Goal: Transaction & Acquisition: Book appointment/travel/reservation

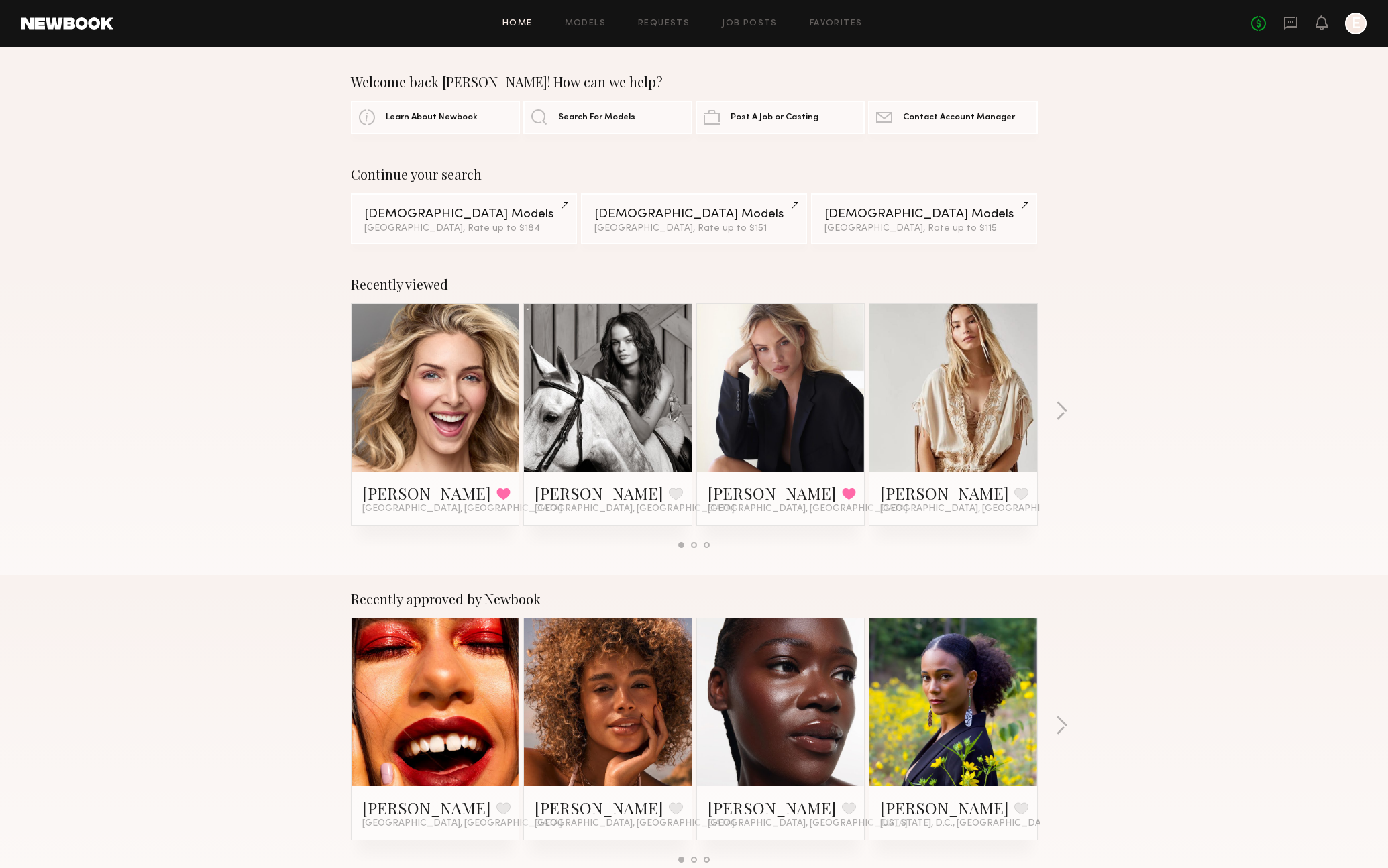
click at [615, 27] on div "Home Models Requests Job Posts Favorites Sign Out" at bounding box center [681, 24] width 1138 height 9
click at [593, 26] on link "Models" at bounding box center [585, 24] width 41 height 9
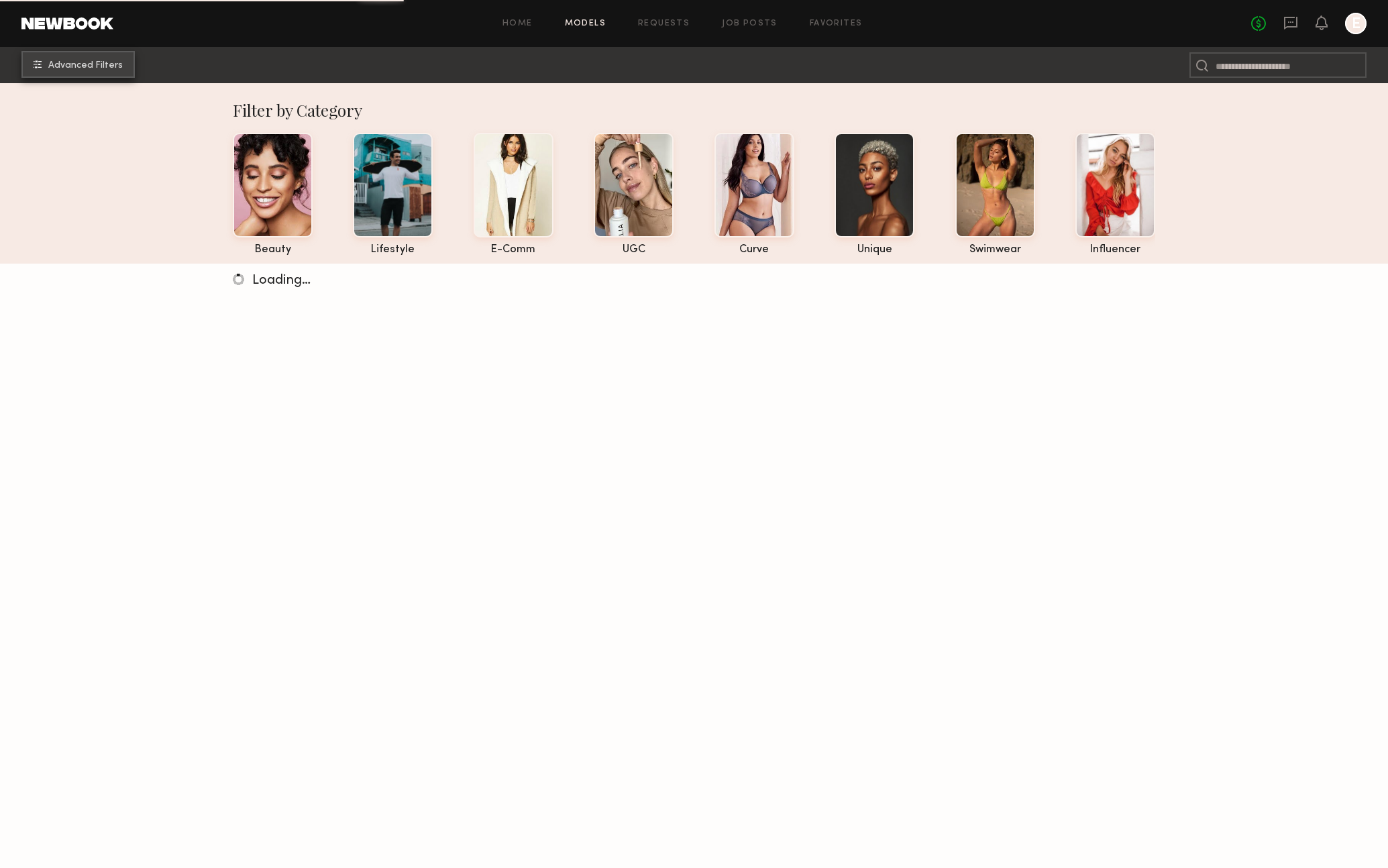
click at [116, 59] on button "Advanced Filters" at bounding box center [78, 64] width 113 height 27
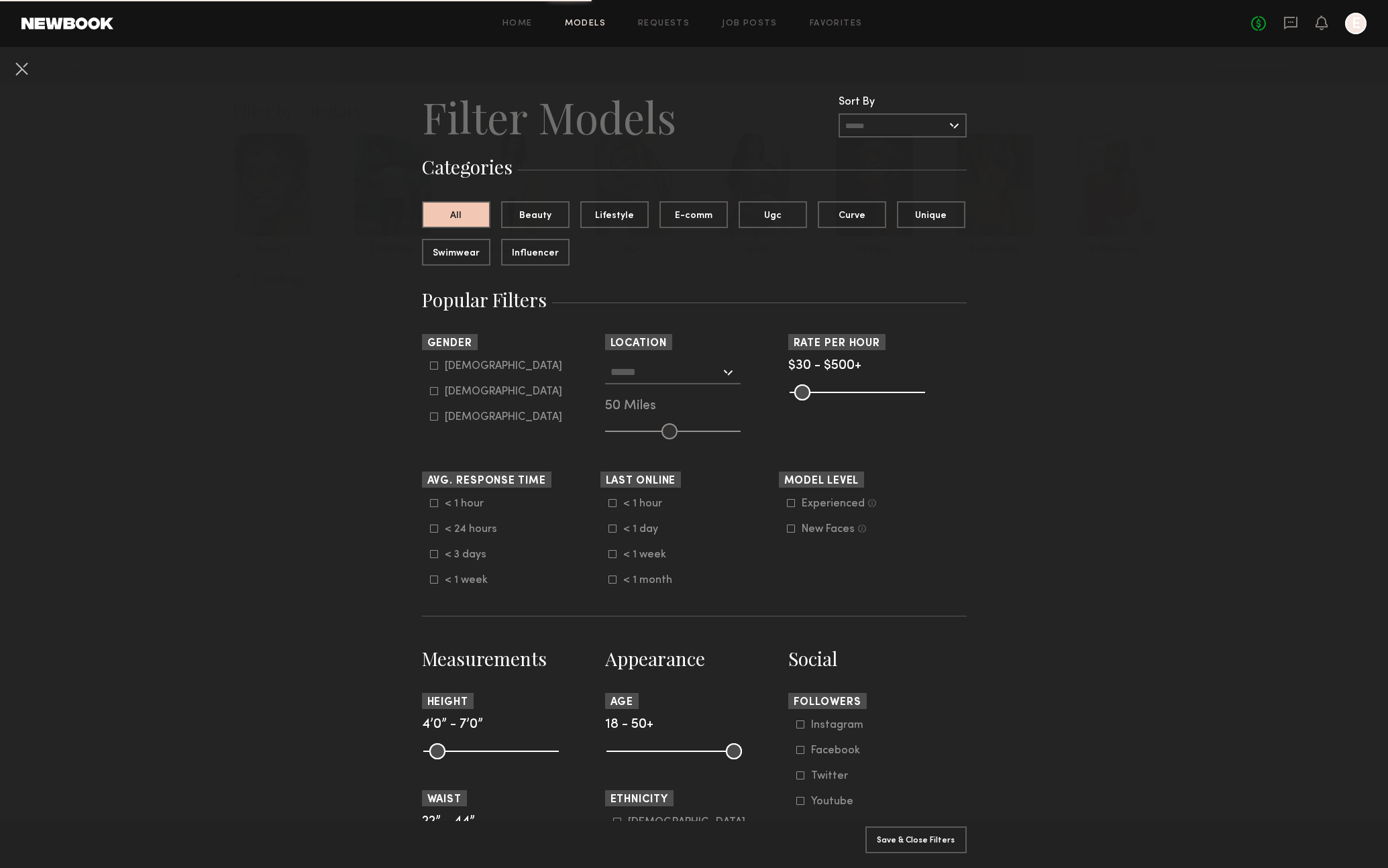
click at [708, 377] on input "text" at bounding box center [665, 371] width 110 height 22
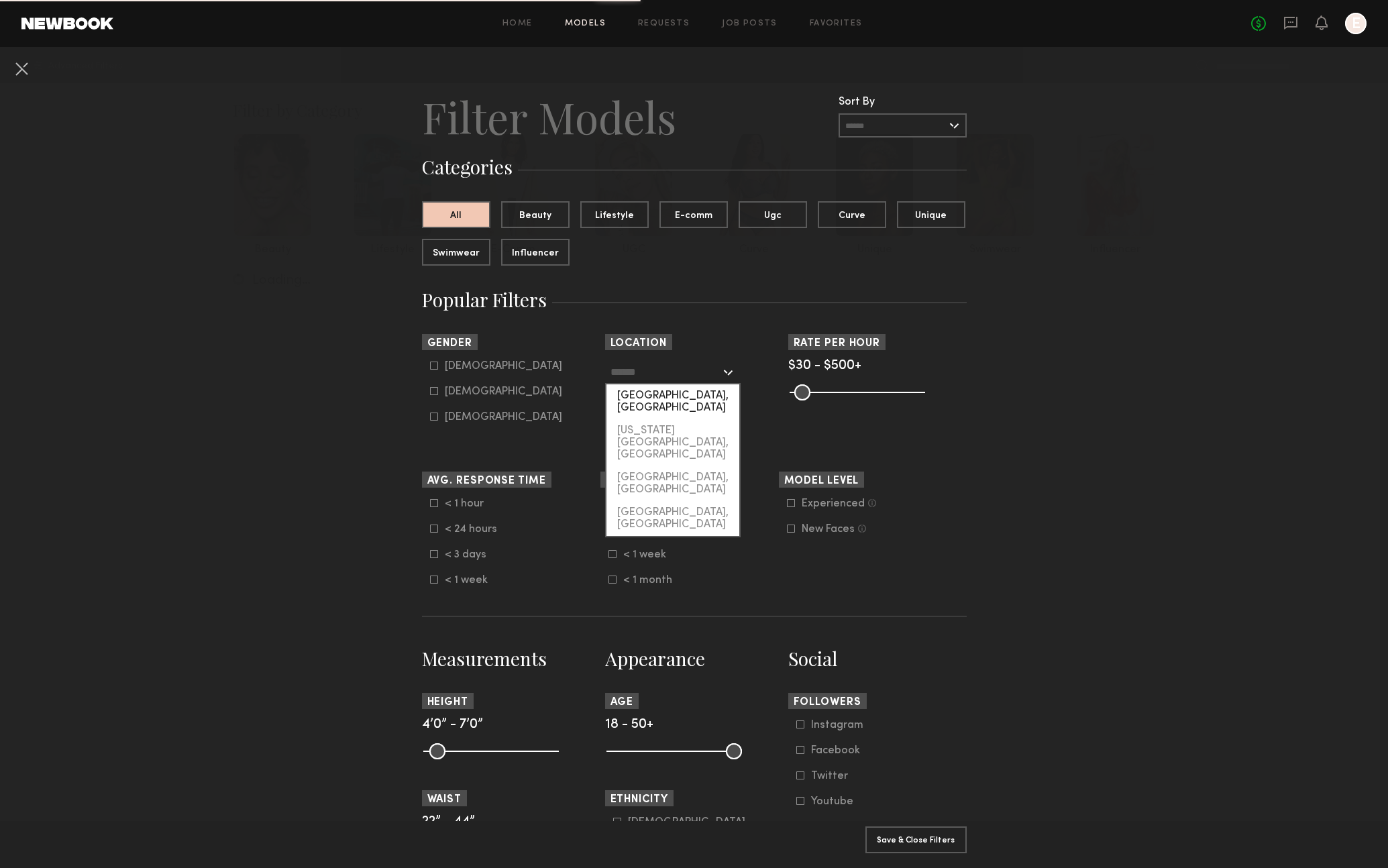
click at [691, 390] on div "[GEOGRAPHIC_DATA], [GEOGRAPHIC_DATA]" at bounding box center [673, 402] width 133 height 35
type input "**********"
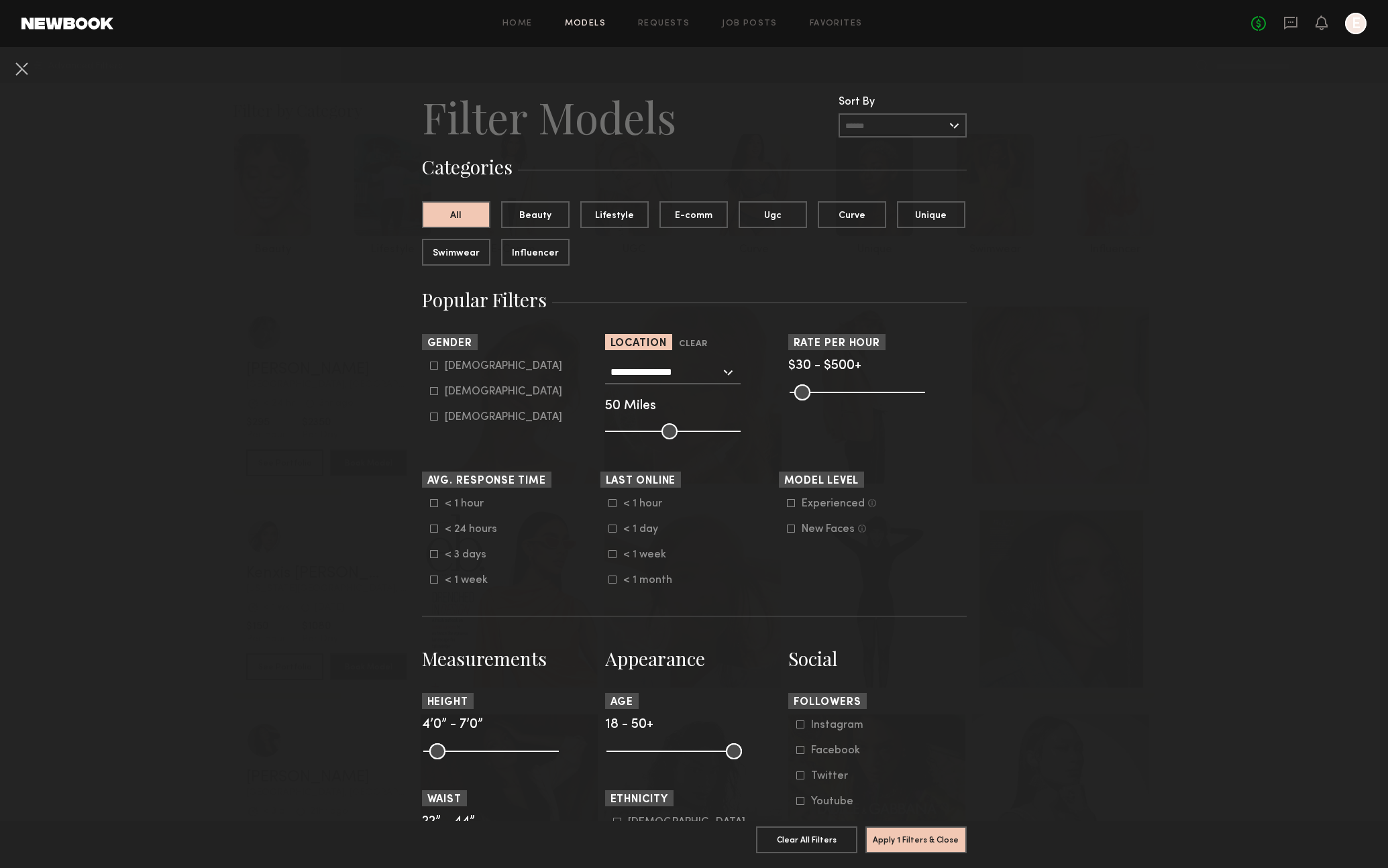
click at [459, 396] on div "[DEMOGRAPHIC_DATA]" at bounding box center [504, 391] width 117 height 8
type input "**"
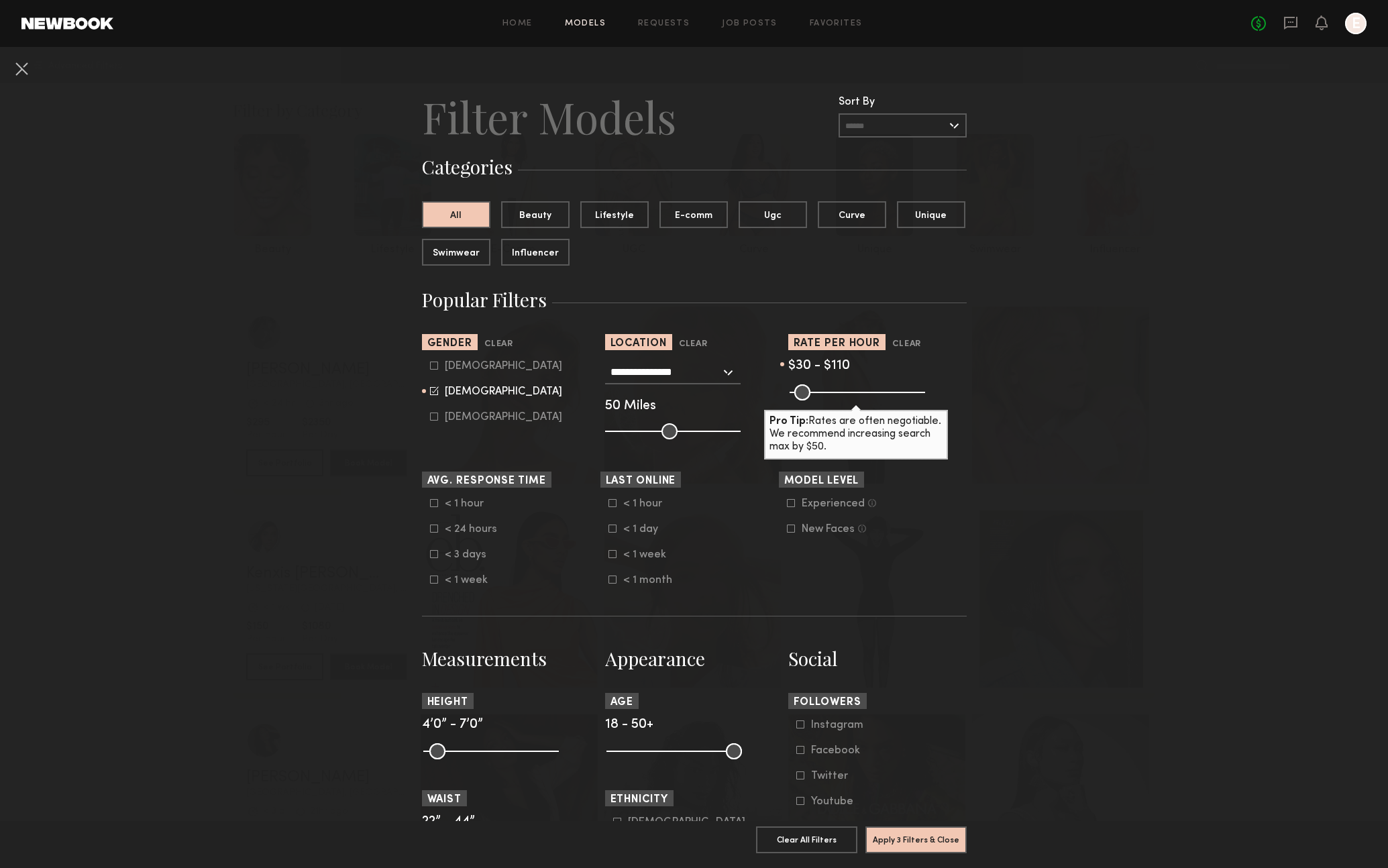
drag, startPoint x: 918, startPoint y: 390, endPoint x: 817, endPoint y: 405, distance: 102.1
click at [817, 401] on input "range" at bounding box center [857, 392] width 136 height 16
click at [817, 405] on section "Rate per Hour Clear $30 - $110 Pro Tip: Rates are often negotiable. We recommen…" at bounding box center [878, 387] width 179 height 105
type input "***"
click at [817, 394] on input "range" at bounding box center [857, 392] width 136 height 16
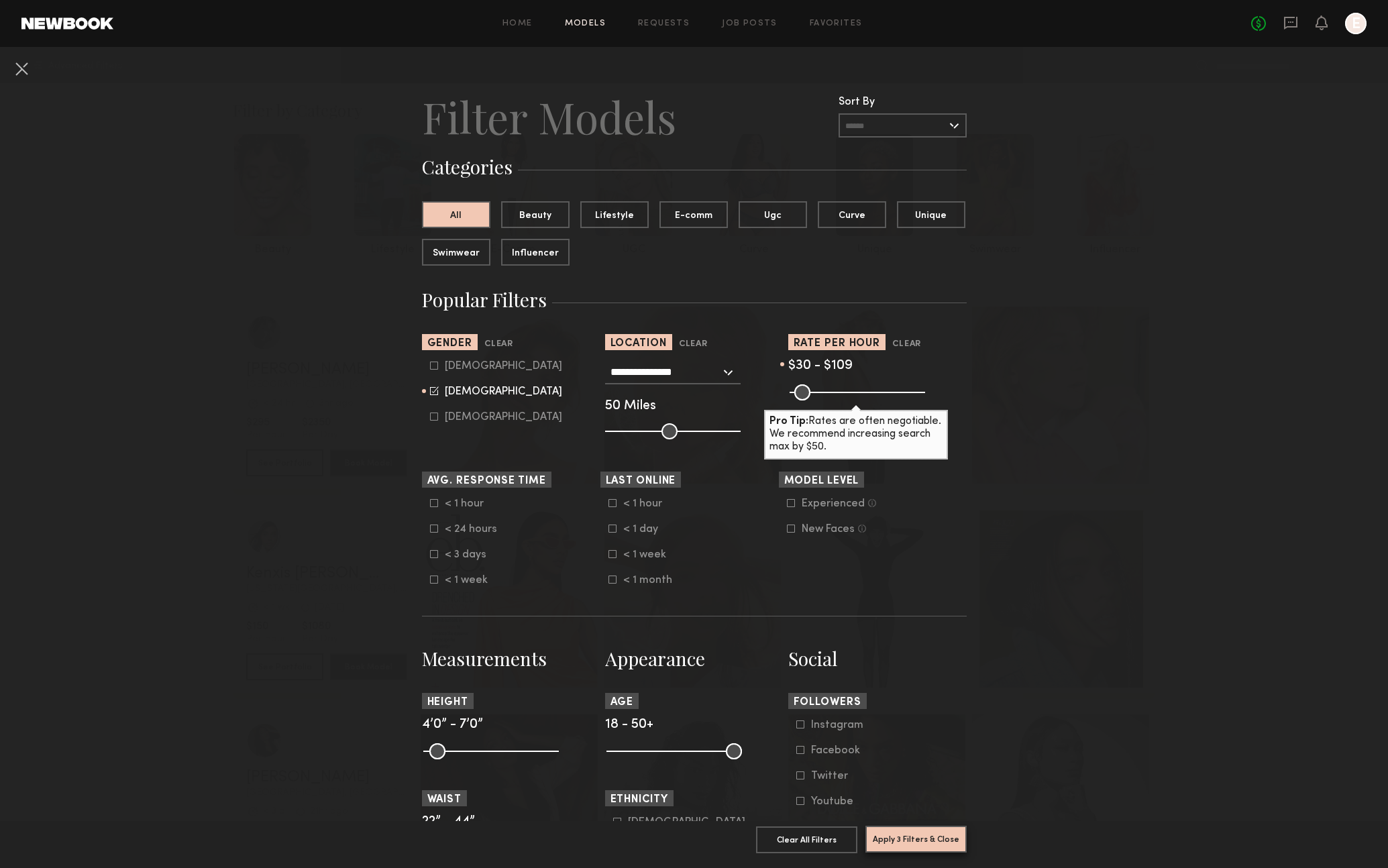
click at [933, 846] on button "Apply 3 Filters & Close" at bounding box center [916, 839] width 101 height 27
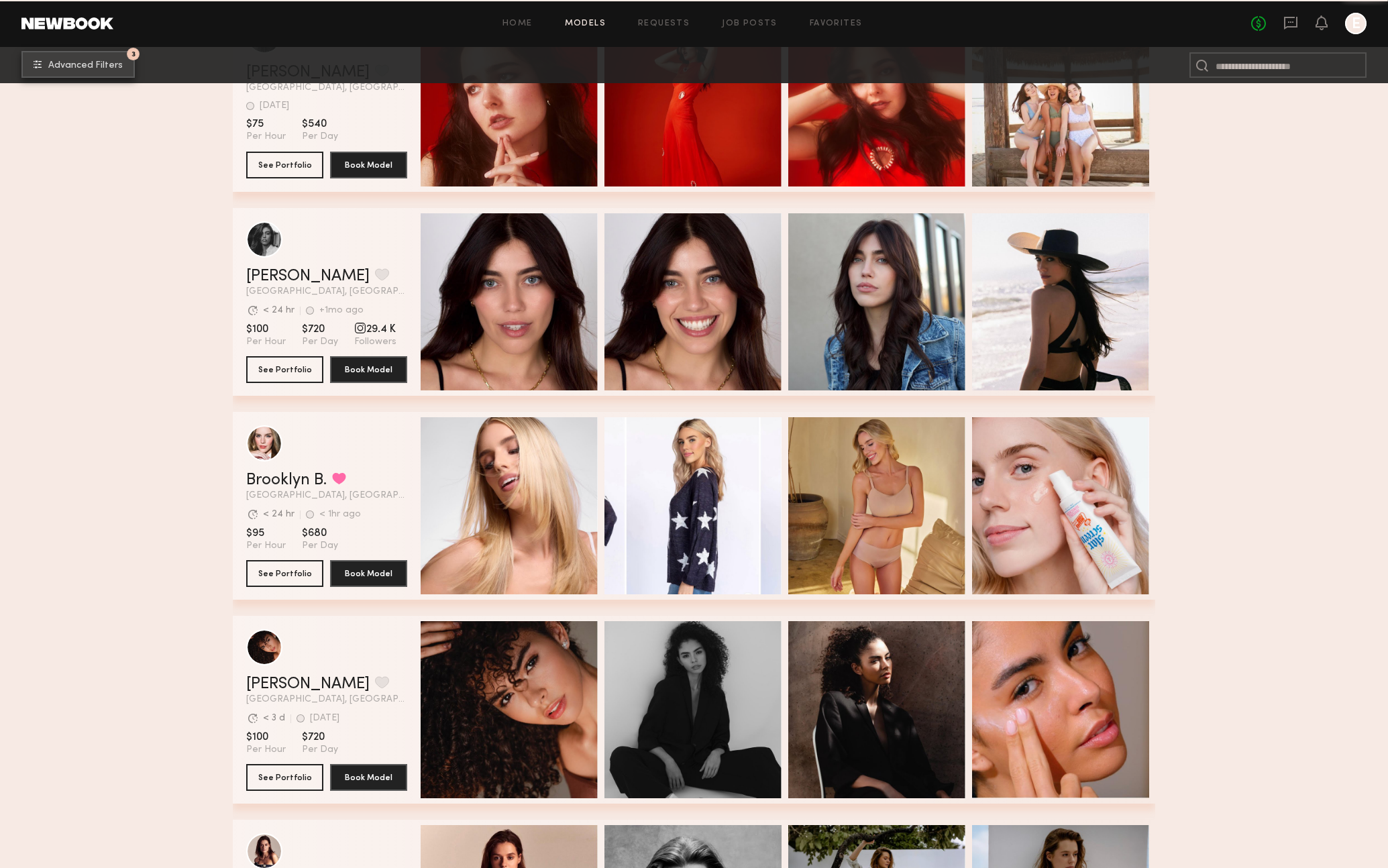
scroll to position [1815, 0]
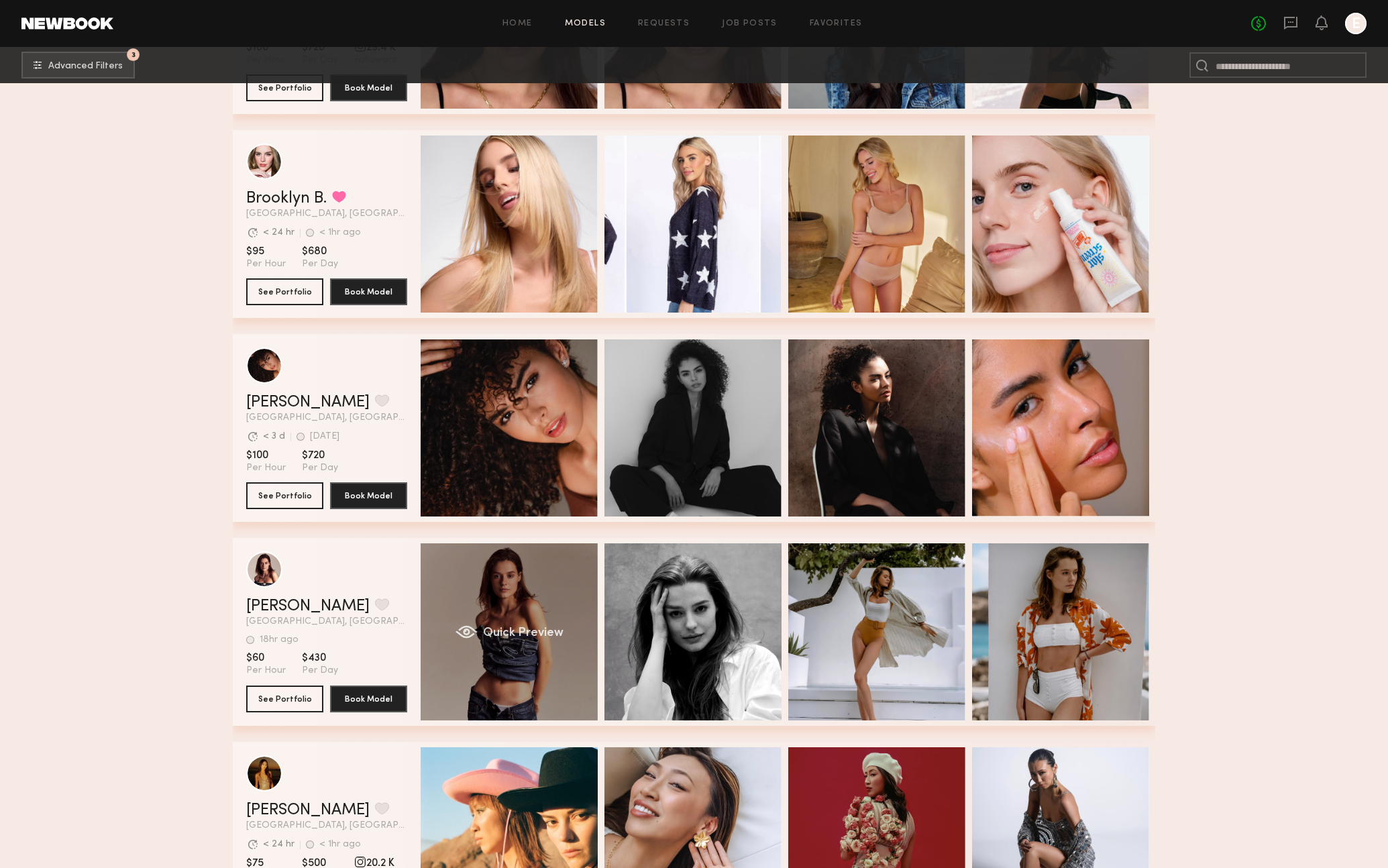
click at [498, 601] on div "Quick Preview" at bounding box center [509, 631] width 177 height 177
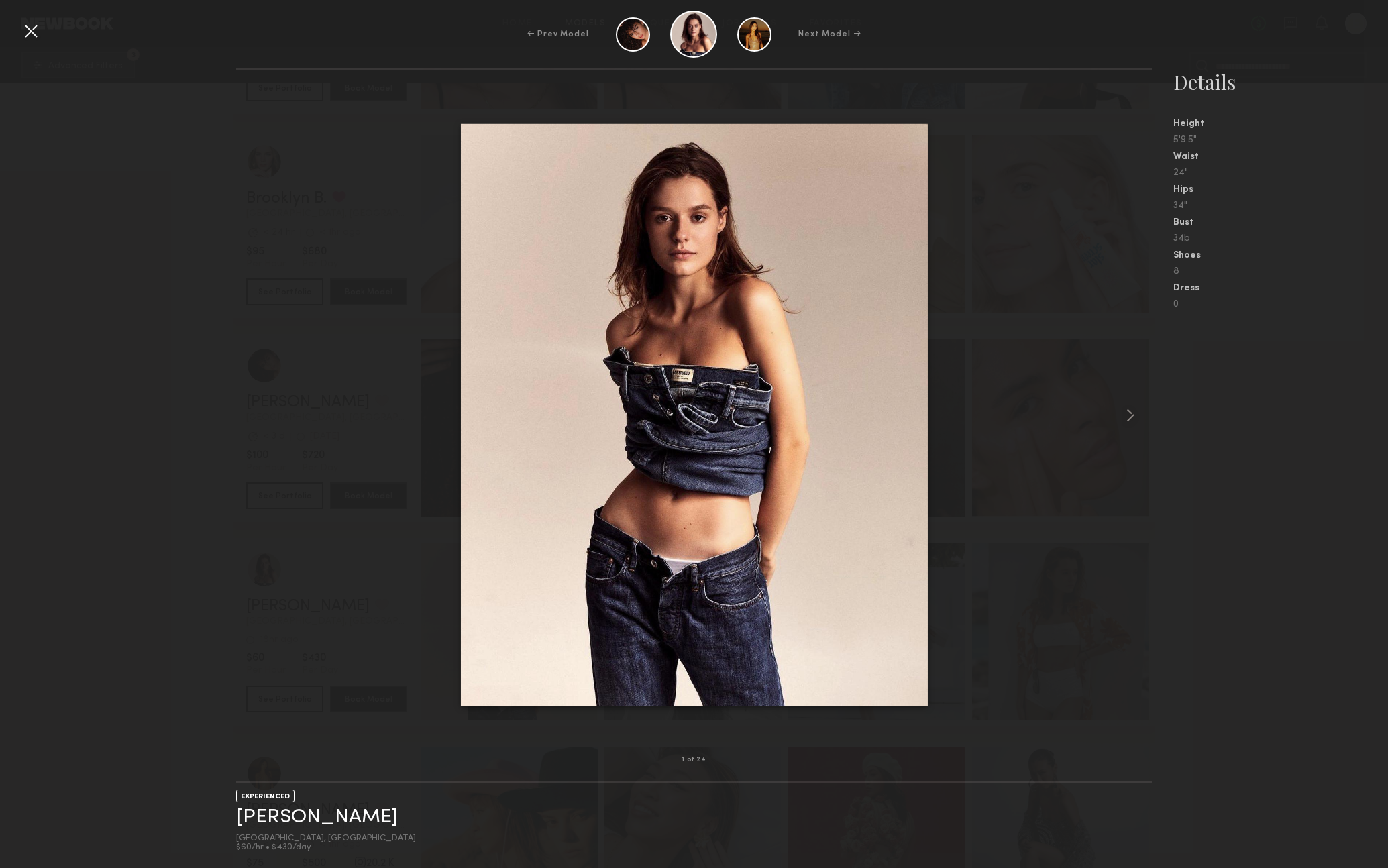
click at [1099, 390] on div at bounding box center [694, 415] width 916 height 648
click at [1133, 413] on common-icon at bounding box center [1131, 415] width 22 height 22
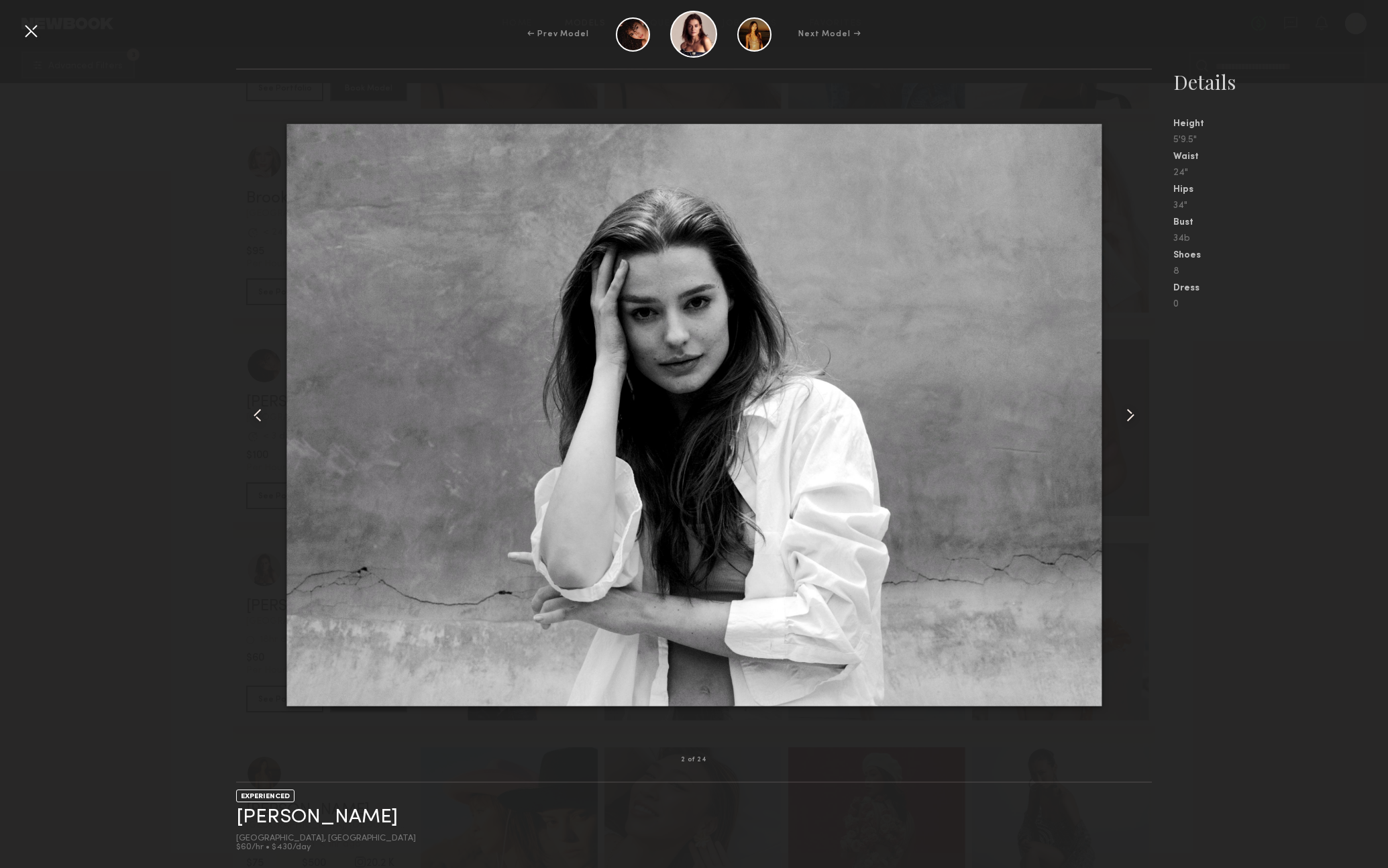
click at [1133, 413] on common-icon at bounding box center [1131, 415] width 22 height 22
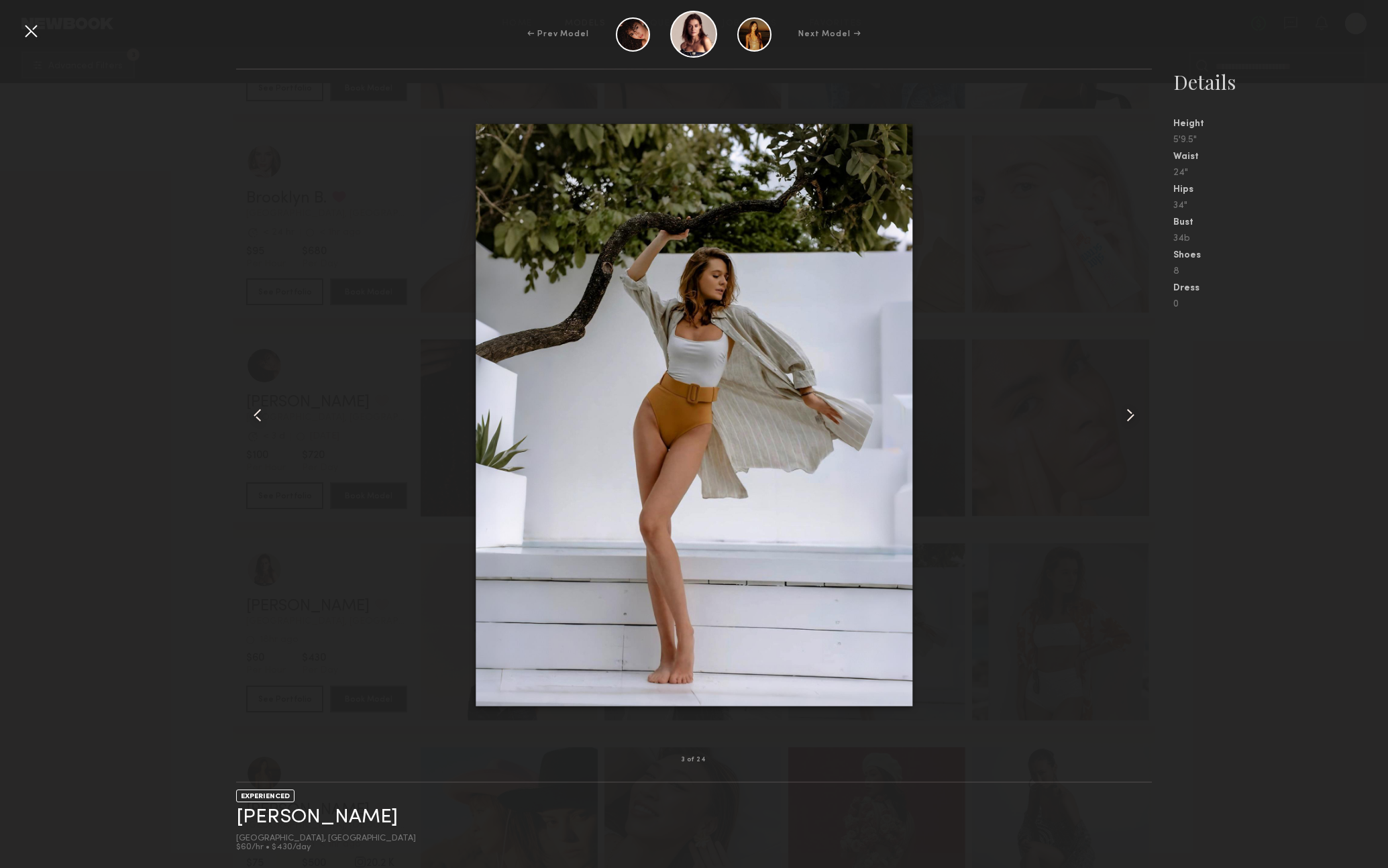
click at [1133, 413] on common-icon at bounding box center [1131, 415] width 22 height 22
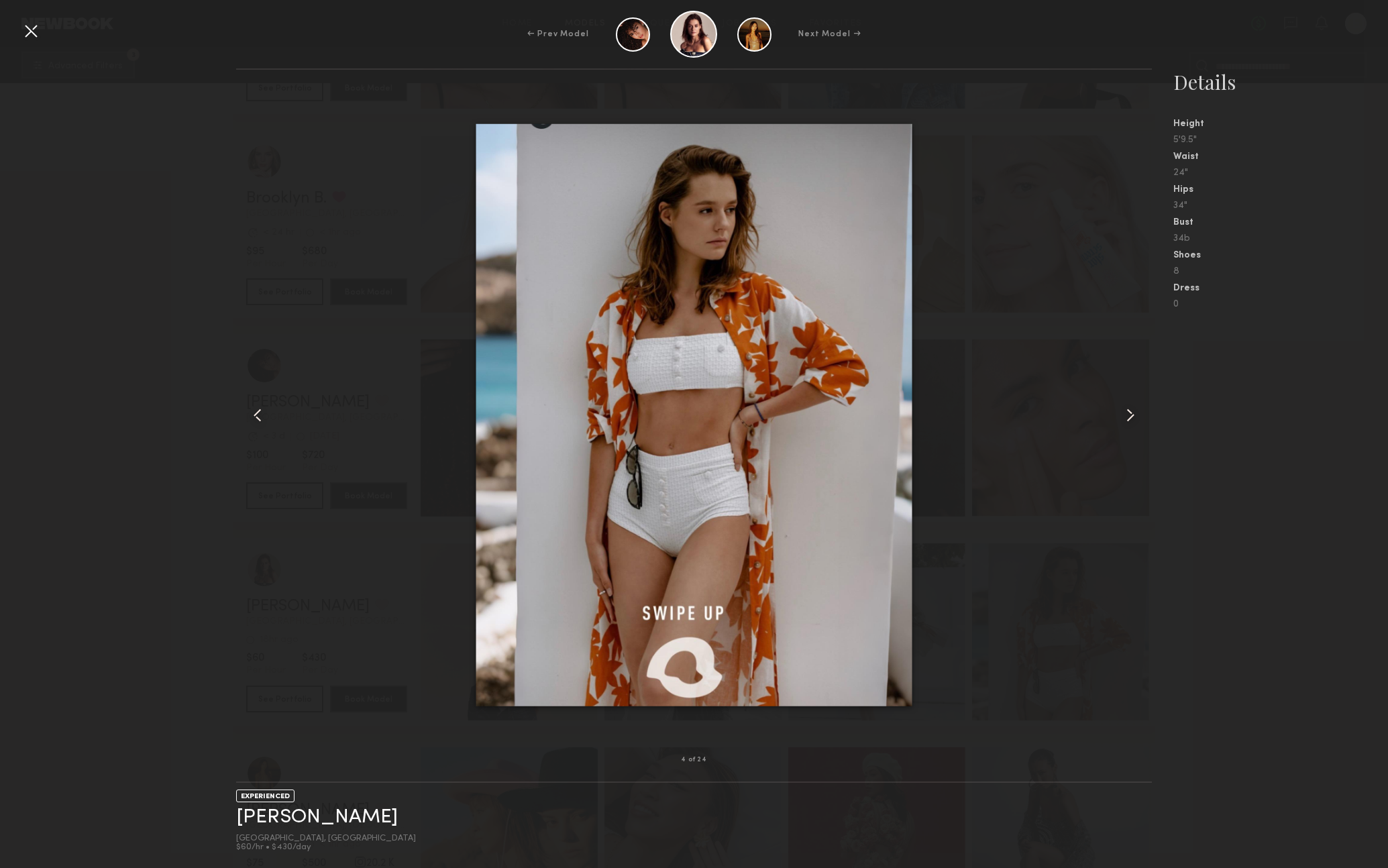
click at [1133, 413] on common-icon at bounding box center [1131, 415] width 22 height 22
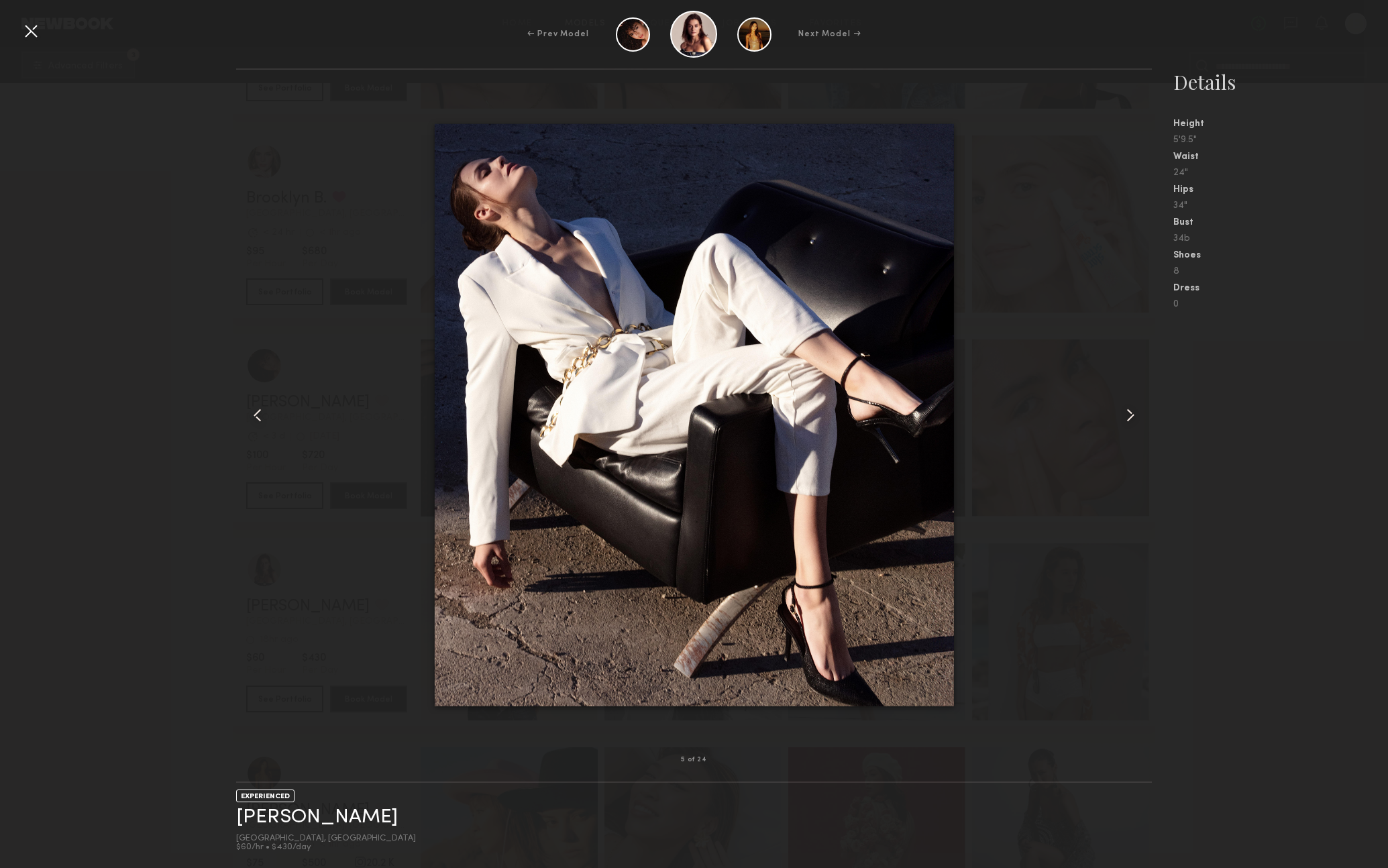
click at [1133, 413] on common-icon at bounding box center [1131, 415] width 22 height 22
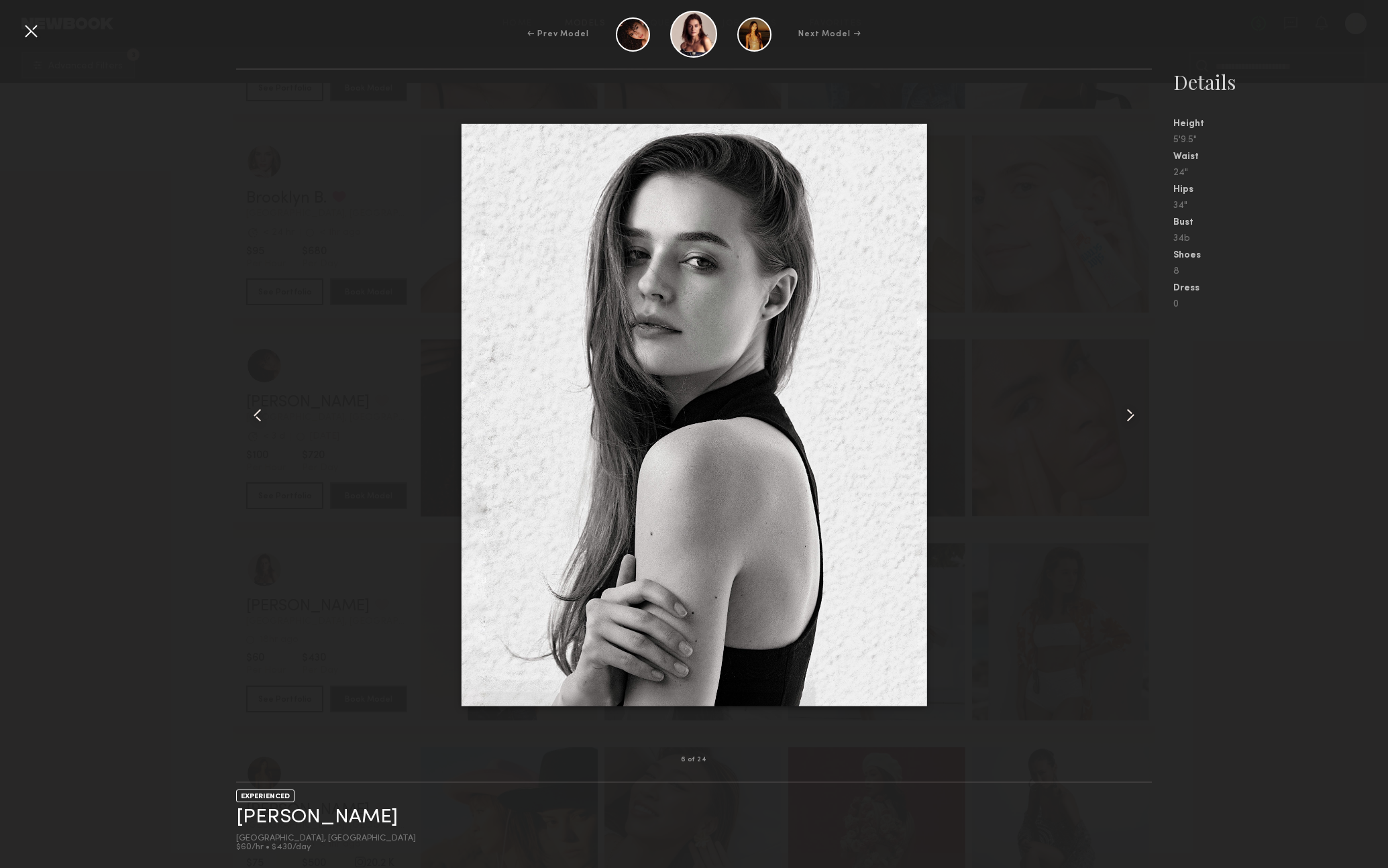
click at [1133, 413] on common-icon at bounding box center [1131, 415] width 22 height 22
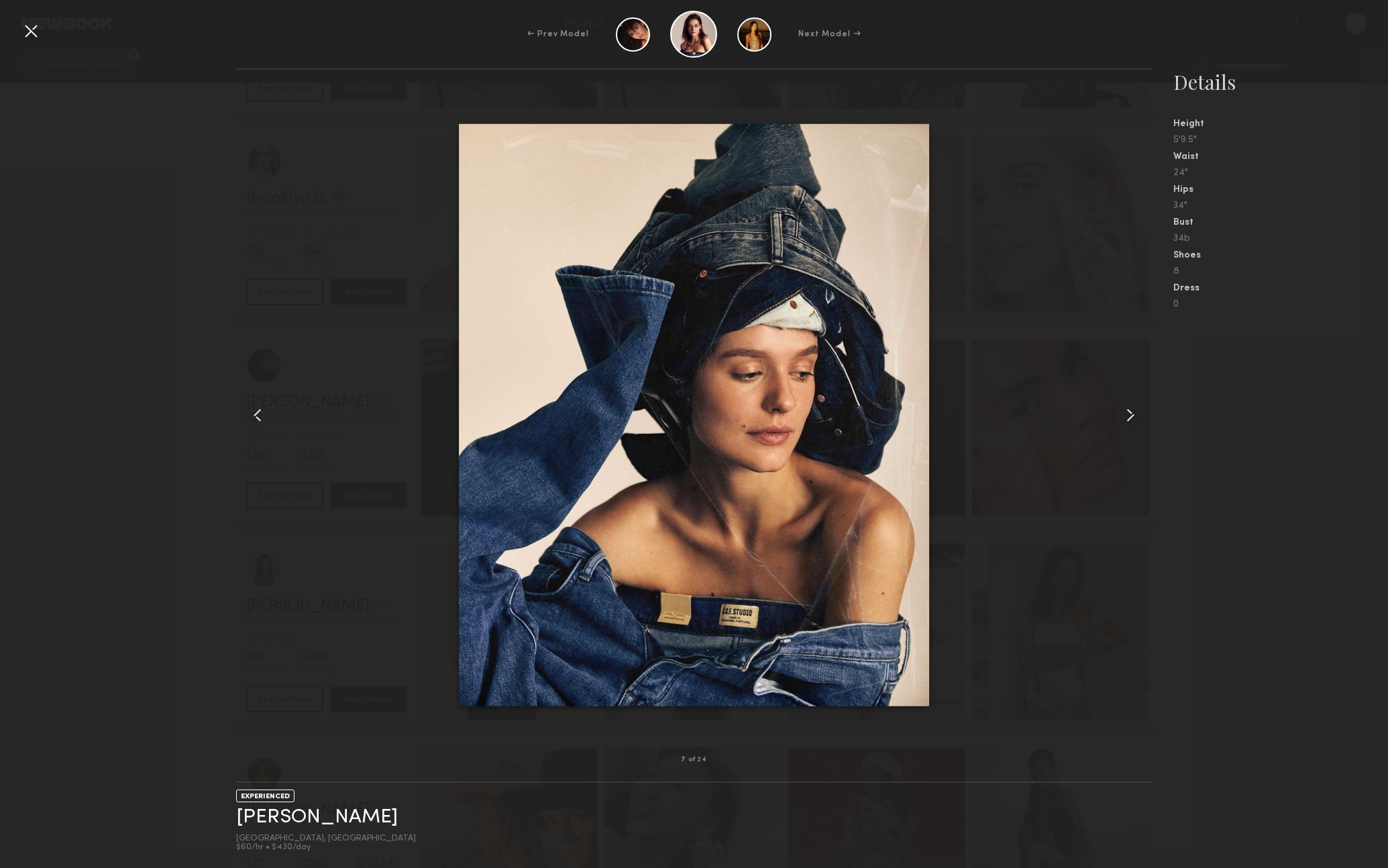
click at [1133, 413] on common-icon at bounding box center [1131, 415] width 22 height 22
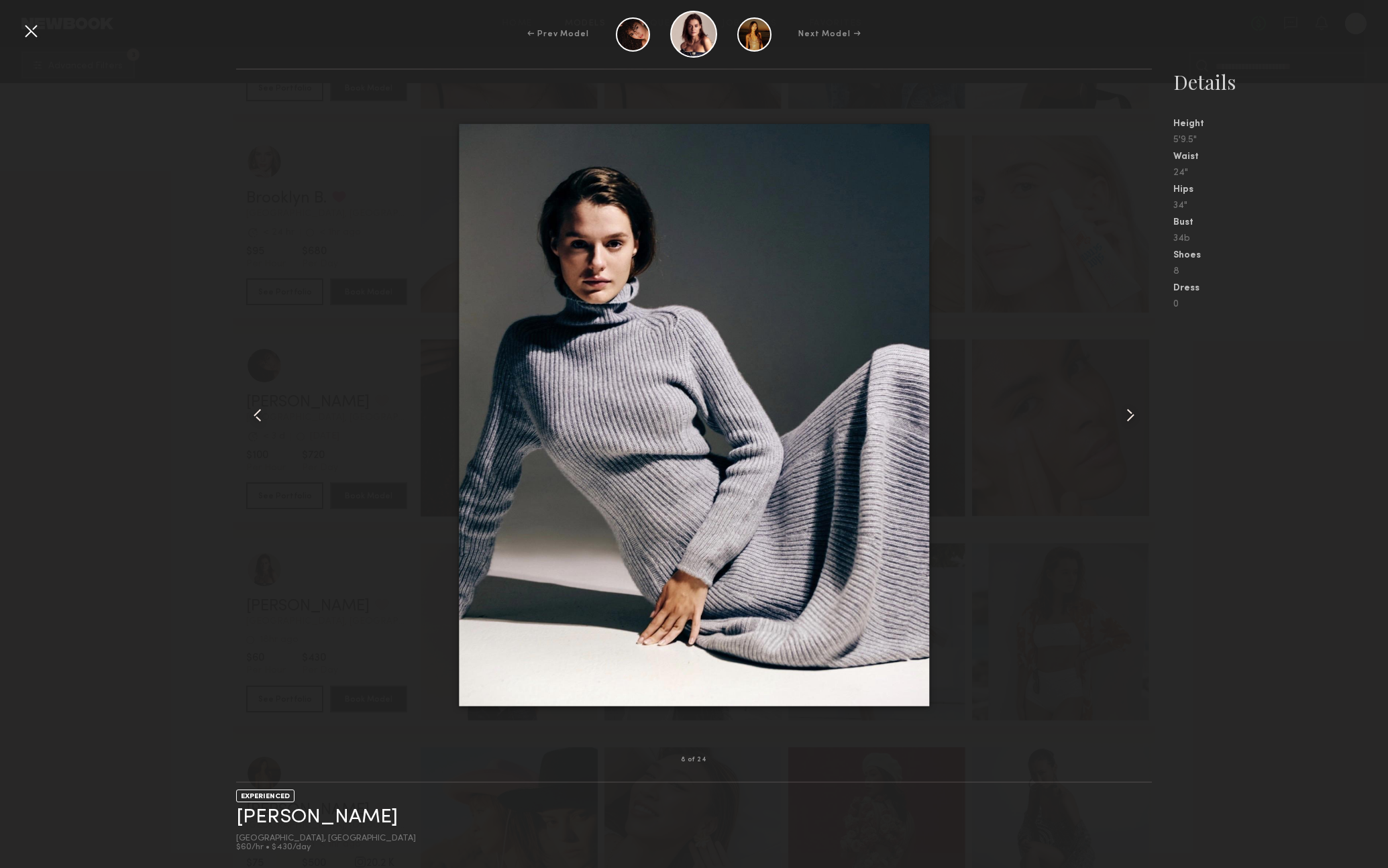
click at [1133, 413] on common-icon at bounding box center [1131, 415] width 22 height 22
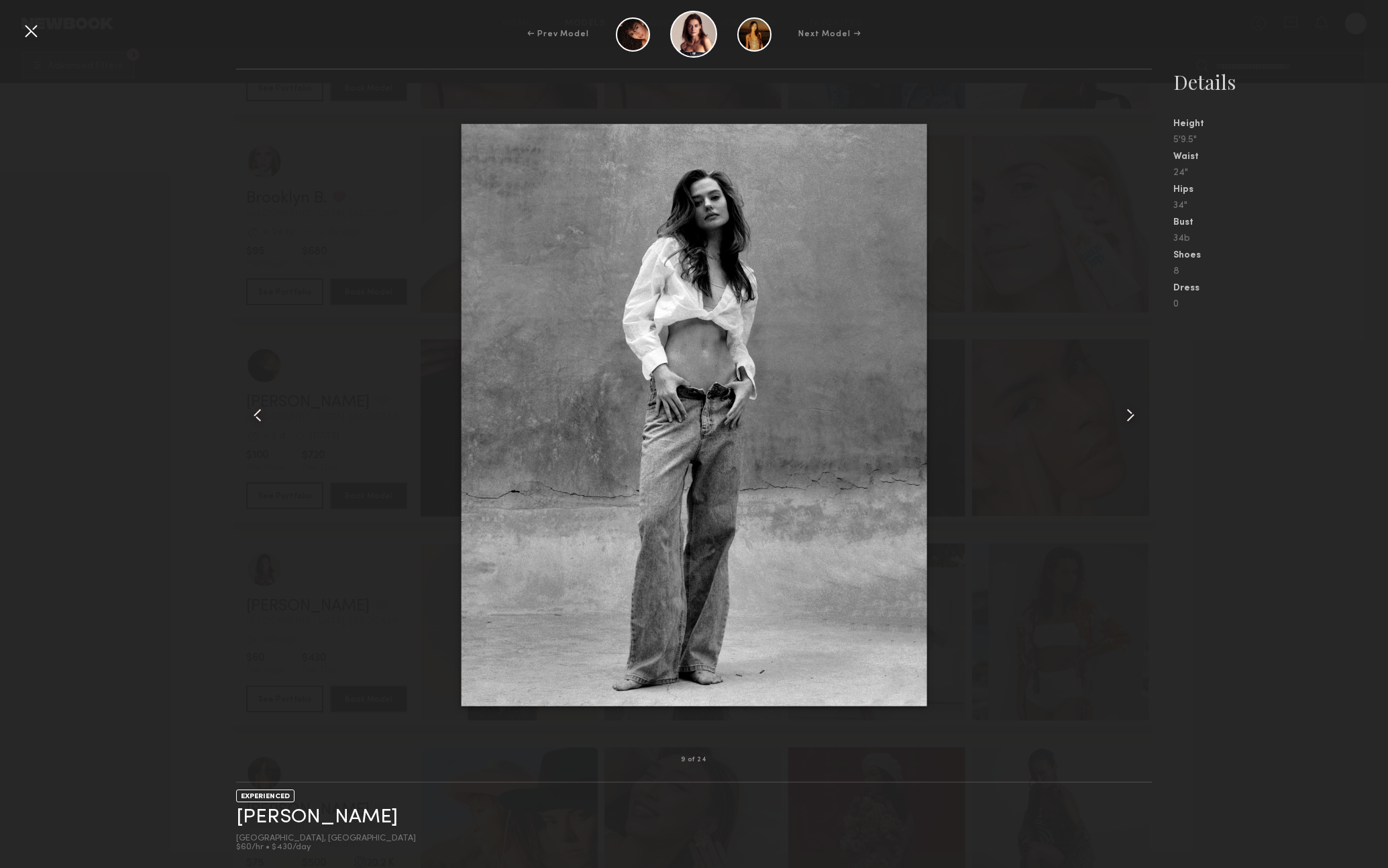
click at [1133, 413] on common-icon at bounding box center [1131, 415] width 22 height 22
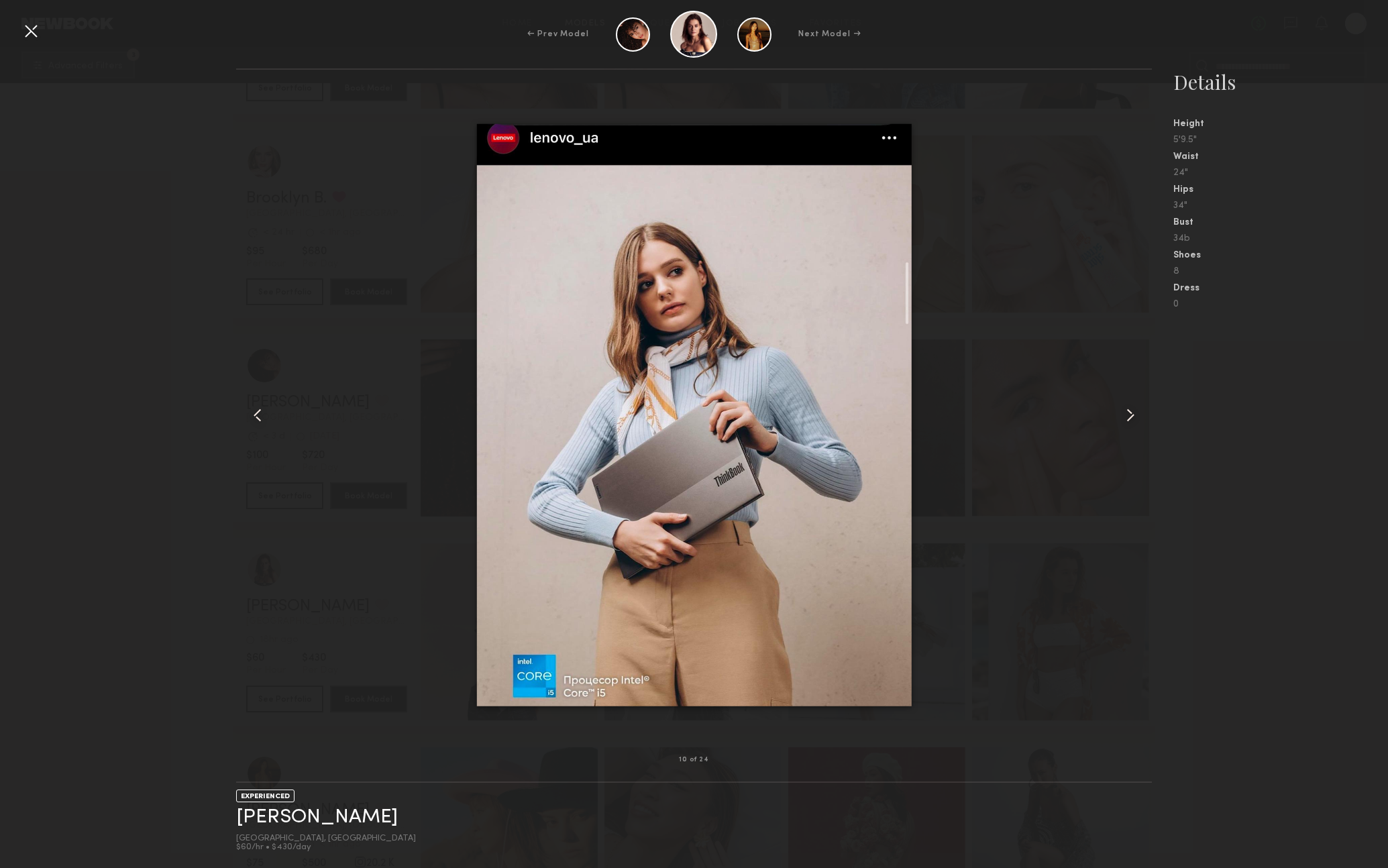
click at [1133, 413] on common-icon at bounding box center [1131, 415] width 22 height 22
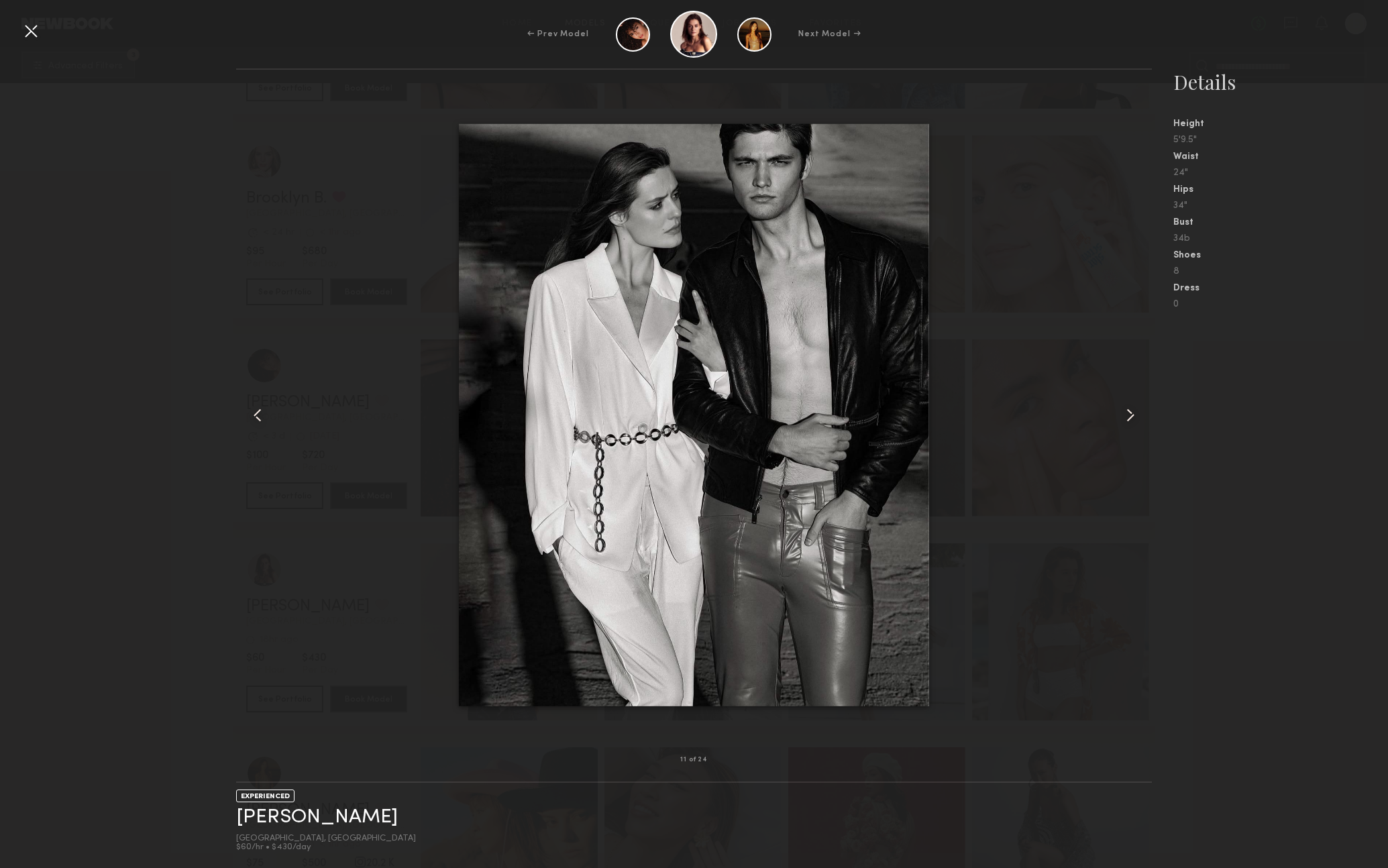
click at [1133, 413] on common-icon at bounding box center [1131, 415] width 22 height 22
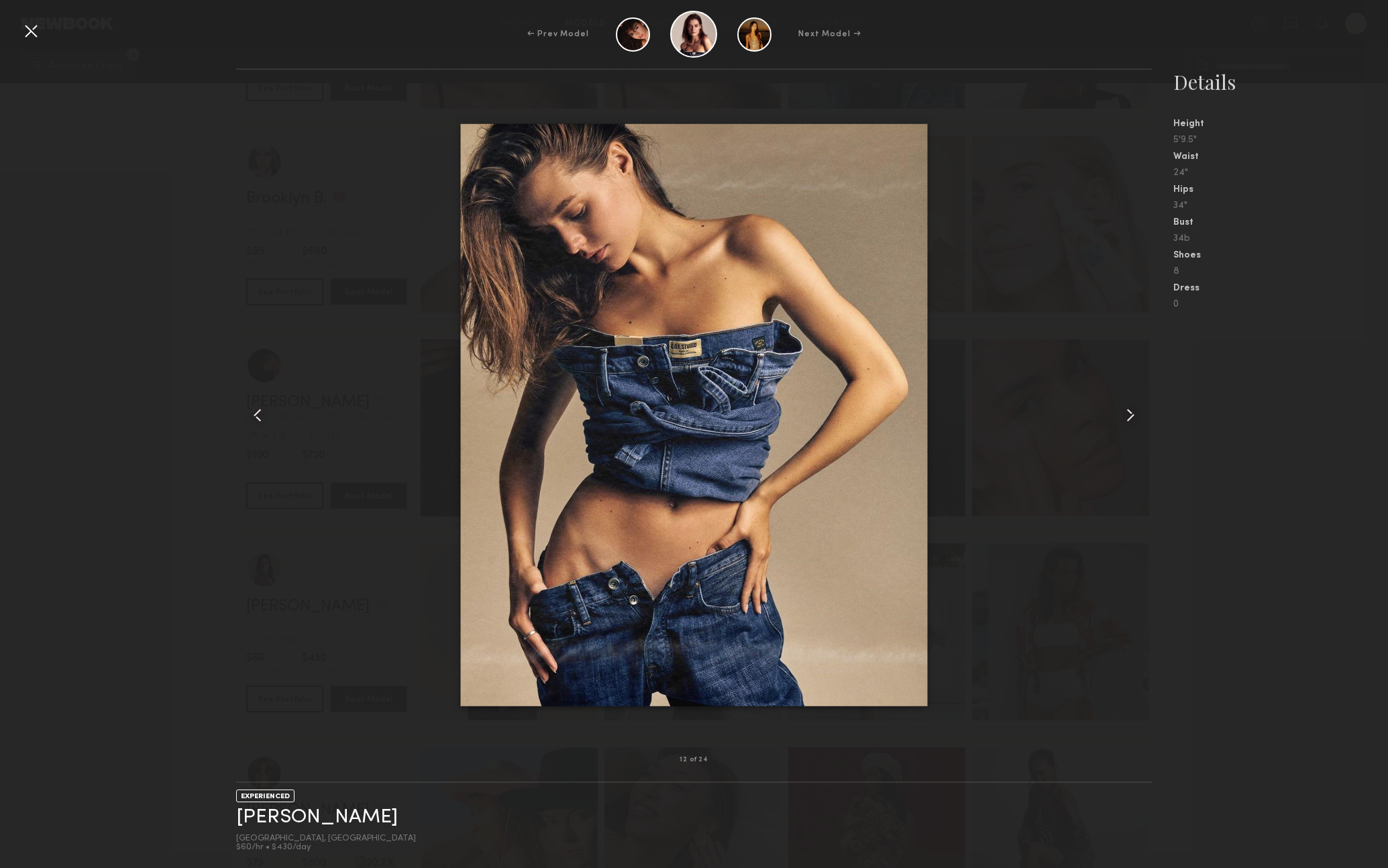
click at [1133, 413] on common-icon at bounding box center [1131, 415] width 22 height 22
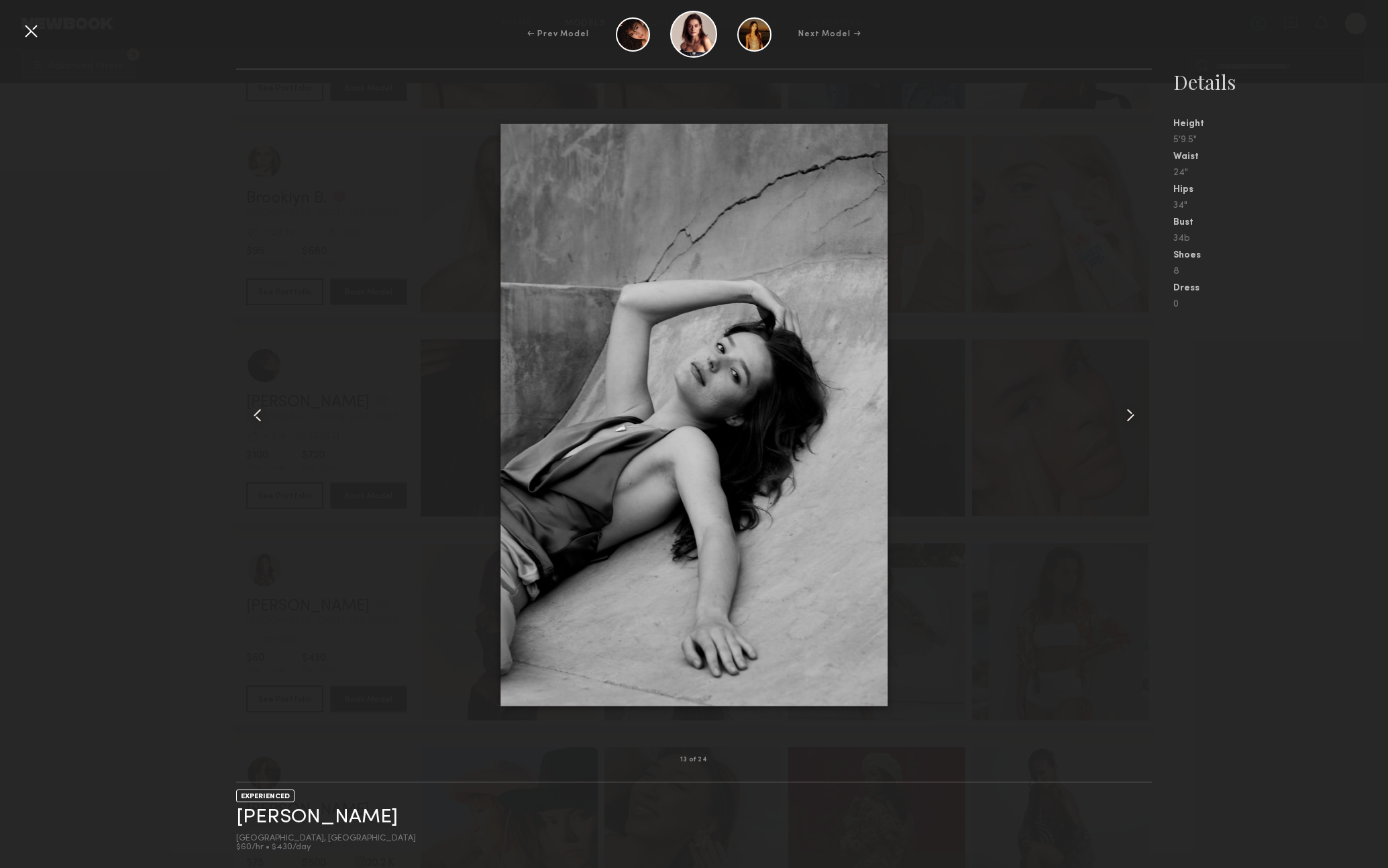
click at [1133, 413] on common-icon at bounding box center [1131, 415] width 22 height 22
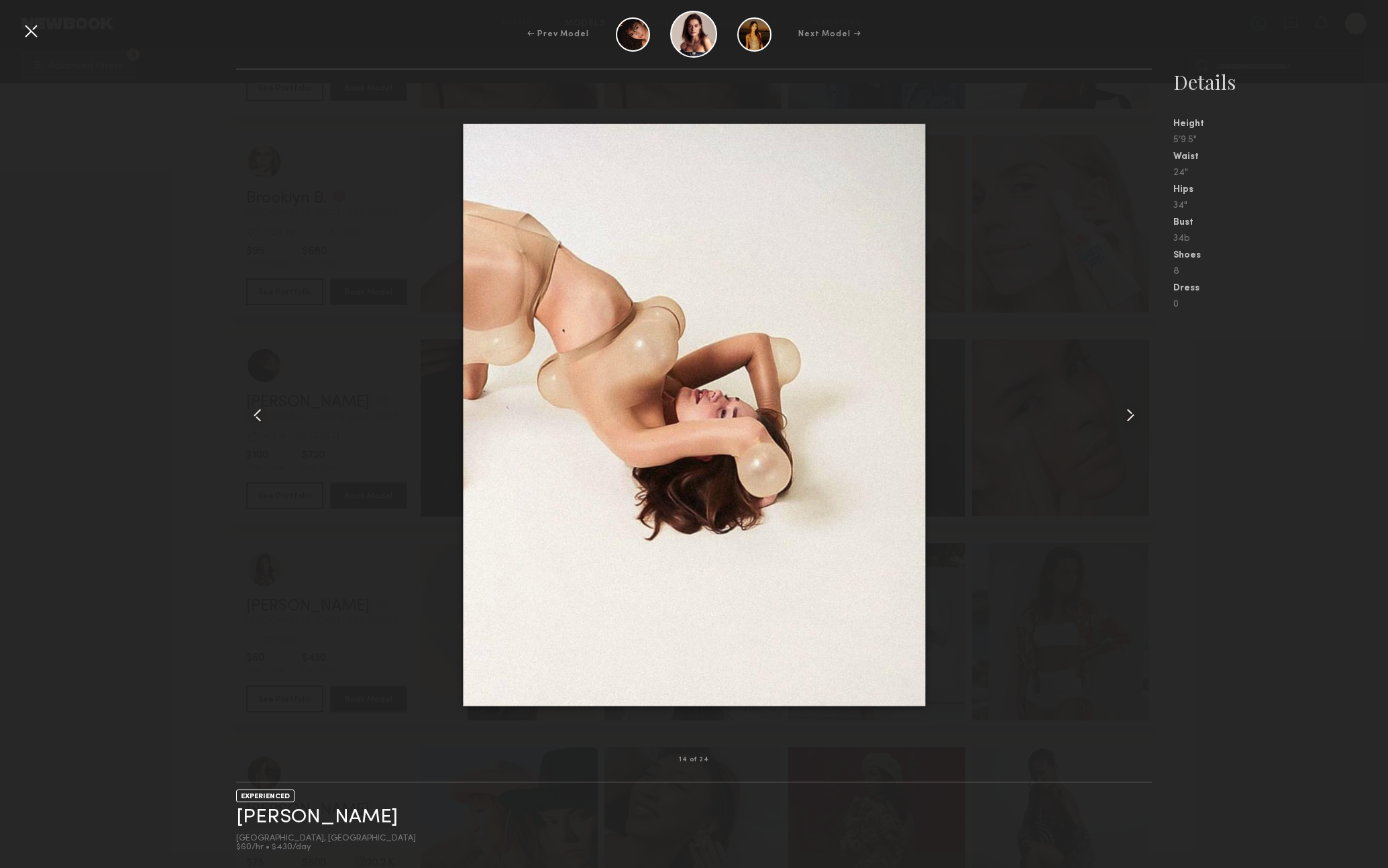
click at [1133, 413] on common-icon at bounding box center [1131, 415] width 22 height 22
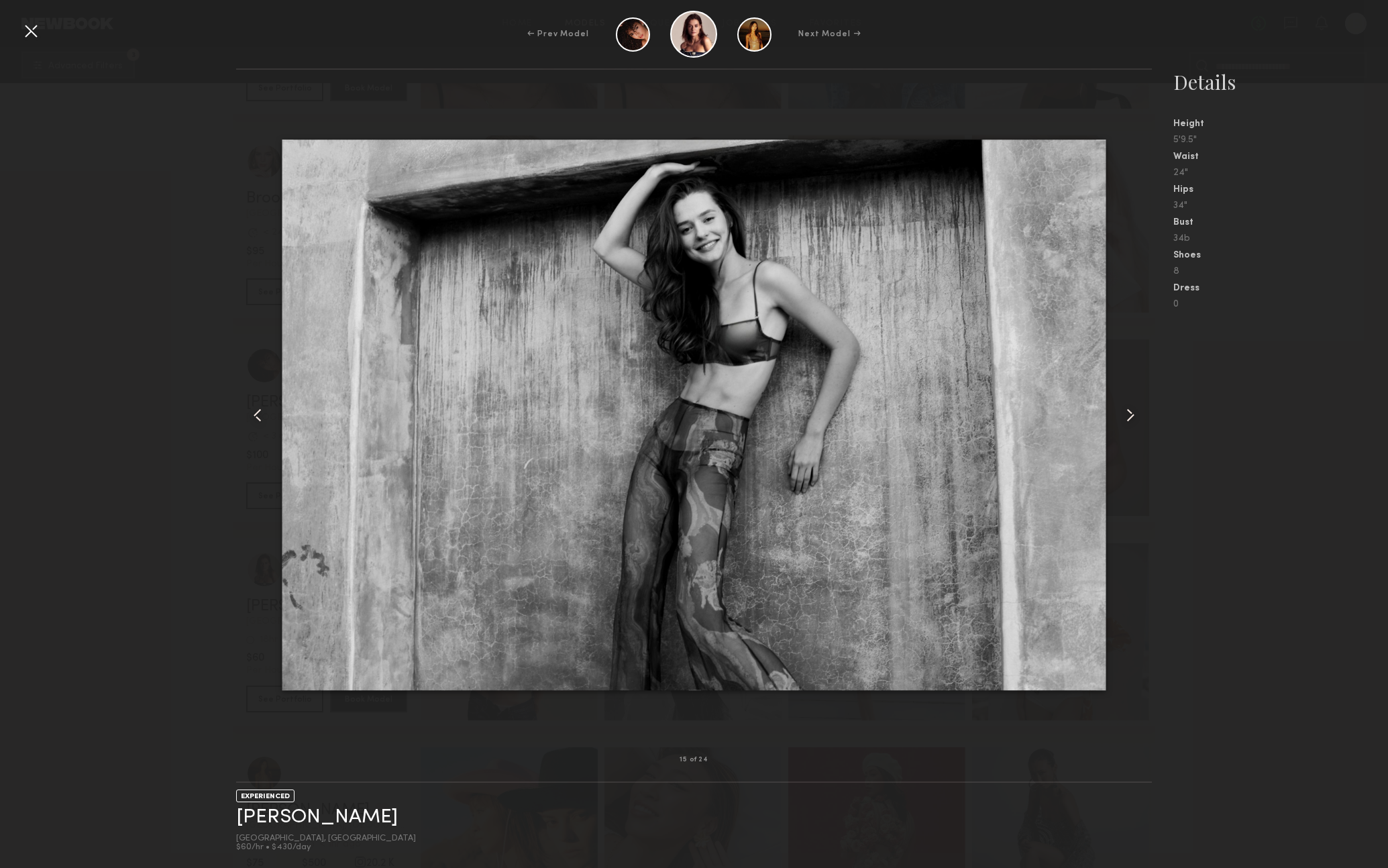
click at [1133, 413] on common-icon at bounding box center [1131, 415] width 22 height 22
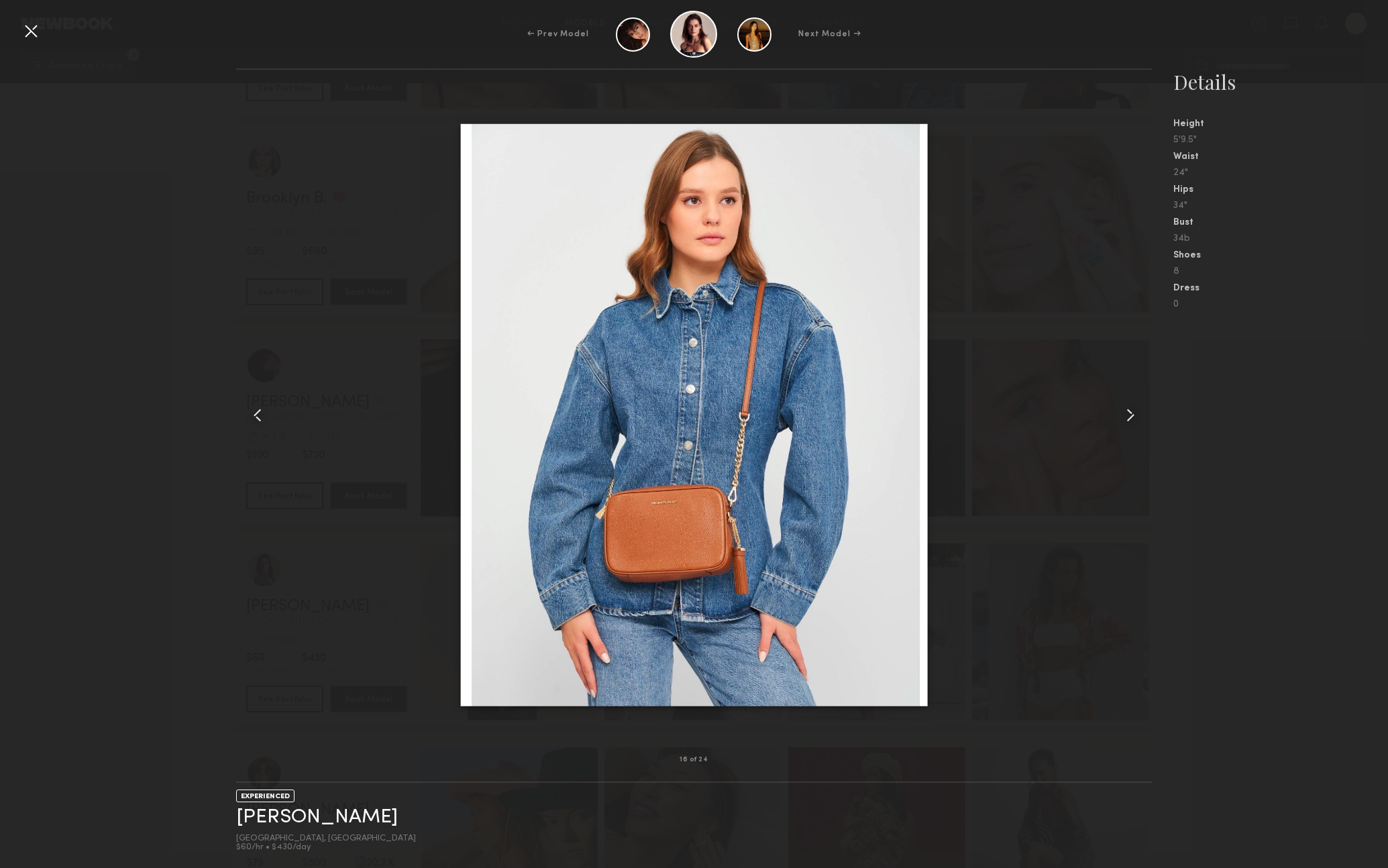
click at [1133, 415] on common-icon at bounding box center [1131, 415] width 22 height 22
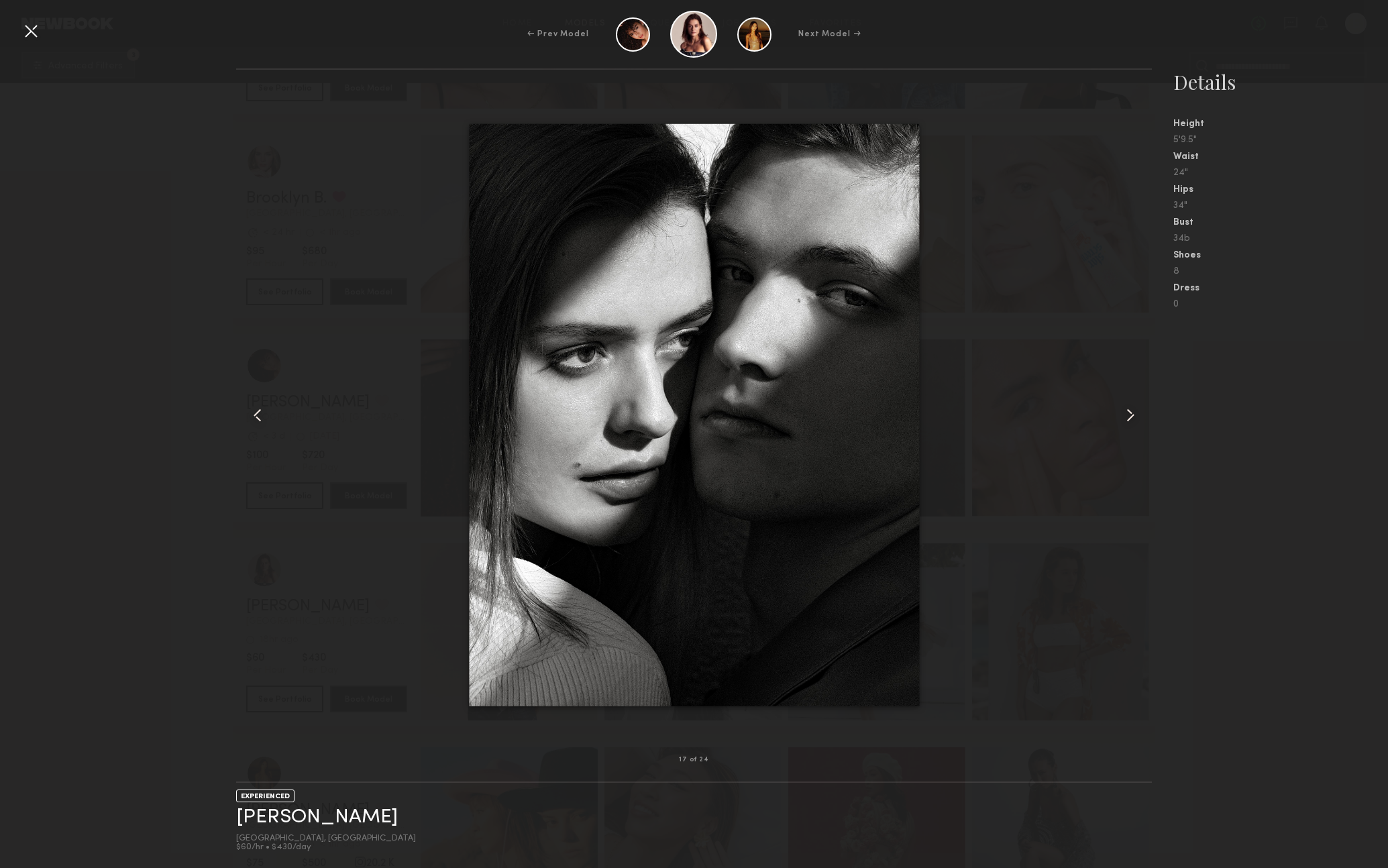
click at [1133, 415] on common-icon at bounding box center [1131, 415] width 22 height 22
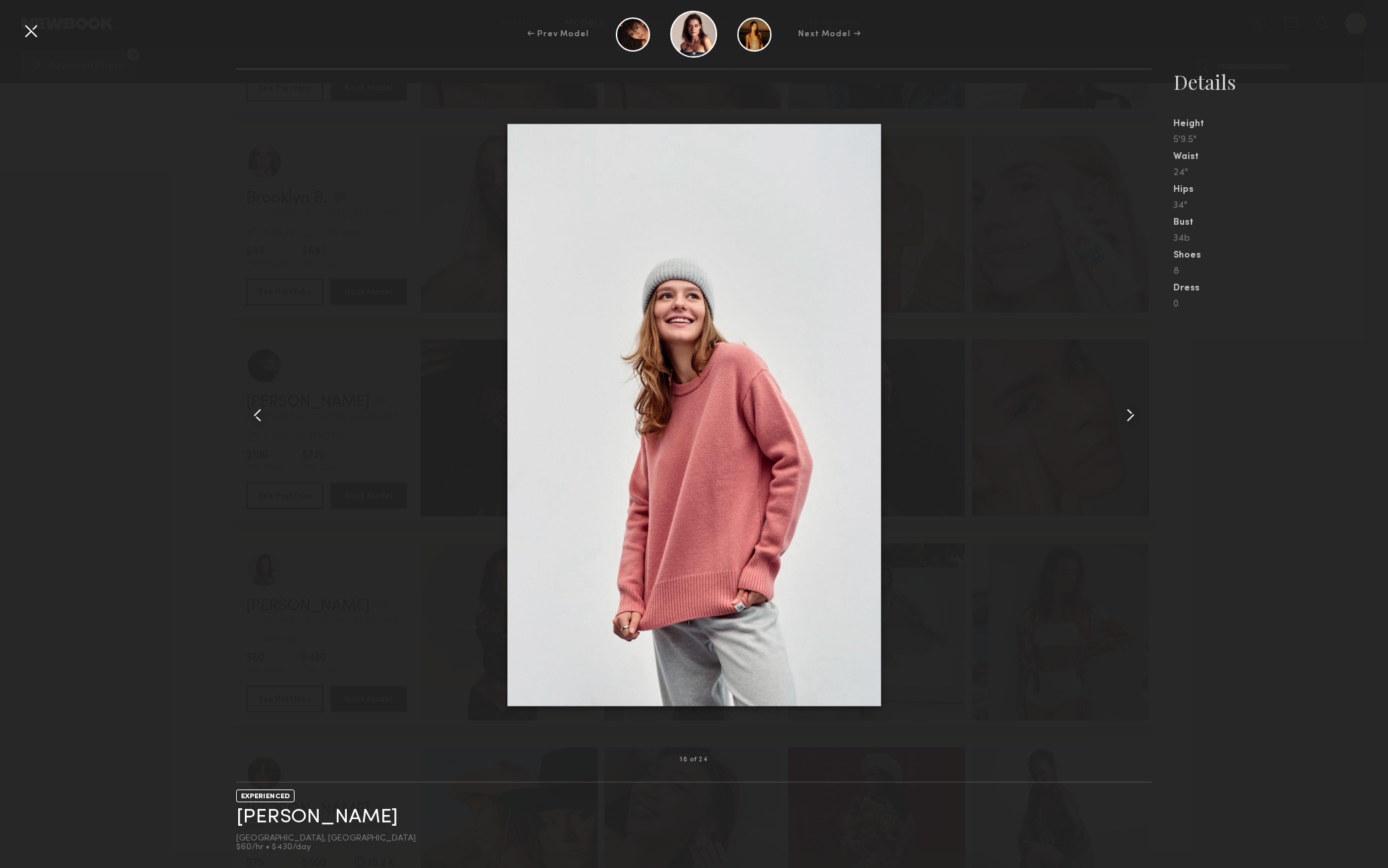
click at [1133, 415] on common-icon at bounding box center [1131, 415] width 22 height 22
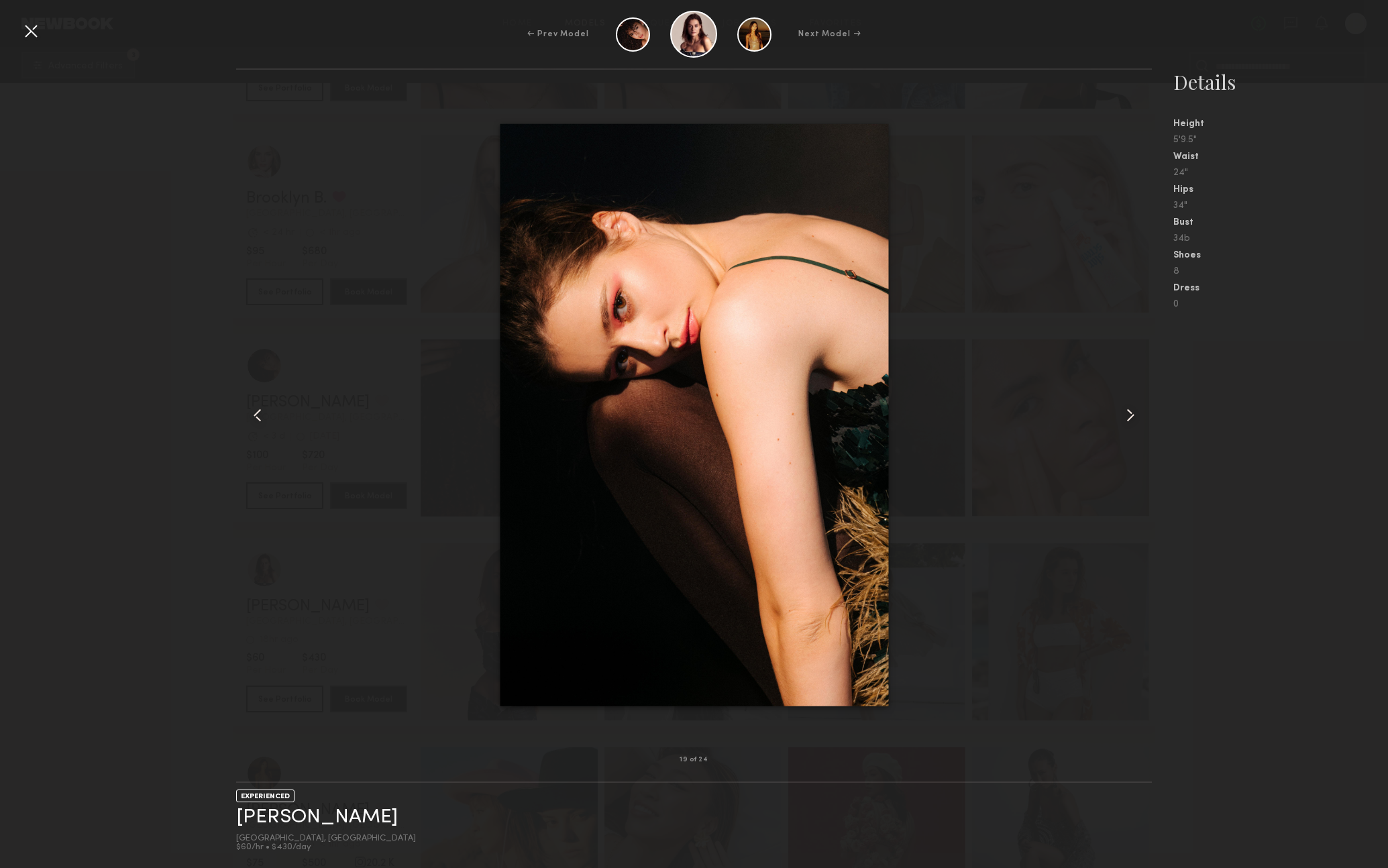
click at [1133, 415] on common-icon at bounding box center [1131, 415] width 22 height 22
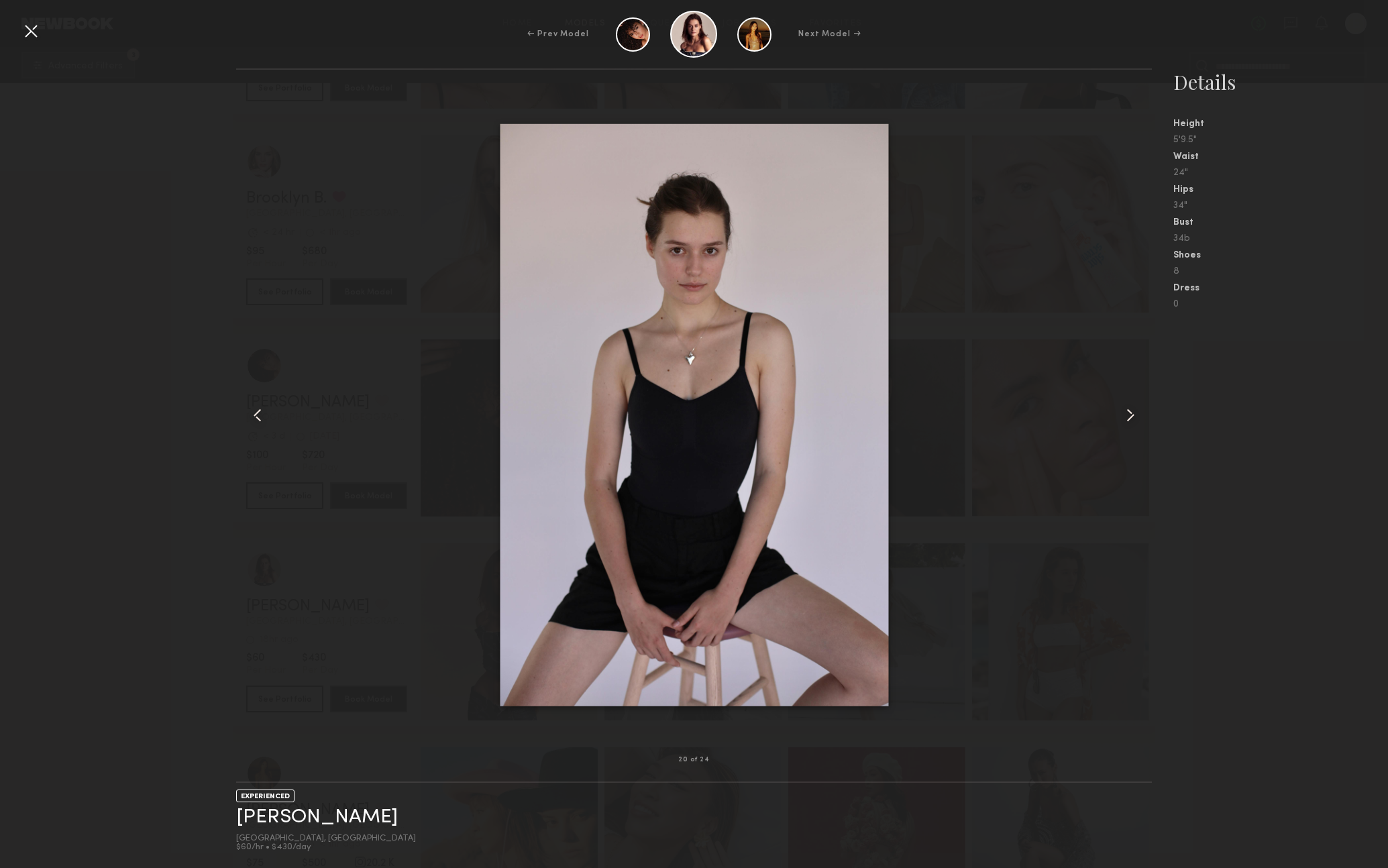
click at [27, 29] on div at bounding box center [30, 30] width 22 height 22
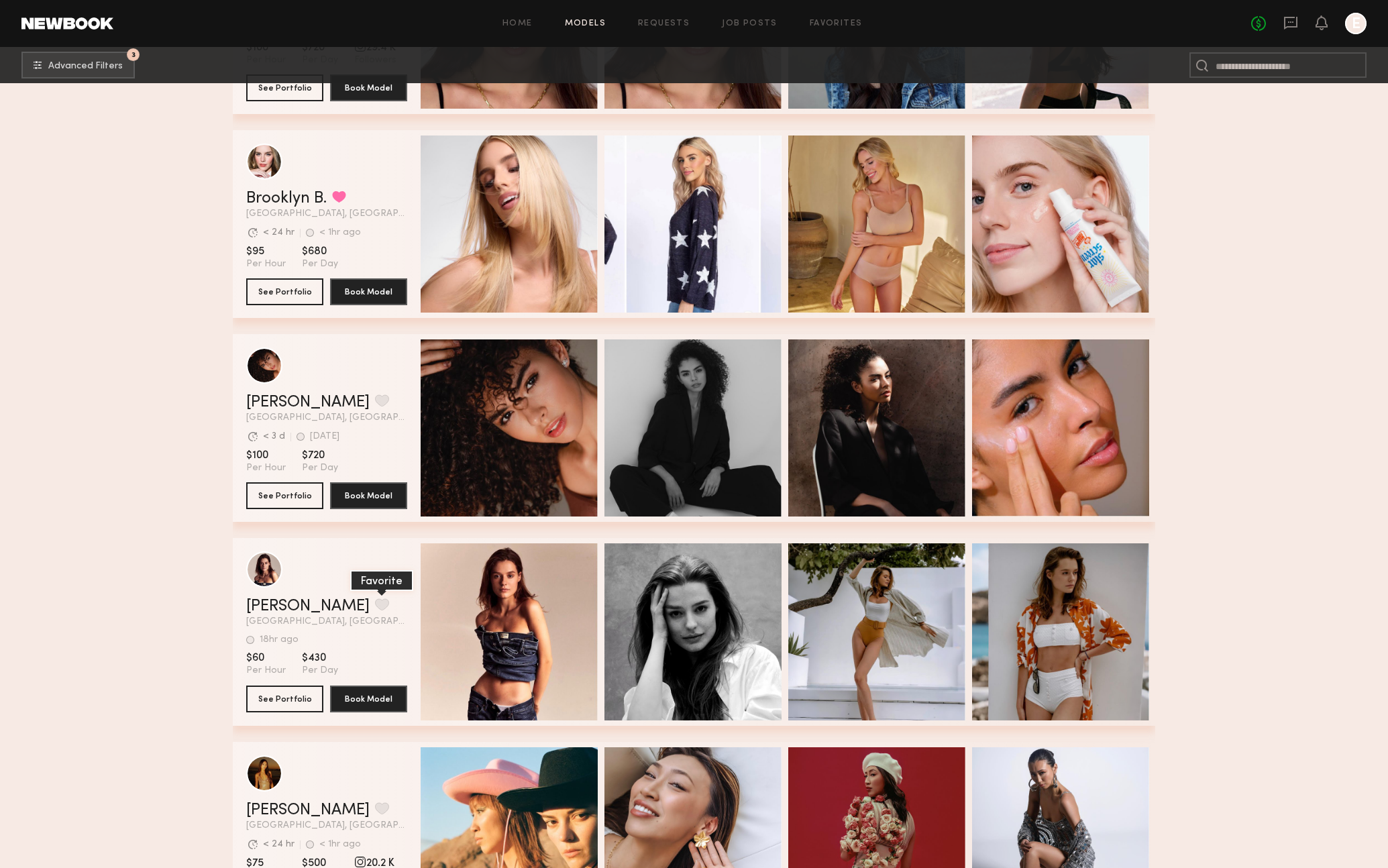
click at [375, 603] on button "grid" at bounding box center [382, 605] width 14 height 12
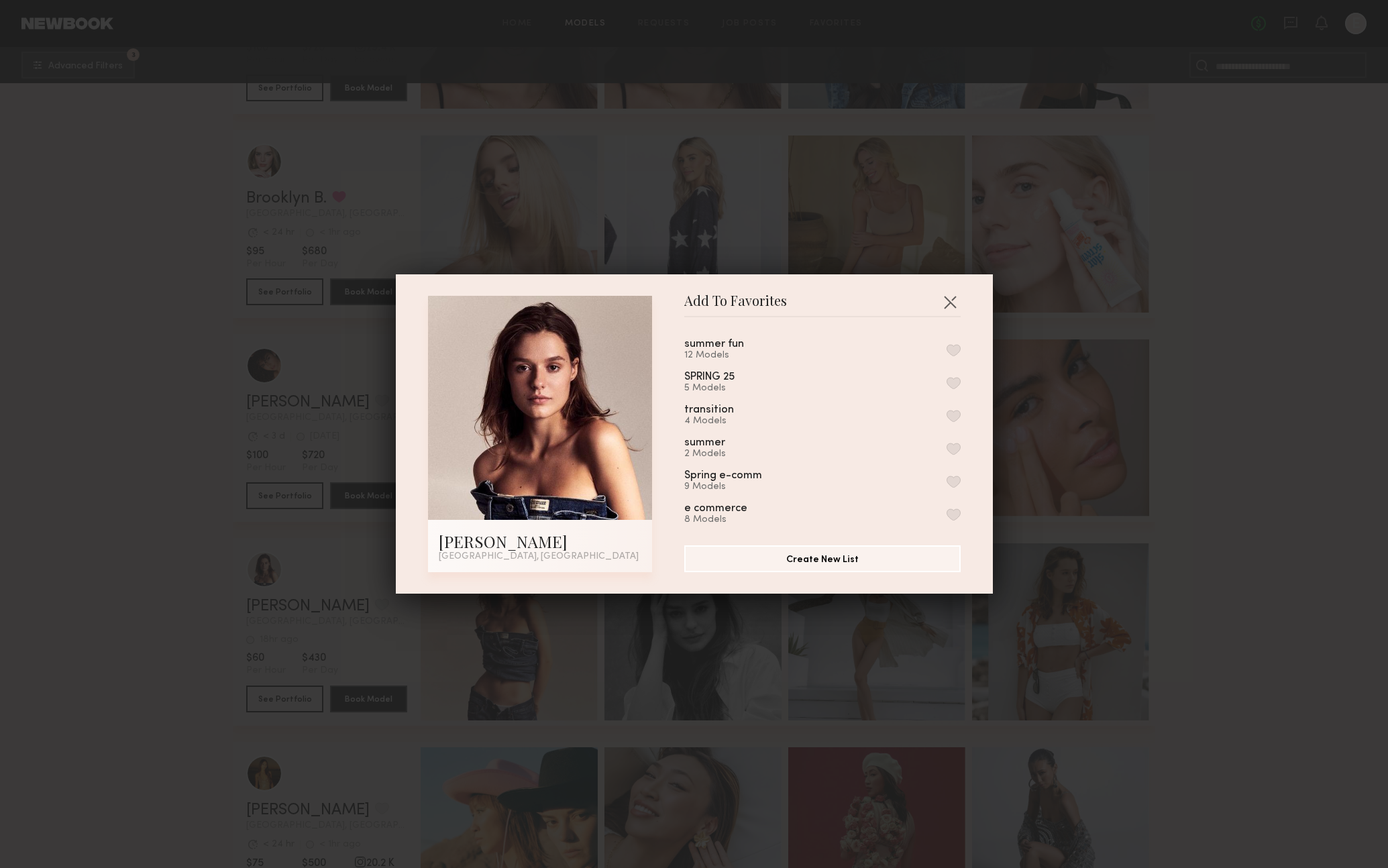
click at [957, 352] on button "button" at bounding box center [954, 351] width 14 height 12
click at [954, 351] on button "Remove from favorite list" at bounding box center [954, 351] width 14 height 12
click at [950, 512] on button "button" at bounding box center [954, 515] width 14 height 12
click at [949, 299] on button "button" at bounding box center [950, 301] width 22 height 22
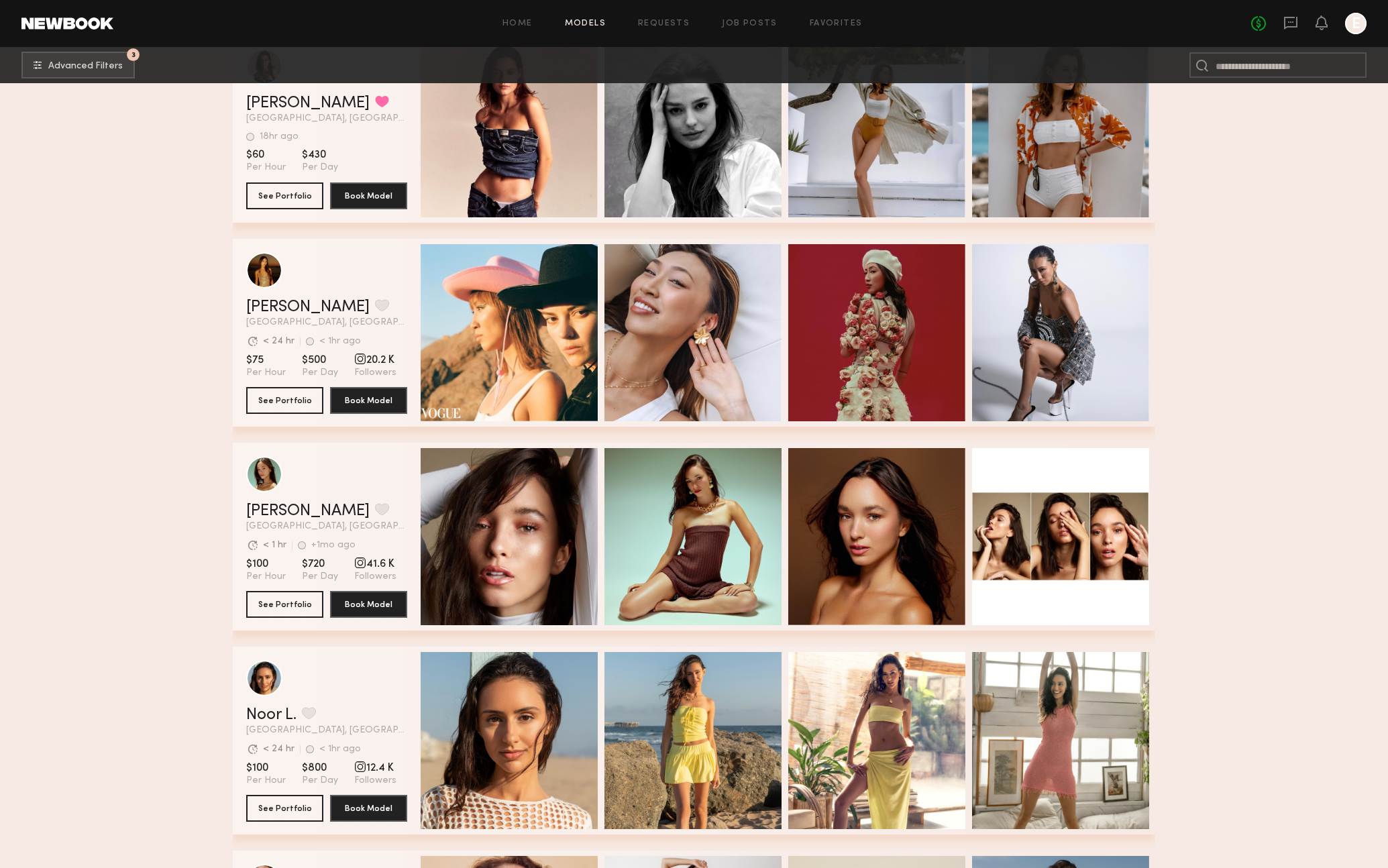
scroll to position [2322, 0]
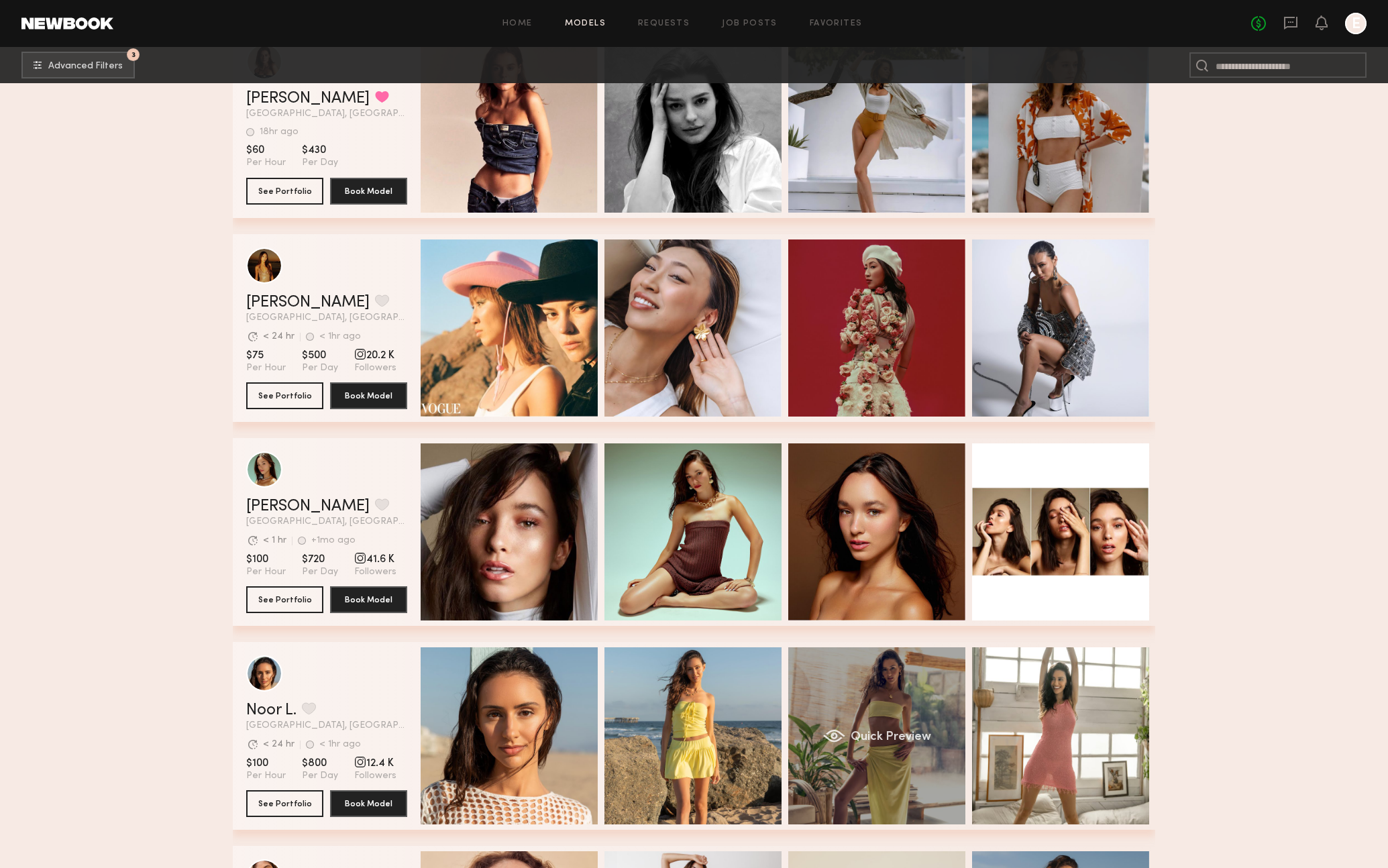
click at [857, 693] on div "Quick Preview" at bounding box center [877, 736] width 177 height 177
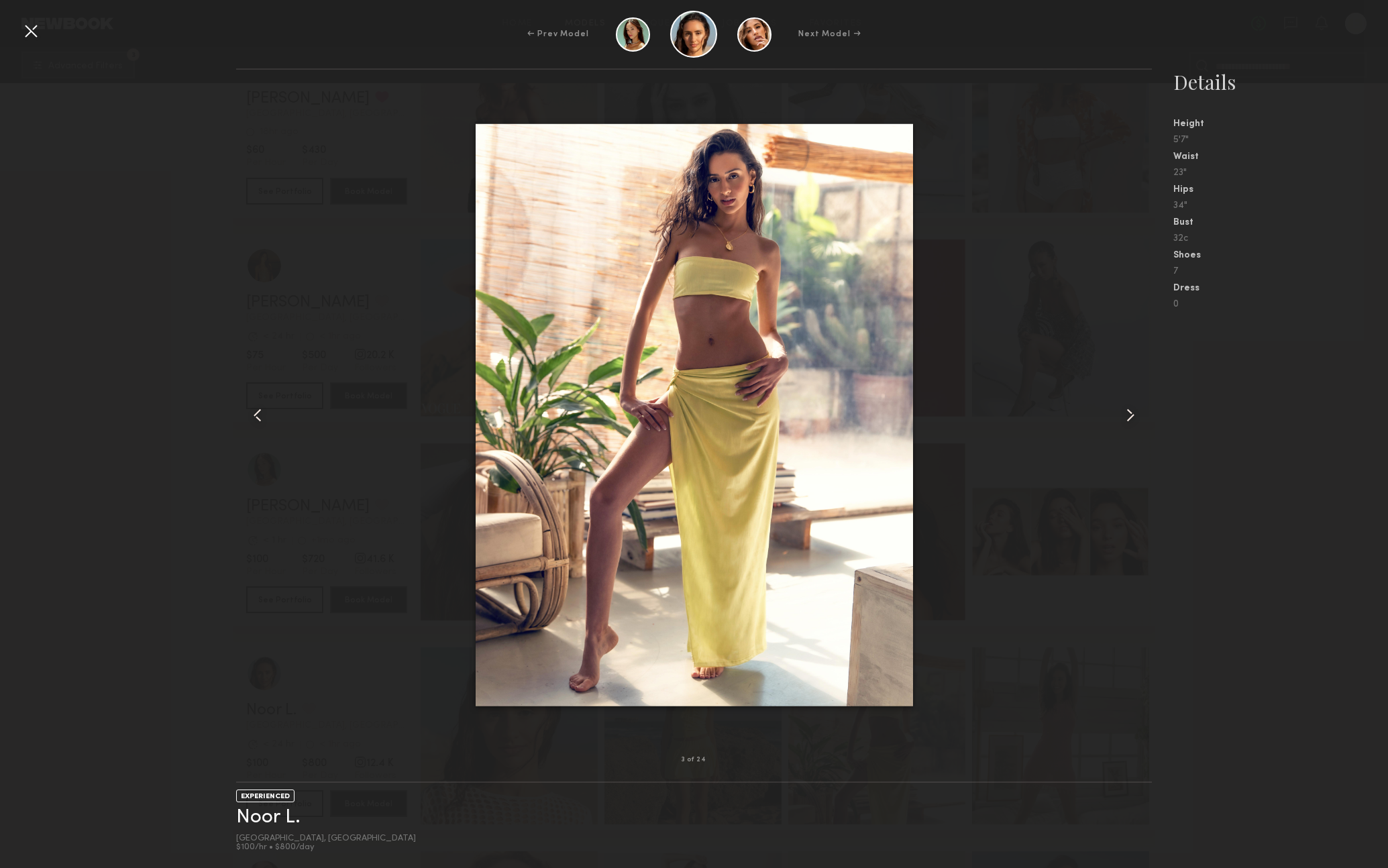
click at [1123, 418] on common-icon at bounding box center [1131, 415] width 22 height 22
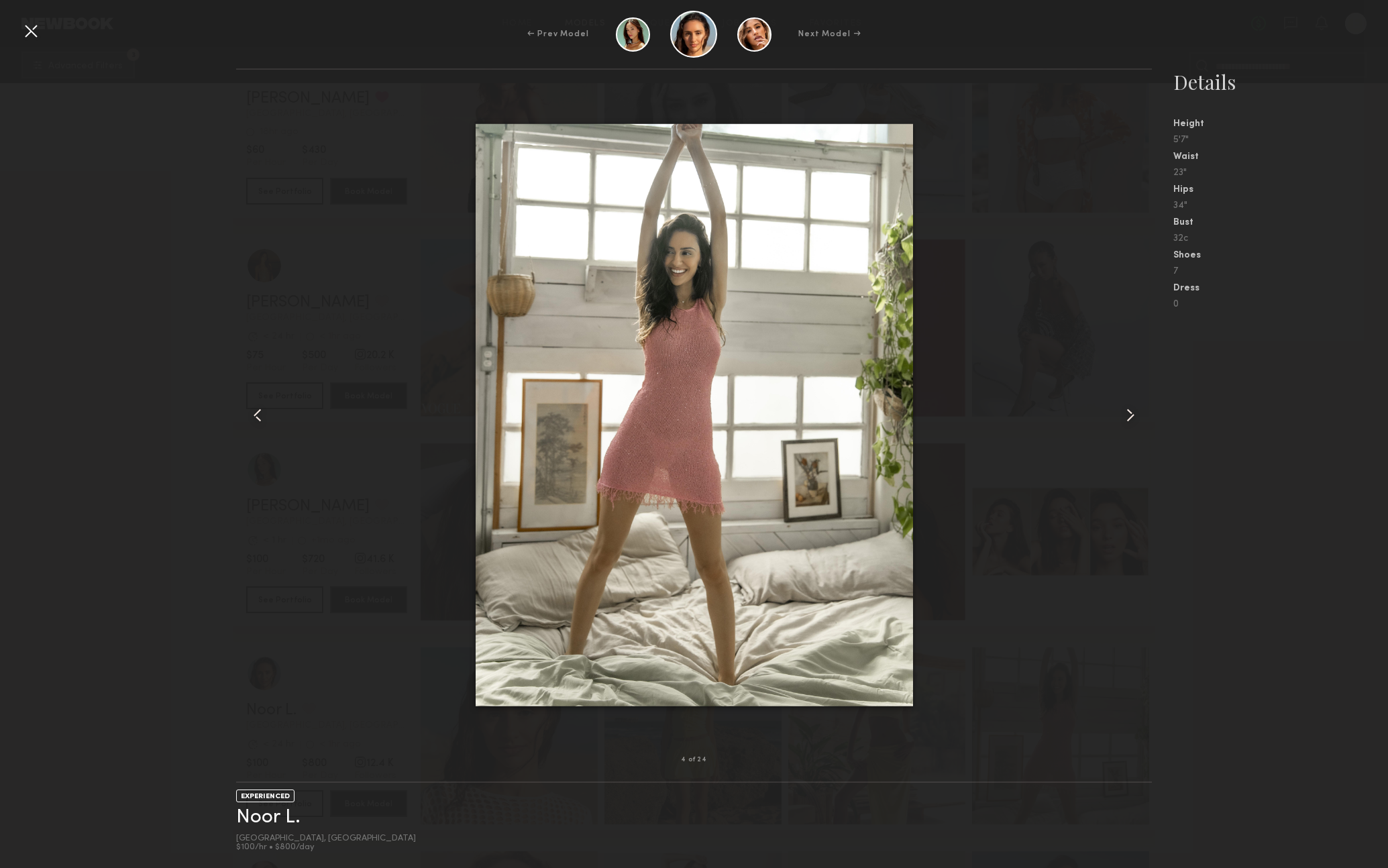
click at [1123, 418] on common-icon at bounding box center [1131, 415] width 22 height 22
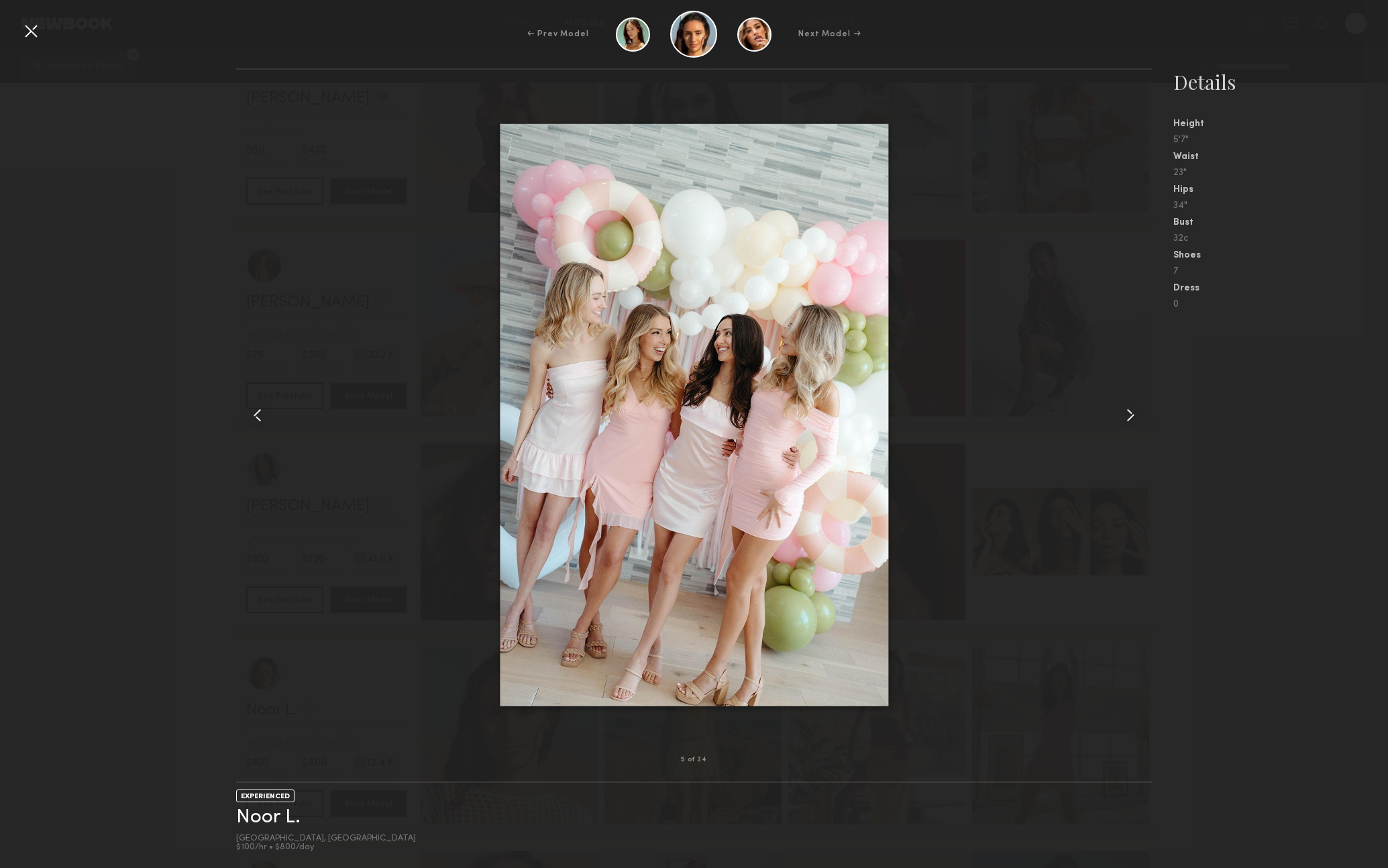
click at [1123, 418] on common-icon at bounding box center [1131, 415] width 22 height 22
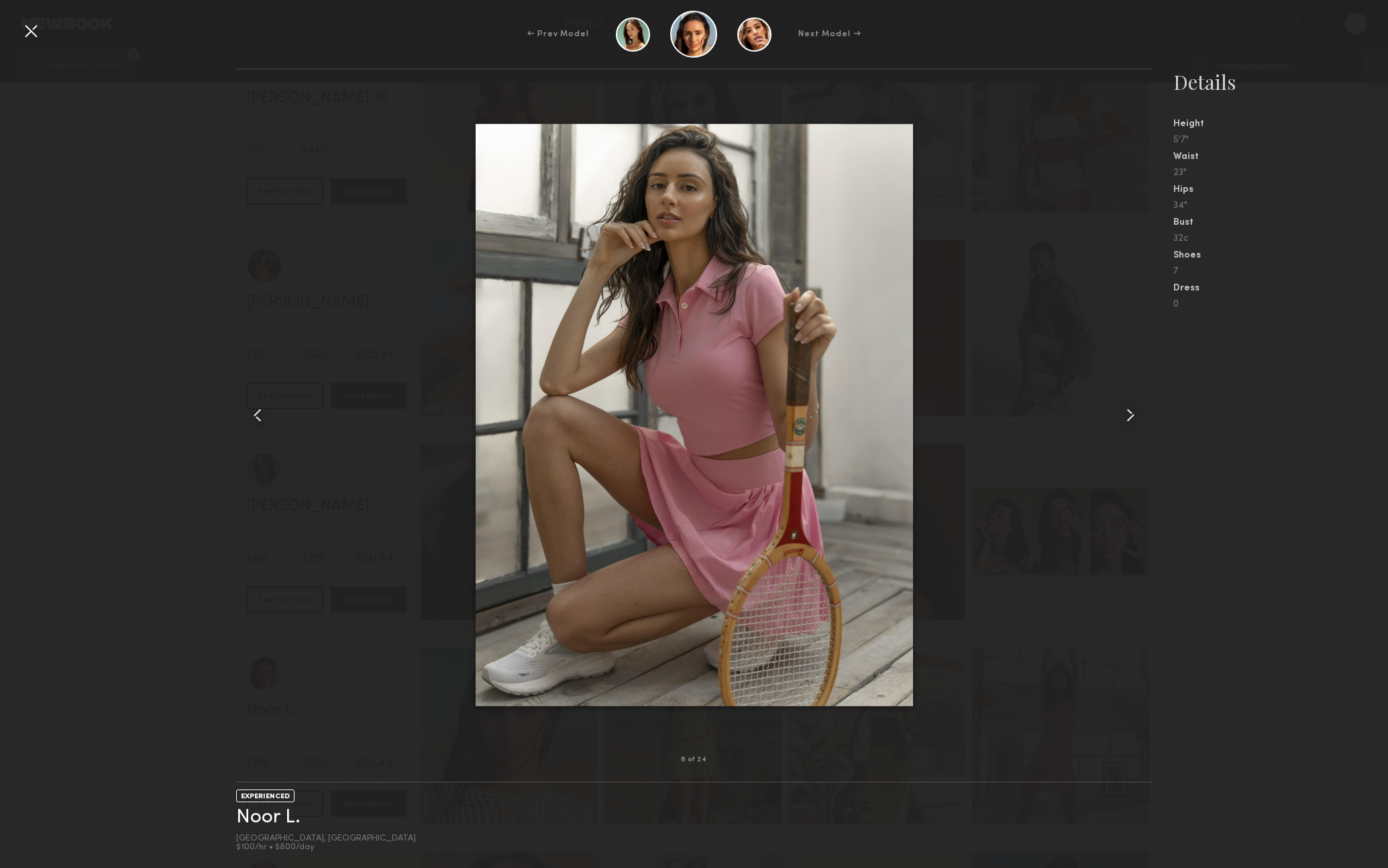
click at [1123, 418] on common-icon at bounding box center [1131, 415] width 22 height 22
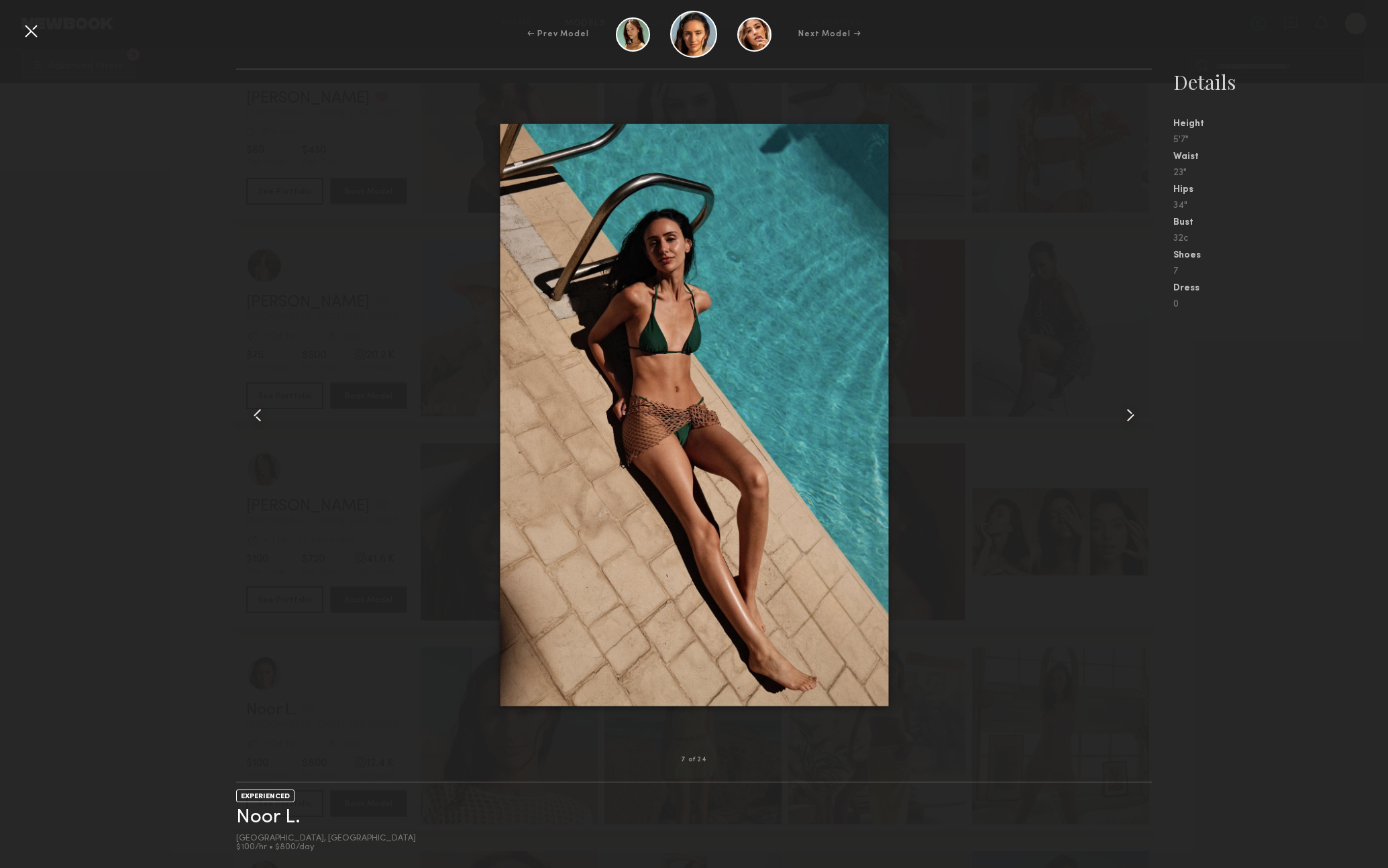
click at [1123, 418] on common-icon at bounding box center [1131, 415] width 22 height 22
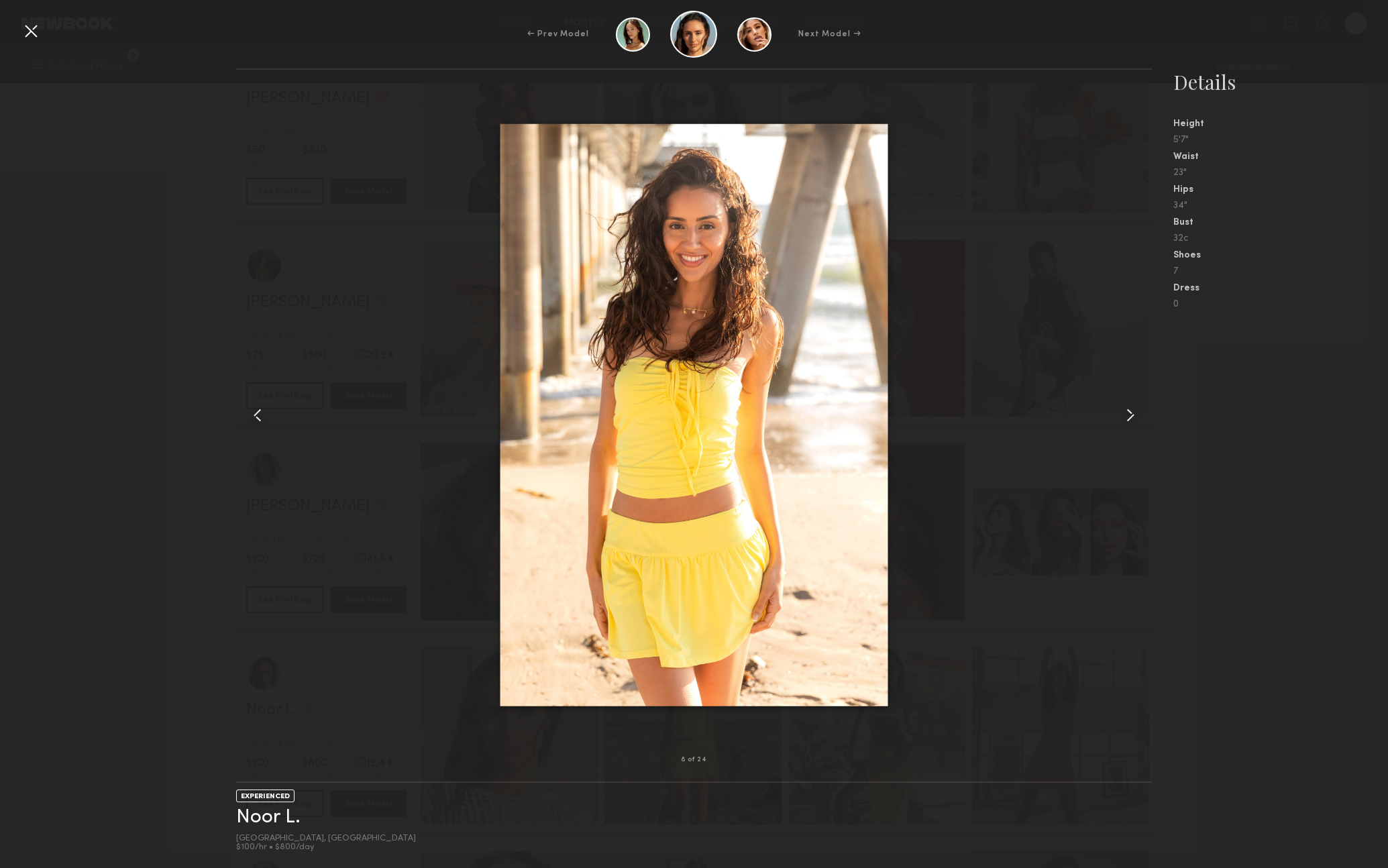
click at [1123, 418] on common-icon at bounding box center [1131, 415] width 22 height 22
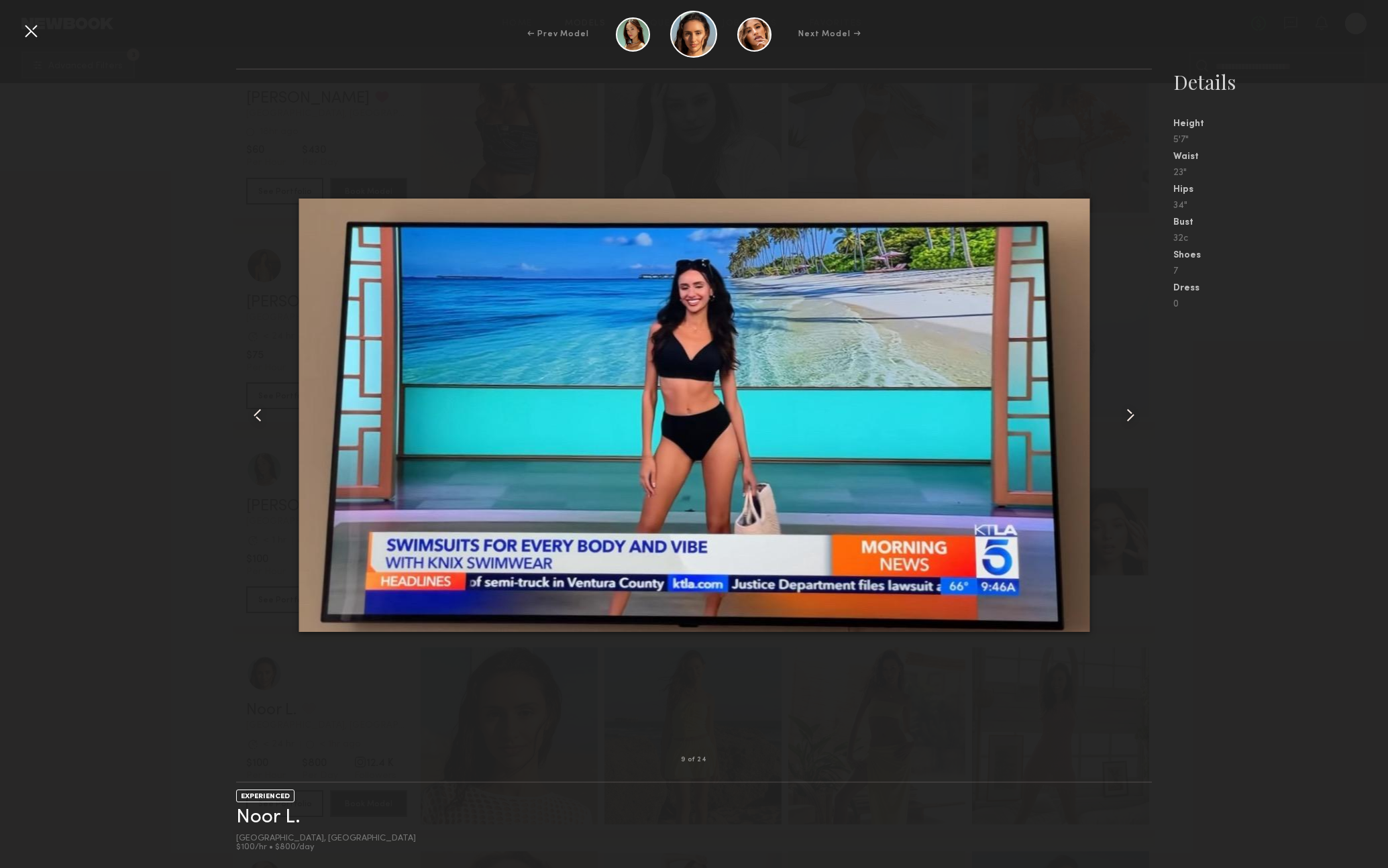
click at [25, 26] on div at bounding box center [30, 30] width 22 height 22
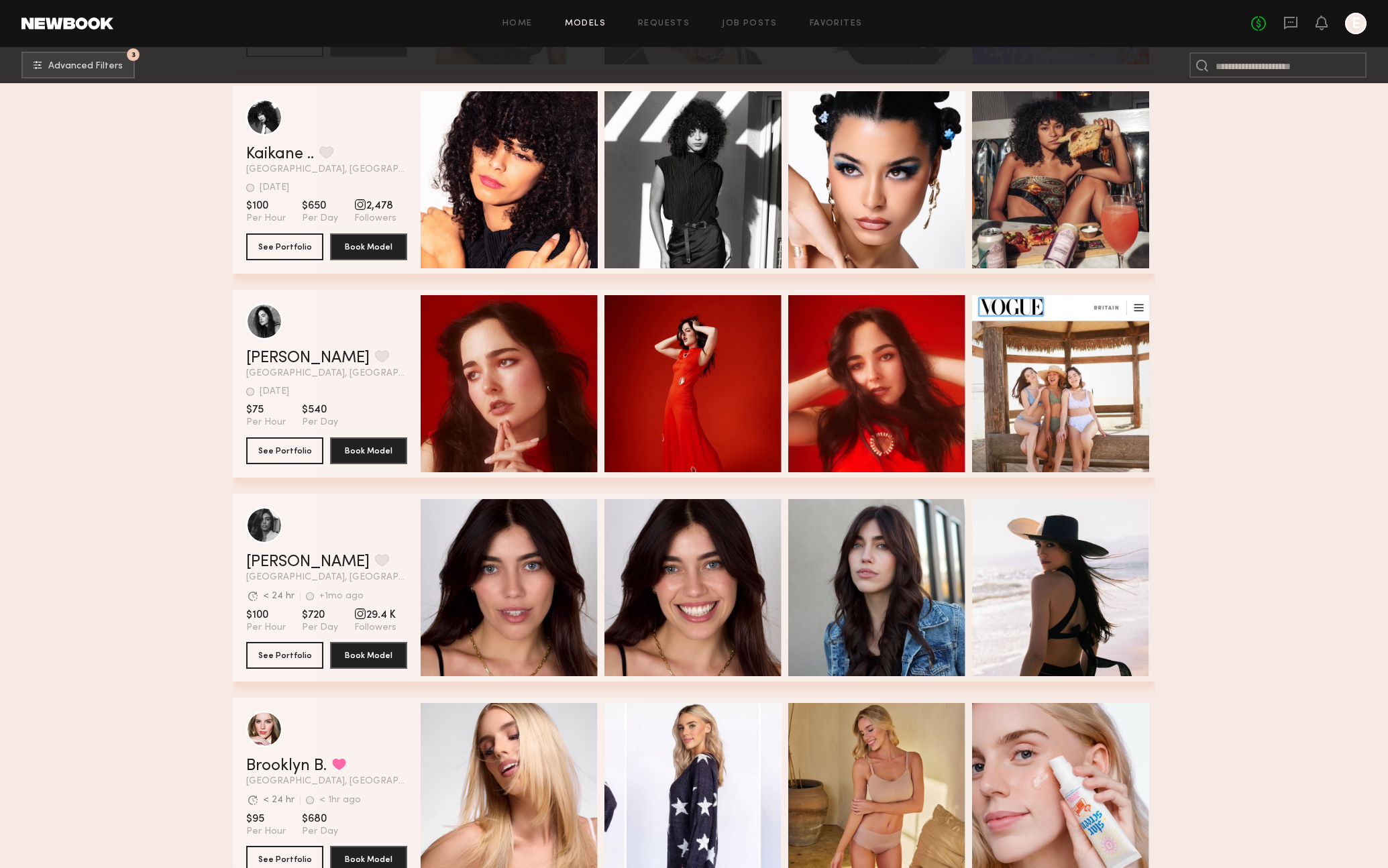
scroll to position [1193, 0]
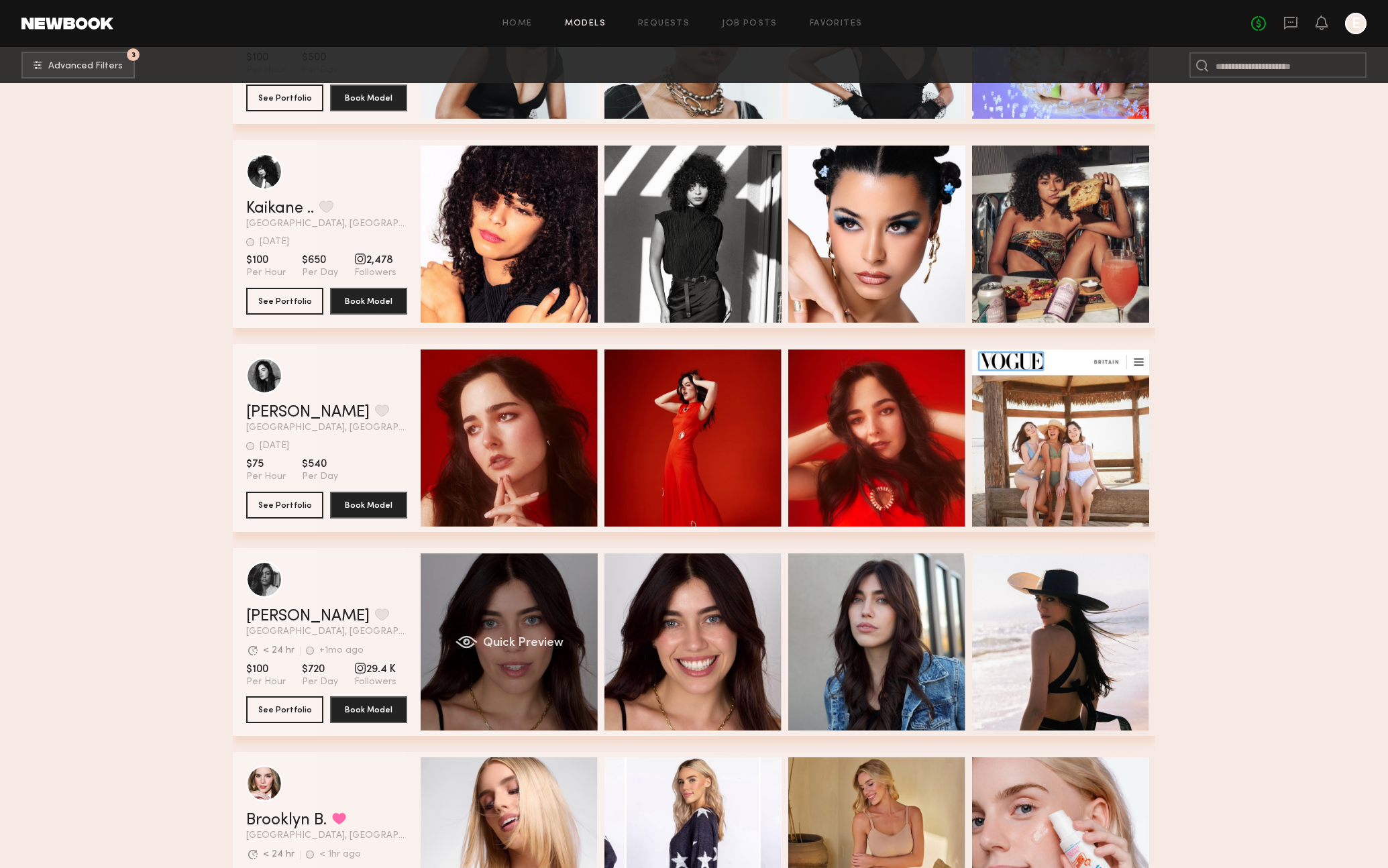
click at [542, 589] on div "Quick Preview" at bounding box center [509, 642] width 177 height 177
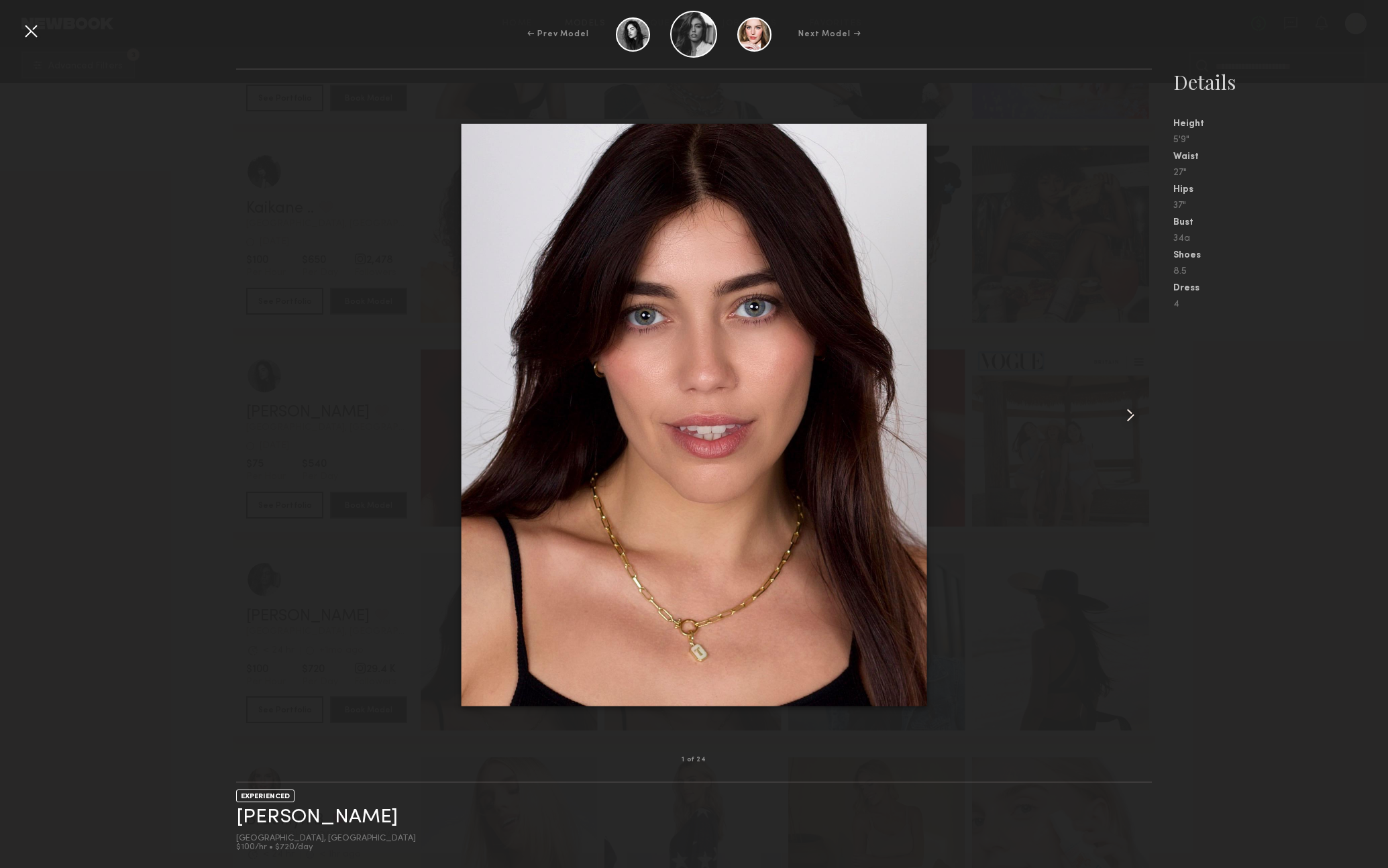
click at [1135, 416] on common-icon at bounding box center [1131, 415] width 22 height 22
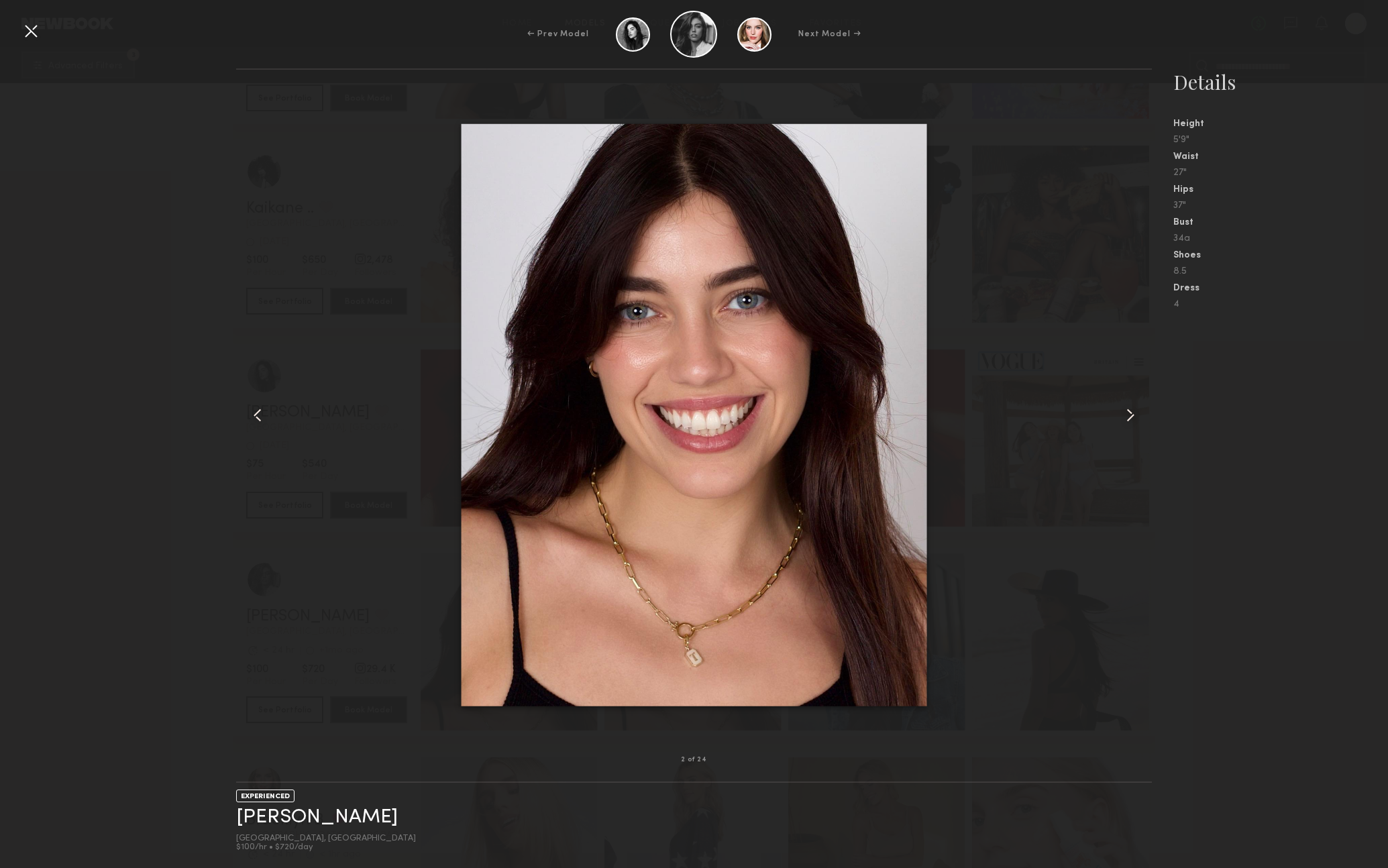
click at [1135, 416] on common-icon at bounding box center [1131, 415] width 22 height 22
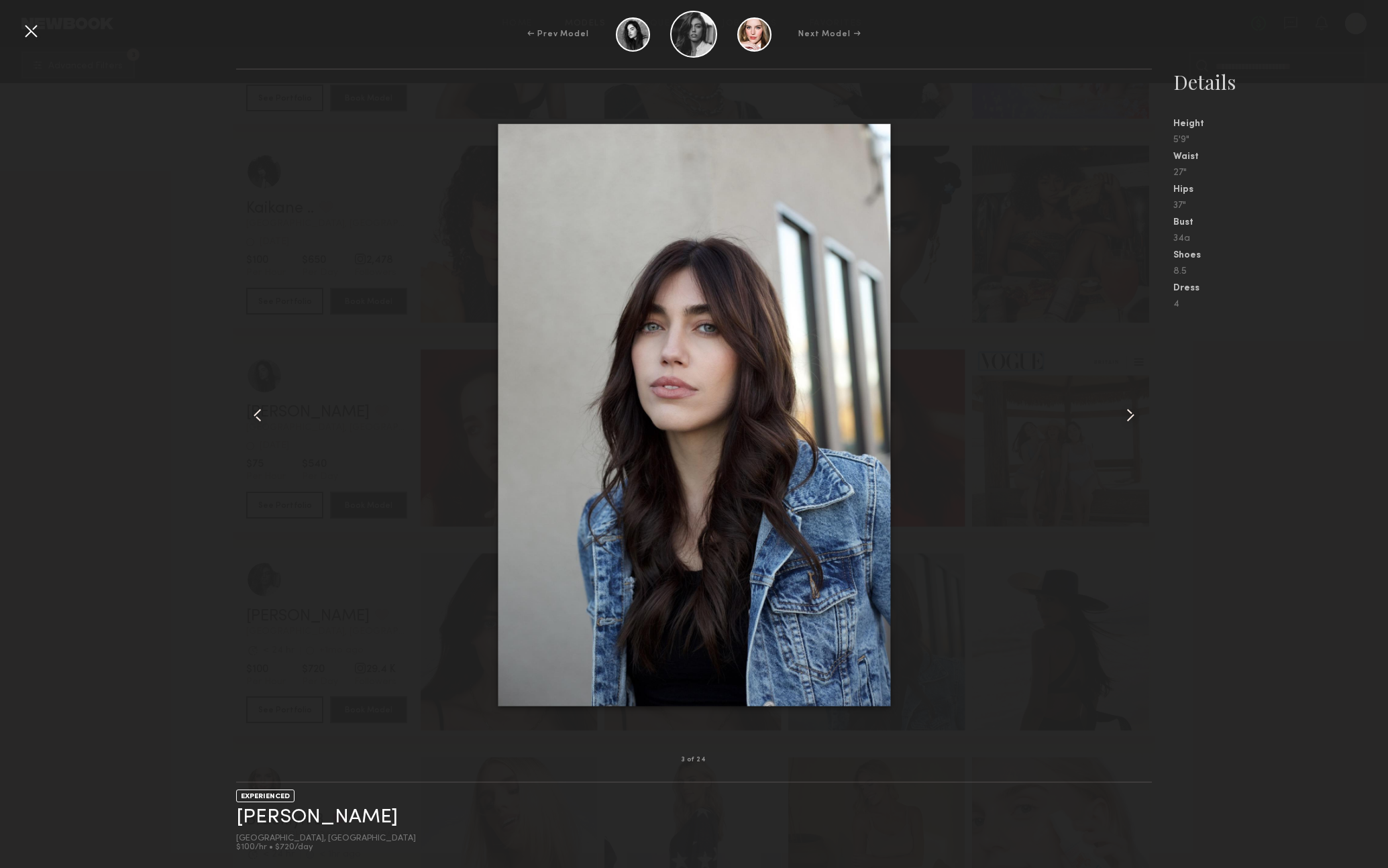
click at [1135, 416] on common-icon at bounding box center [1131, 415] width 22 height 22
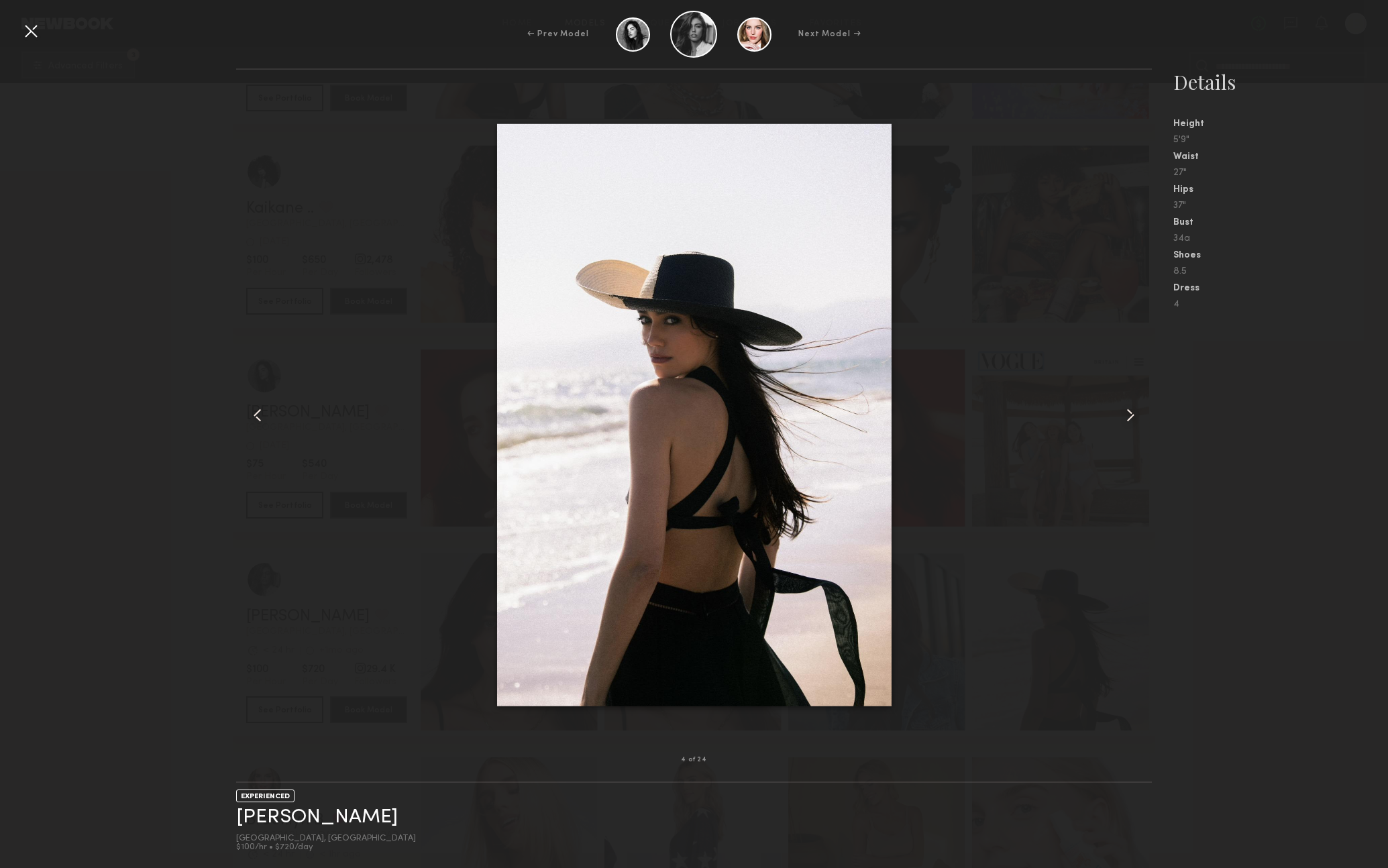
click at [1135, 416] on common-icon at bounding box center [1131, 415] width 22 height 22
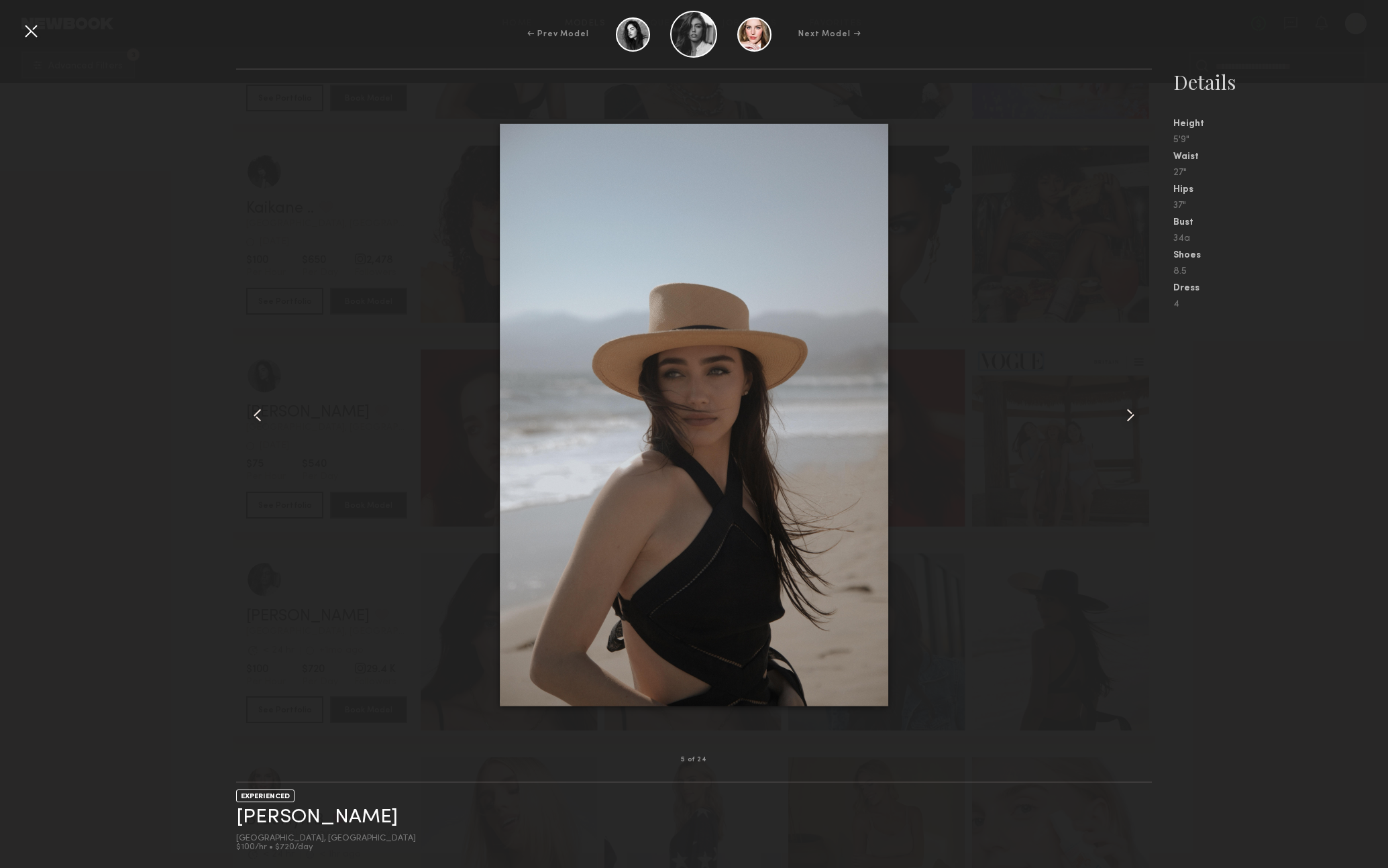
click at [1135, 416] on common-icon at bounding box center [1131, 415] width 22 height 22
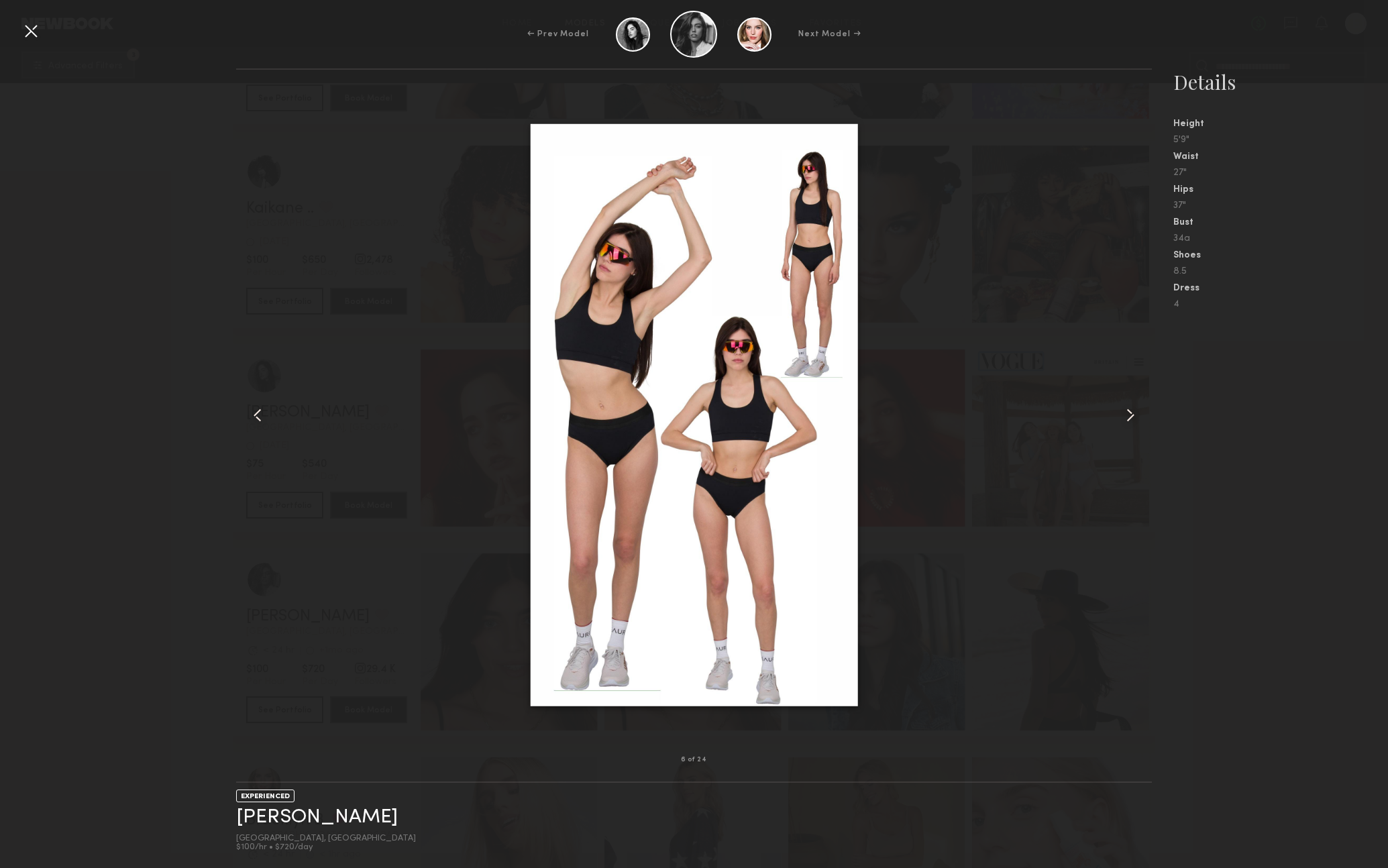
click at [1135, 416] on common-icon at bounding box center [1131, 415] width 22 height 22
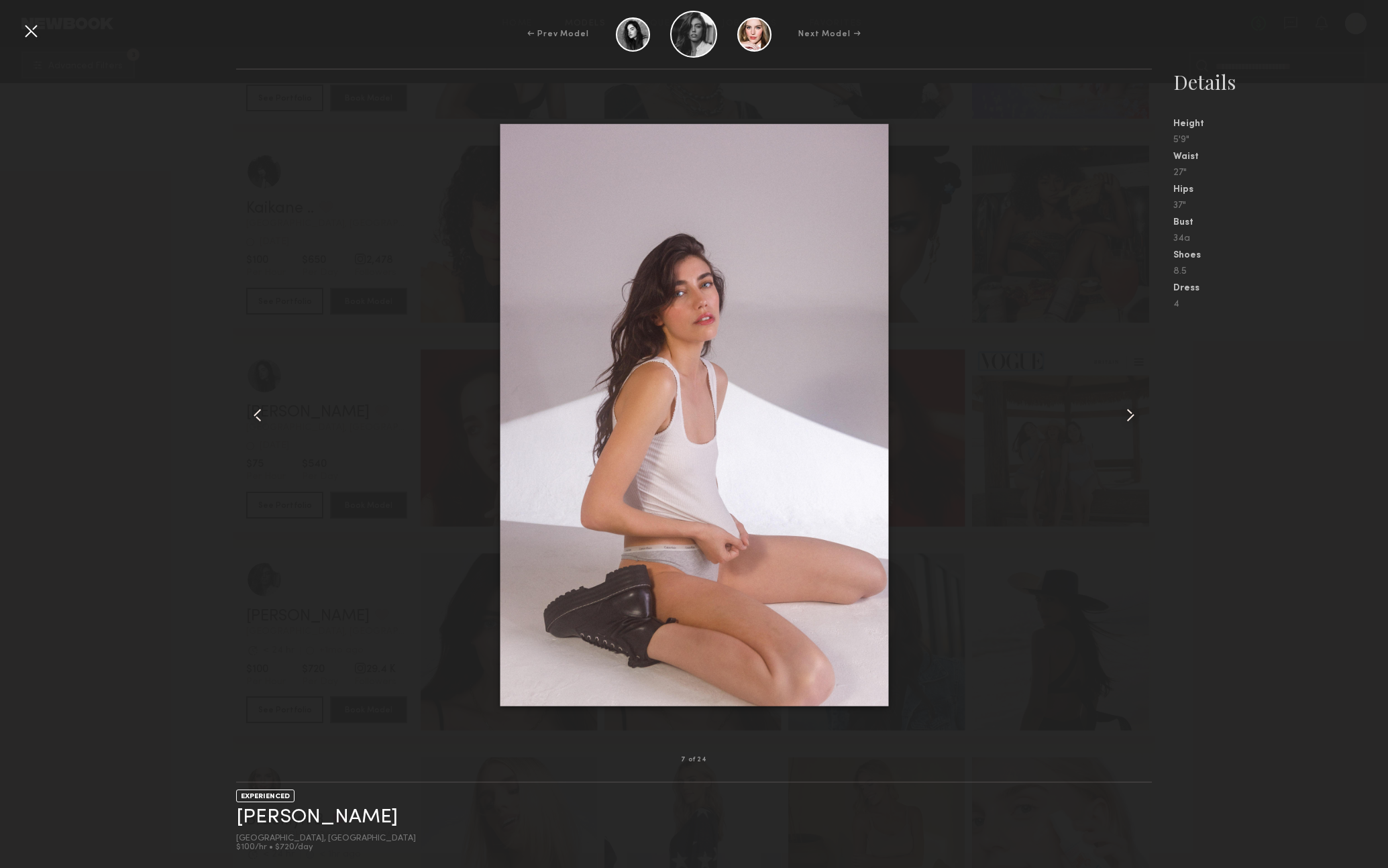
click at [264, 414] on common-icon at bounding box center [257, 415] width 22 height 22
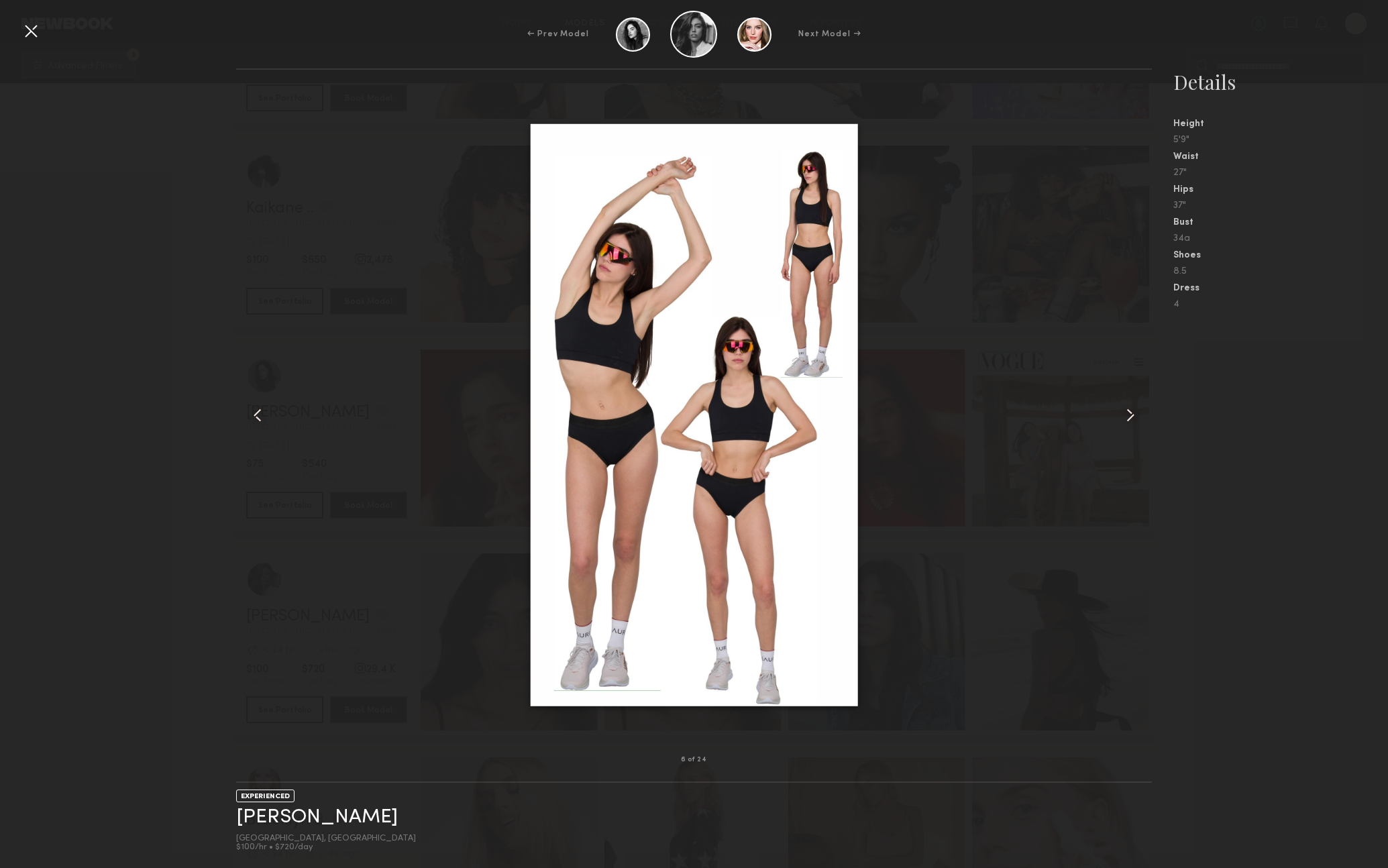
click at [30, 25] on div at bounding box center [30, 30] width 22 height 22
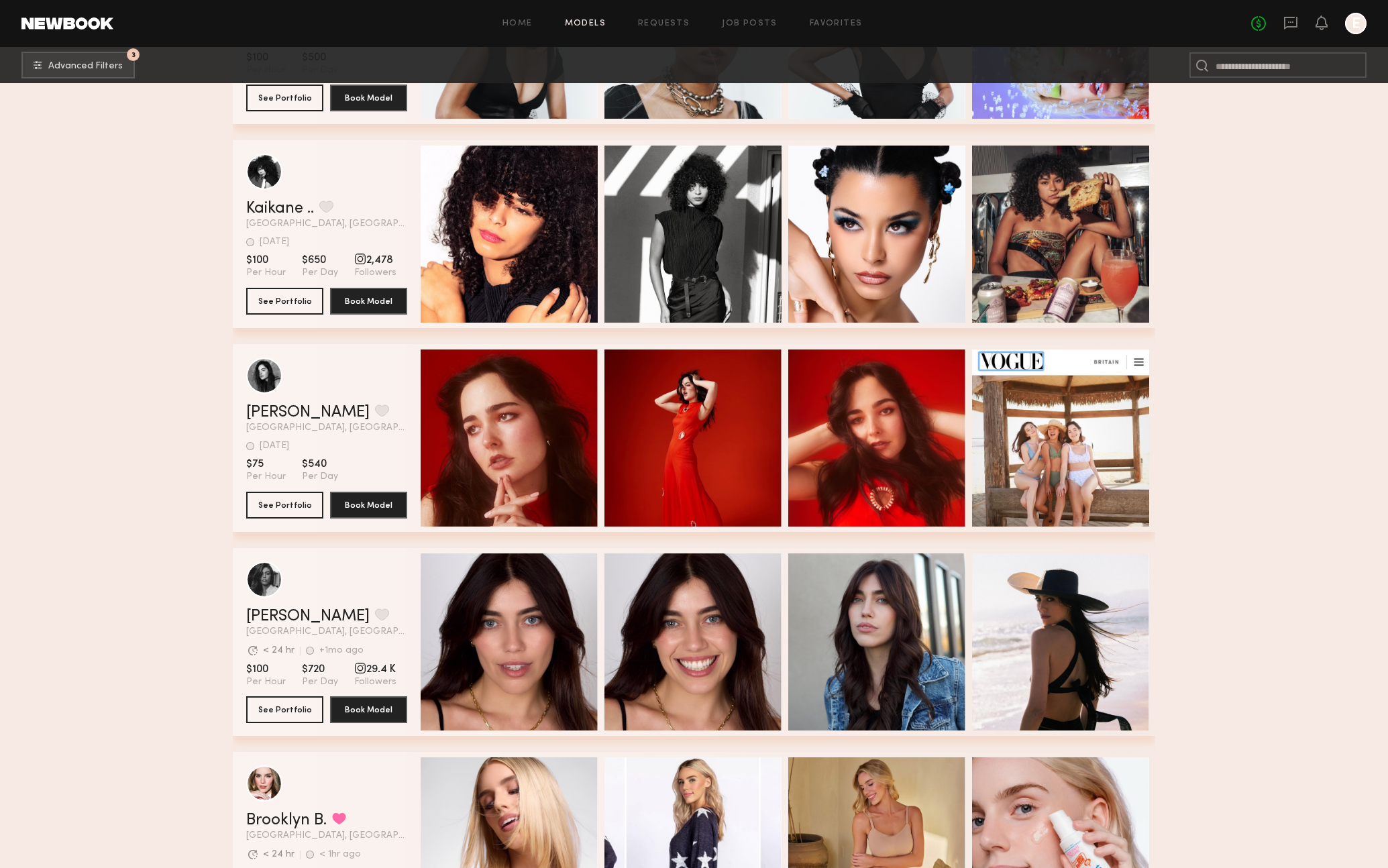
scroll to position [924, 0]
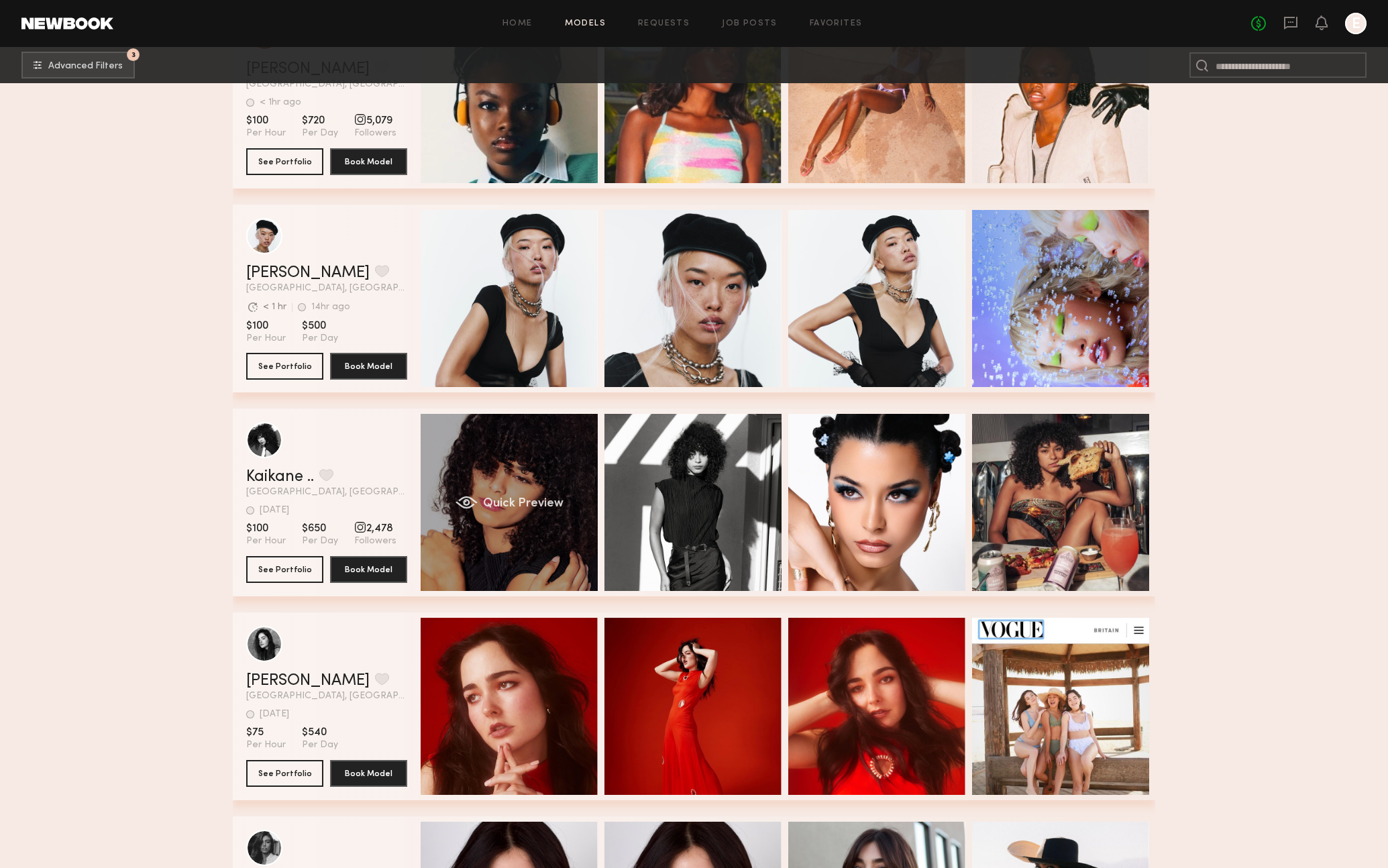
click at [555, 486] on div "Quick Preview" at bounding box center [509, 502] width 177 height 177
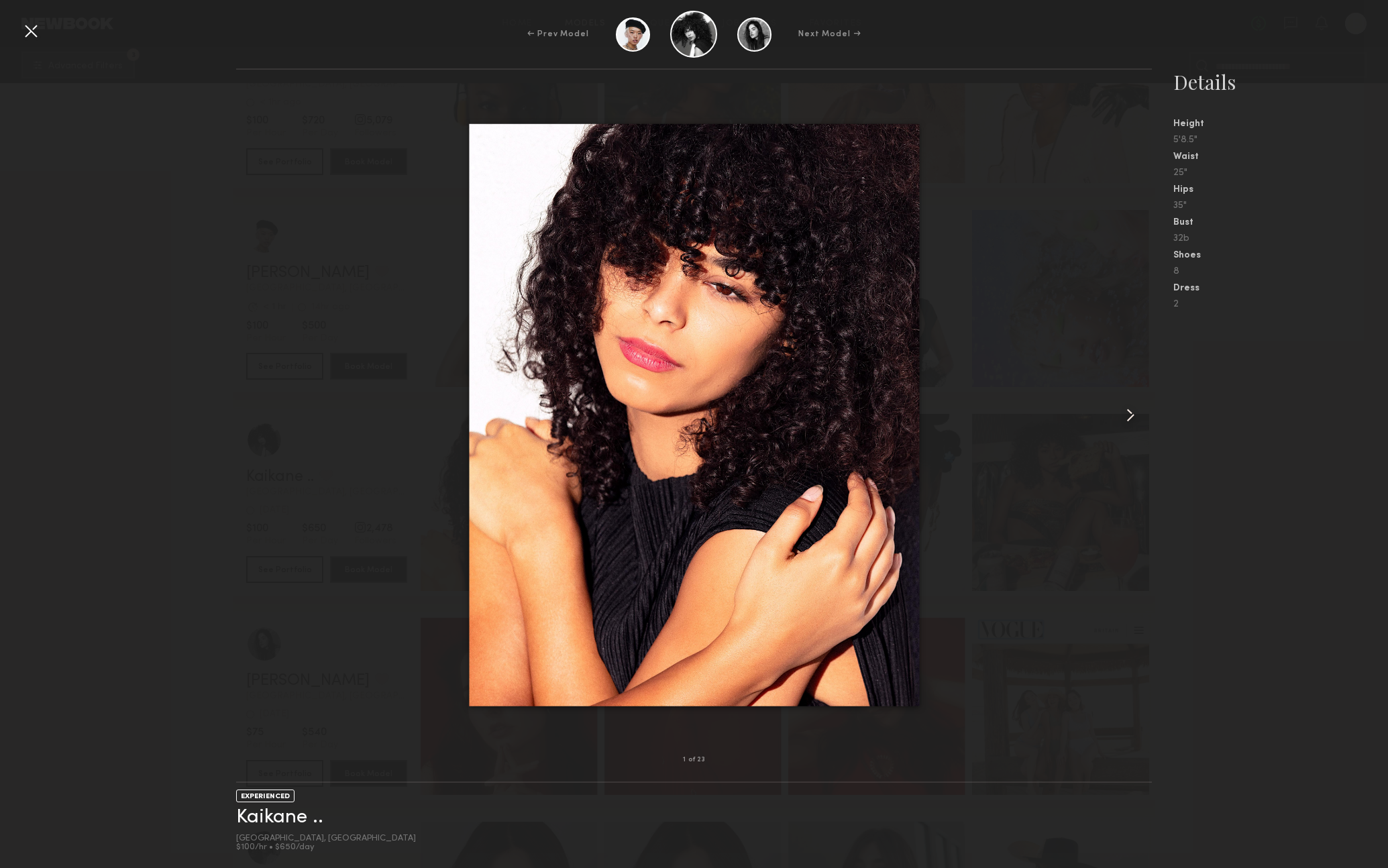
click at [1132, 415] on common-icon at bounding box center [1131, 415] width 22 height 22
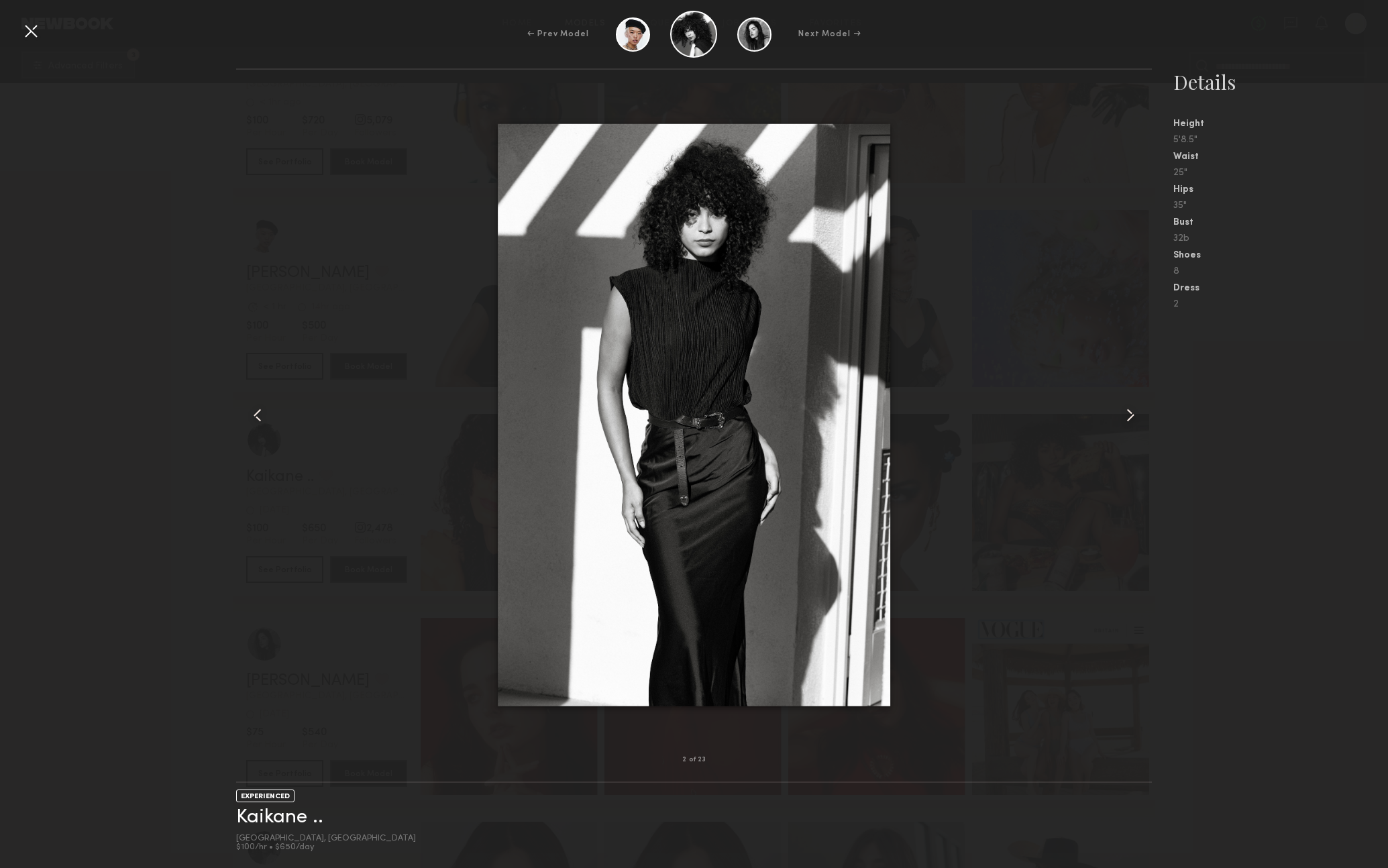
click at [1132, 415] on common-icon at bounding box center [1131, 415] width 22 height 22
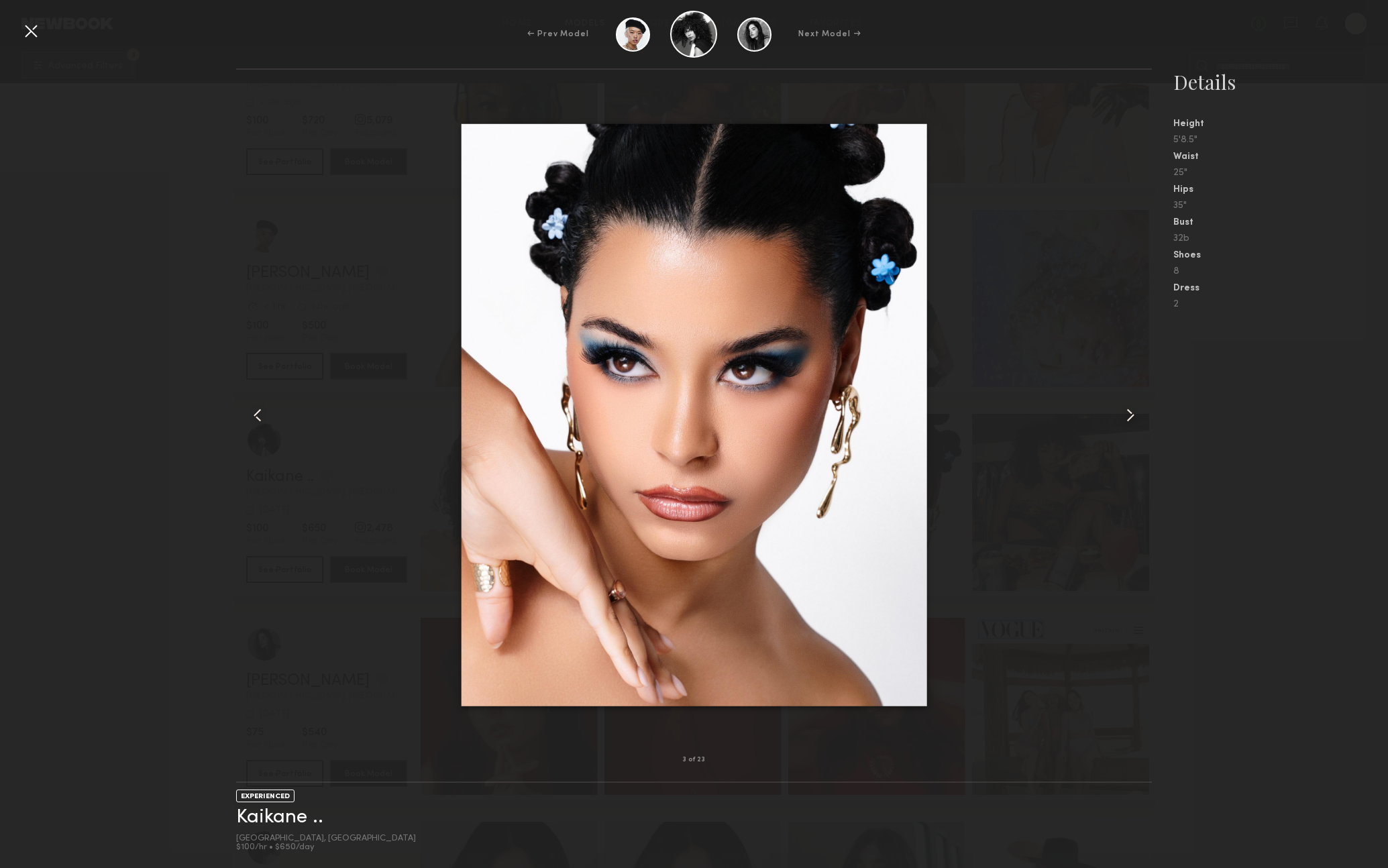
click at [1132, 415] on common-icon at bounding box center [1131, 415] width 22 height 22
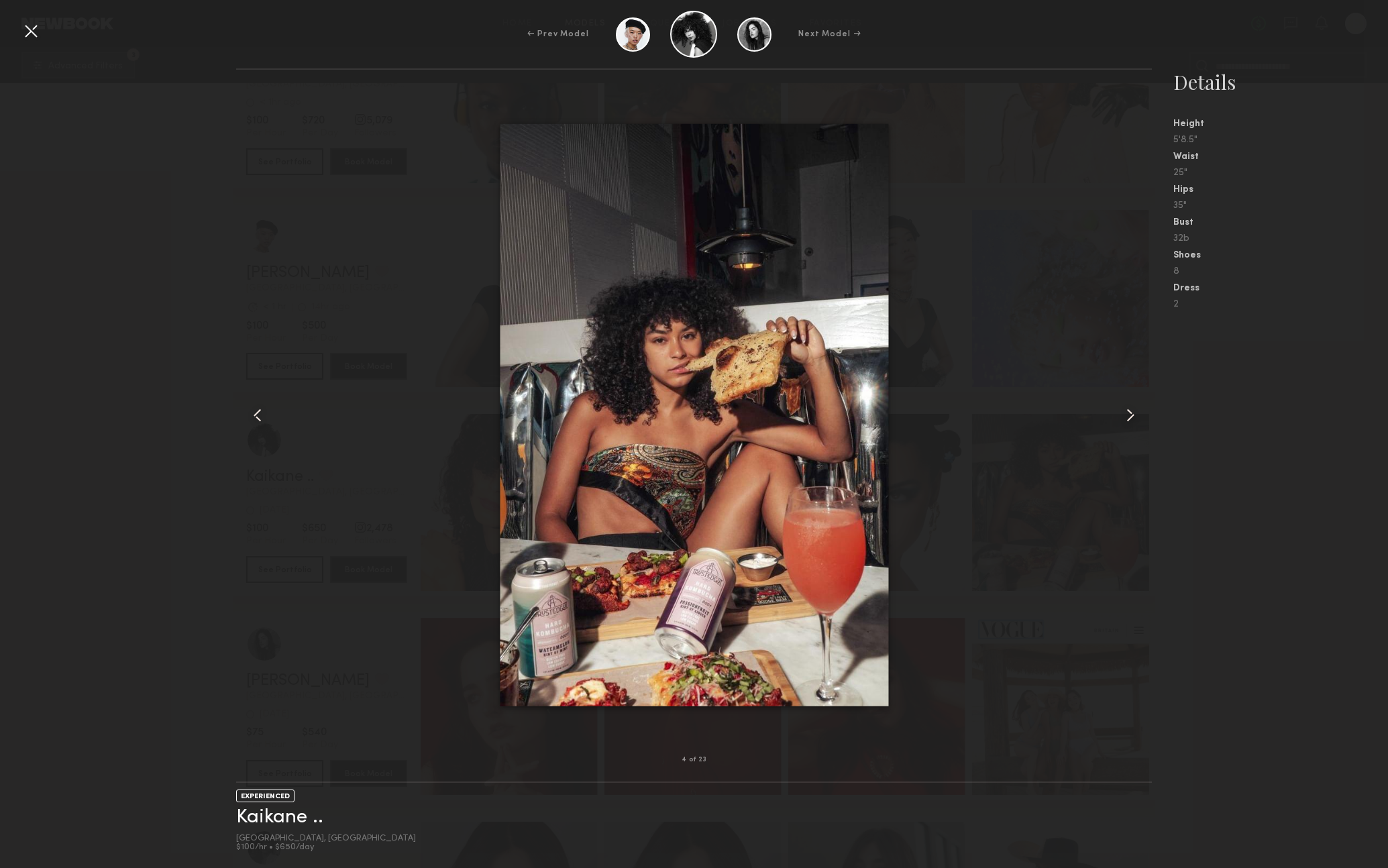
click at [1132, 415] on common-icon at bounding box center [1131, 415] width 22 height 22
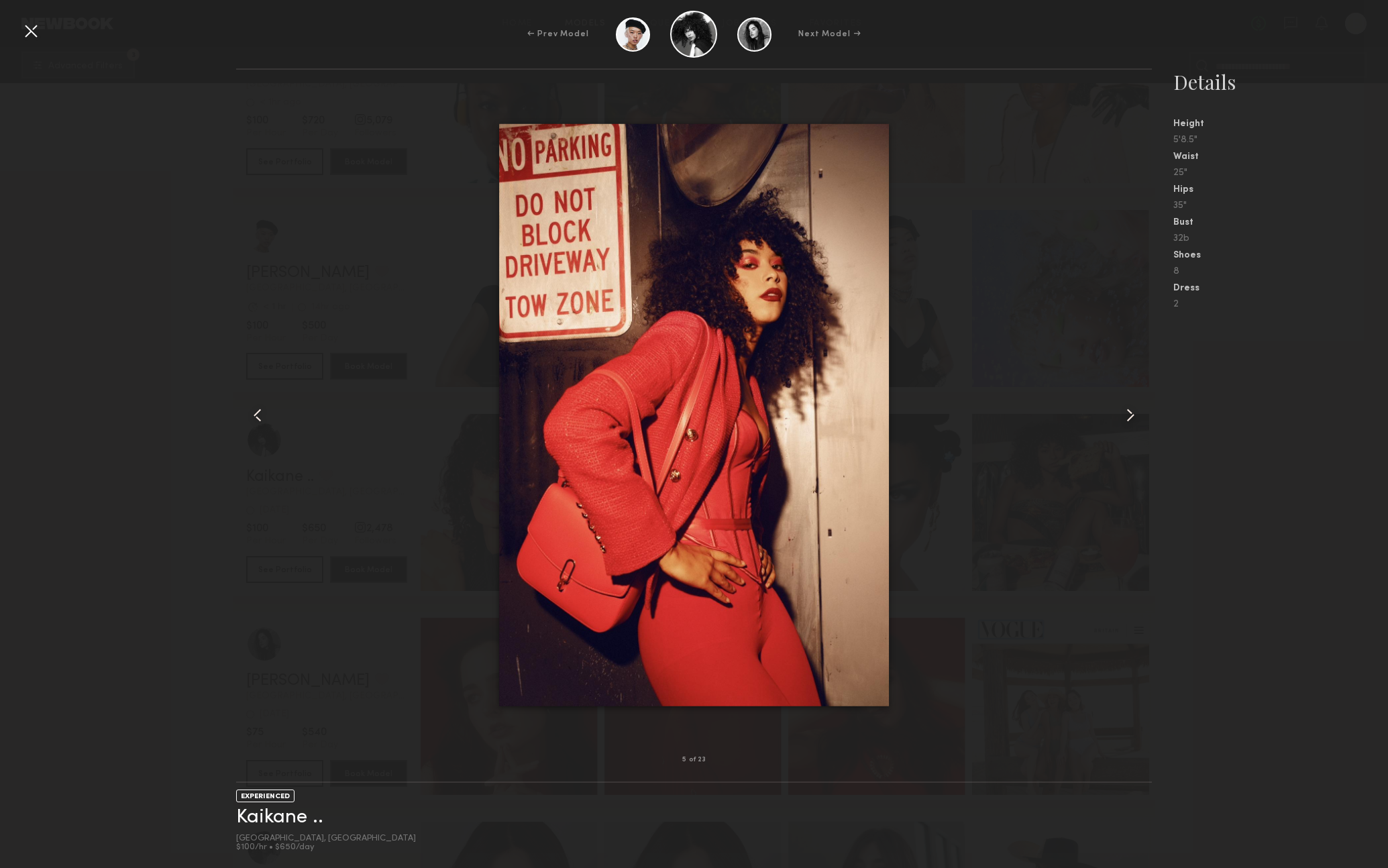
click at [1132, 415] on common-icon at bounding box center [1131, 415] width 22 height 22
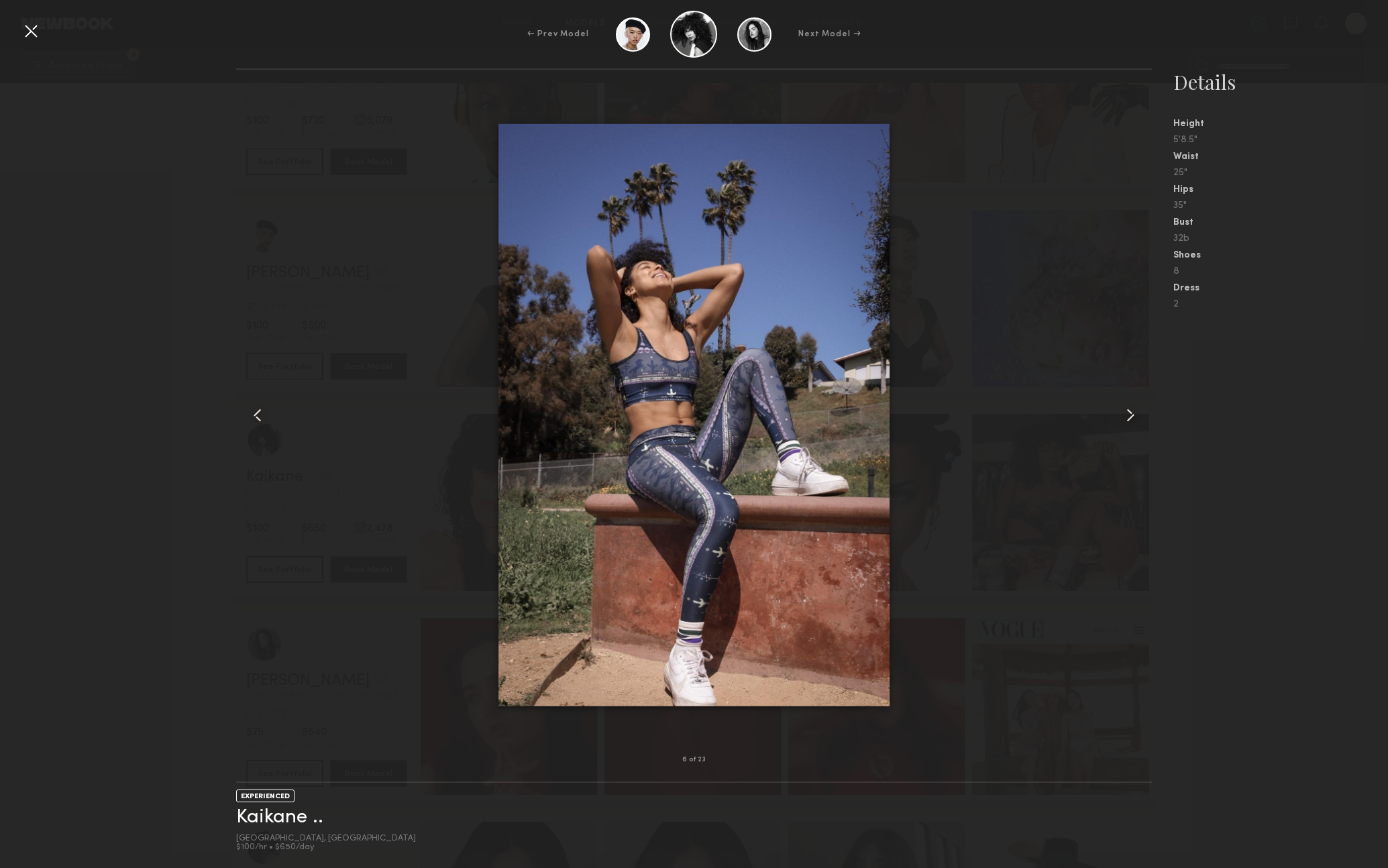
click at [1132, 415] on common-icon at bounding box center [1131, 415] width 22 height 22
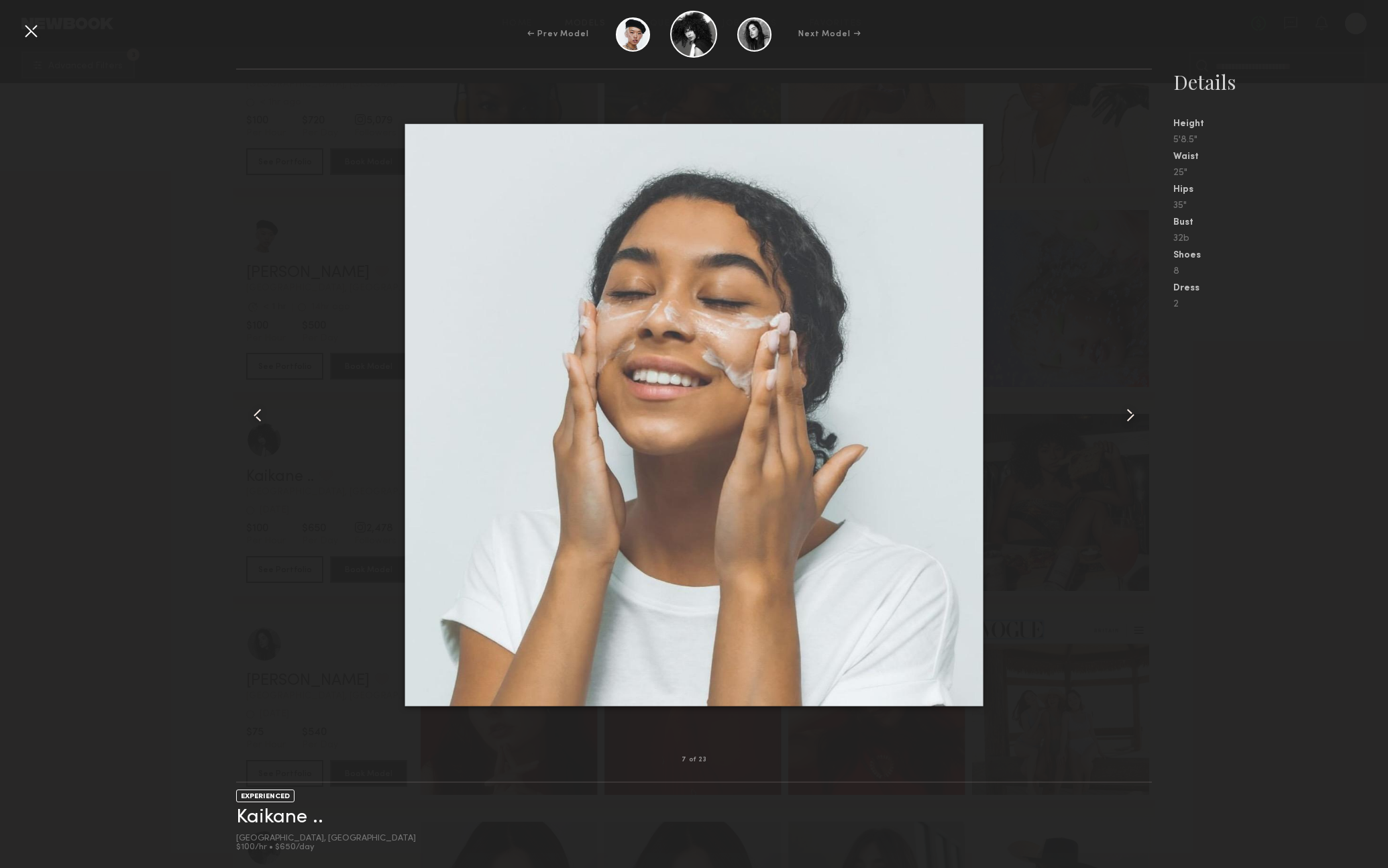
click at [1132, 415] on common-icon at bounding box center [1131, 415] width 22 height 22
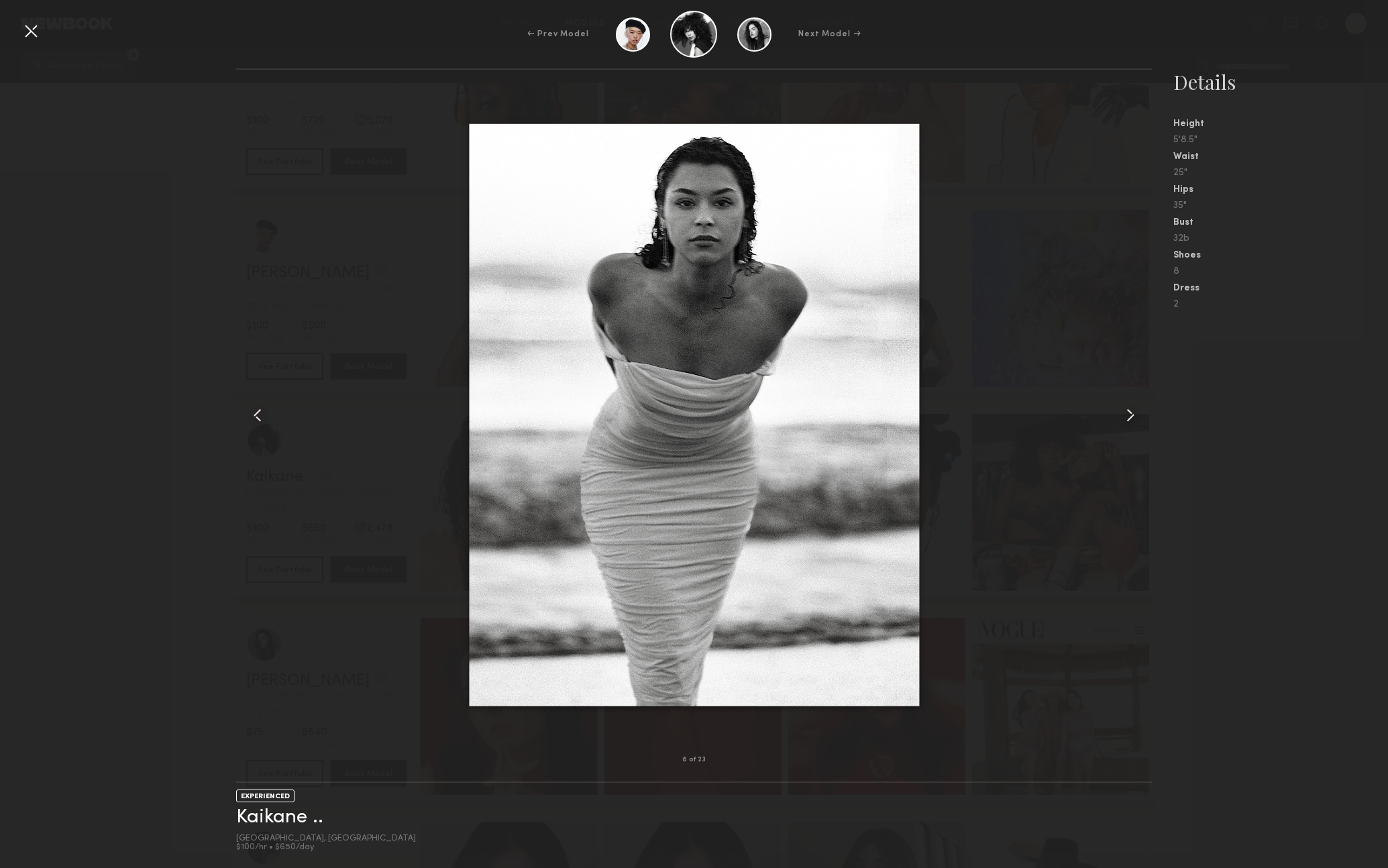
click at [1132, 415] on common-icon at bounding box center [1131, 415] width 22 height 22
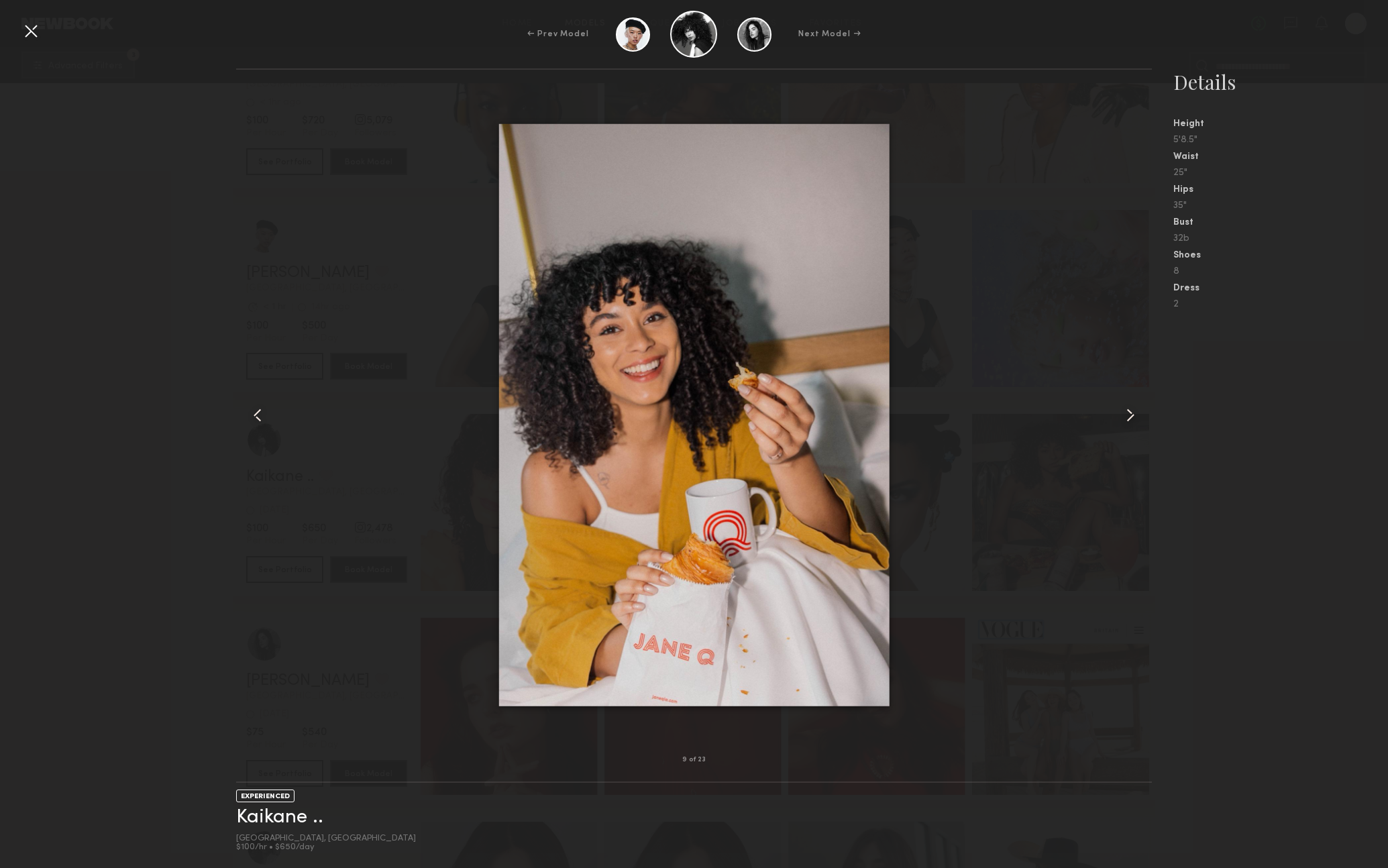
click at [22, 29] on div at bounding box center [30, 30] width 22 height 22
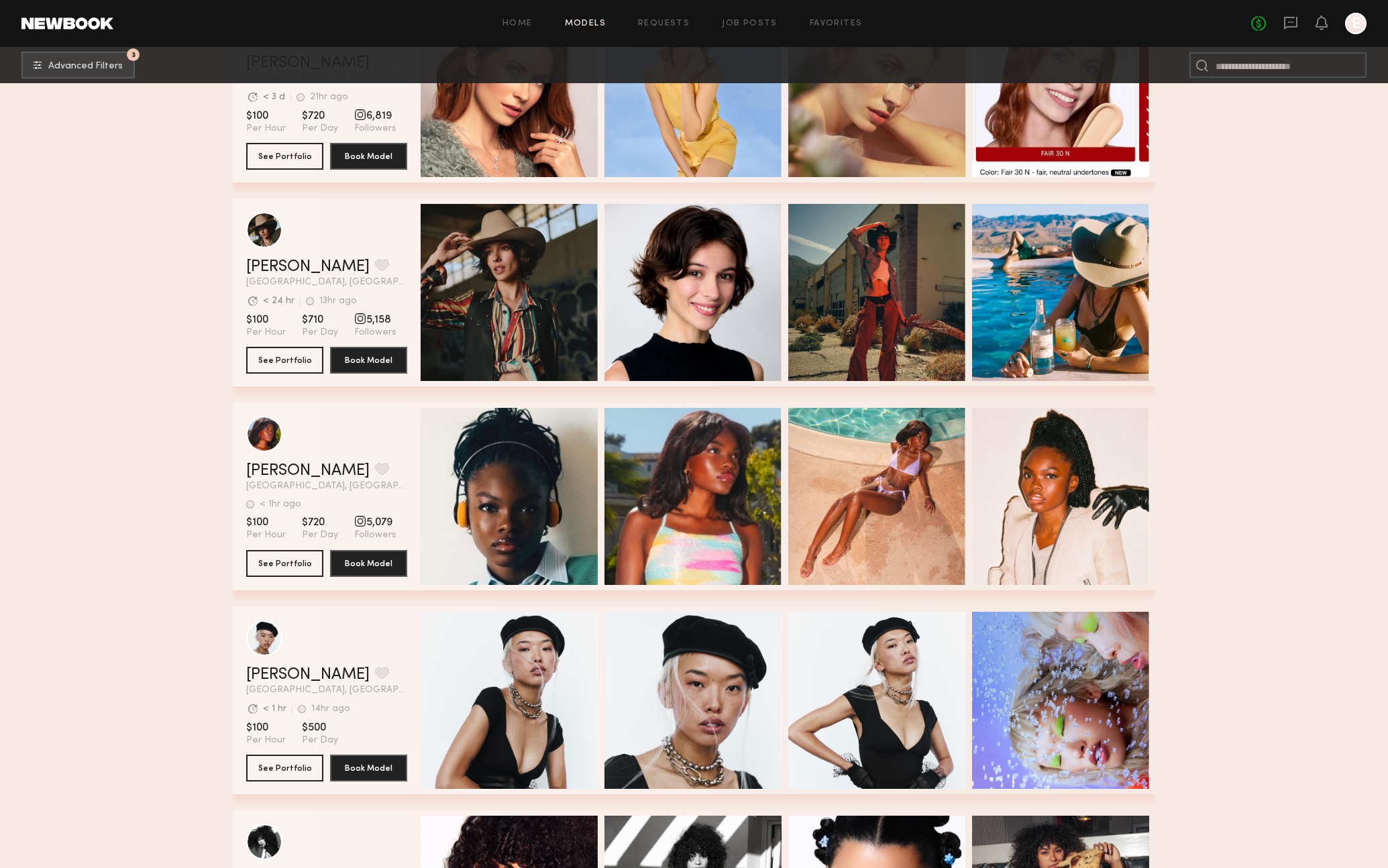
scroll to position [431, 0]
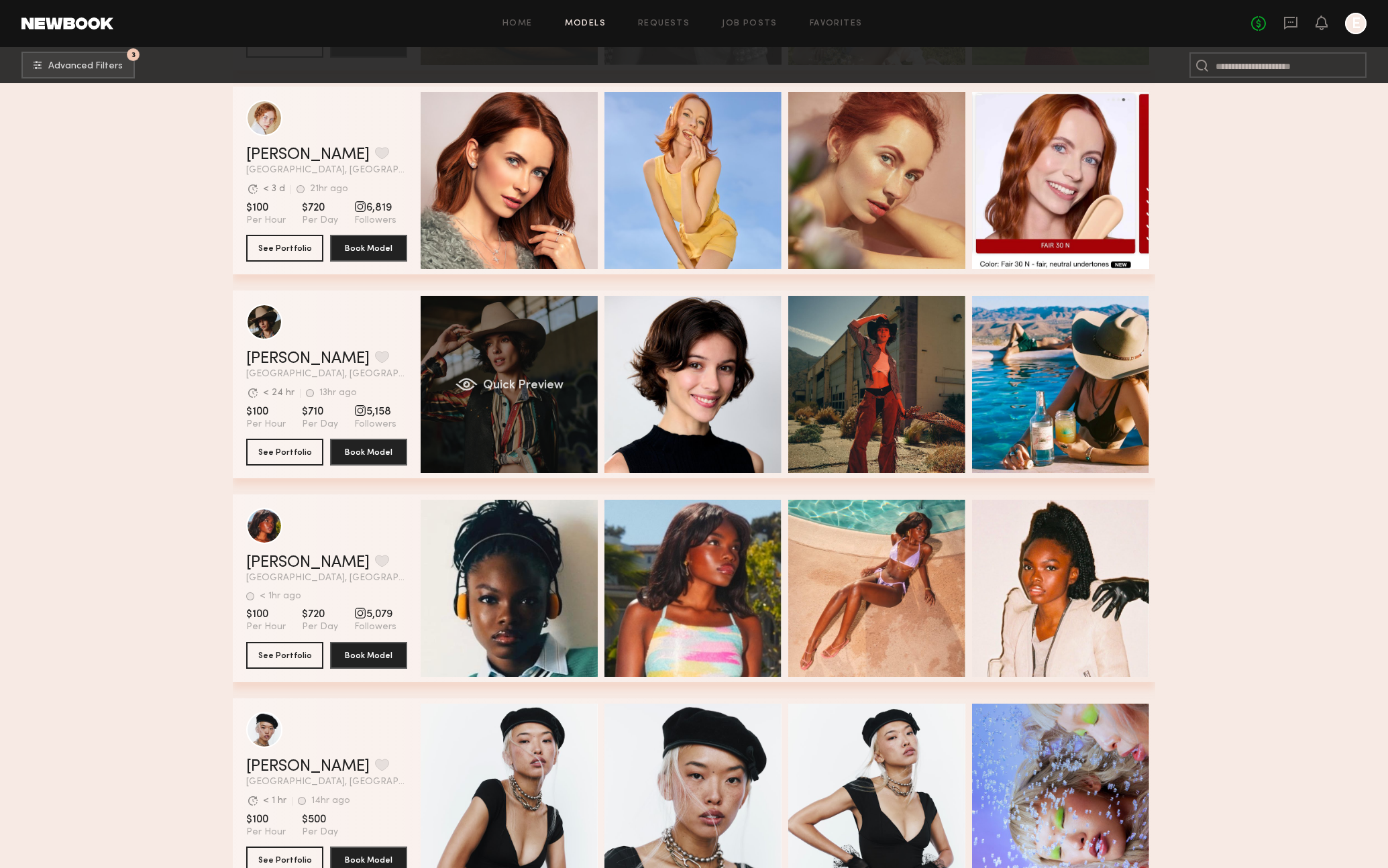
click at [540, 352] on div "Quick Preview" at bounding box center [509, 384] width 177 height 177
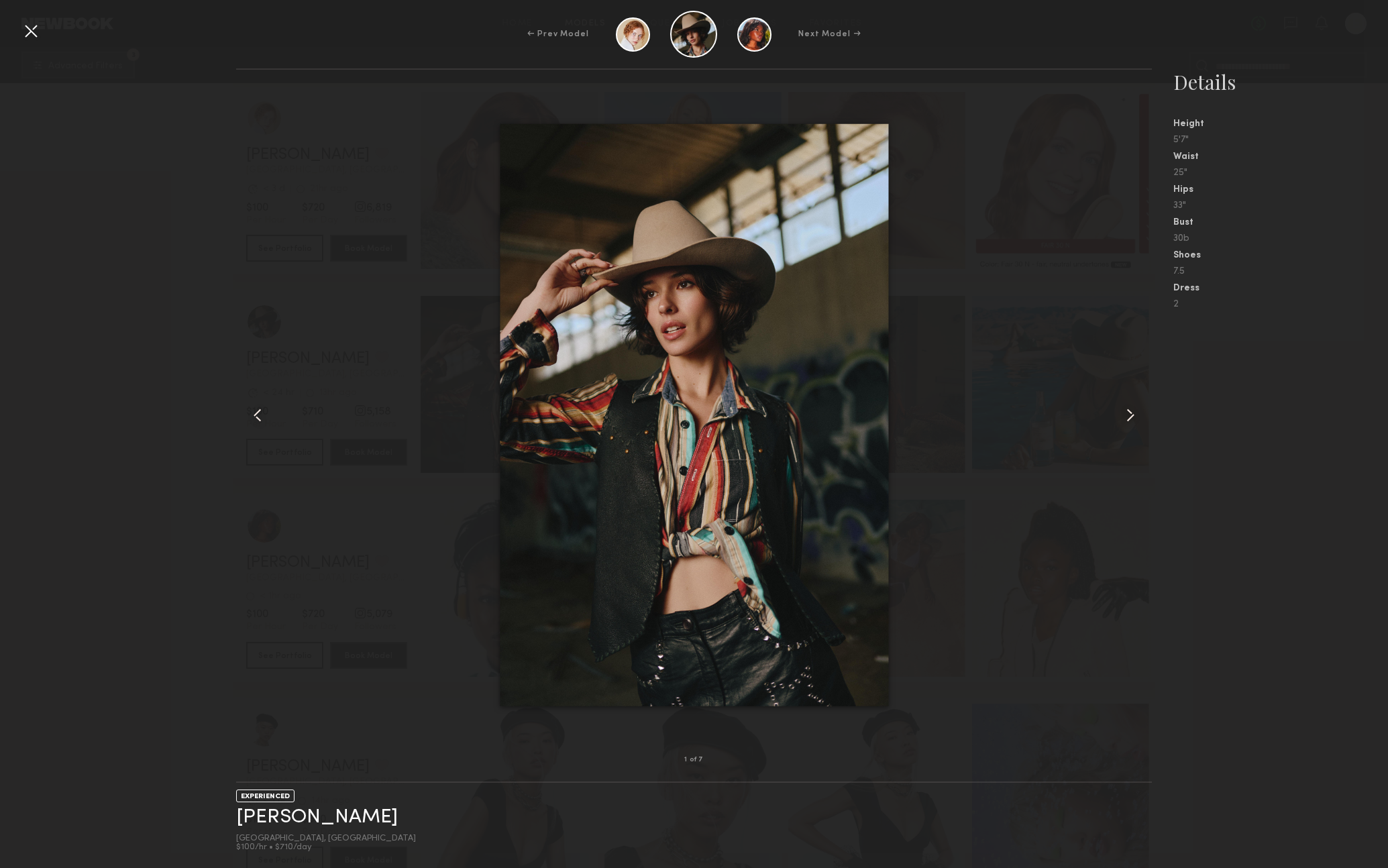
click at [1134, 415] on common-icon at bounding box center [1131, 415] width 22 height 22
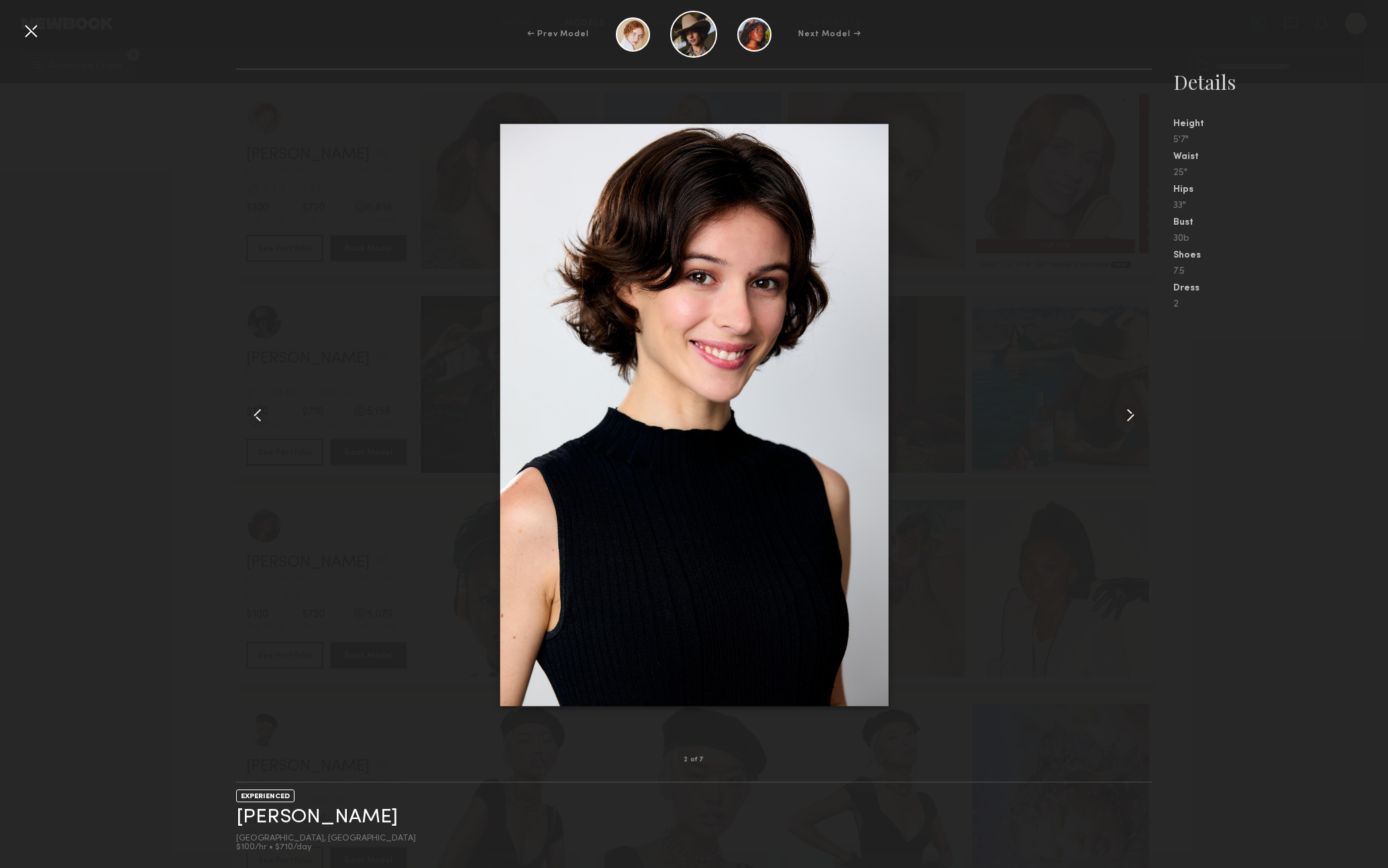
click at [1134, 415] on common-icon at bounding box center [1131, 415] width 22 height 22
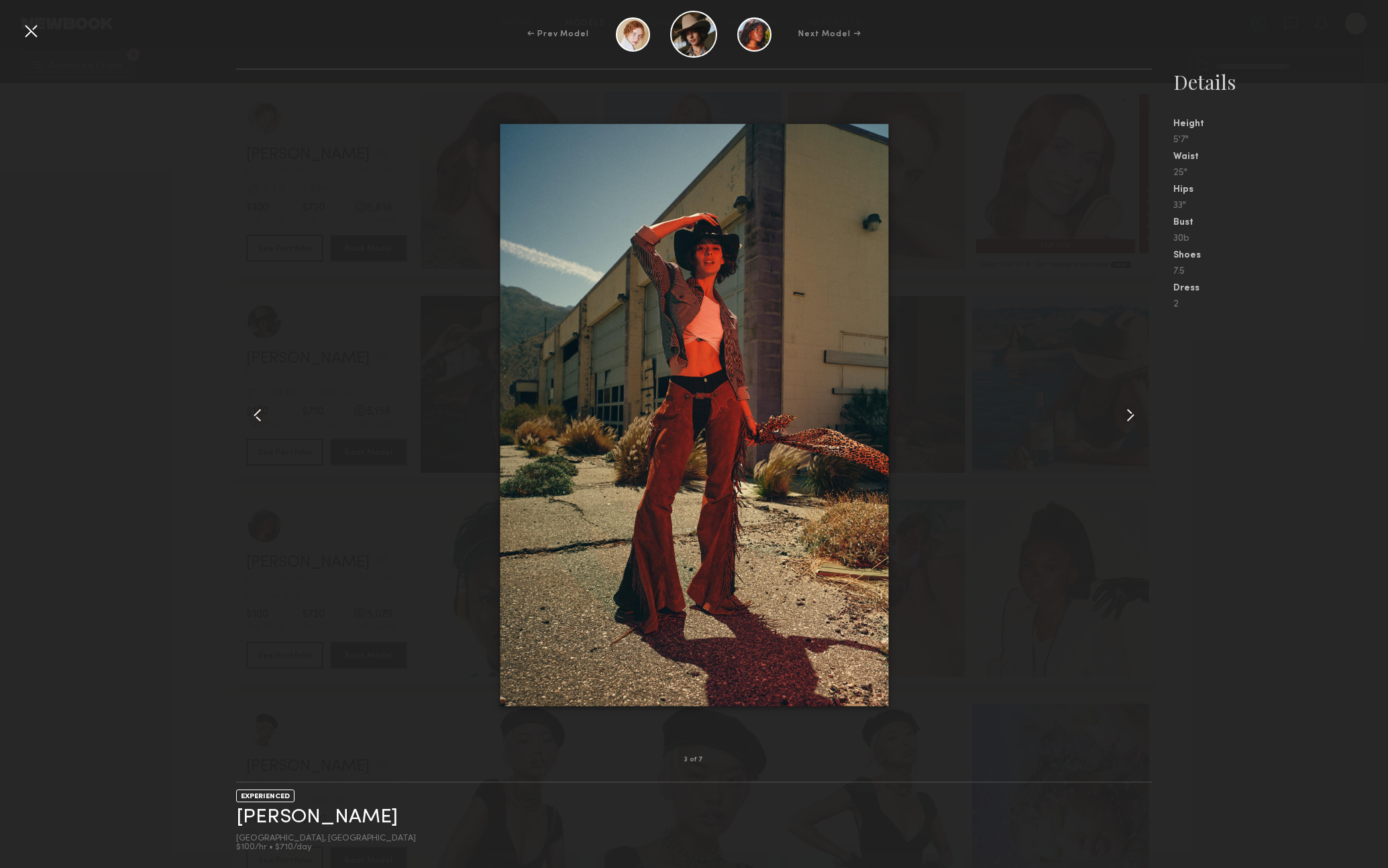
click at [1134, 415] on common-icon at bounding box center [1131, 415] width 22 height 22
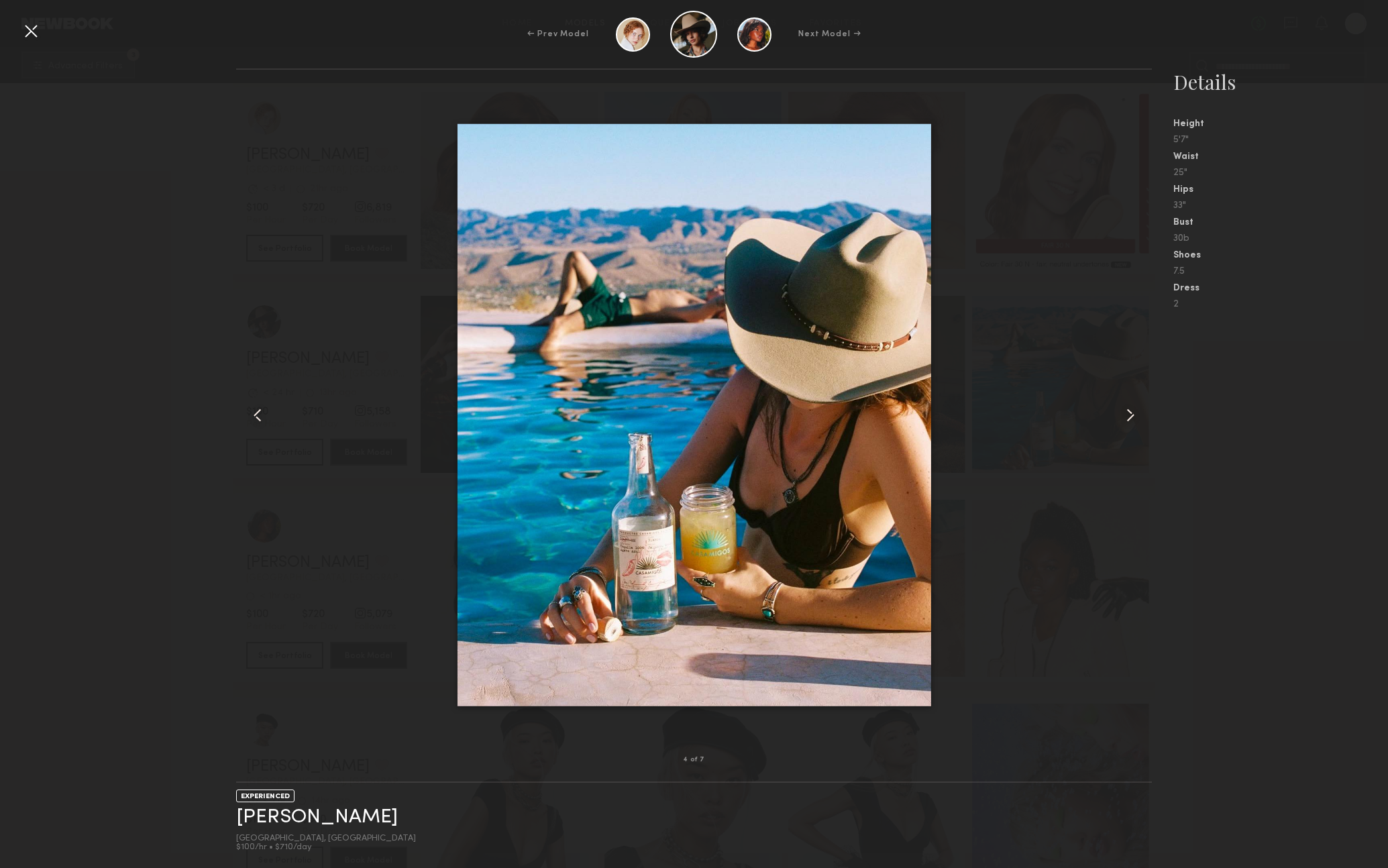
click at [1134, 415] on common-icon at bounding box center [1131, 415] width 22 height 22
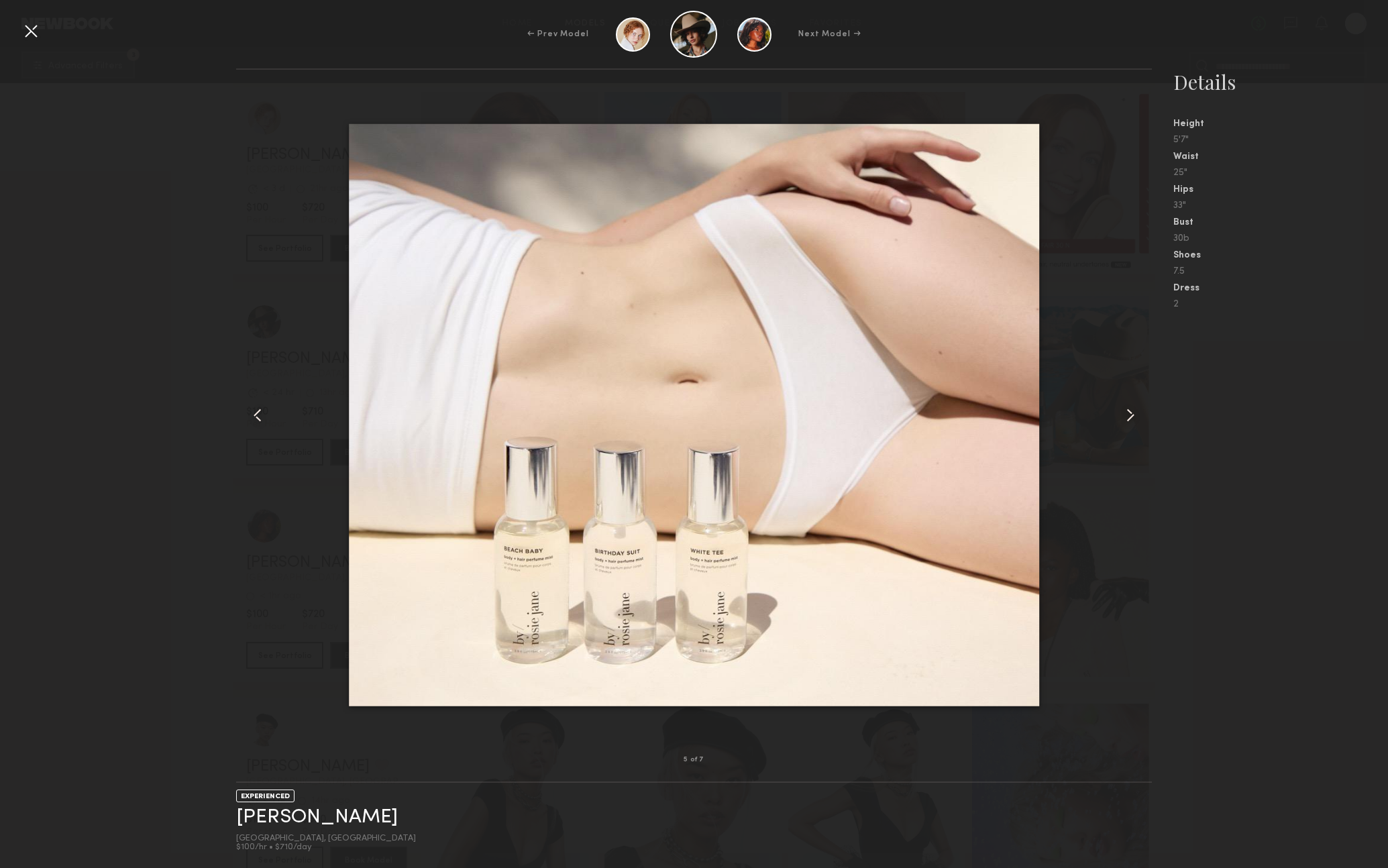
click at [1134, 415] on common-icon at bounding box center [1131, 415] width 22 height 22
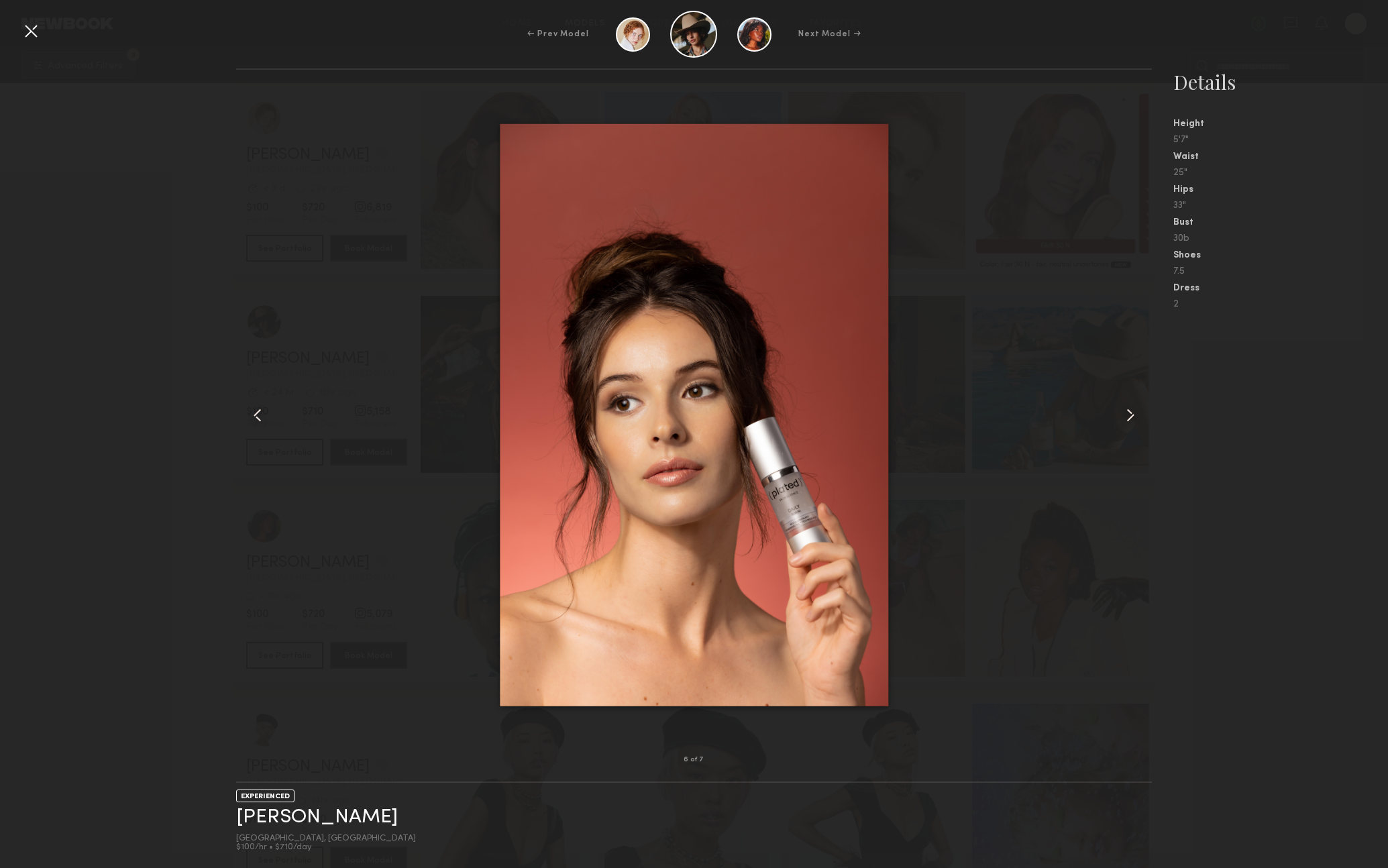
click at [1134, 415] on common-icon at bounding box center [1131, 415] width 22 height 22
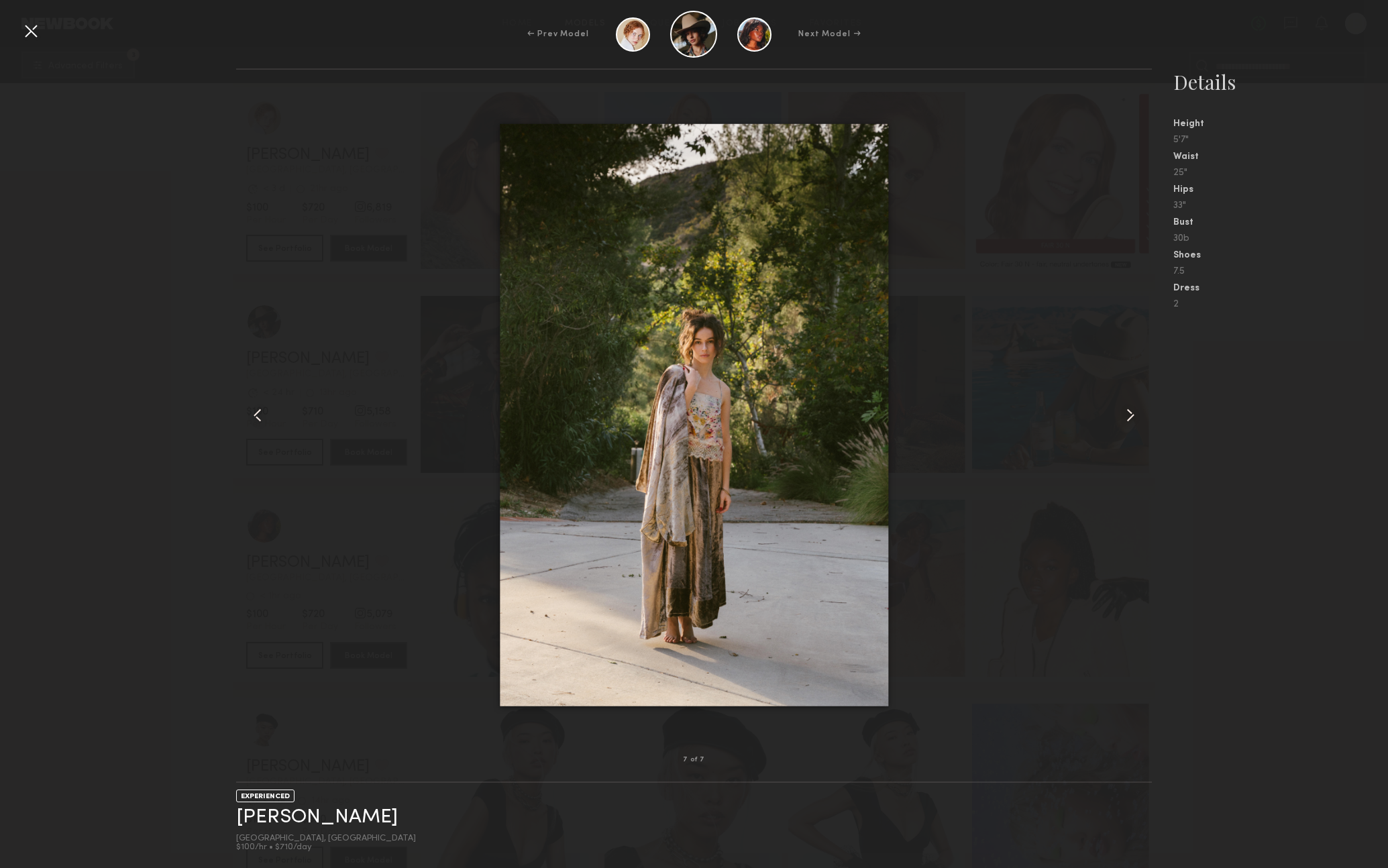
click at [1134, 415] on common-icon at bounding box center [1131, 415] width 22 height 22
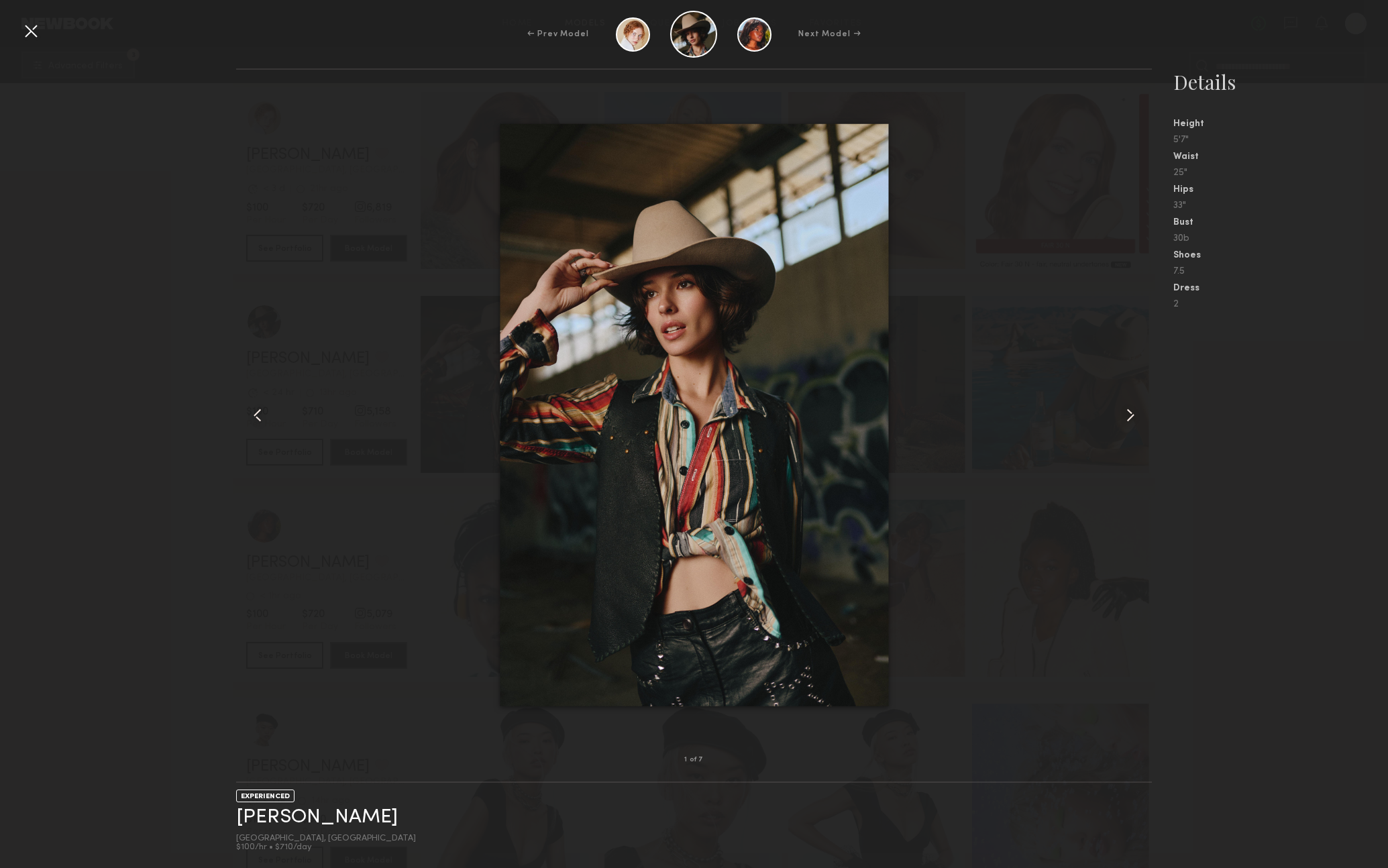
click at [1134, 415] on common-icon at bounding box center [1131, 415] width 22 height 22
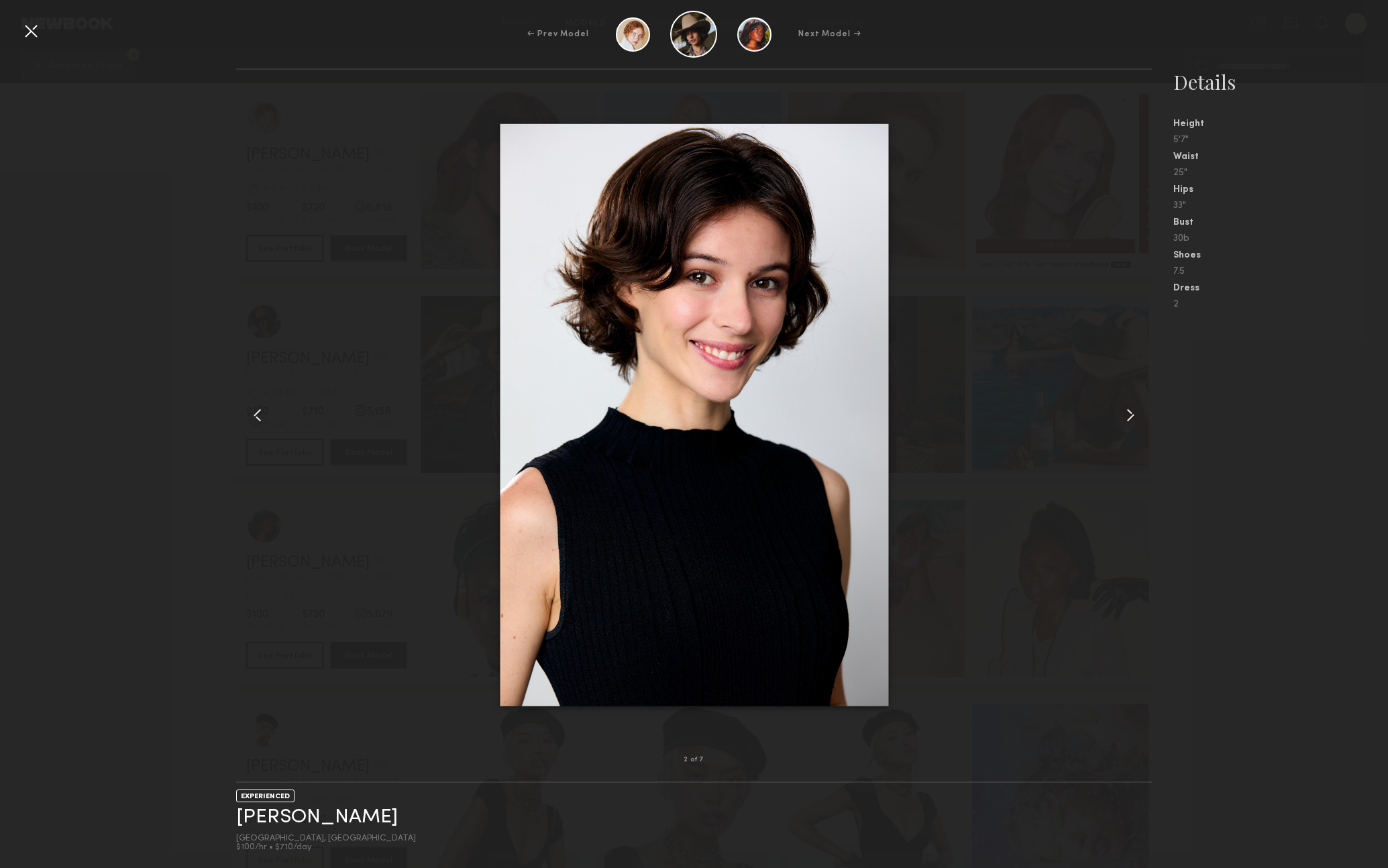
click at [1134, 415] on common-icon at bounding box center [1131, 415] width 22 height 22
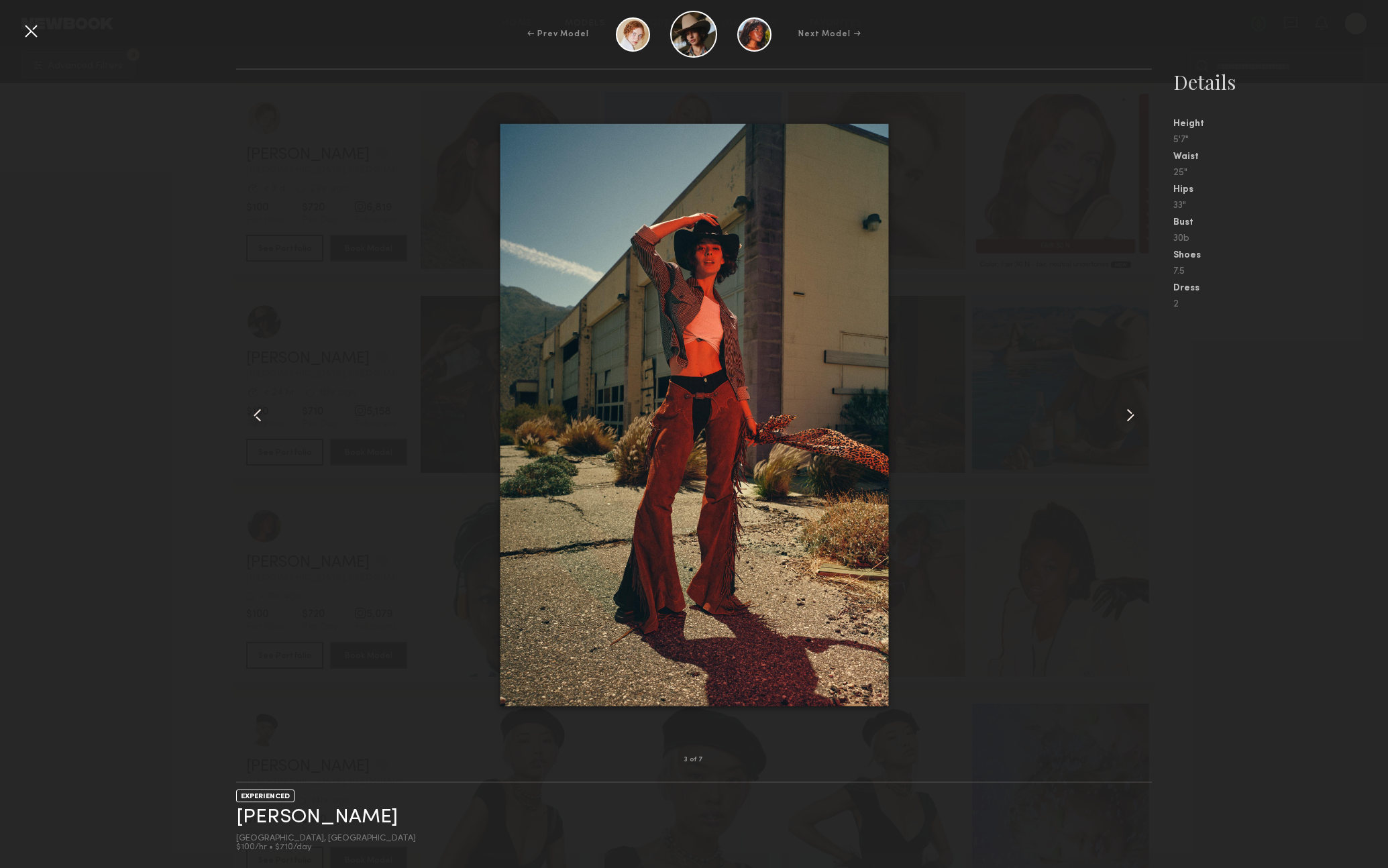
click at [1134, 415] on common-icon at bounding box center [1131, 415] width 22 height 22
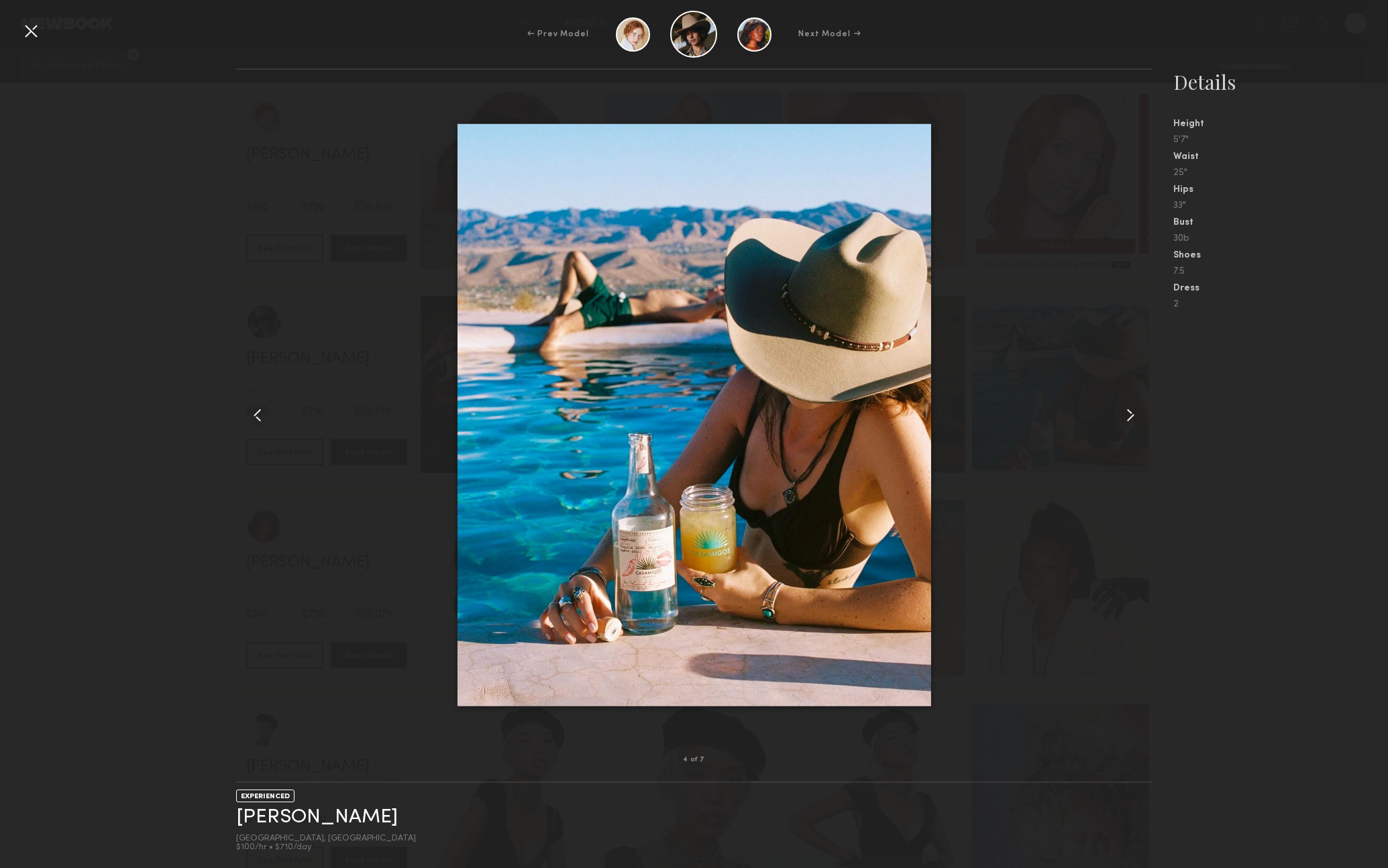
click at [1134, 415] on common-icon at bounding box center [1131, 415] width 22 height 22
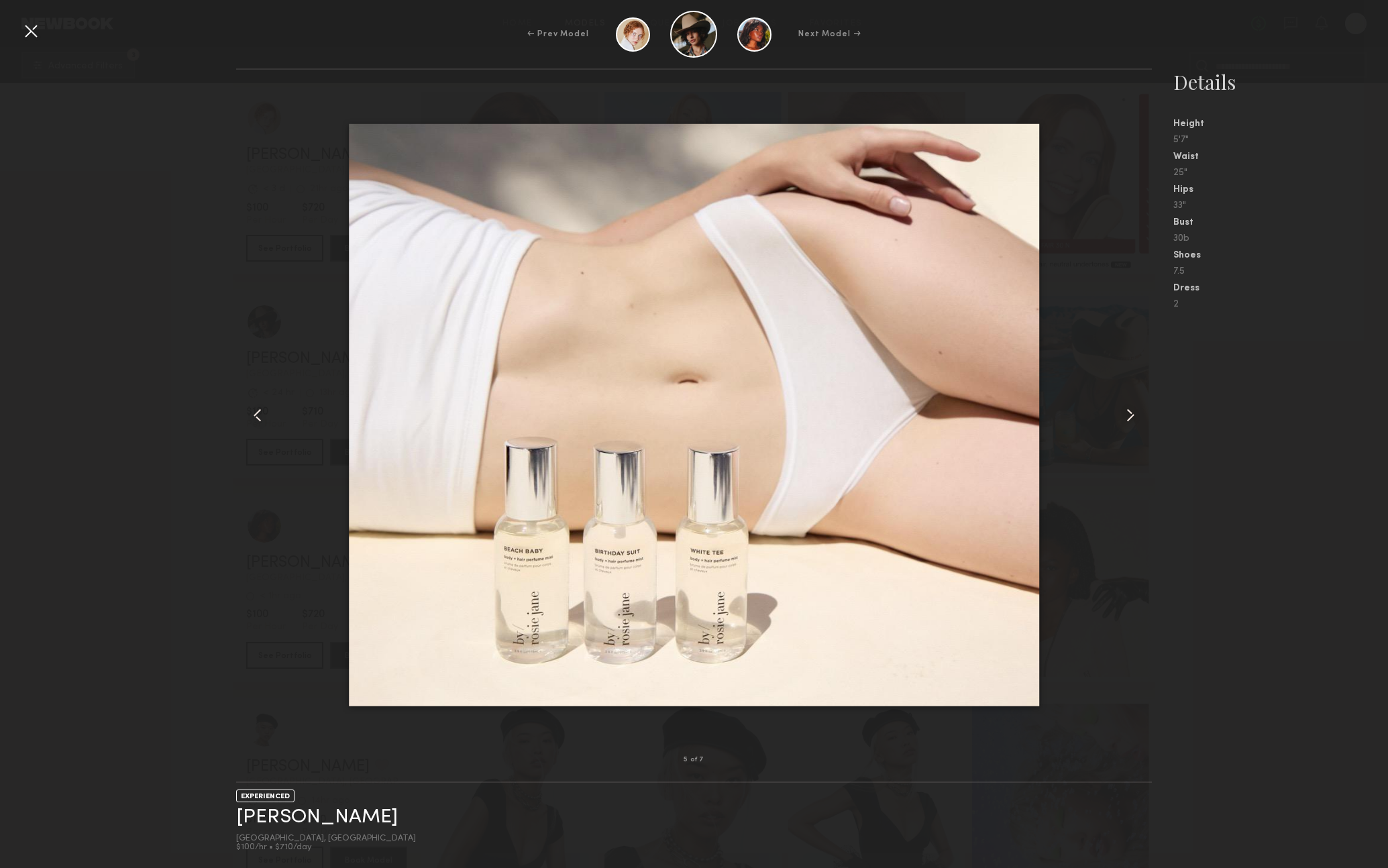
click at [1134, 415] on common-icon at bounding box center [1131, 415] width 22 height 22
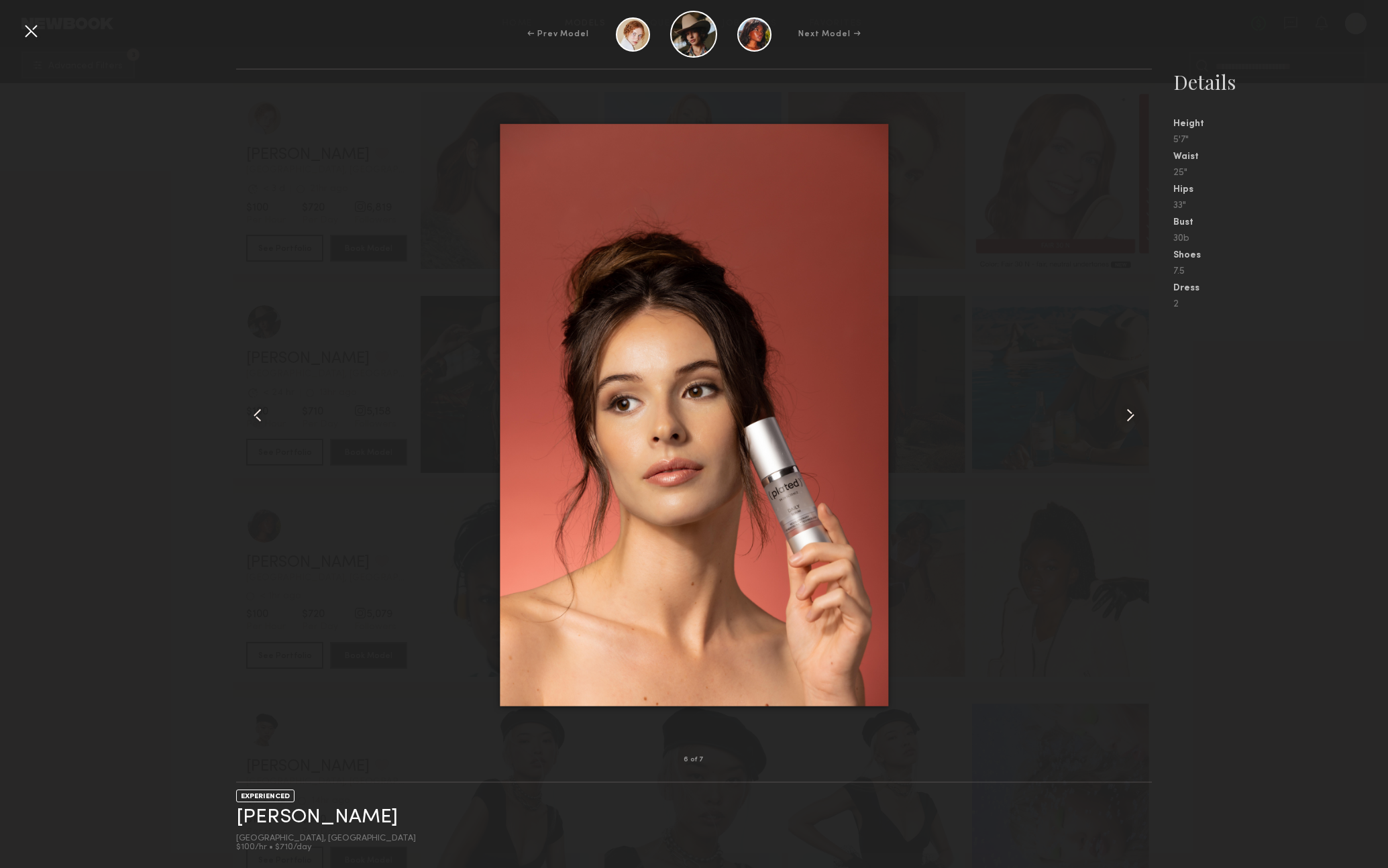
click at [1134, 415] on common-icon at bounding box center [1131, 415] width 22 height 22
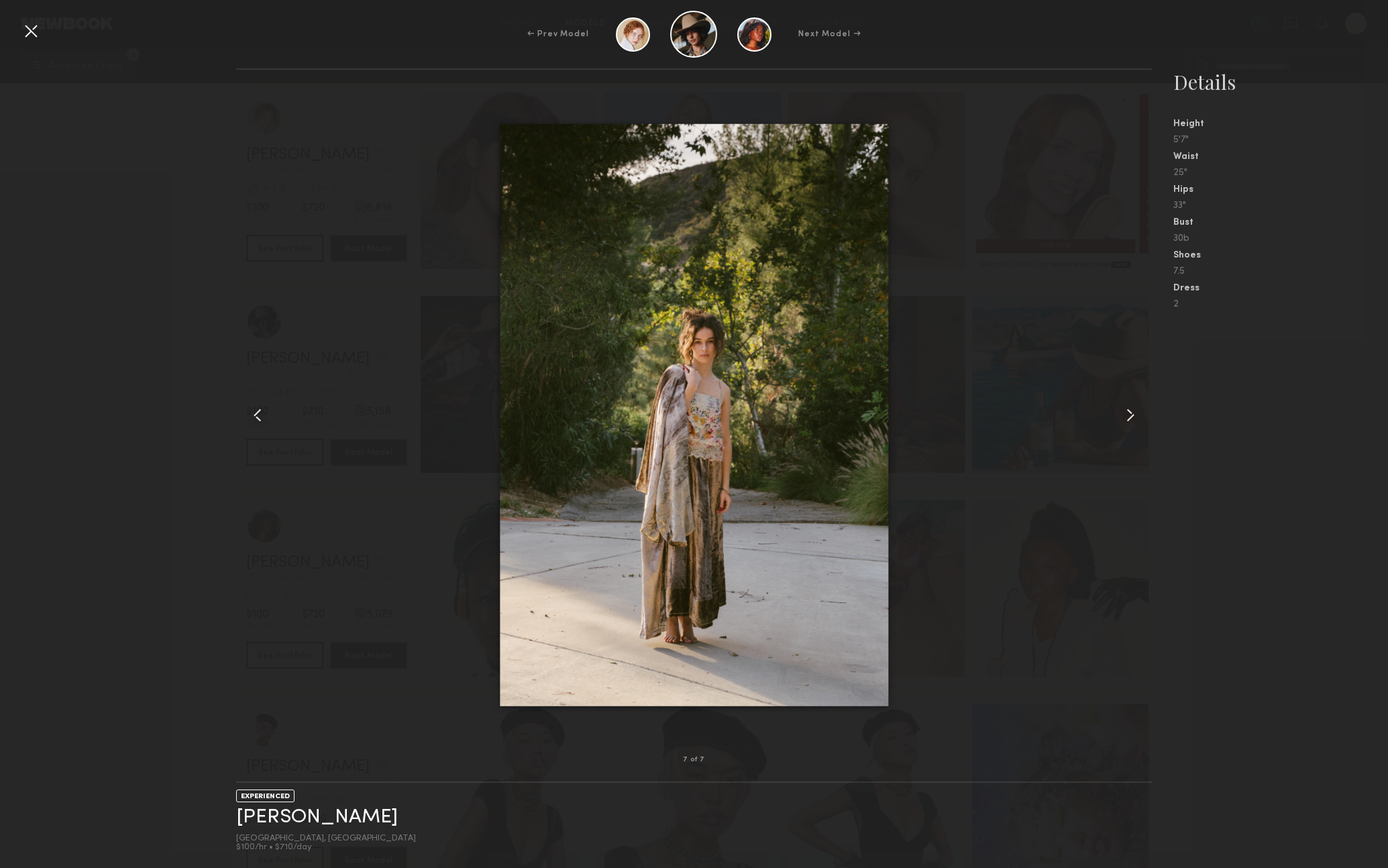
click at [32, 34] on div at bounding box center [30, 30] width 22 height 22
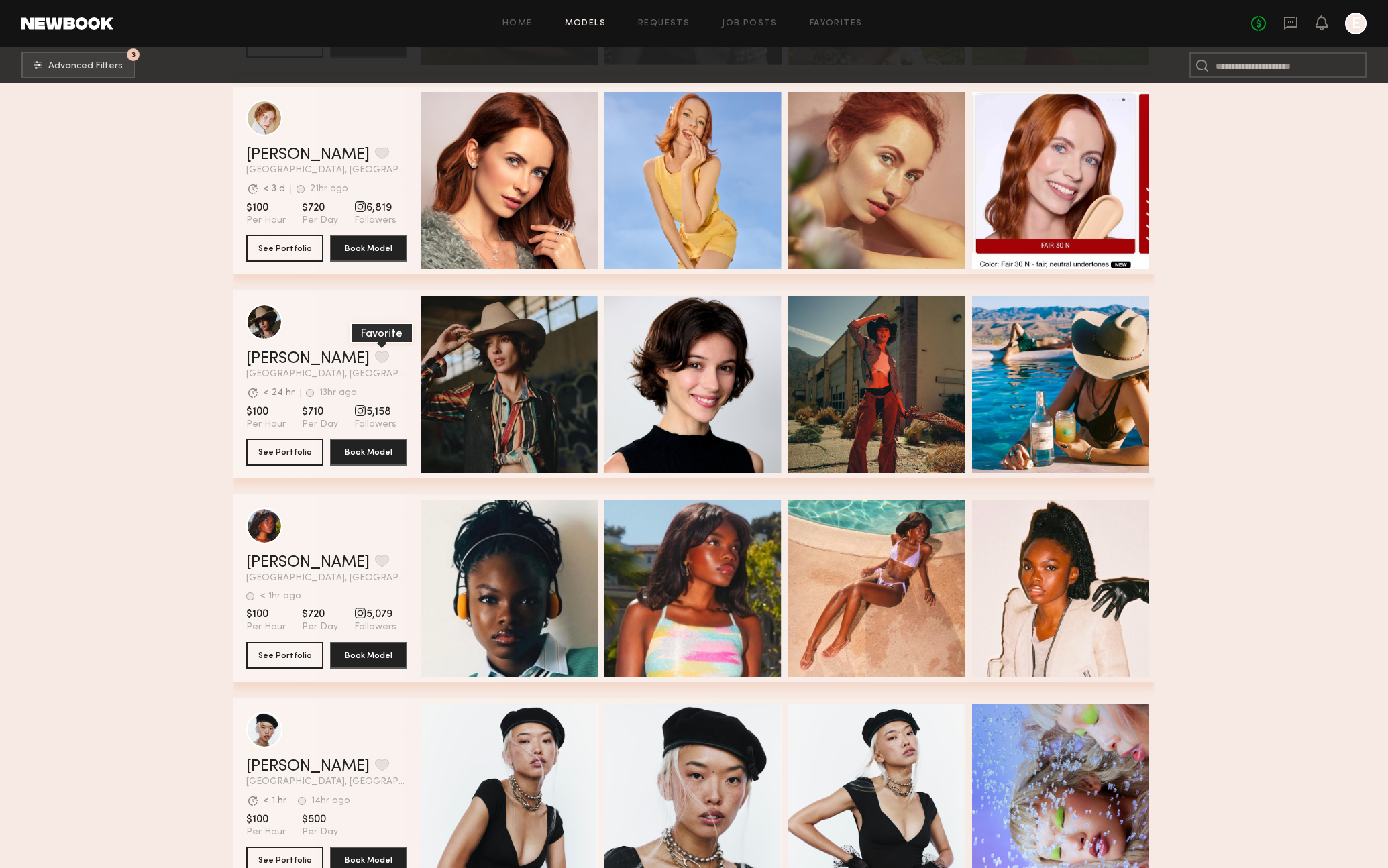
click at [375, 352] on button "grid" at bounding box center [382, 357] width 14 height 12
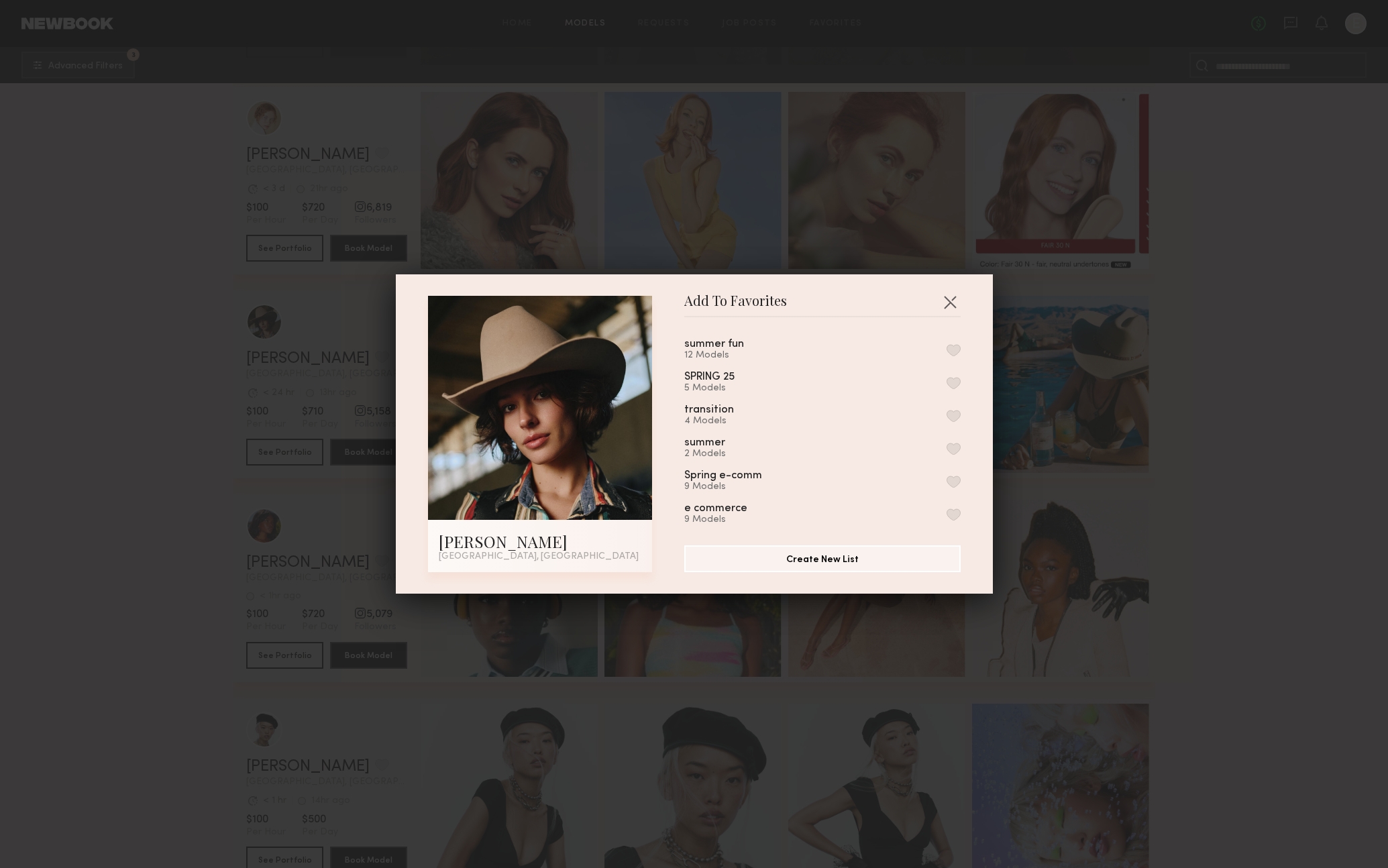
click at [951, 509] on button "button" at bounding box center [954, 515] width 14 height 12
click at [947, 293] on button "button" at bounding box center [950, 301] width 22 height 22
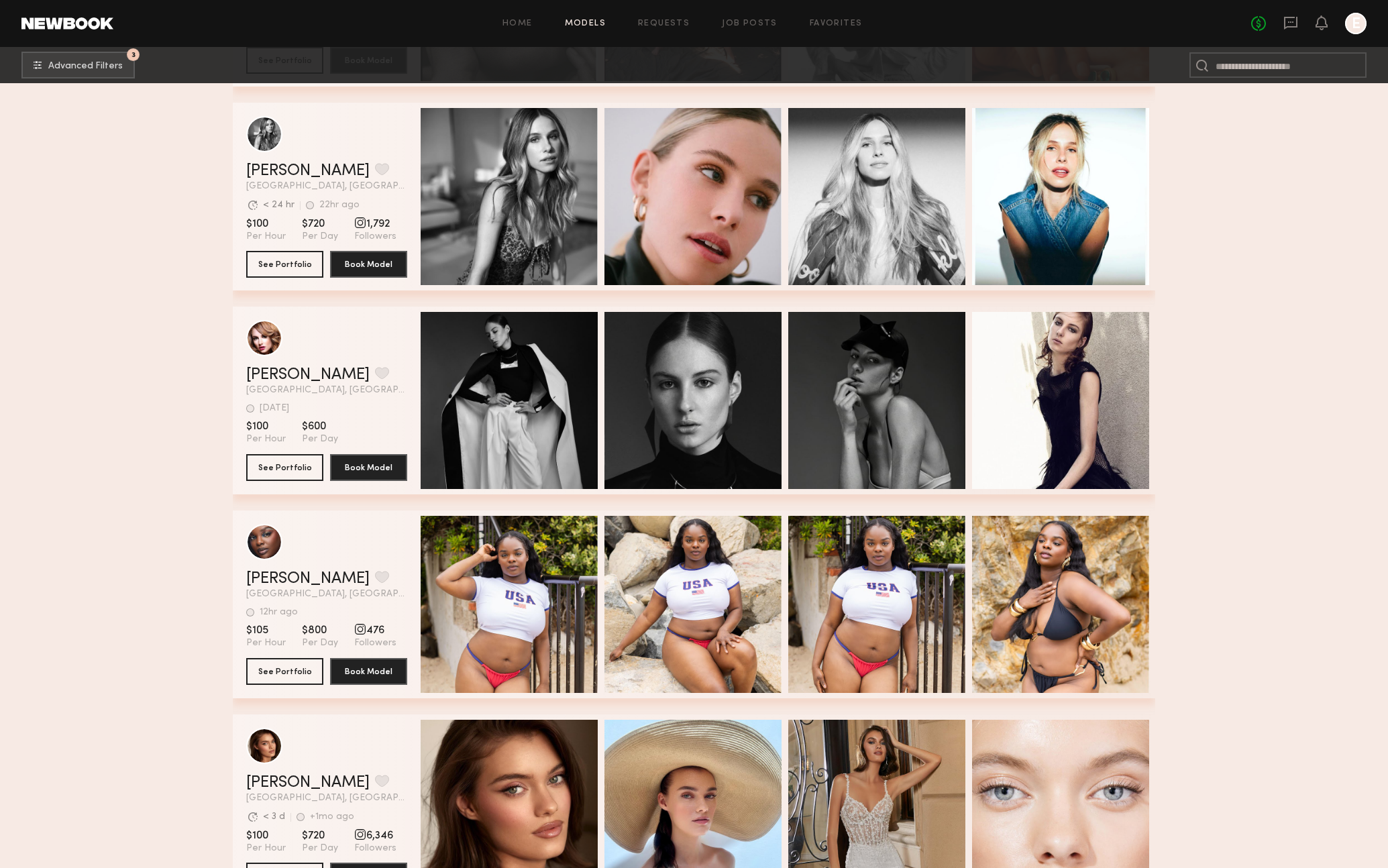
scroll to position [4717, 0]
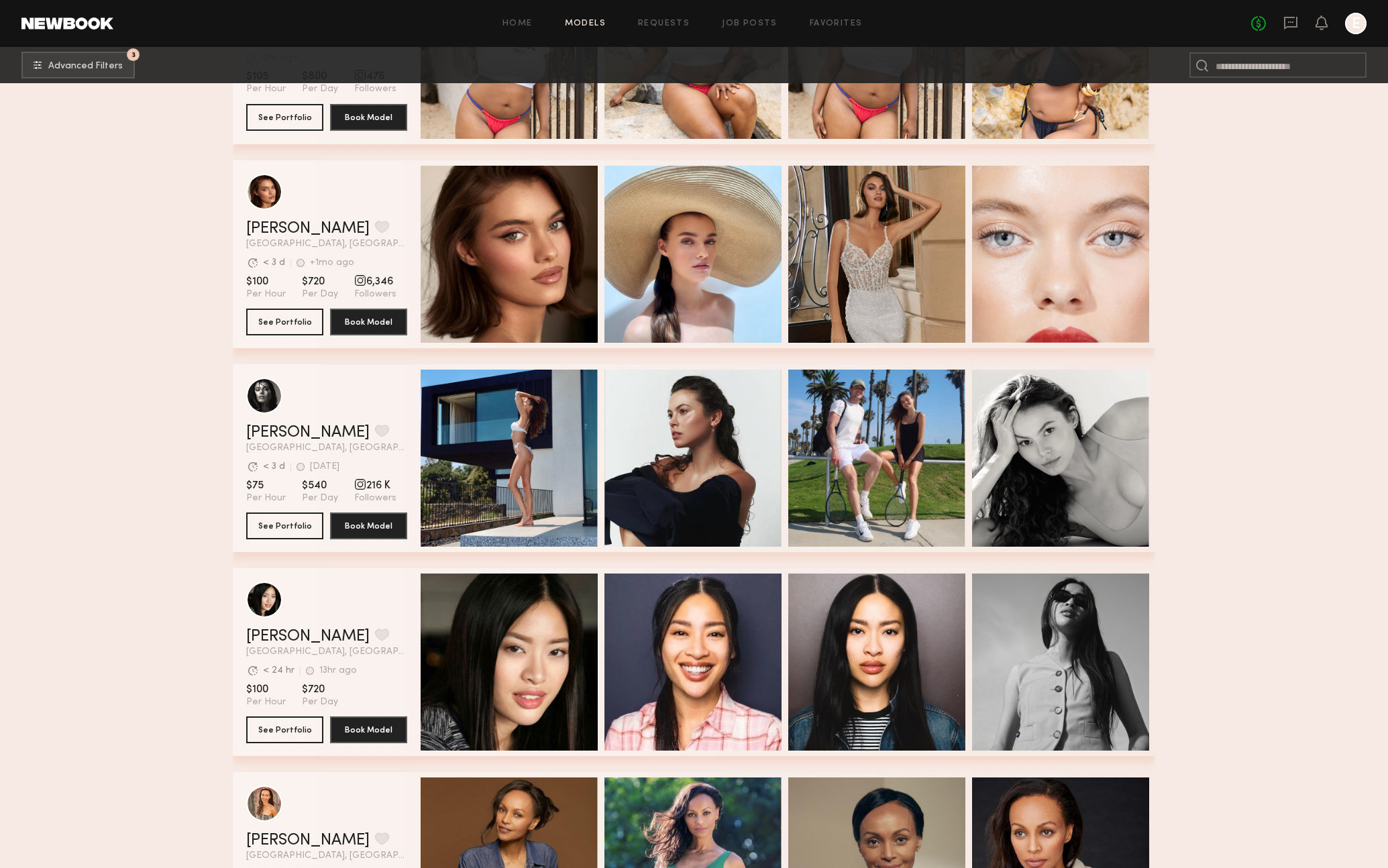
scroll to position [5046, 0]
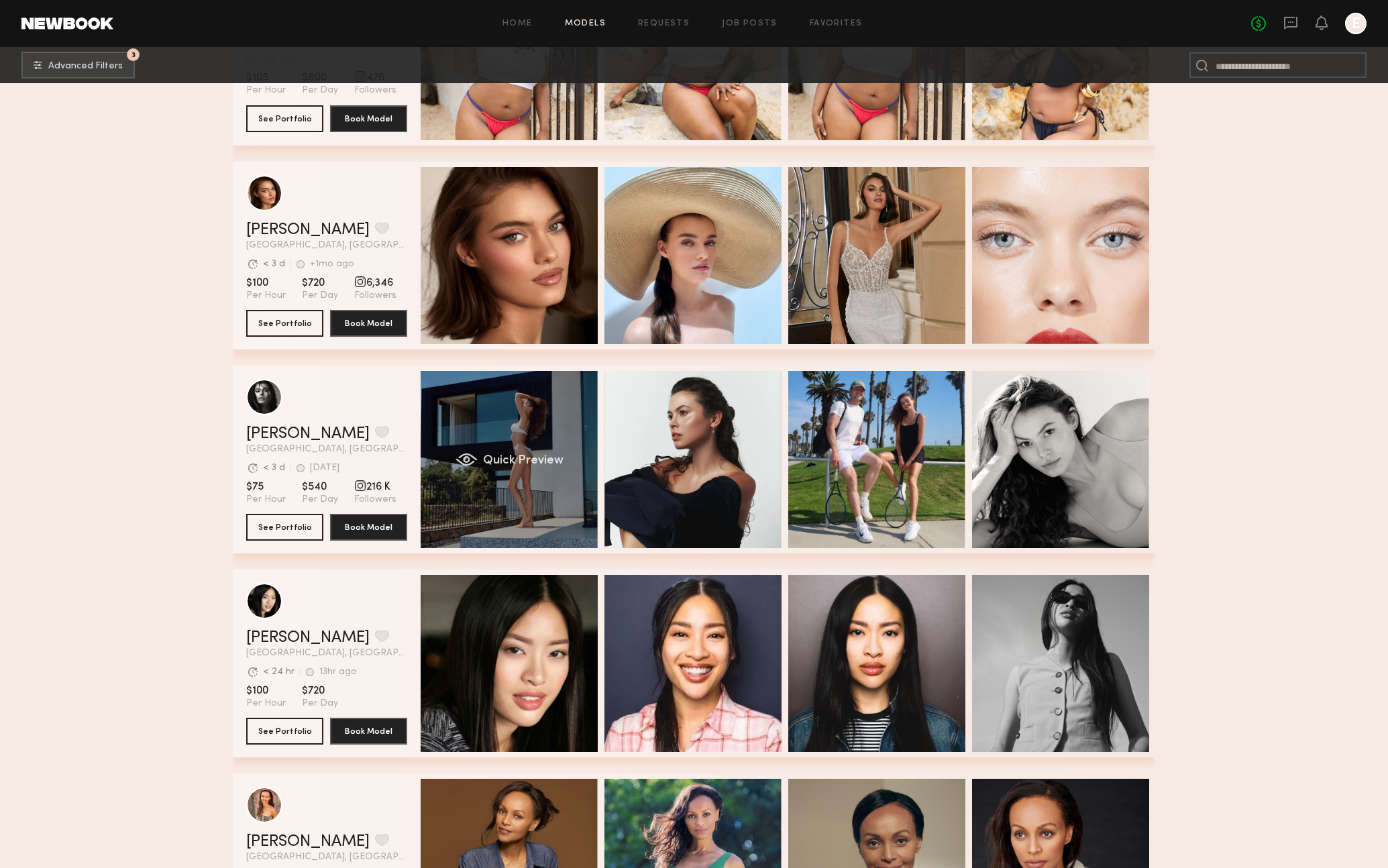
click at [545, 491] on div "Quick Preview" at bounding box center [509, 459] width 177 height 177
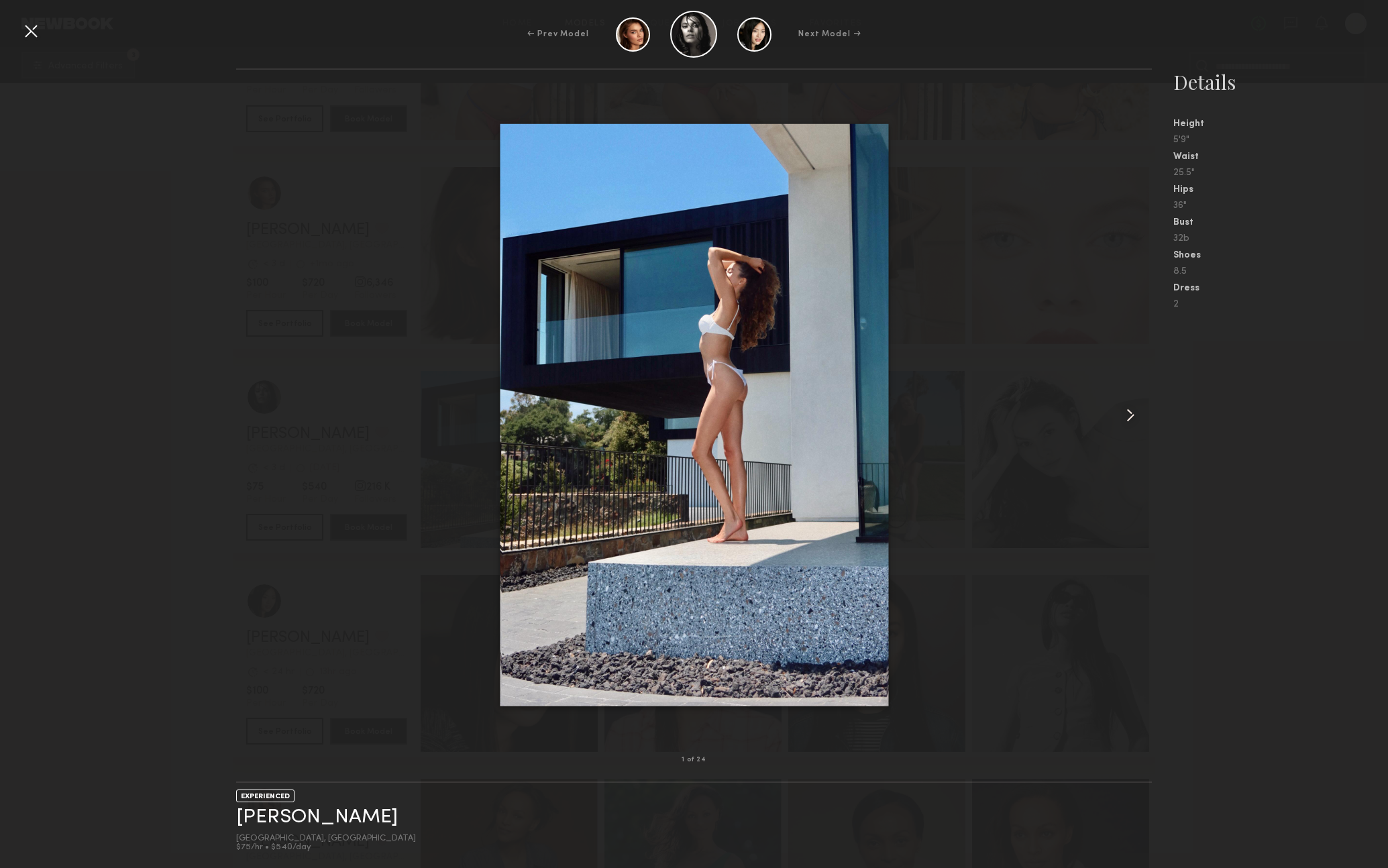
click at [1125, 414] on common-icon at bounding box center [1131, 415] width 22 height 22
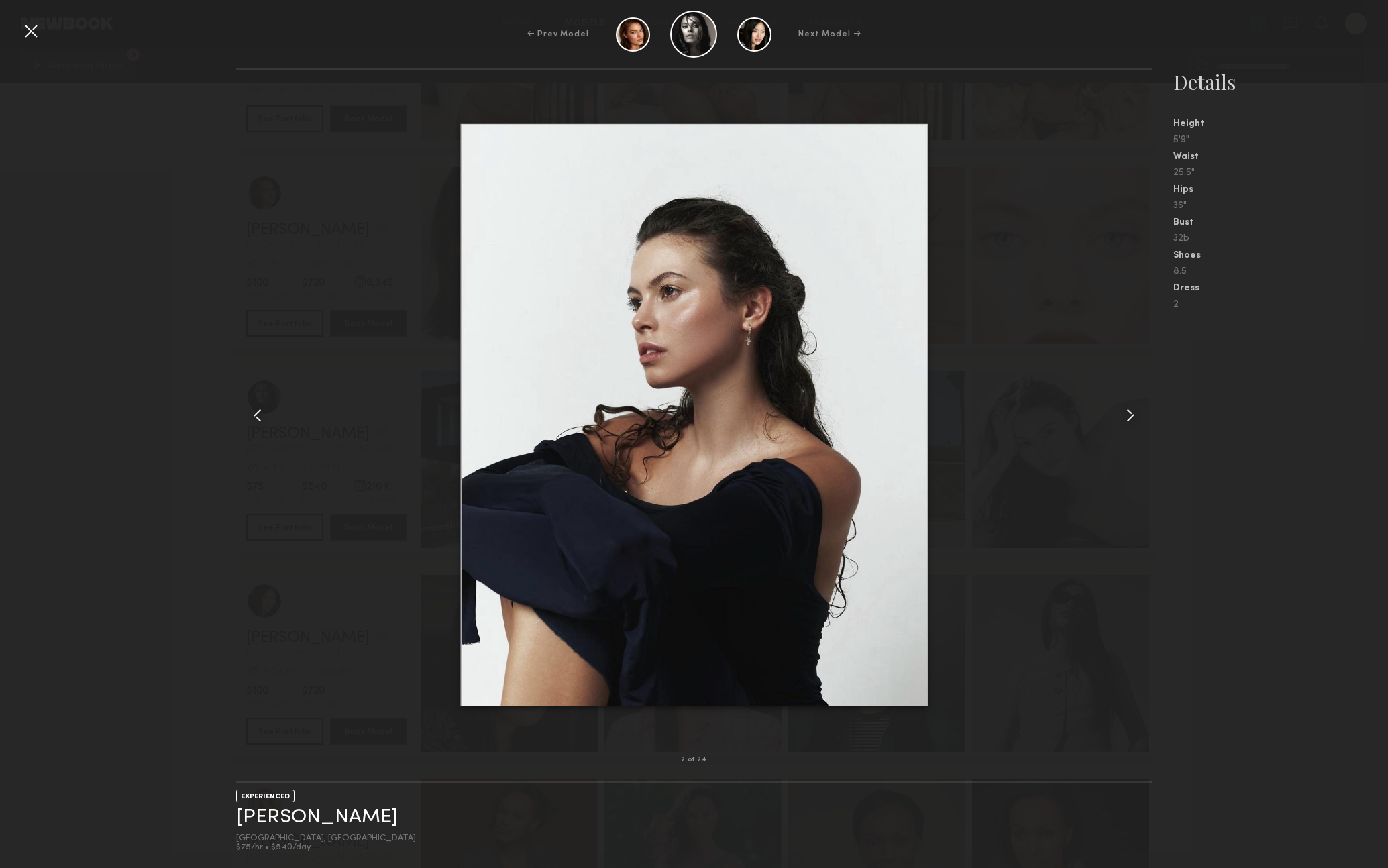
click at [1125, 414] on common-icon at bounding box center [1131, 415] width 22 height 22
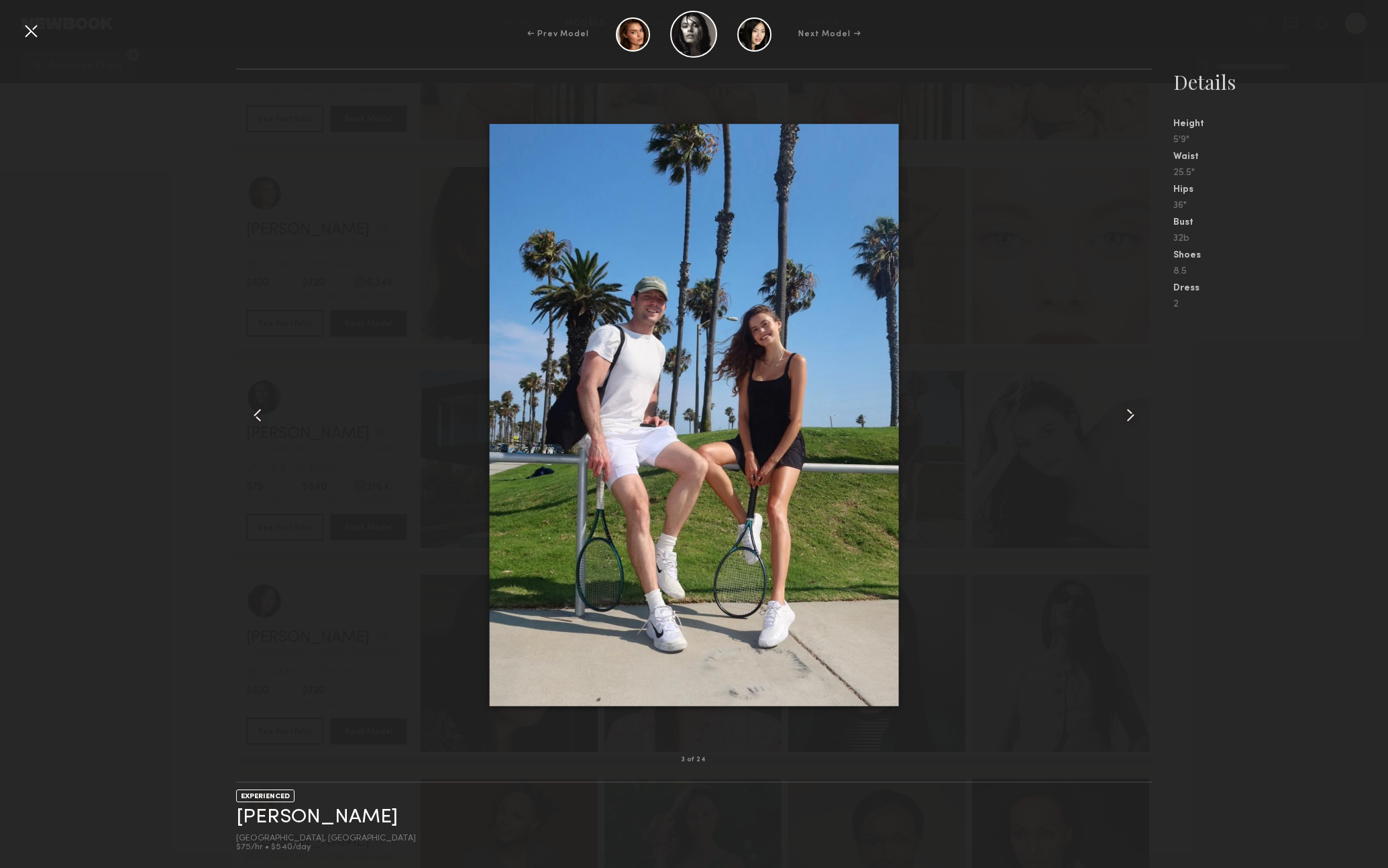
click at [1125, 414] on common-icon at bounding box center [1131, 415] width 22 height 22
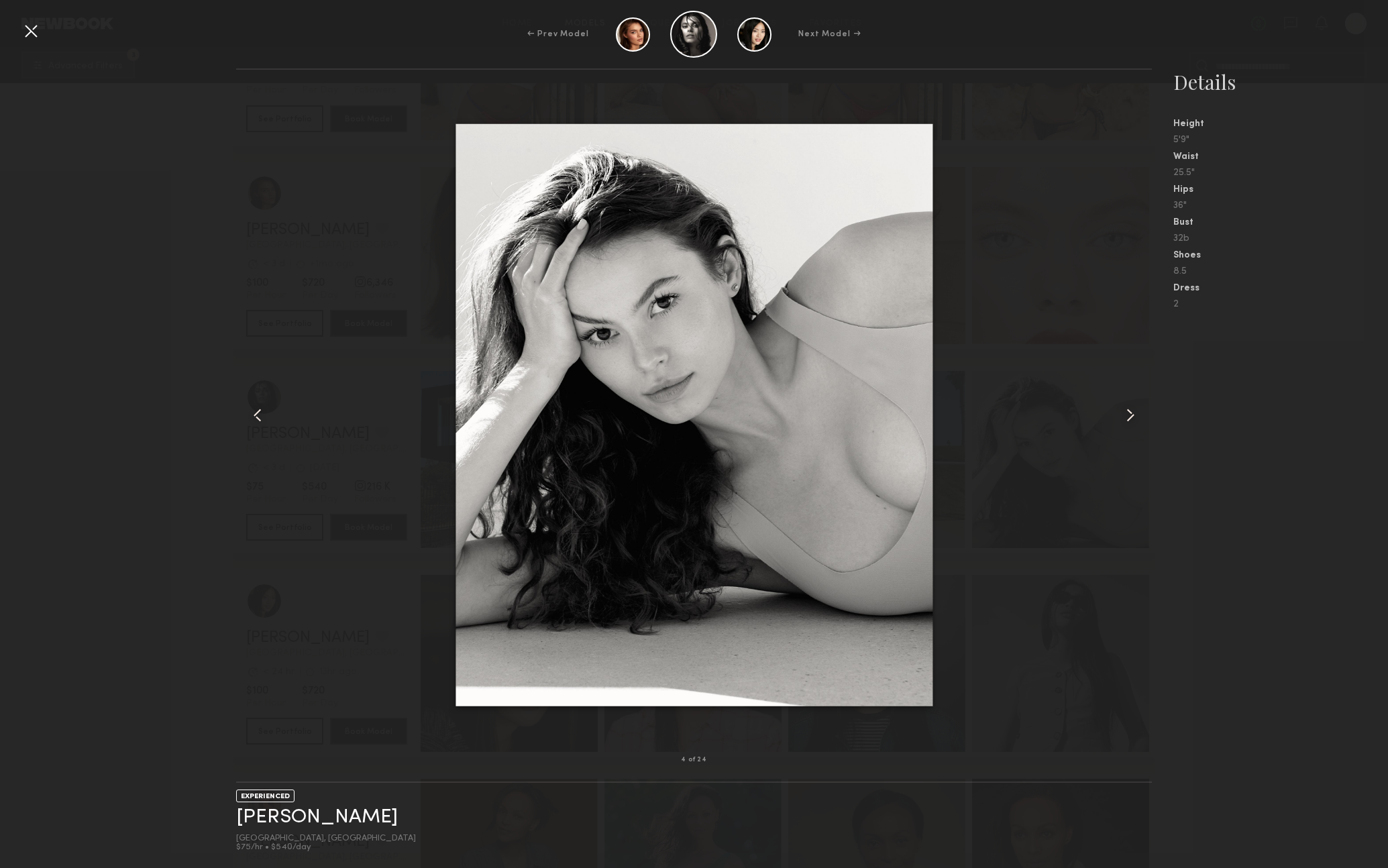
click at [1125, 414] on common-icon at bounding box center [1131, 415] width 22 height 22
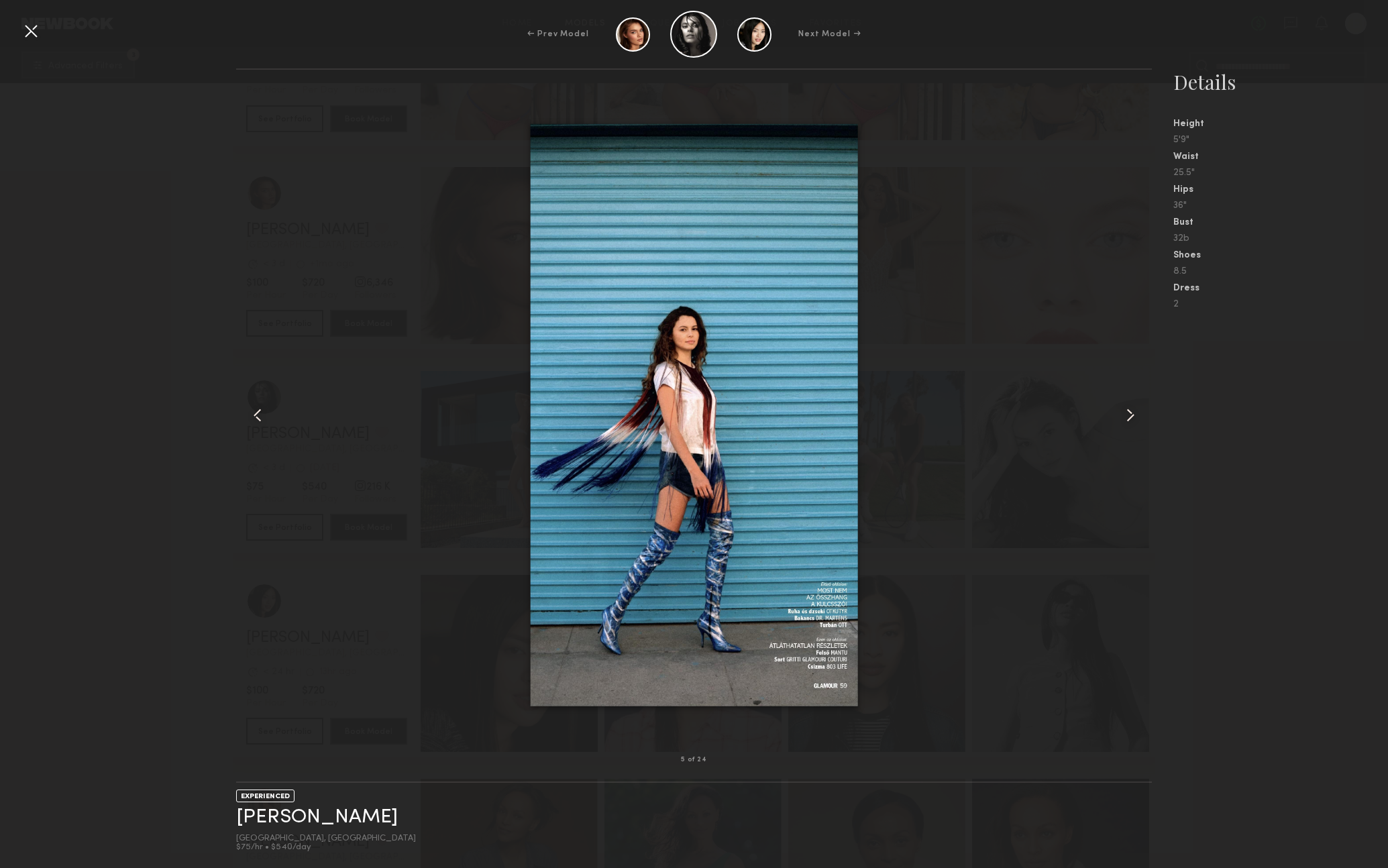
click at [1125, 414] on common-icon at bounding box center [1131, 415] width 22 height 22
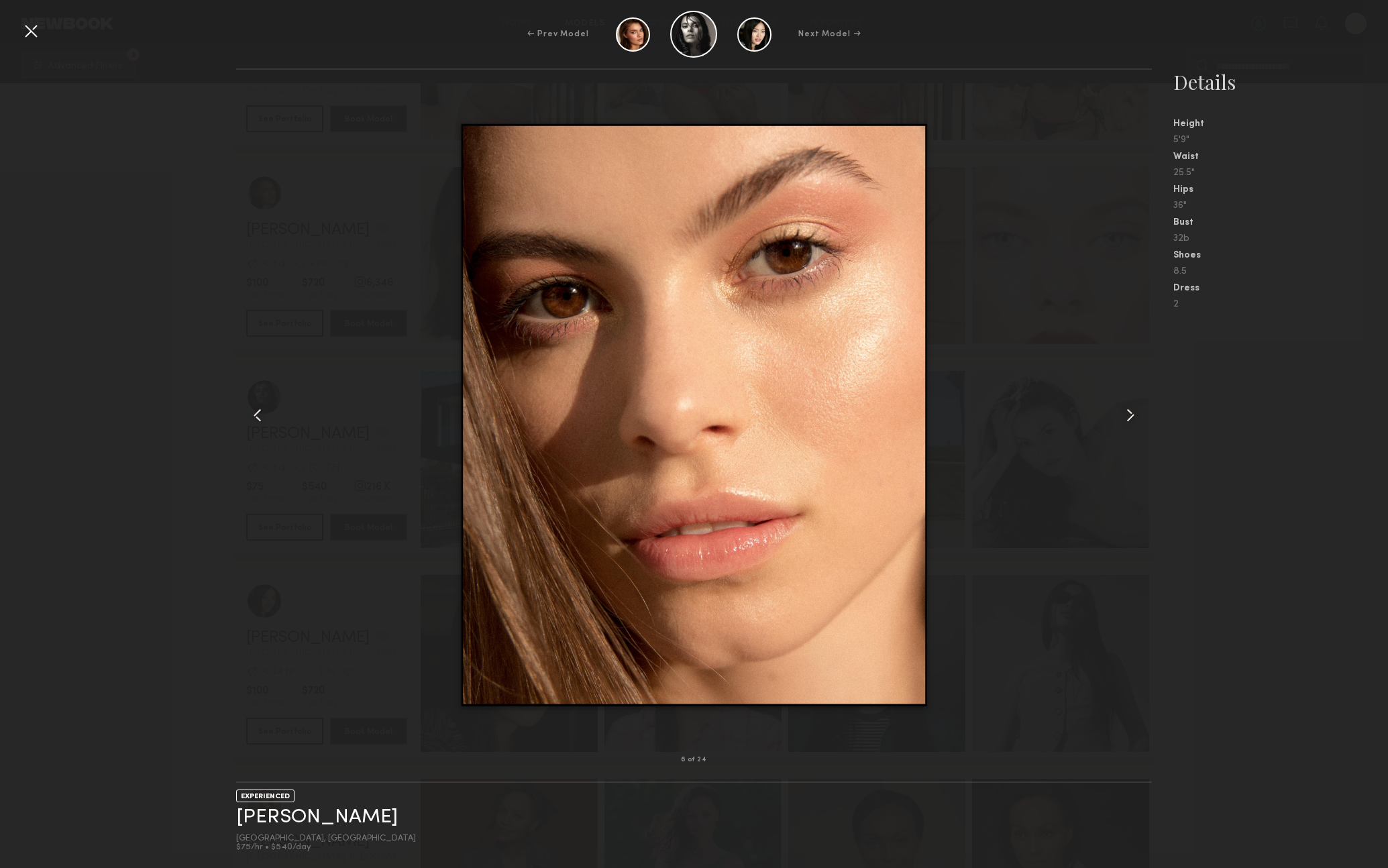
click at [1125, 414] on common-icon at bounding box center [1131, 415] width 22 height 22
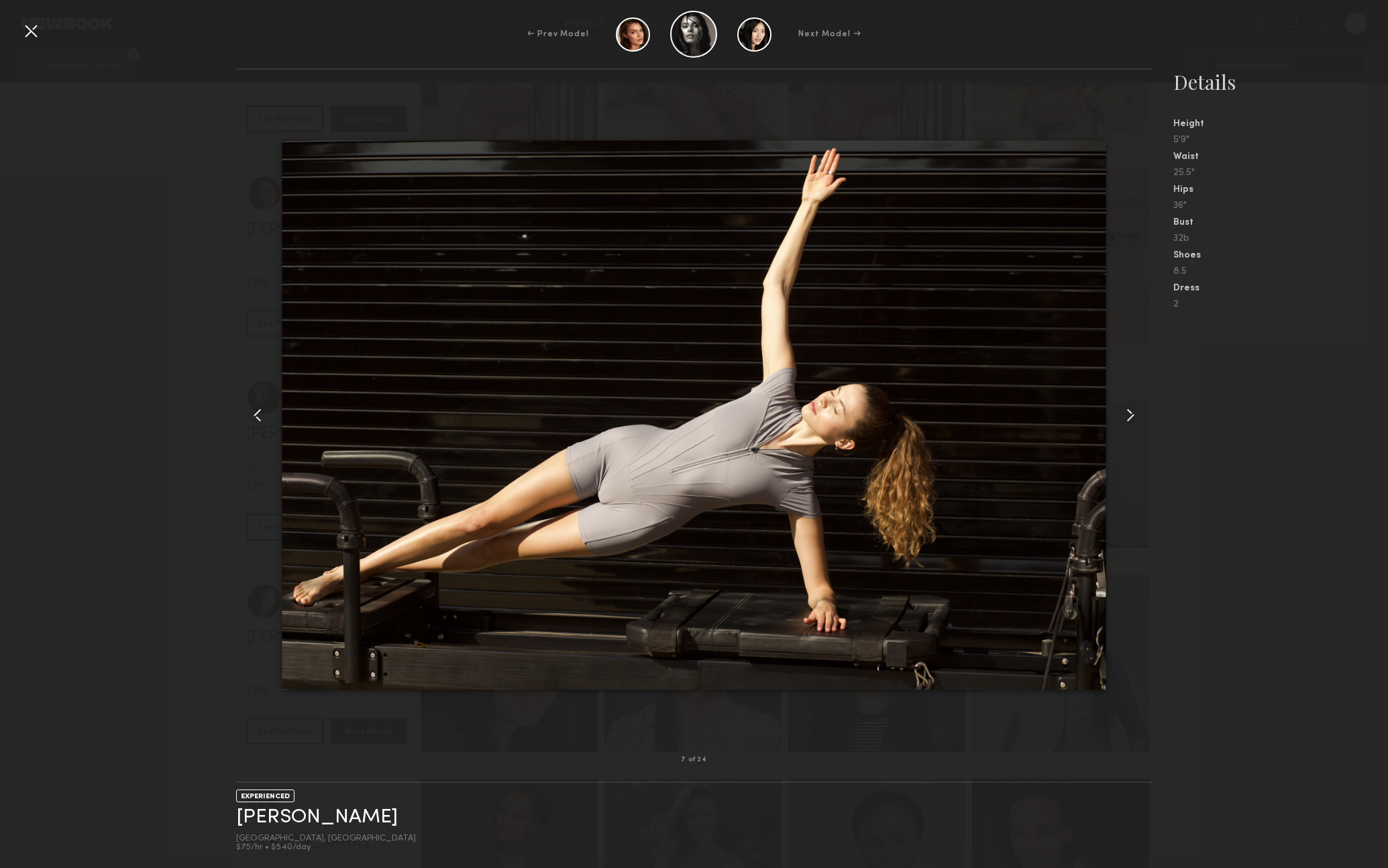
click at [1125, 414] on common-icon at bounding box center [1131, 415] width 22 height 22
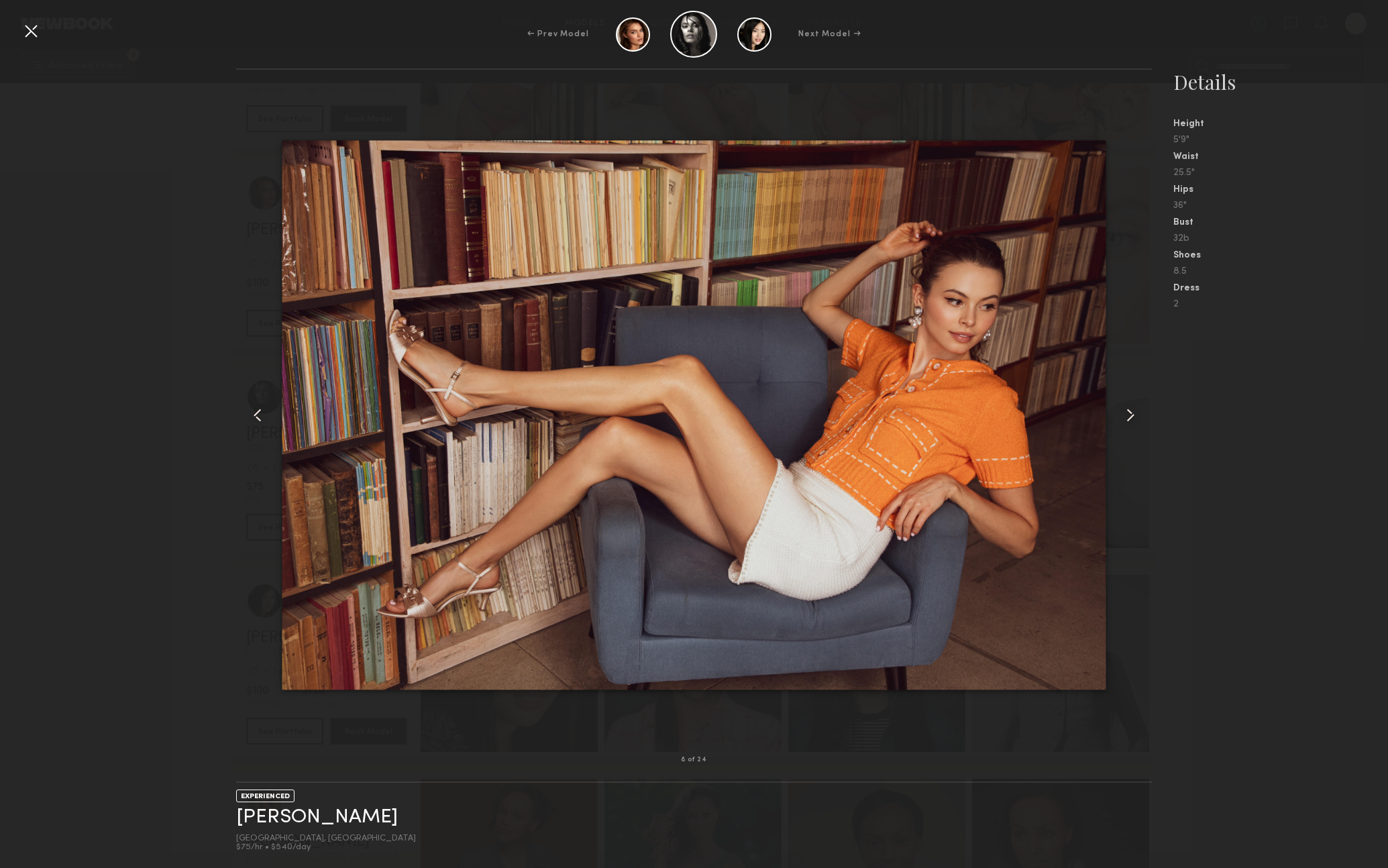
click at [1125, 414] on common-icon at bounding box center [1131, 415] width 22 height 22
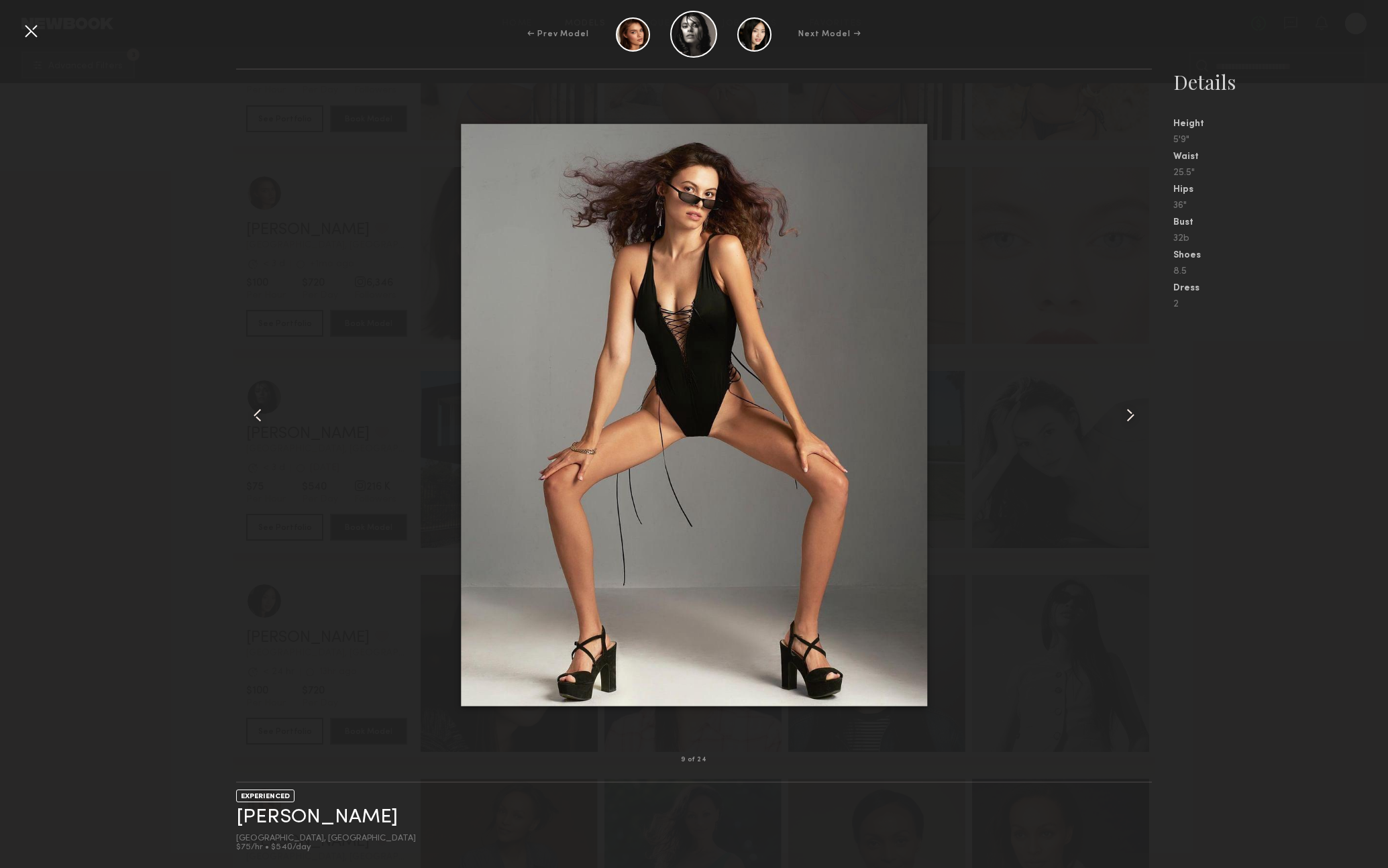
click at [1125, 414] on common-icon at bounding box center [1131, 415] width 22 height 22
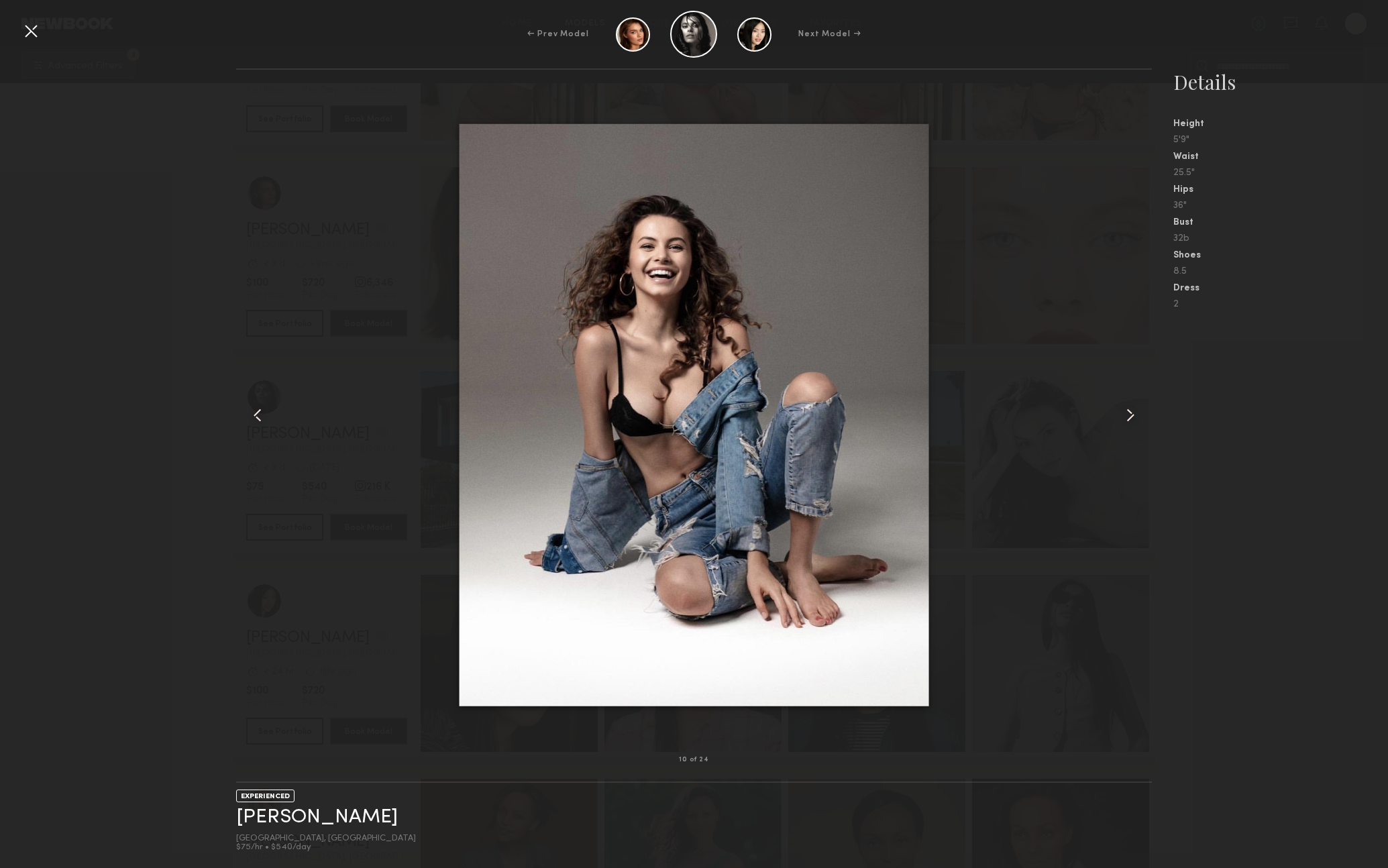
click at [1125, 414] on common-icon at bounding box center [1131, 415] width 22 height 22
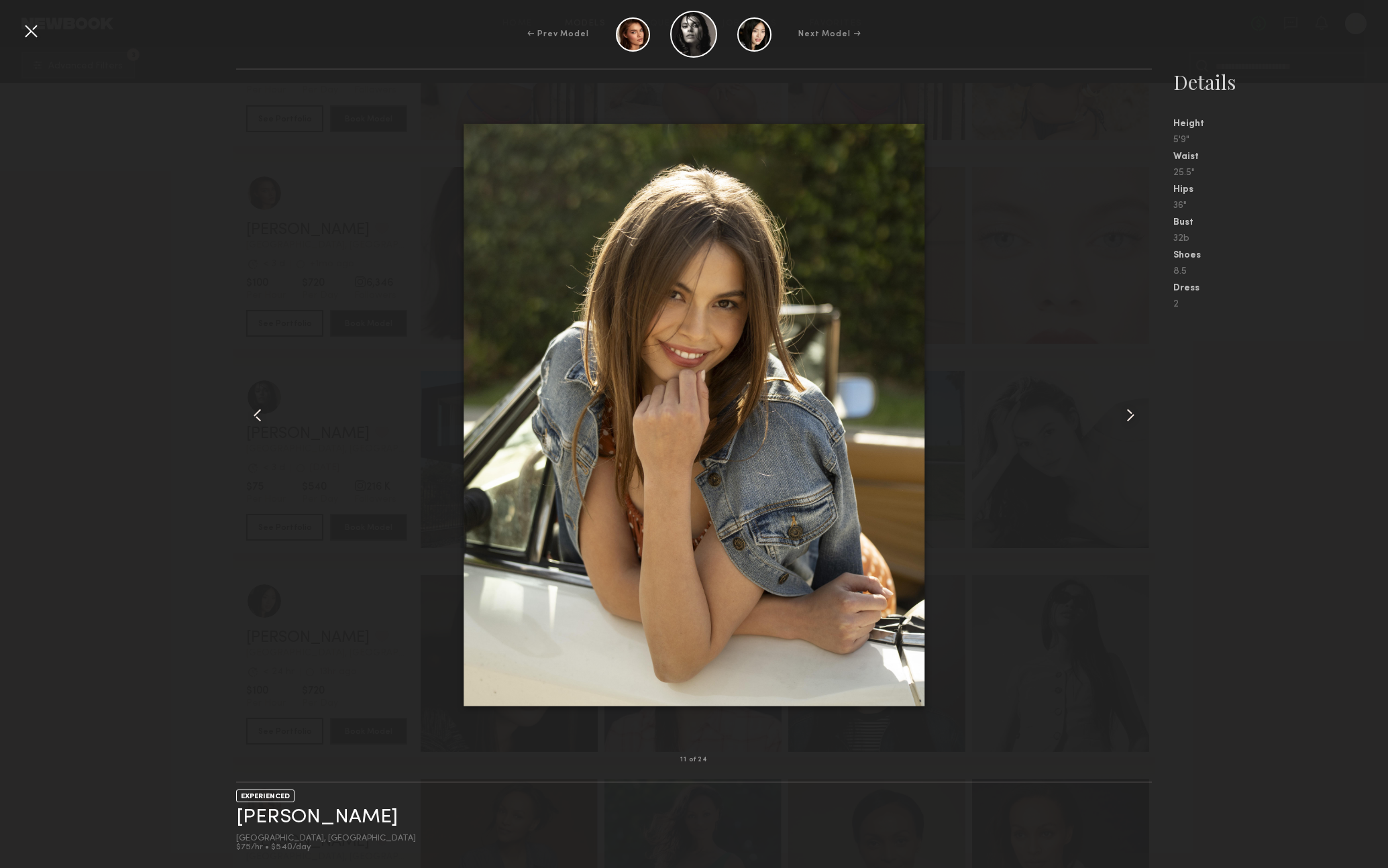
click at [1125, 414] on common-icon at bounding box center [1131, 415] width 22 height 22
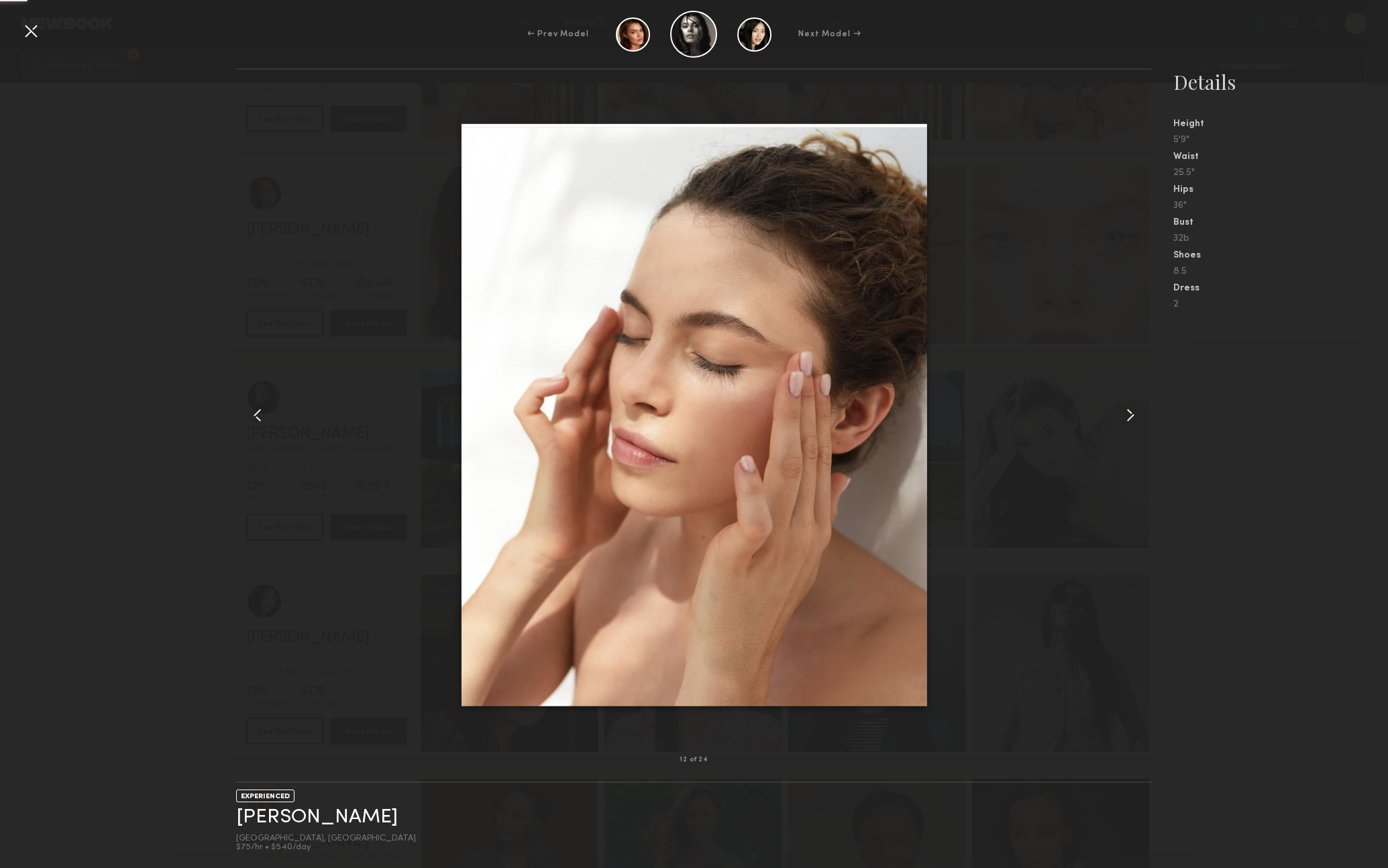
click at [1125, 414] on common-icon at bounding box center [1131, 415] width 22 height 22
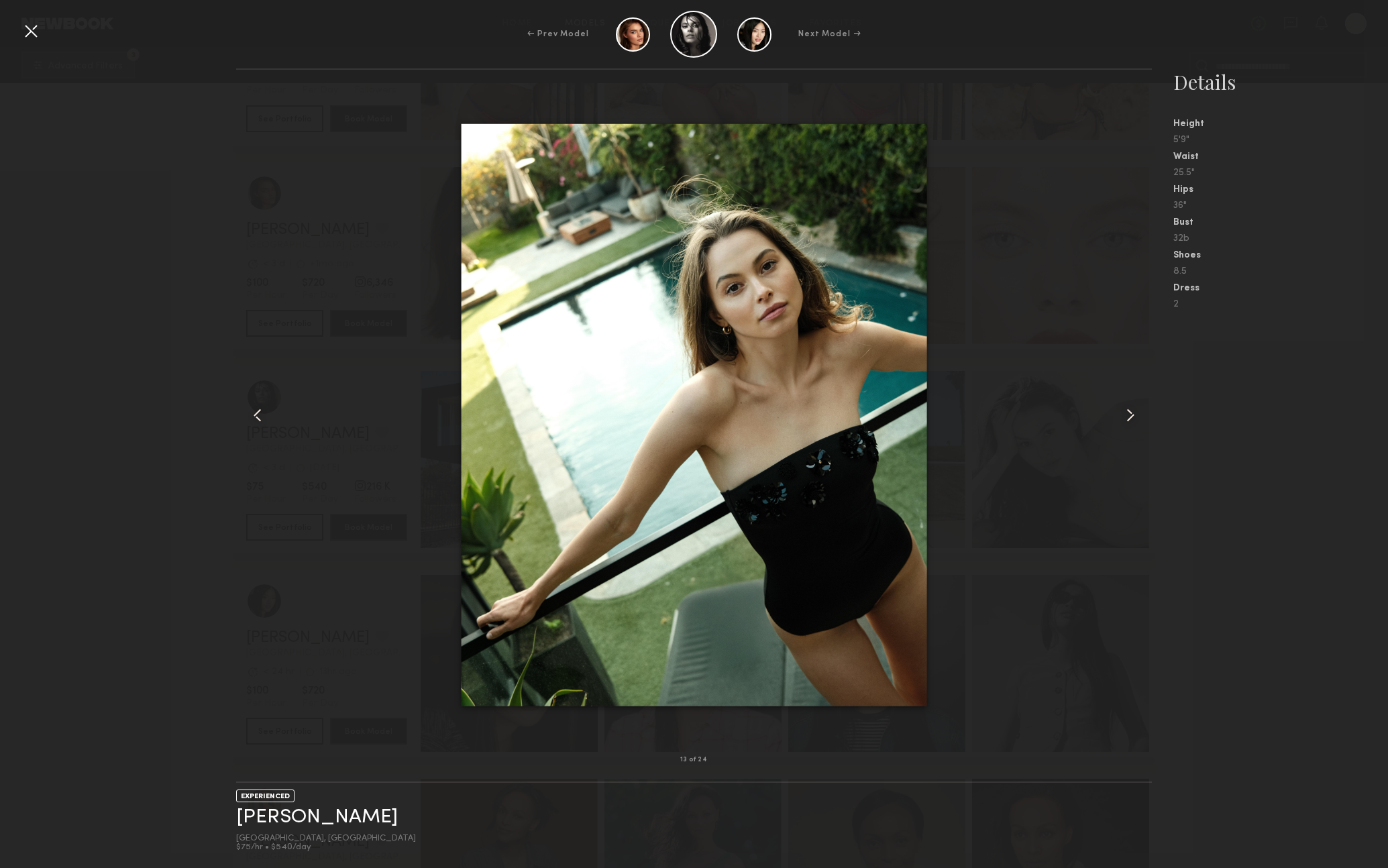
click at [1125, 414] on common-icon at bounding box center [1131, 415] width 22 height 22
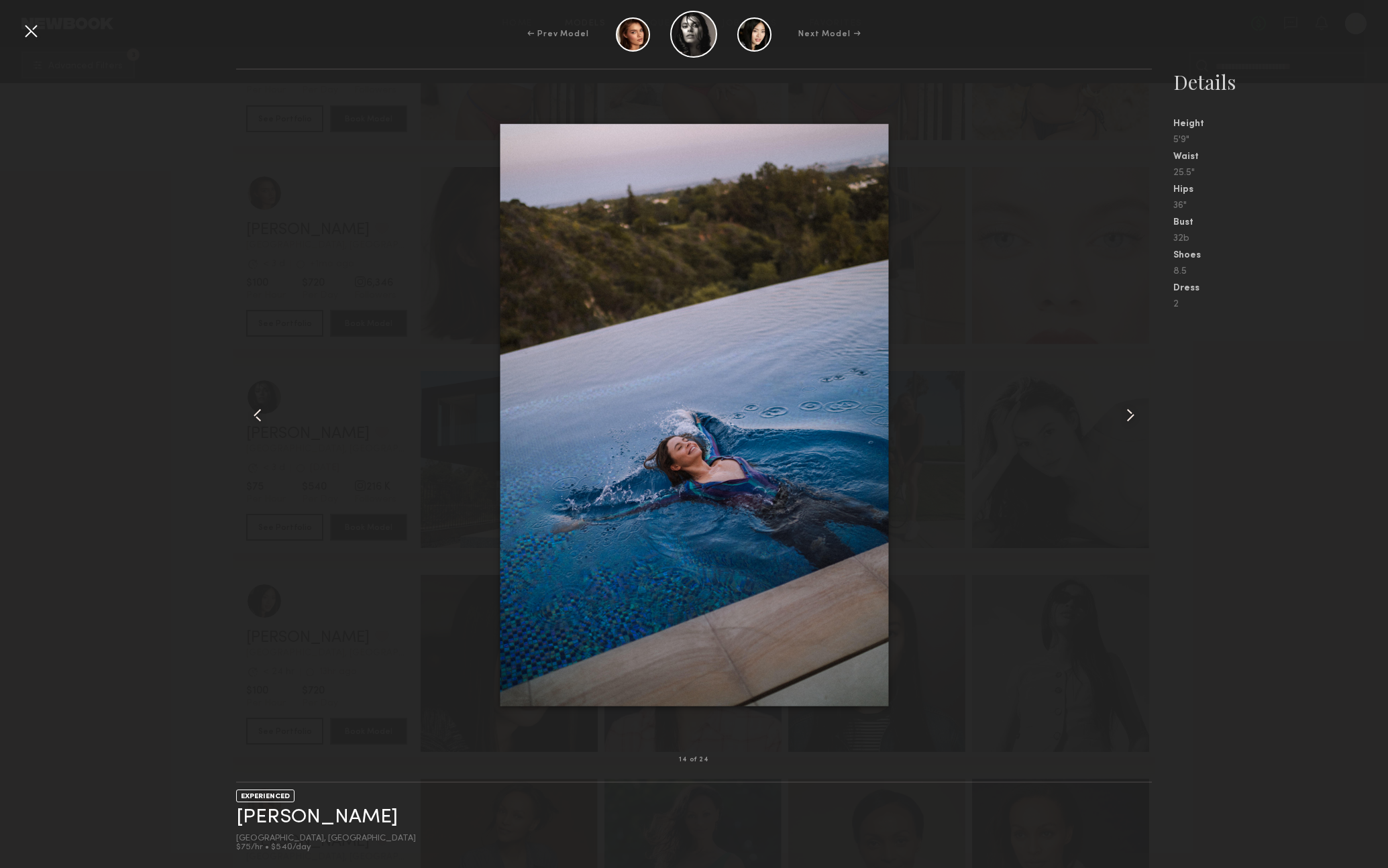
click at [1125, 414] on common-icon at bounding box center [1131, 415] width 22 height 22
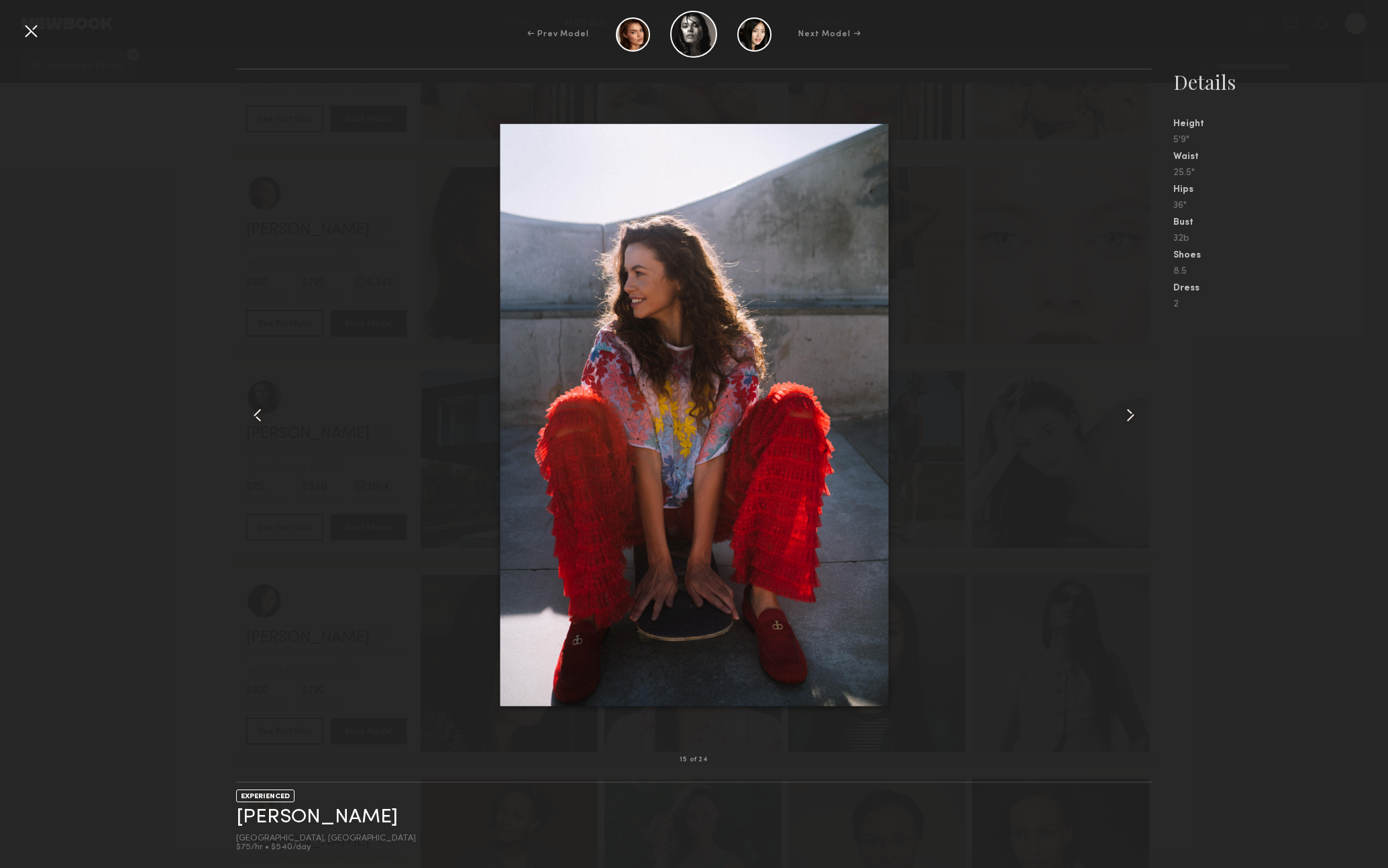
click at [1125, 414] on common-icon at bounding box center [1131, 415] width 22 height 22
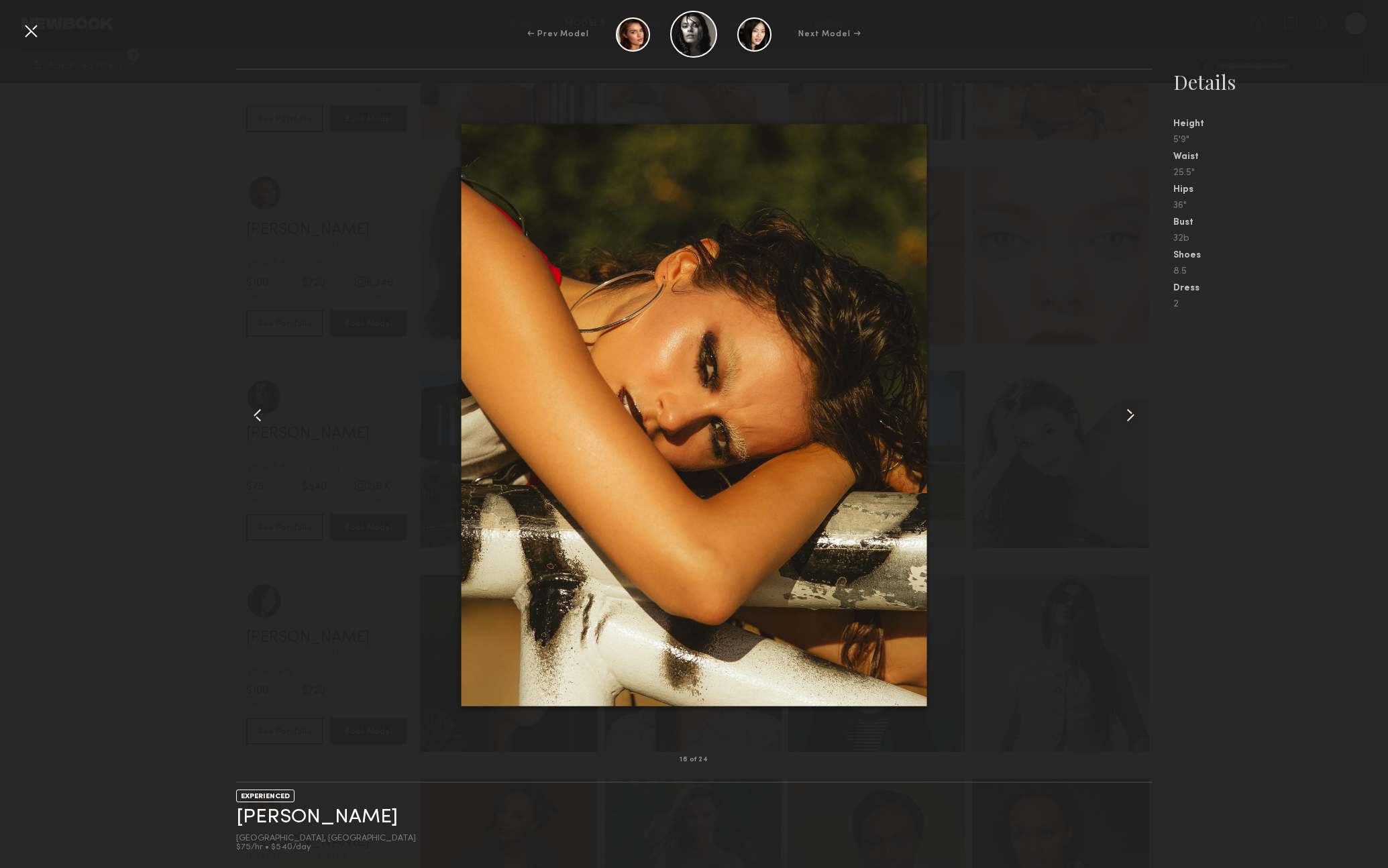
click at [1125, 414] on common-icon at bounding box center [1131, 415] width 22 height 22
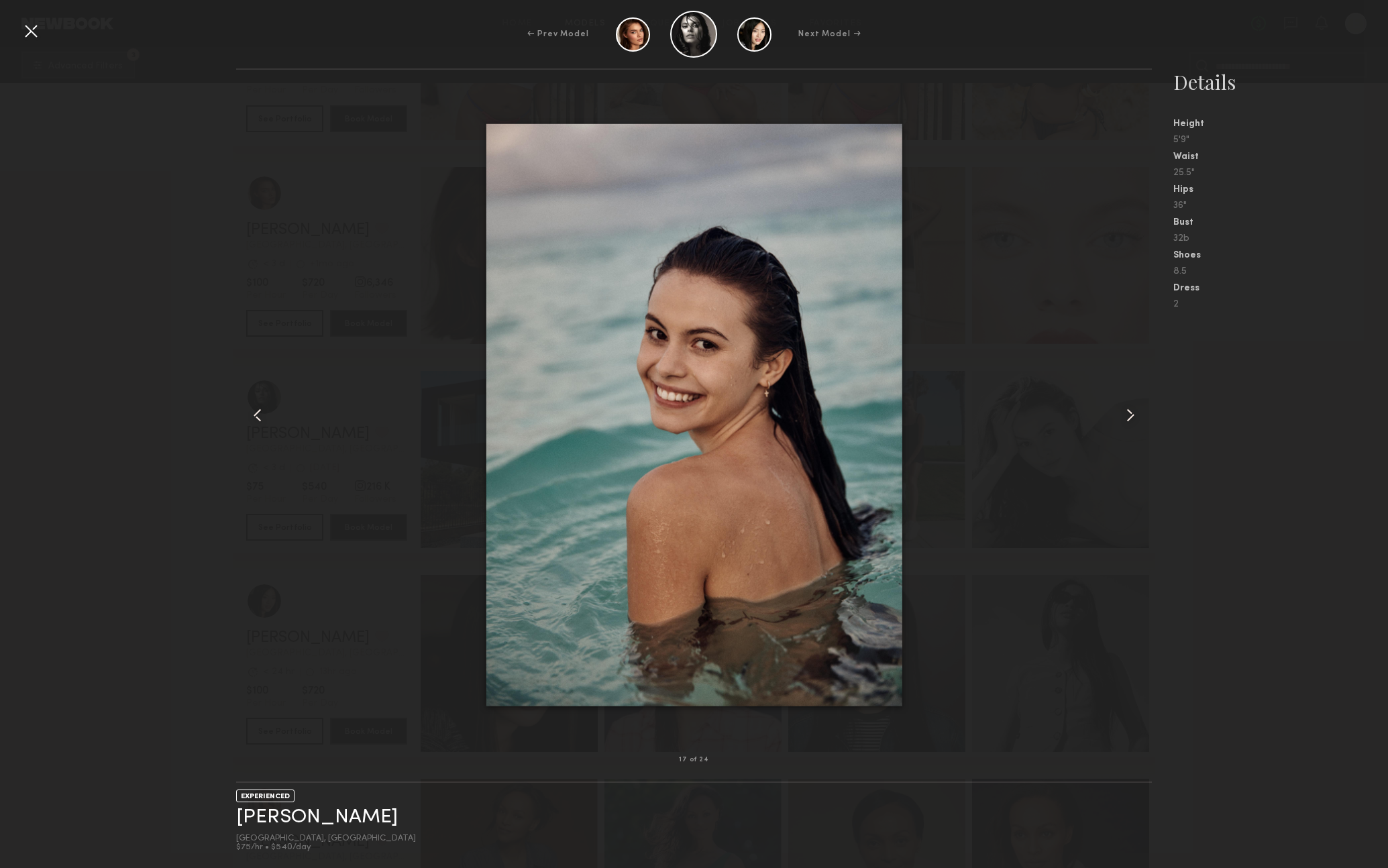
click at [1125, 414] on common-icon at bounding box center [1131, 415] width 22 height 22
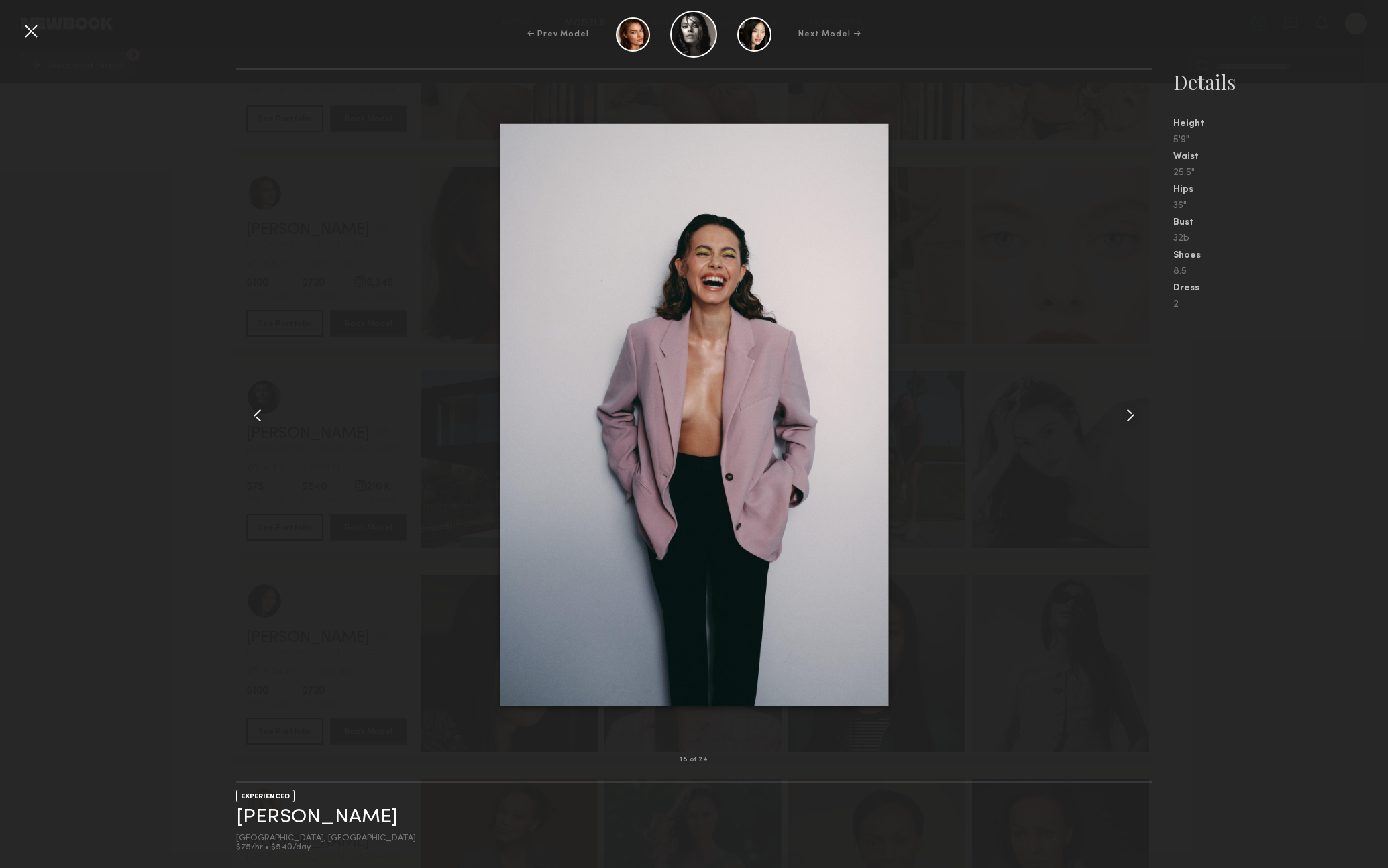
click at [1125, 414] on common-icon at bounding box center [1131, 415] width 22 height 22
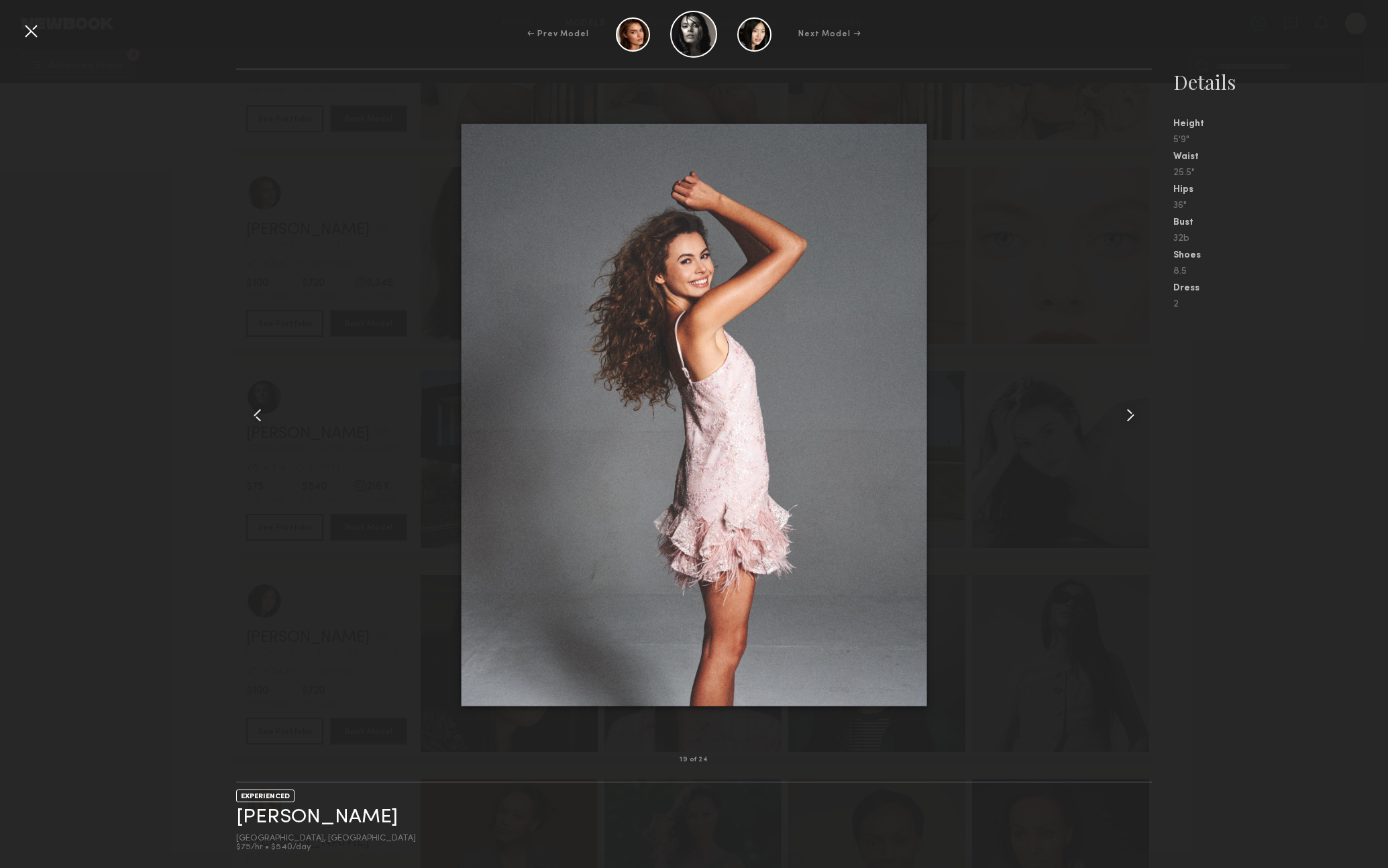
click at [35, 32] on div at bounding box center [30, 30] width 22 height 22
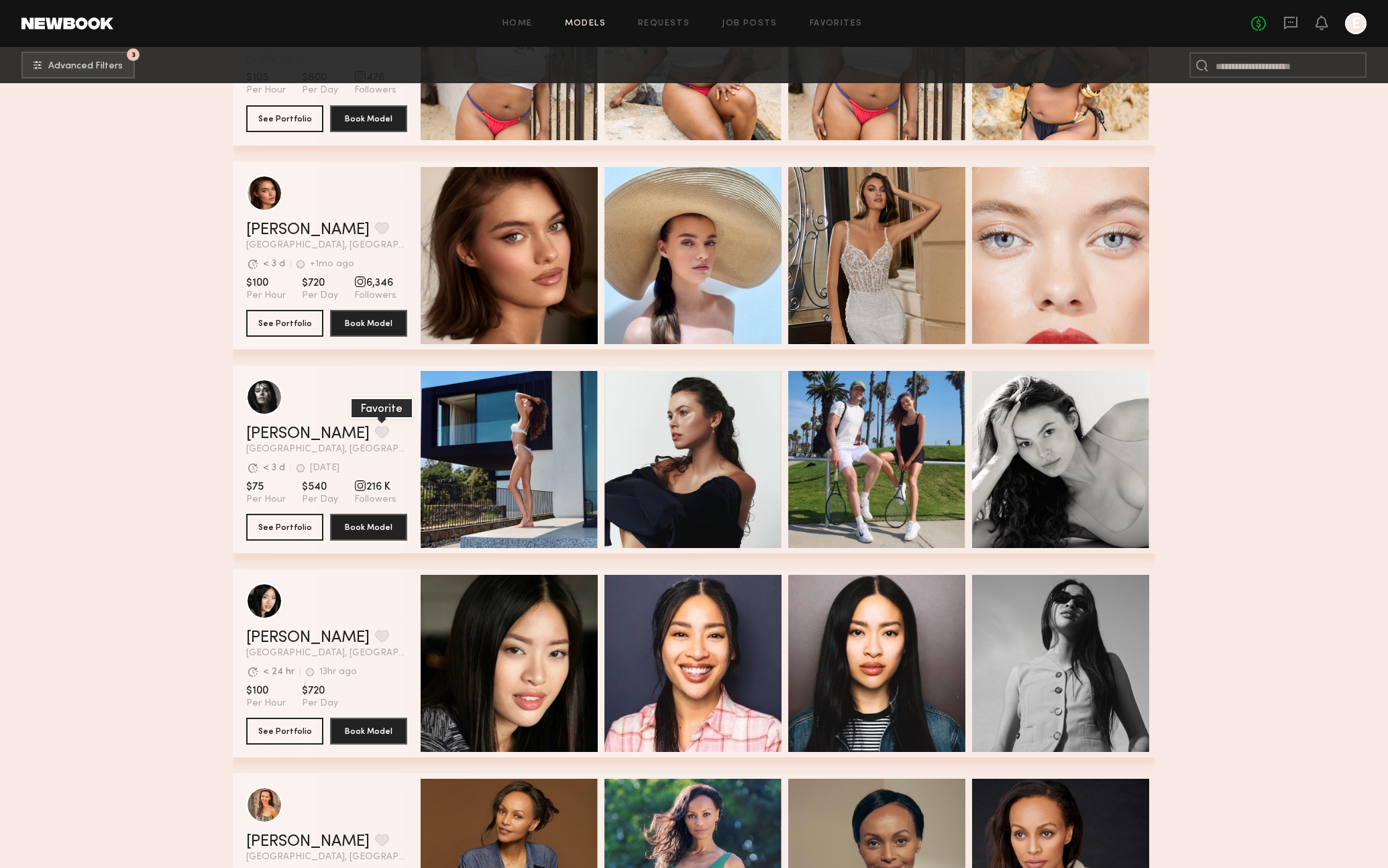
click at [375, 431] on button "grid" at bounding box center [382, 432] width 14 height 12
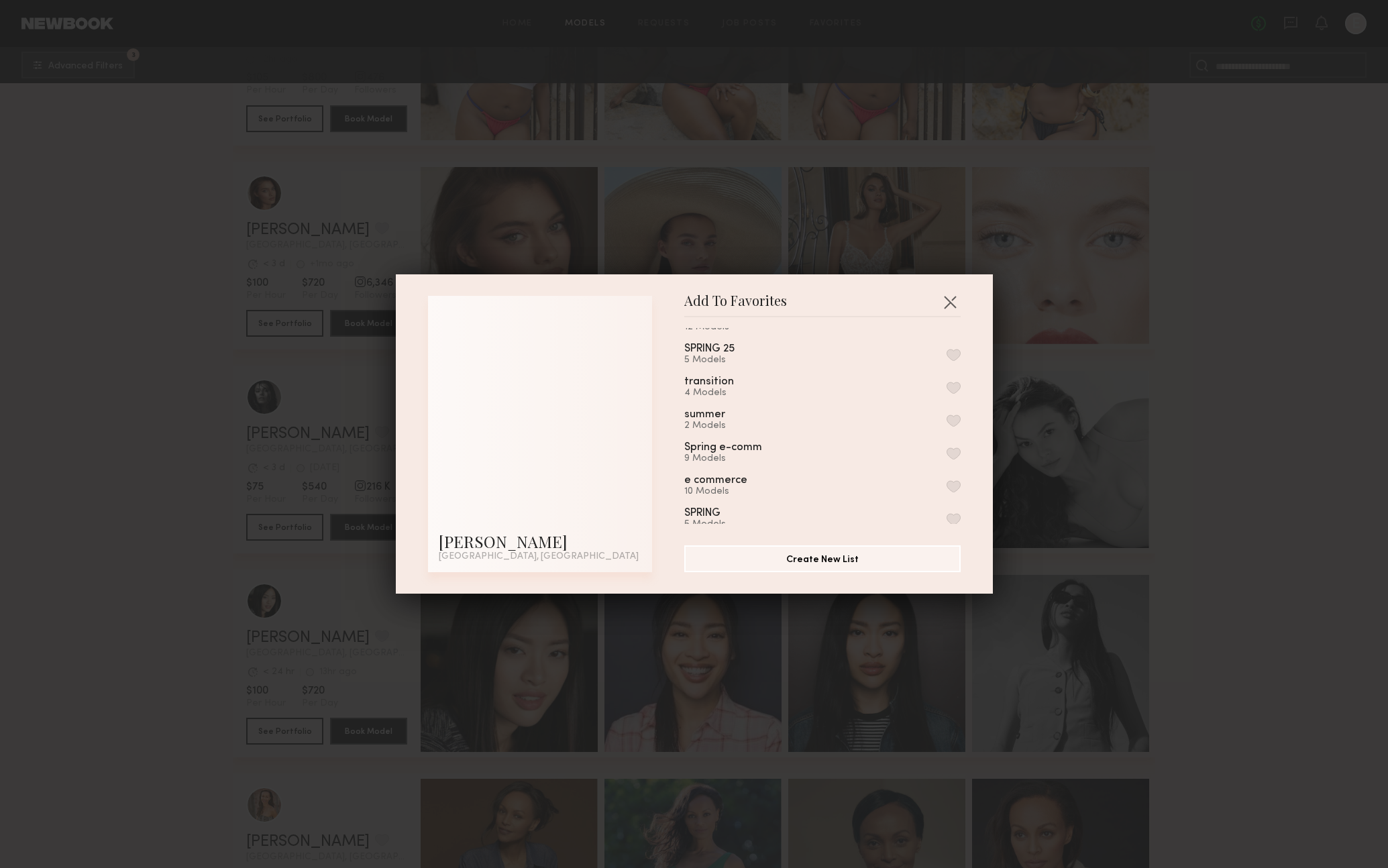
scroll to position [29, 0]
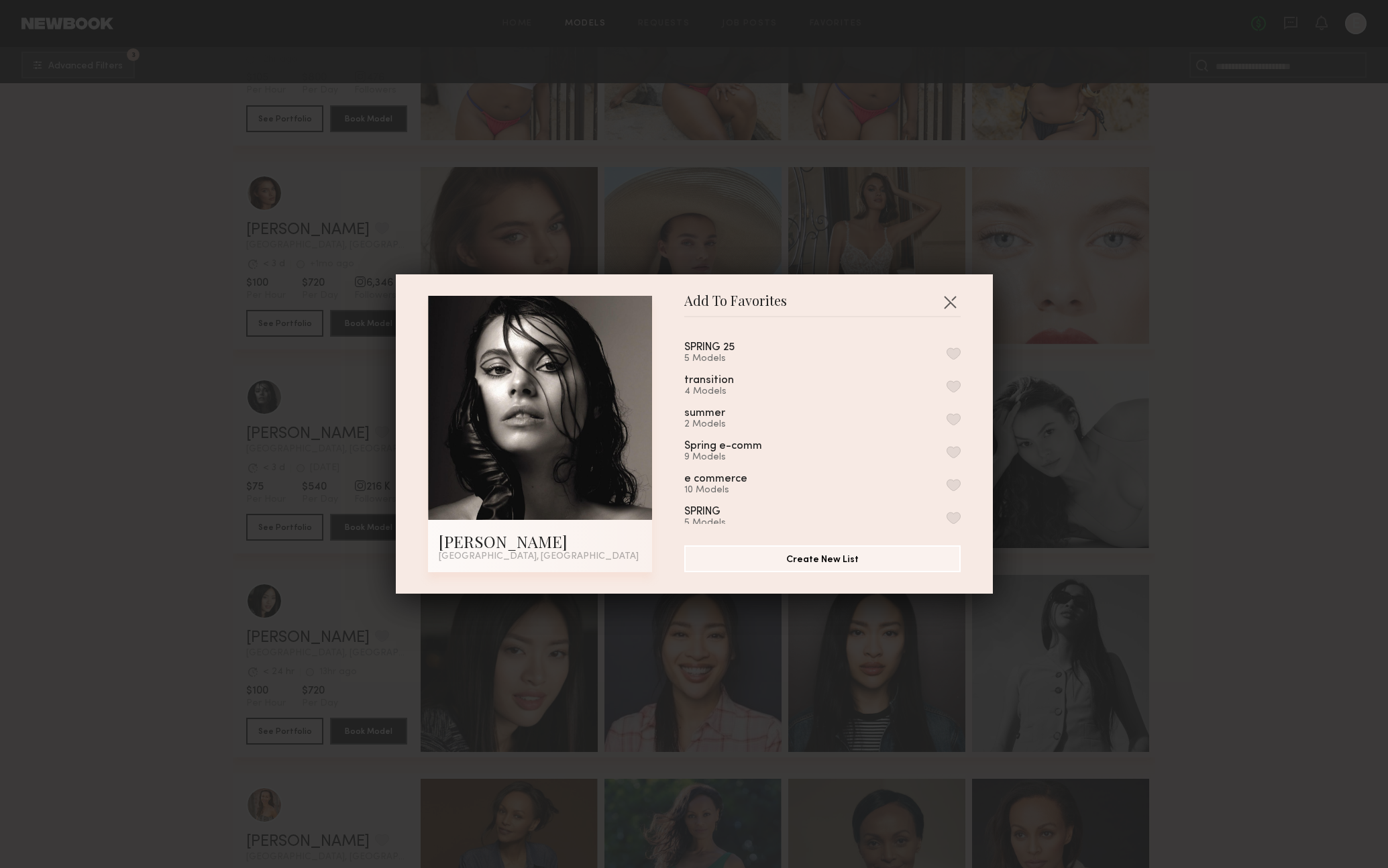
click at [956, 479] on button "button" at bounding box center [954, 485] width 14 height 12
click at [954, 304] on button "button" at bounding box center [950, 301] width 22 height 22
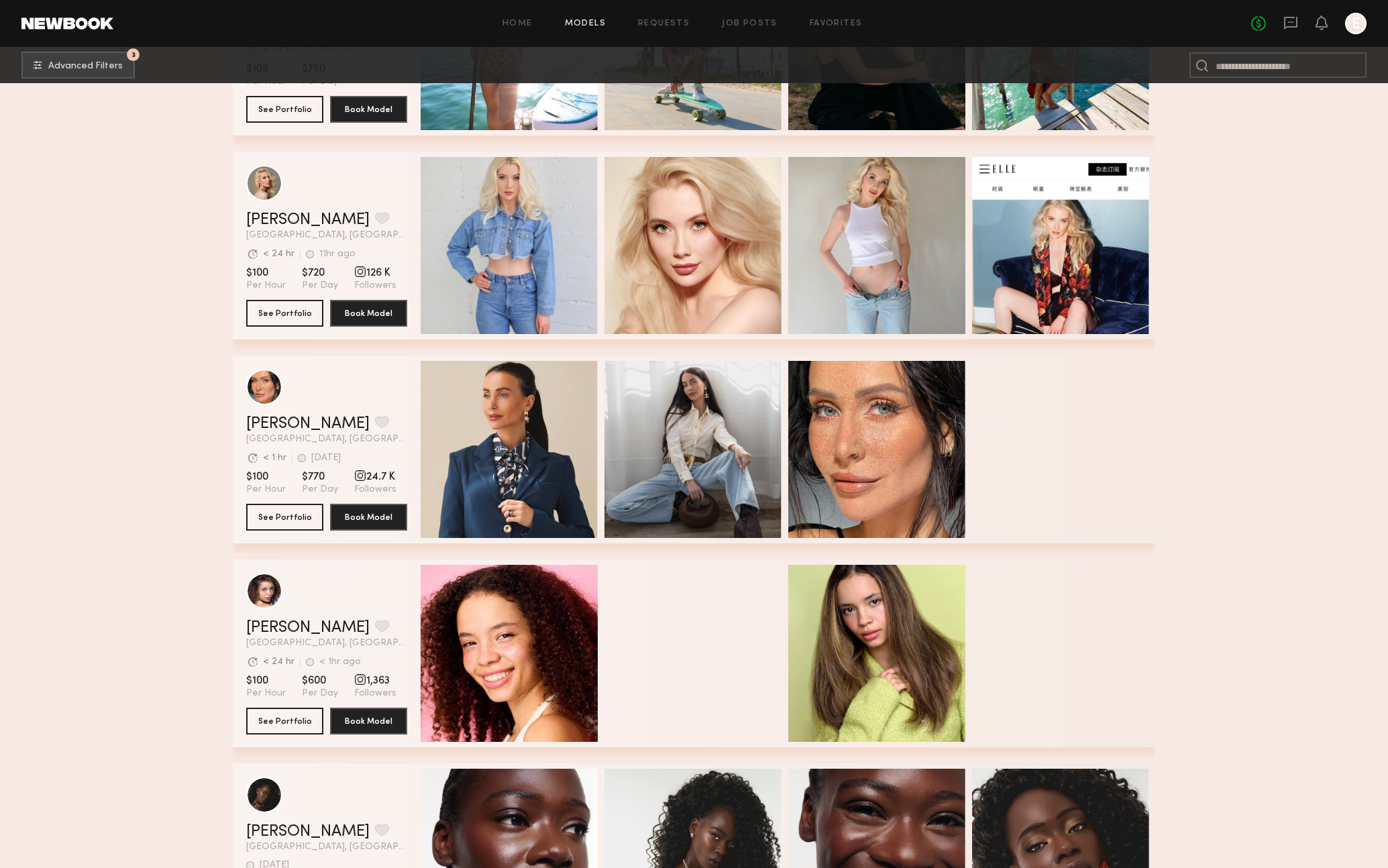
scroll to position [7515, 0]
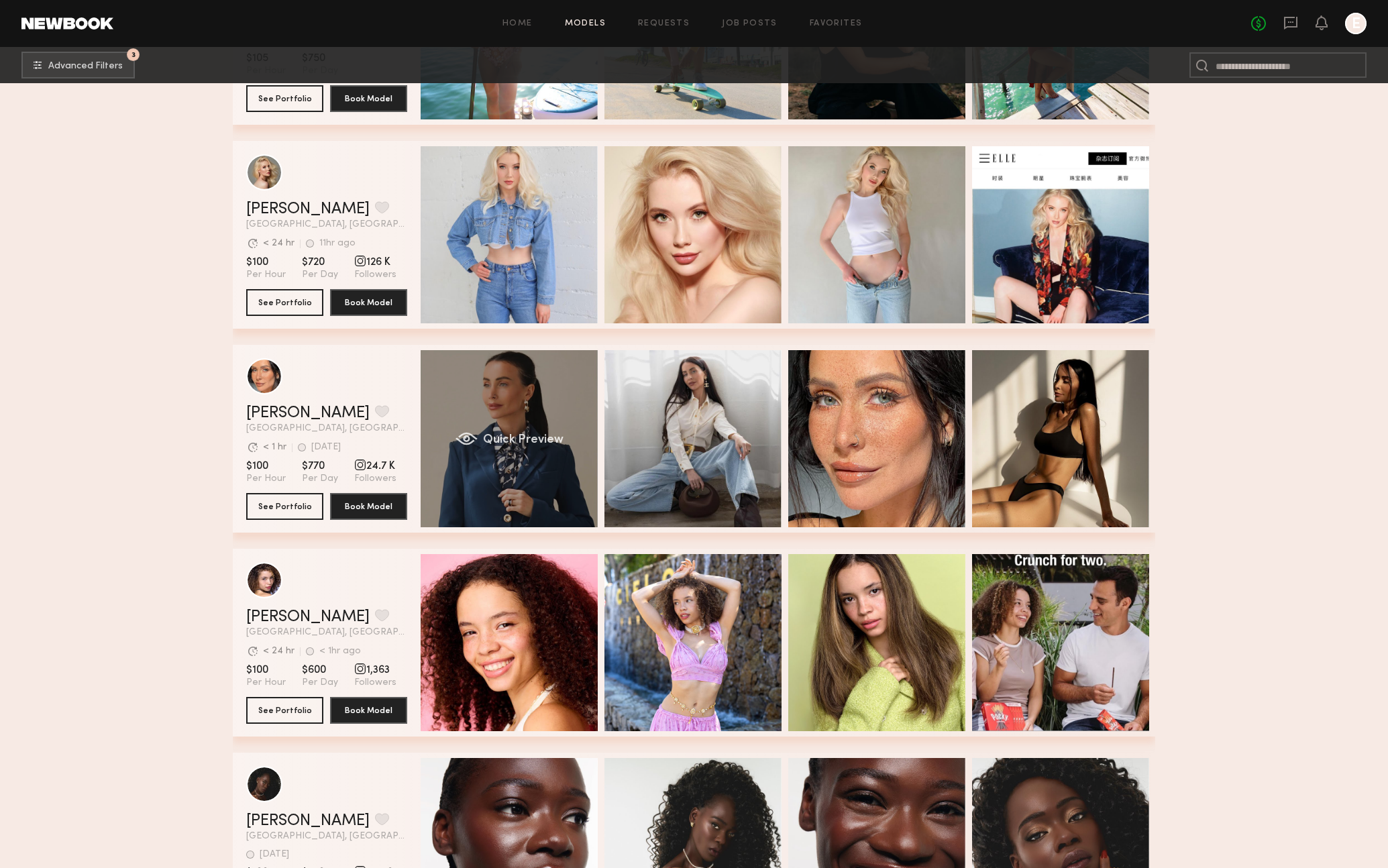
click at [477, 414] on div "Quick Preview" at bounding box center [509, 439] width 177 height 177
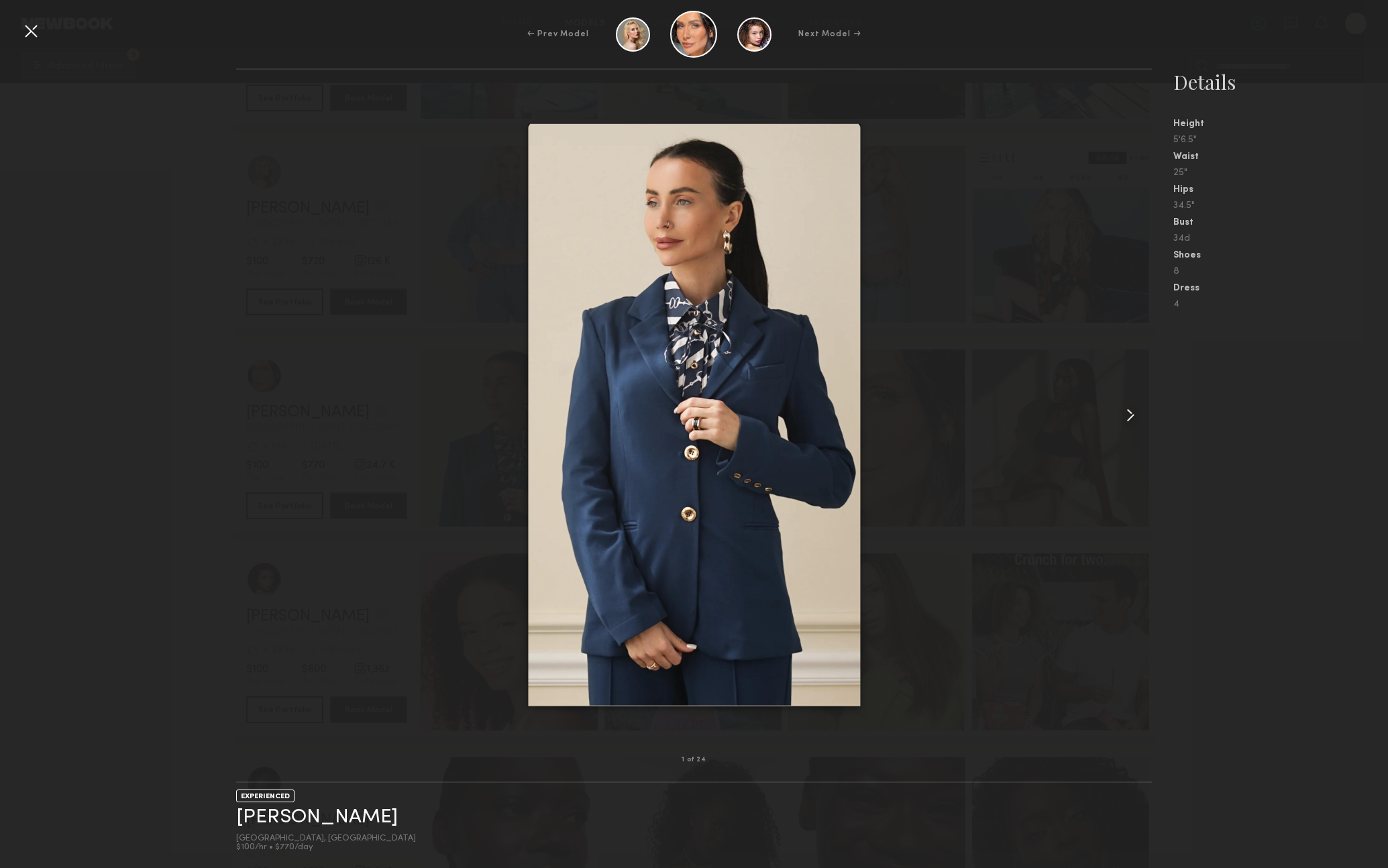
scroll to position [7511, 0]
click at [1138, 415] on common-icon at bounding box center [1131, 415] width 22 height 22
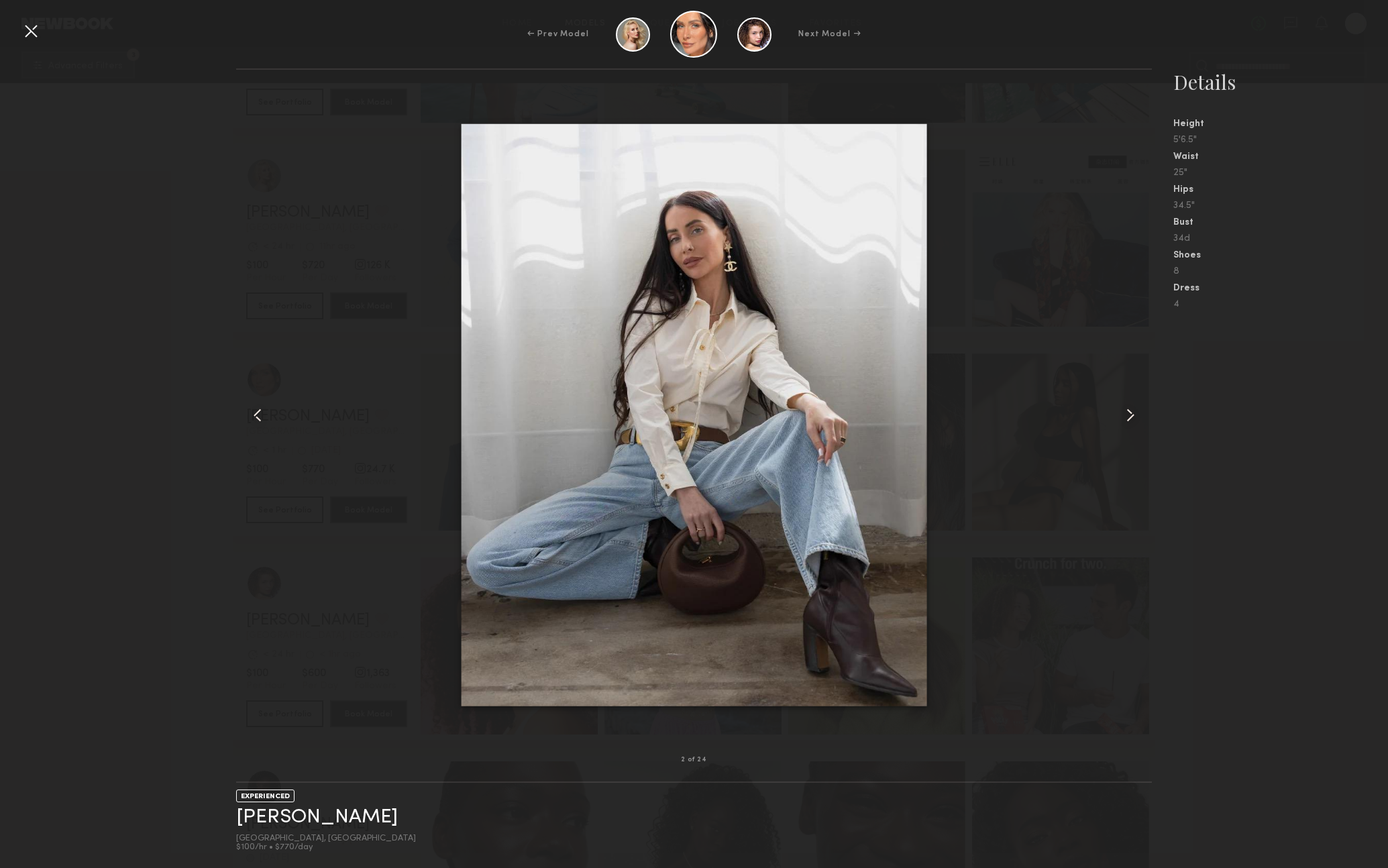
click at [1138, 415] on common-icon at bounding box center [1131, 415] width 22 height 22
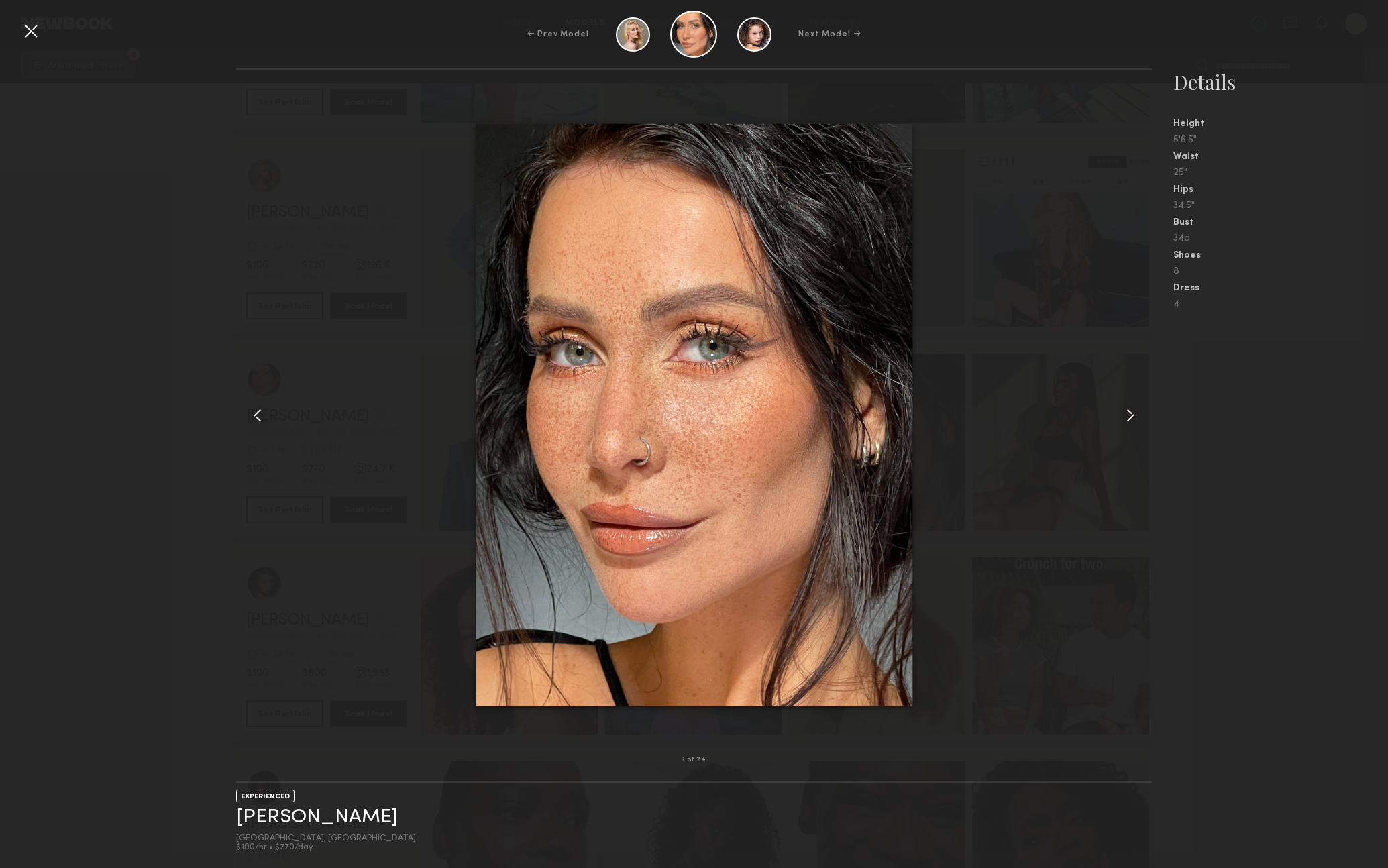
click at [1138, 415] on common-icon at bounding box center [1131, 415] width 22 height 22
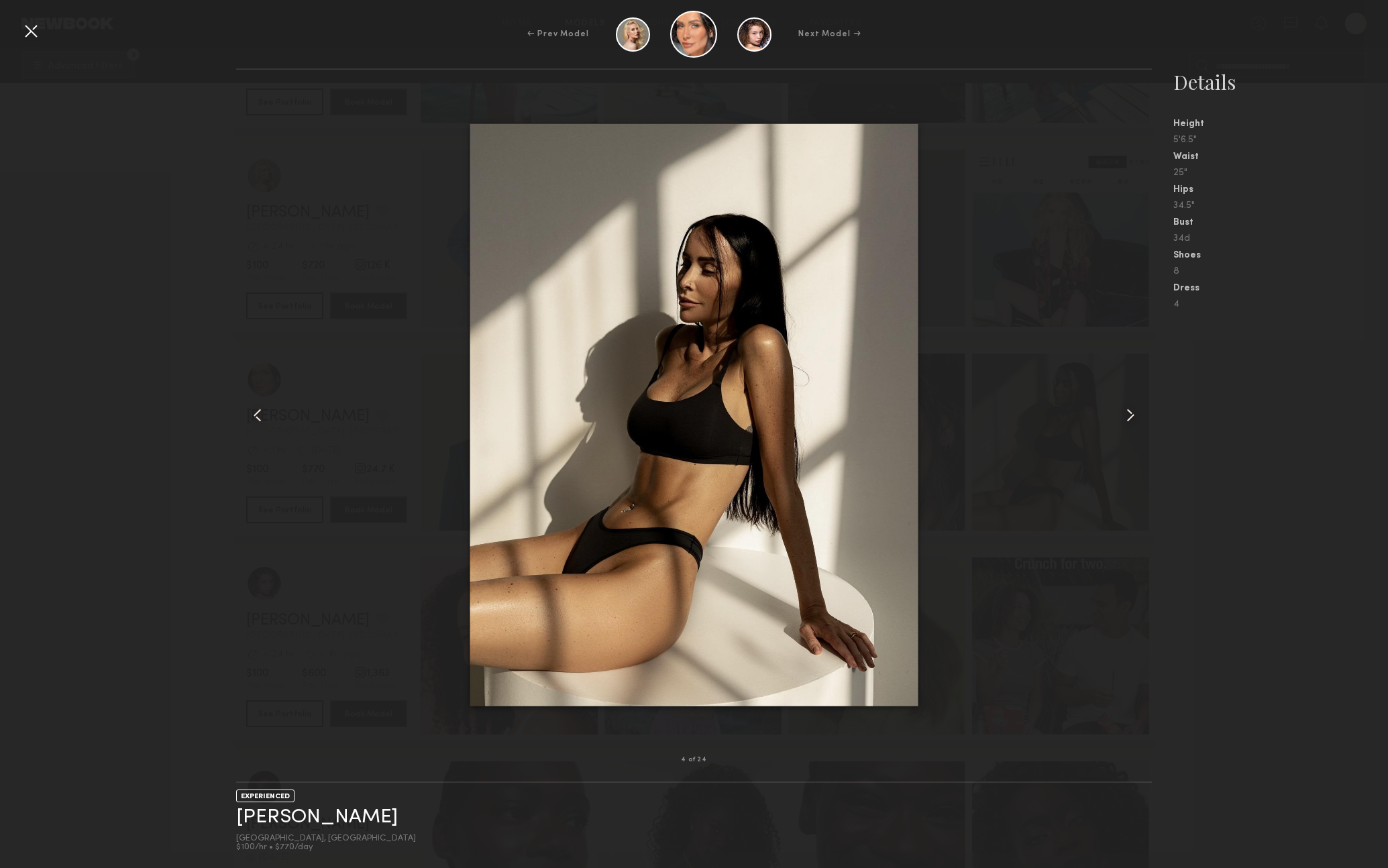
click at [1138, 415] on common-icon at bounding box center [1131, 415] width 22 height 22
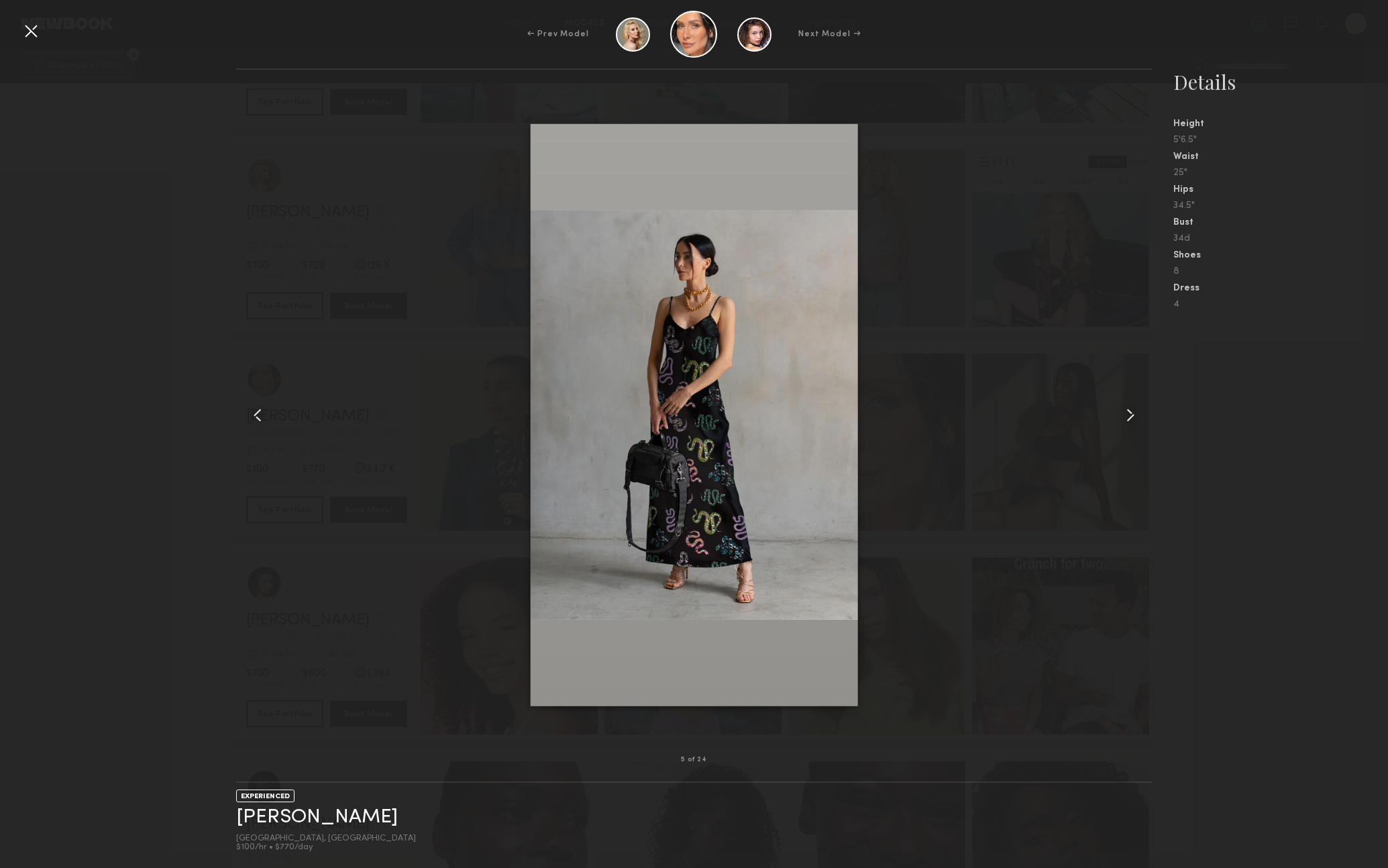
click at [1138, 415] on common-icon at bounding box center [1131, 415] width 22 height 22
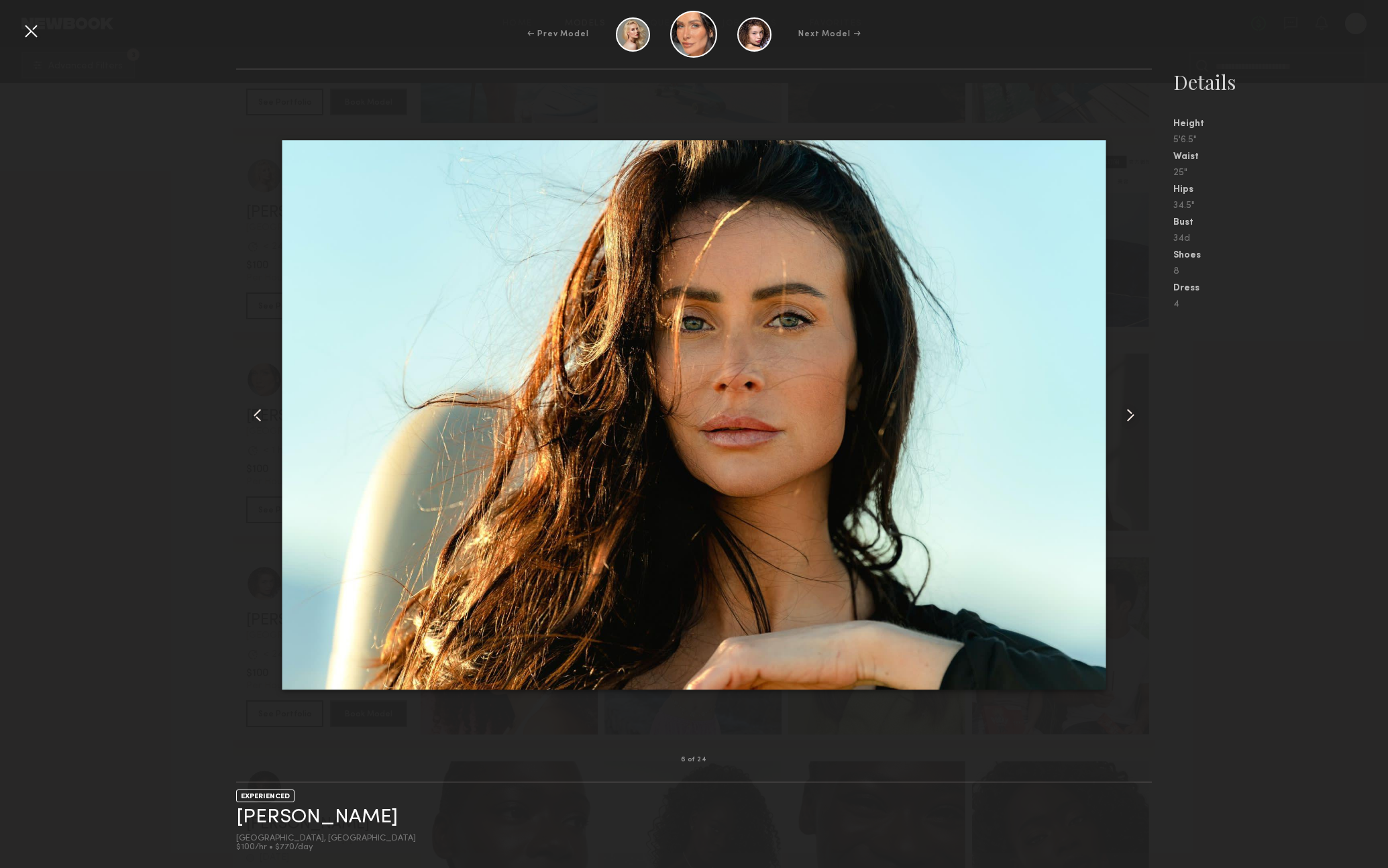
click at [1138, 415] on common-icon at bounding box center [1131, 415] width 22 height 22
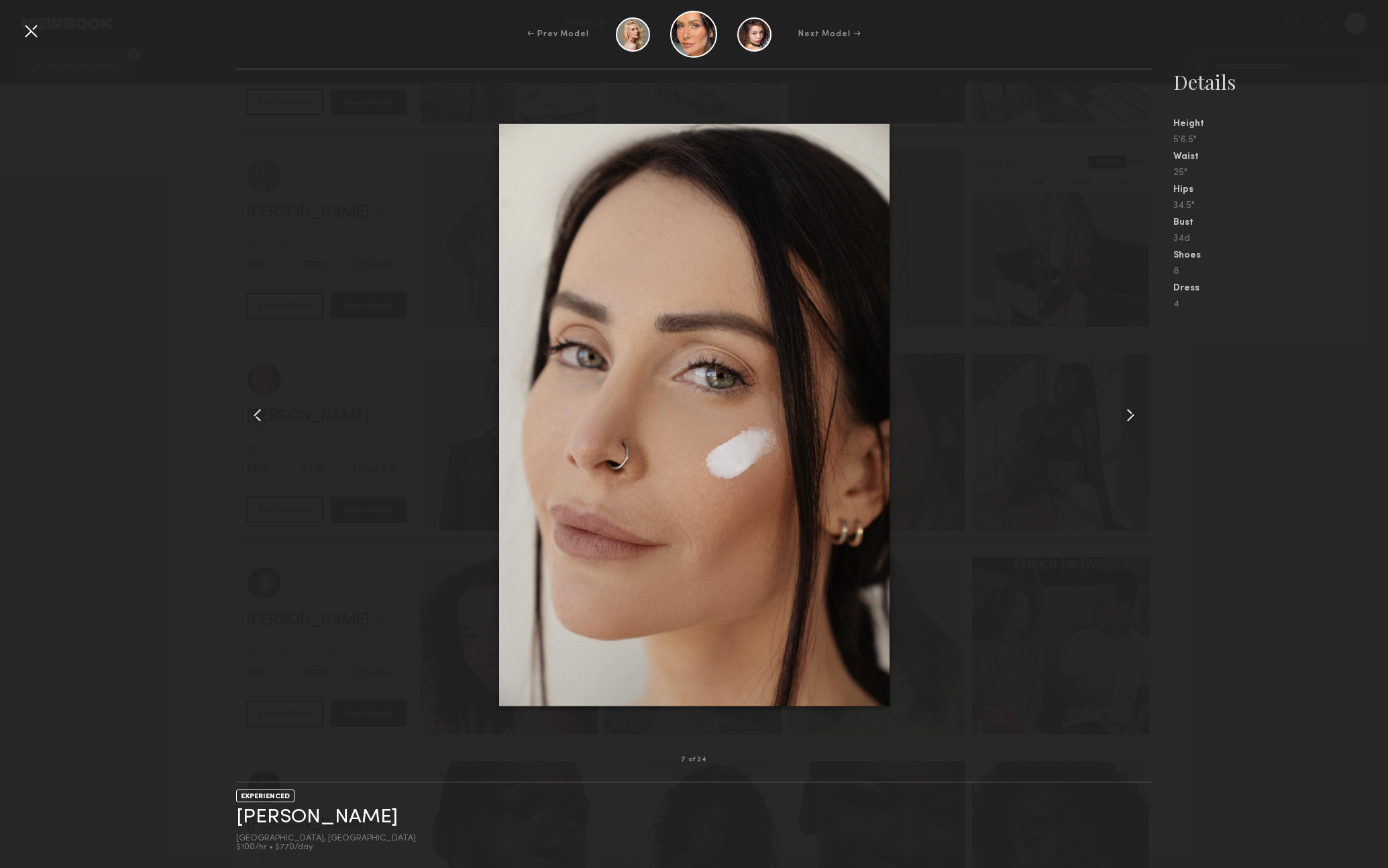
click at [1138, 415] on common-icon at bounding box center [1131, 415] width 22 height 22
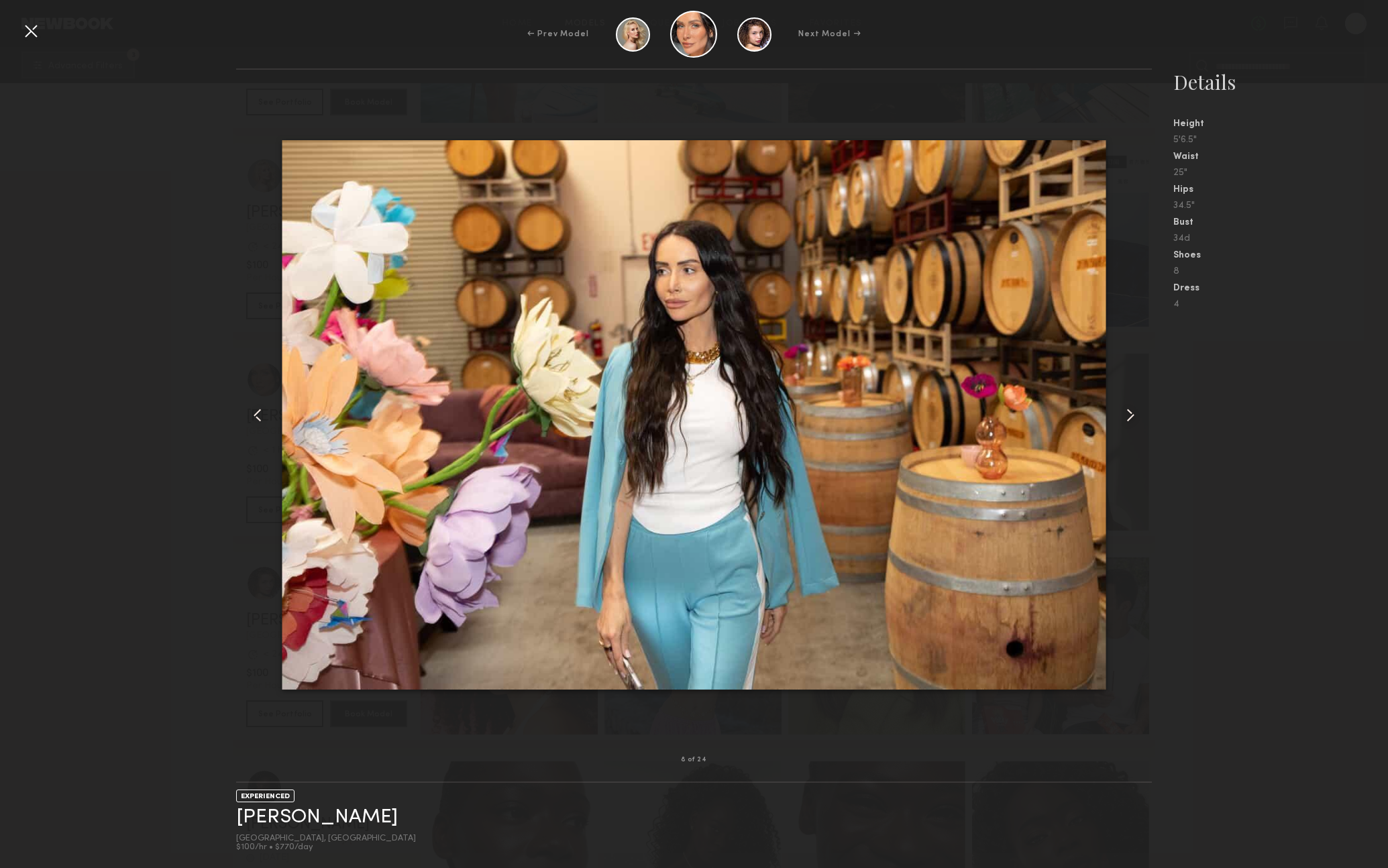
click at [1138, 415] on common-icon at bounding box center [1131, 415] width 22 height 22
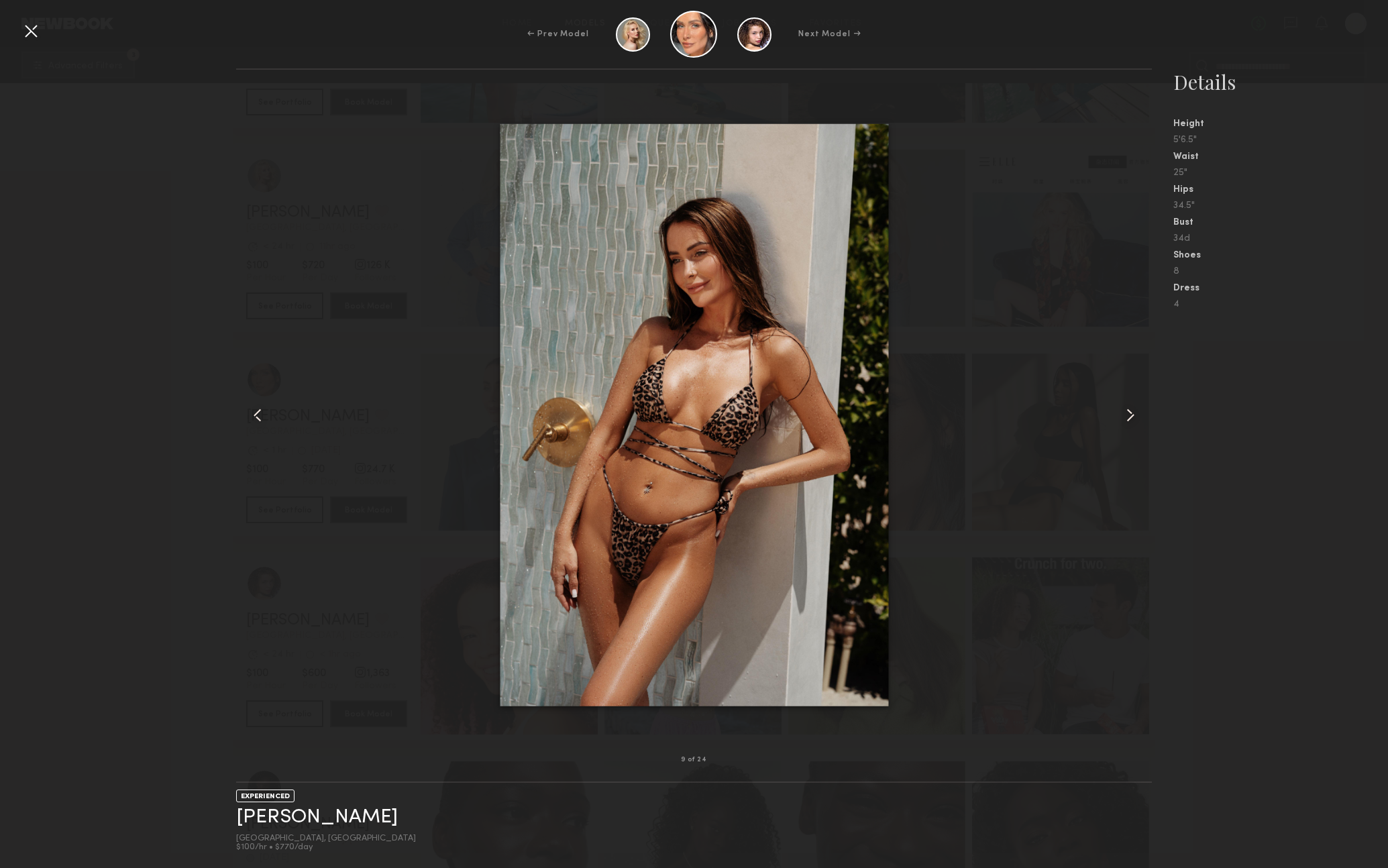
click at [1138, 415] on common-icon at bounding box center [1131, 415] width 22 height 22
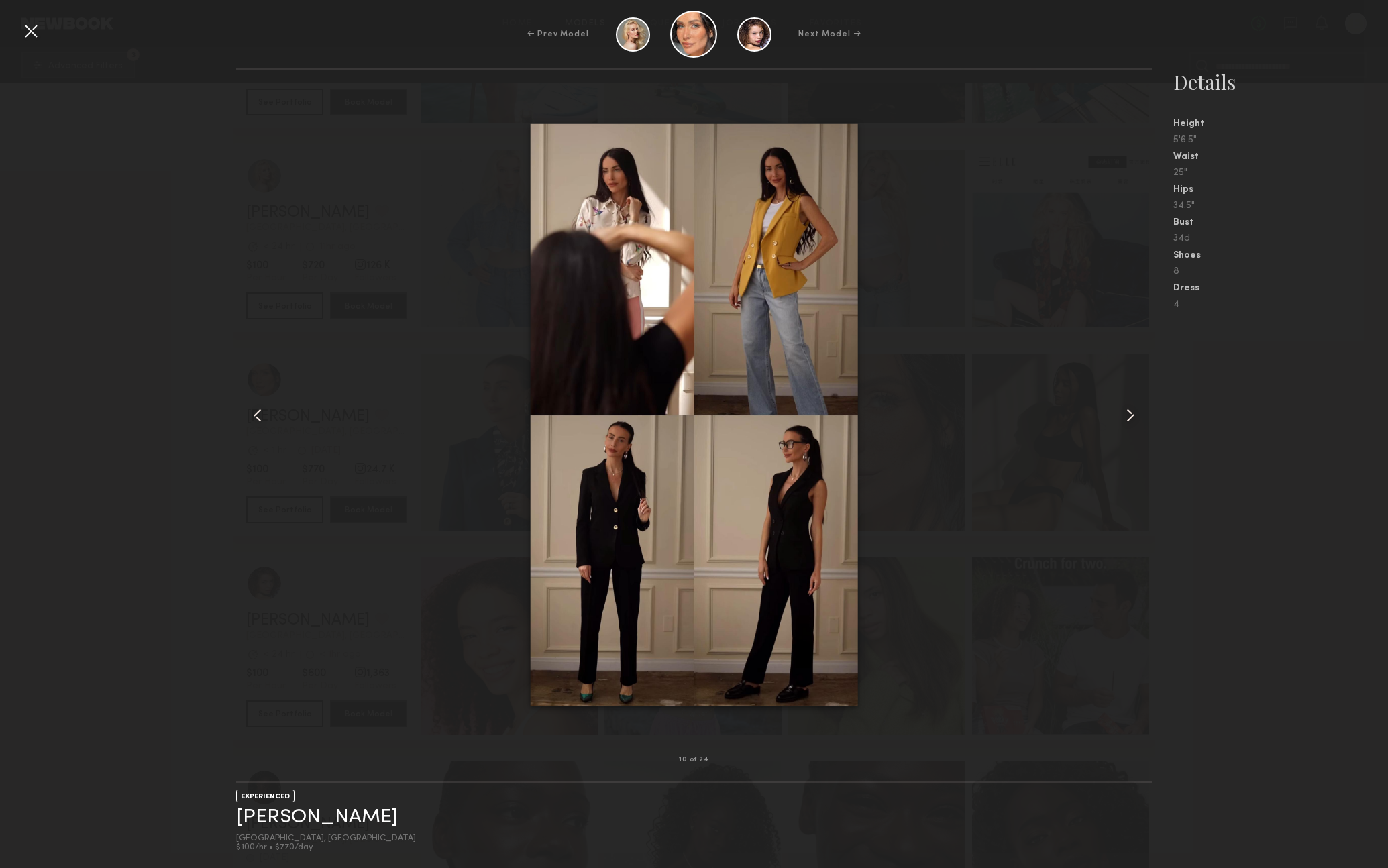
click at [1138, 415] on common-icon at bounding box center [1131, 415] width 22 height 22
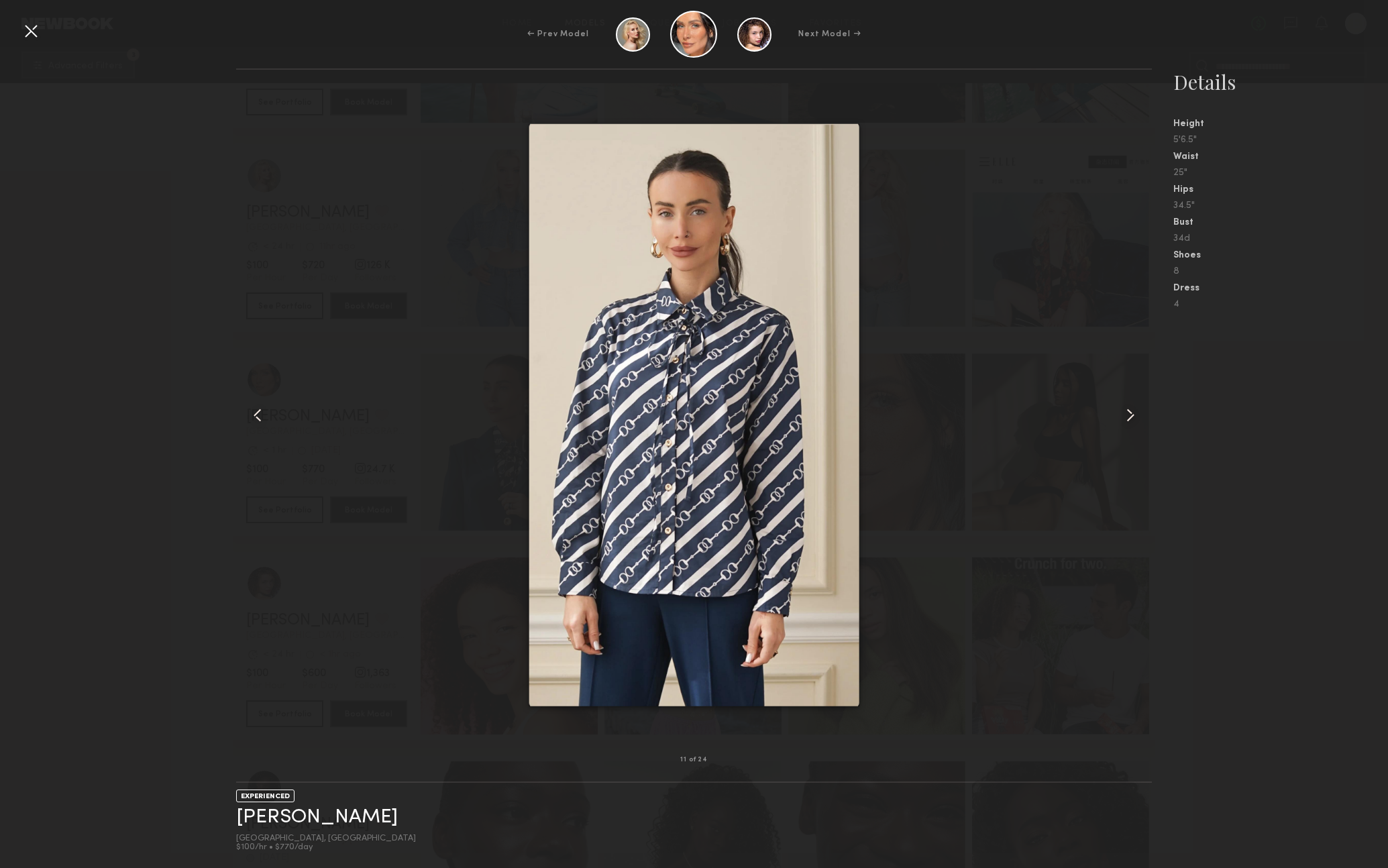
click at [251, 413] on common-icon at bounding box center [257, 415] width 22 height 22
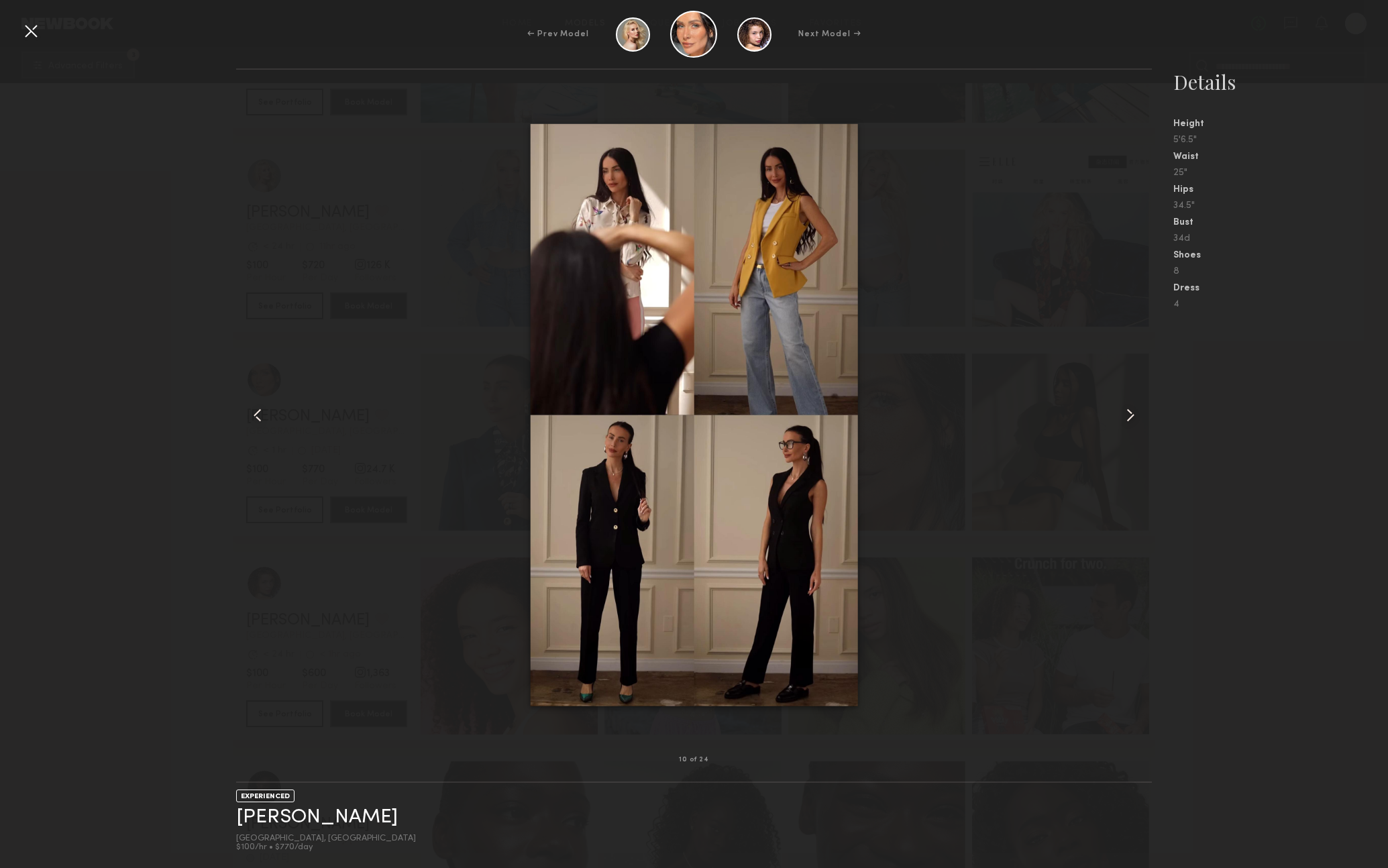
click at [1131, 410] on common-icon at bounding box center [1131, 415] width 22 height 22
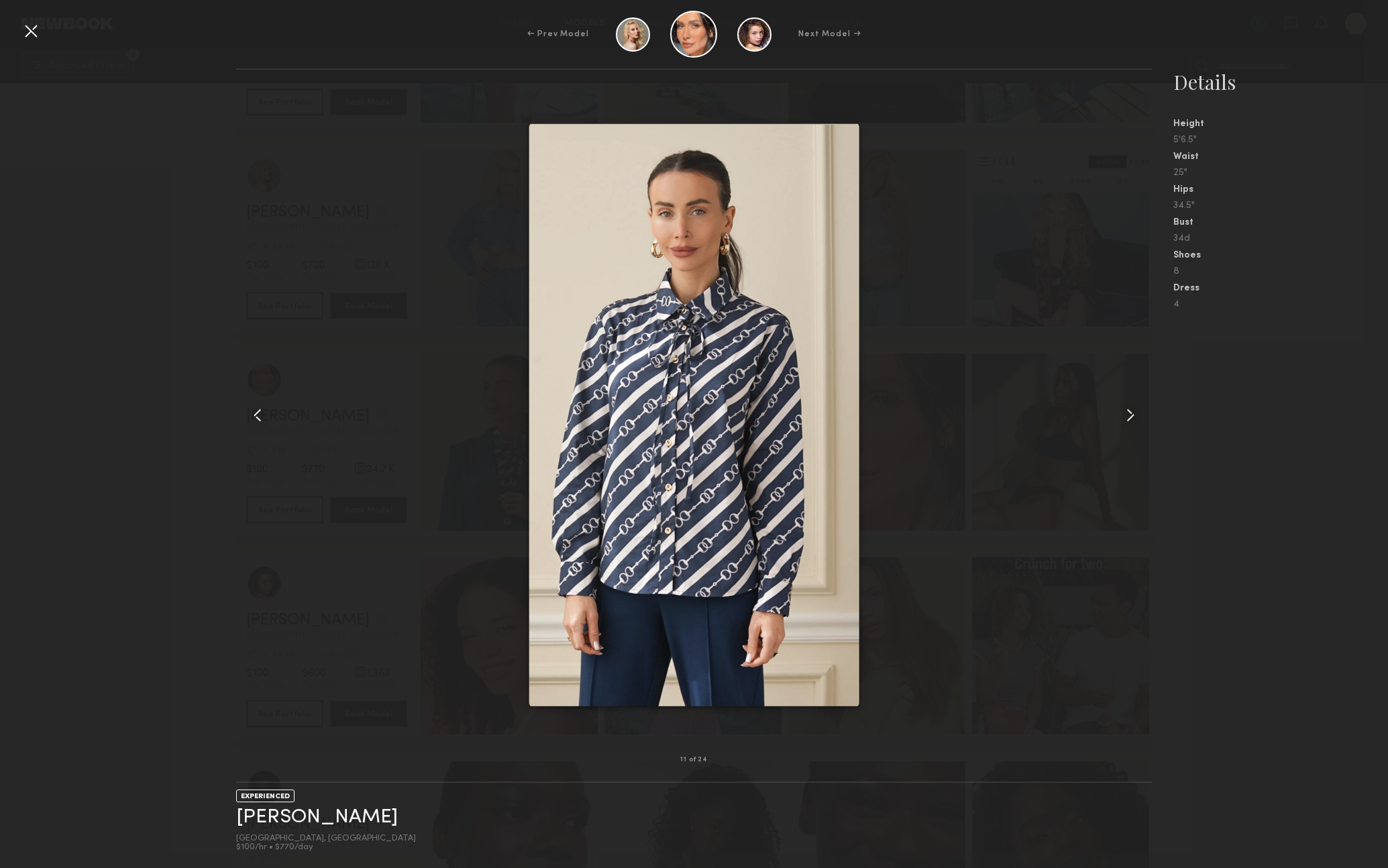
click at [1131, 410] on common-icon at bounding box center [1131, 415] width 22 height 22
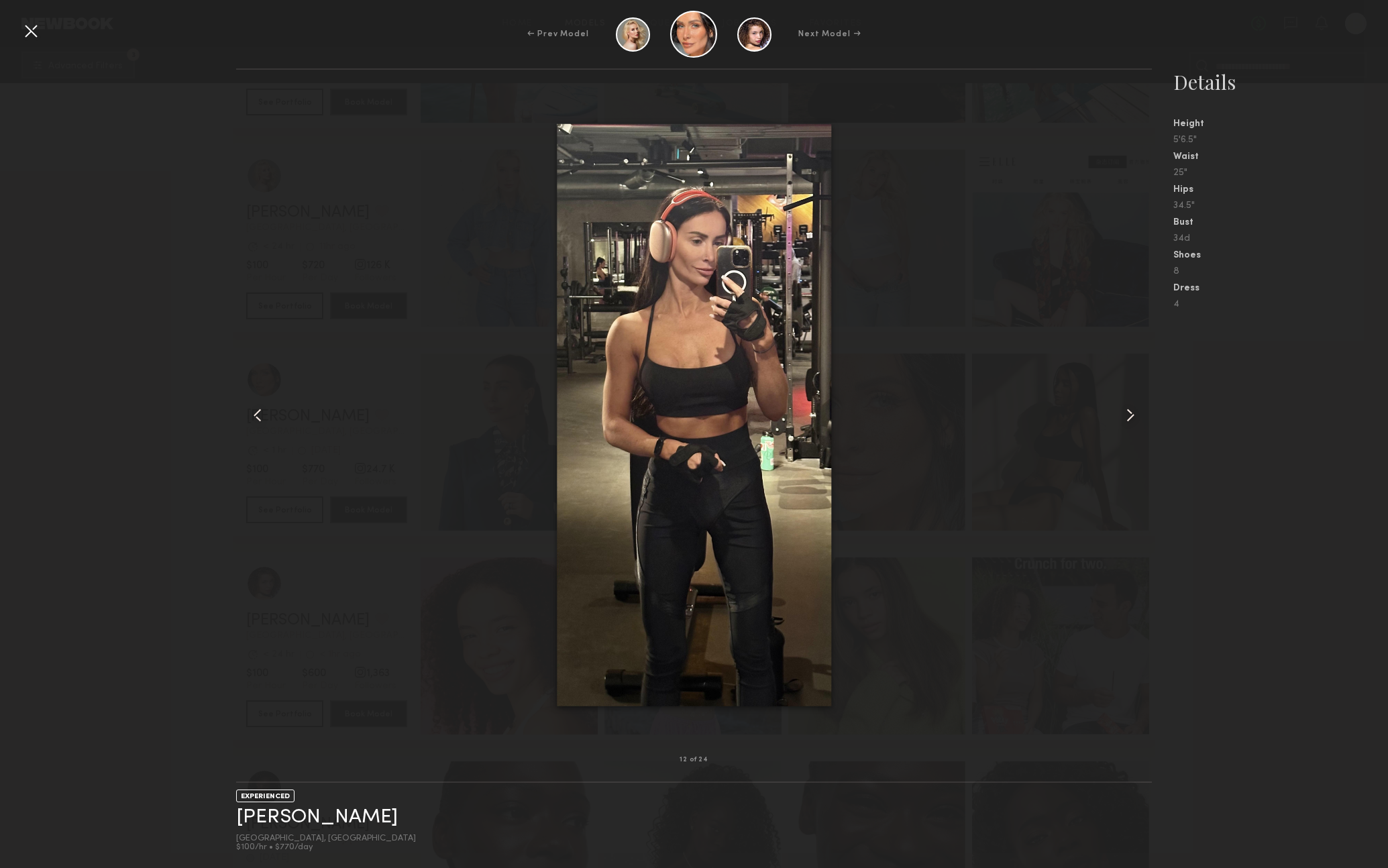
click at [1131, 410] on common-icon at bounding box center [1131, 415] width 22 height 22
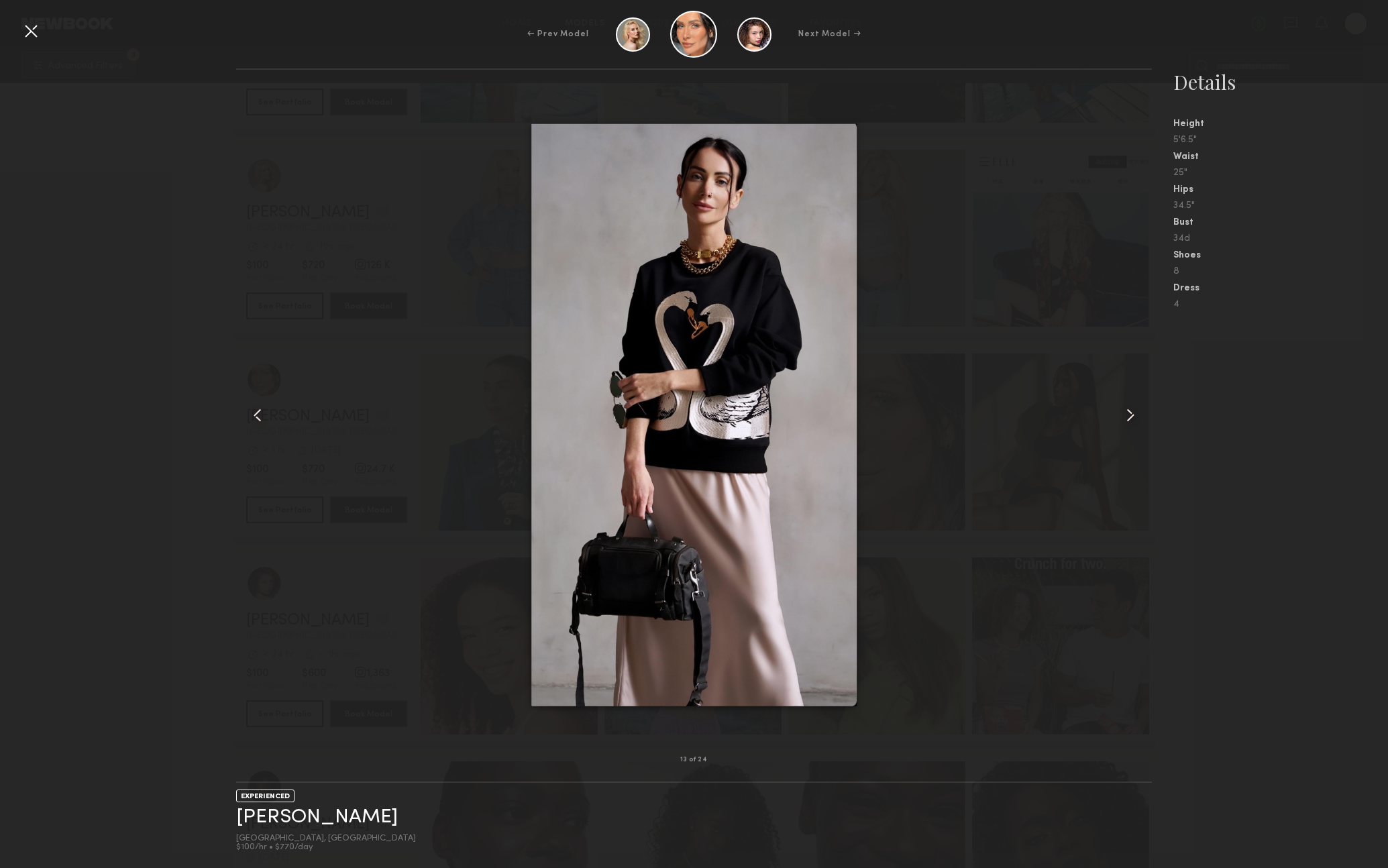
click at [1131, 410] on common-icon at bounding box center [1131, 415] width 22 height 22
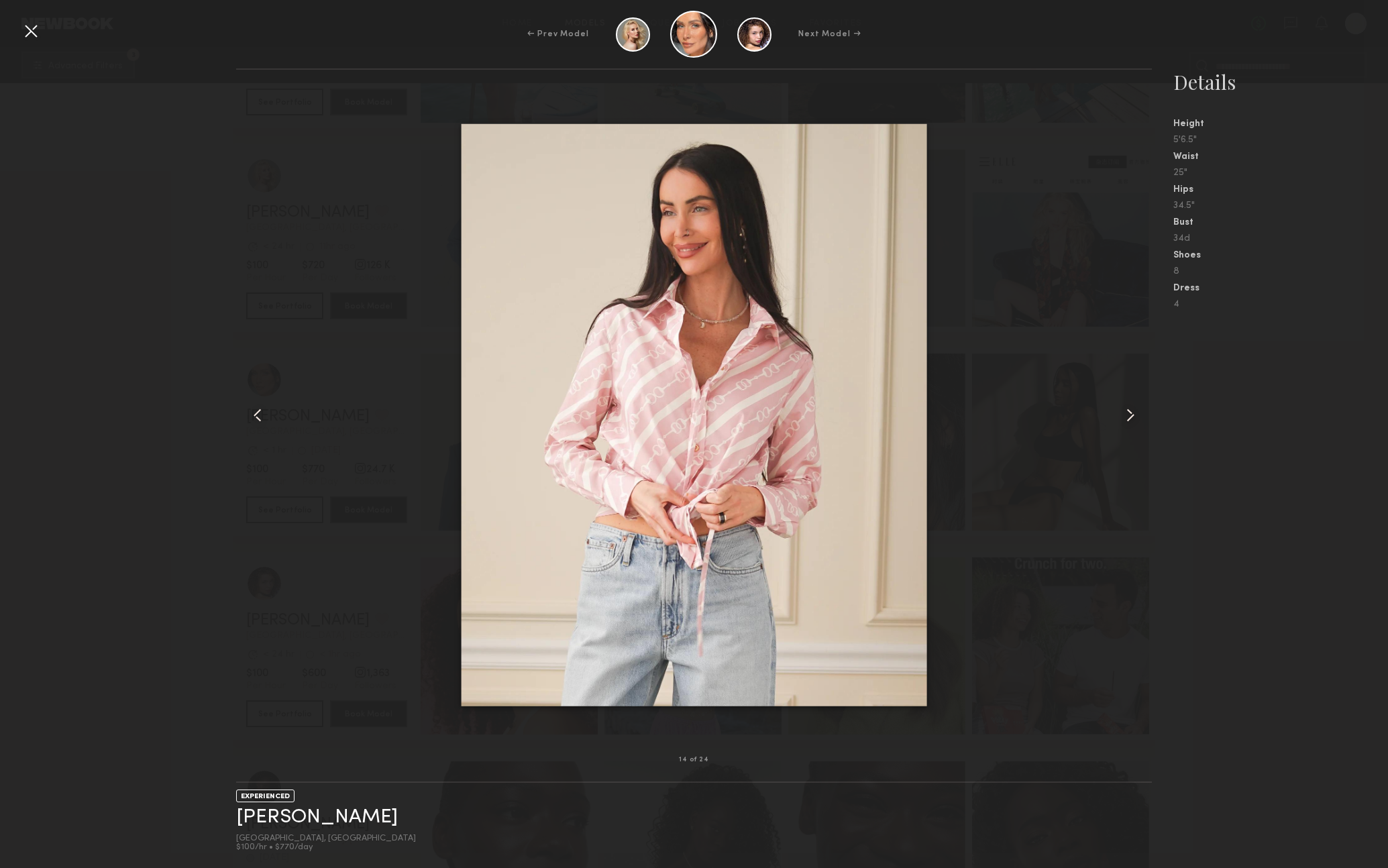
click at [1131, 410] on common-icon at bounding box center [1131, 415] width 22 height 22
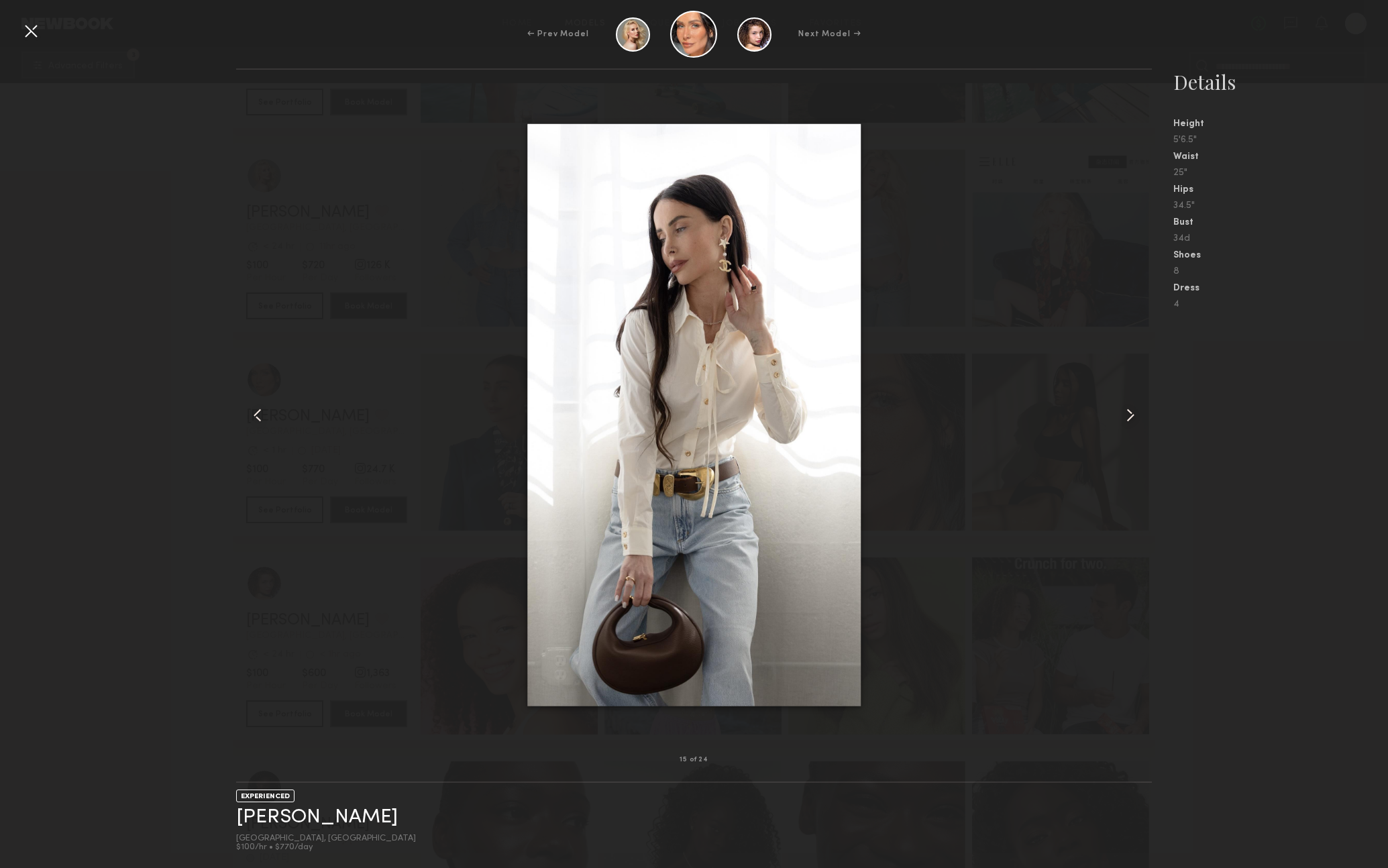
click at [1131, 410] on common-icon at bounding box center [1131, 415] width 22 height 22
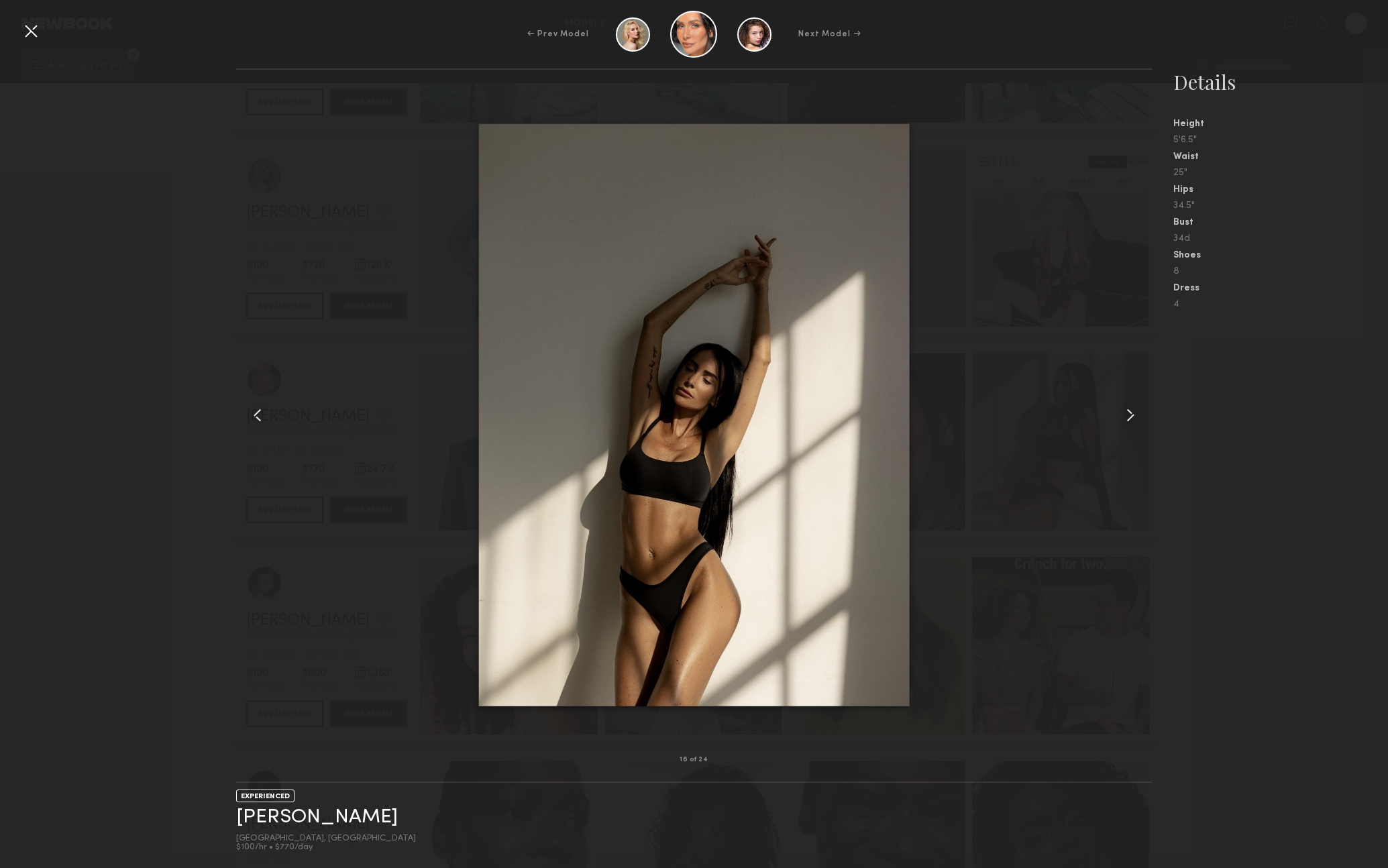
click at [1131, 410] on common-icon at bounding box center [1131, 415] width 22 height 22
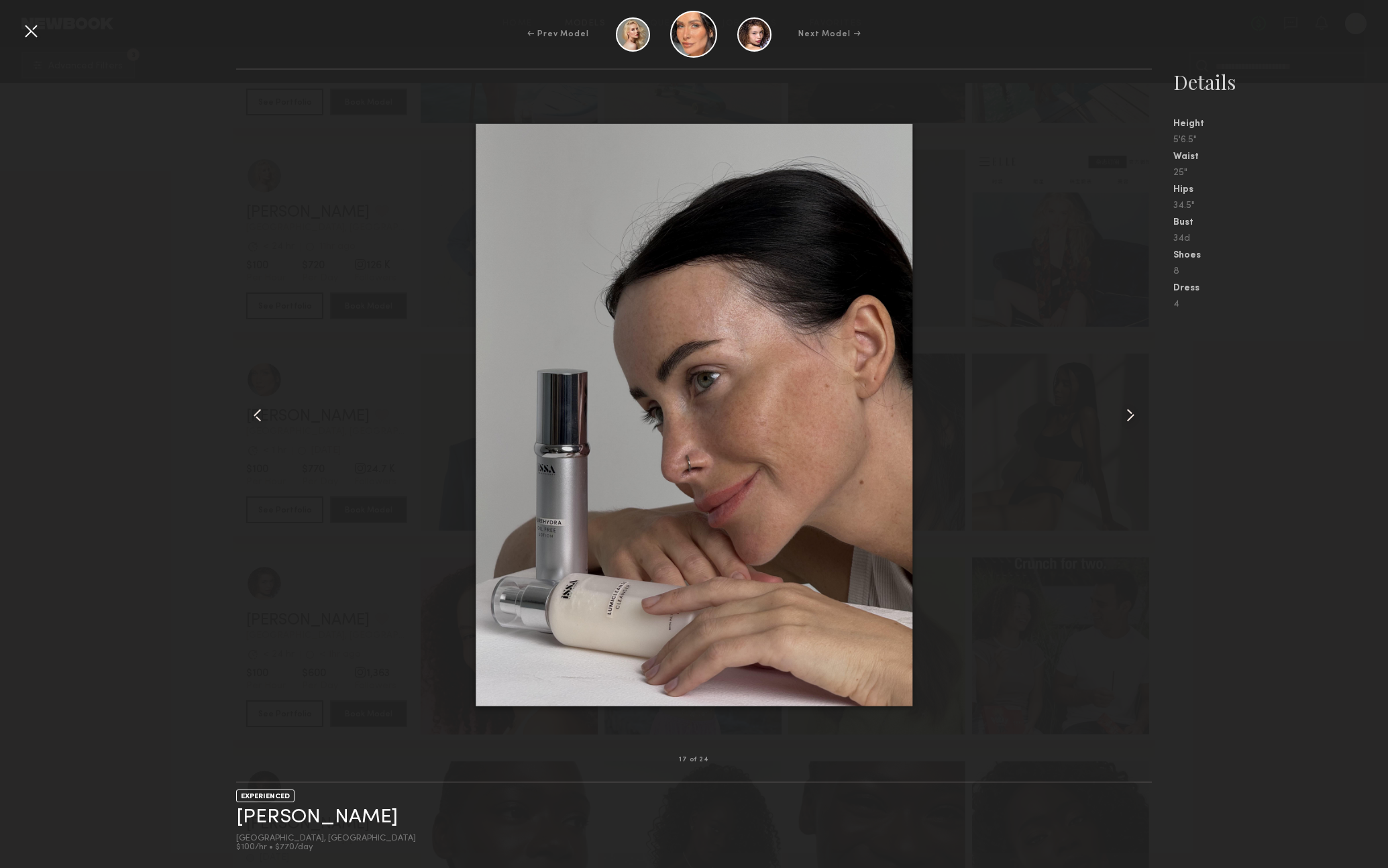
click at [1131, 410] on common-icon at bounding box center [1131, 415] width 22 height 22
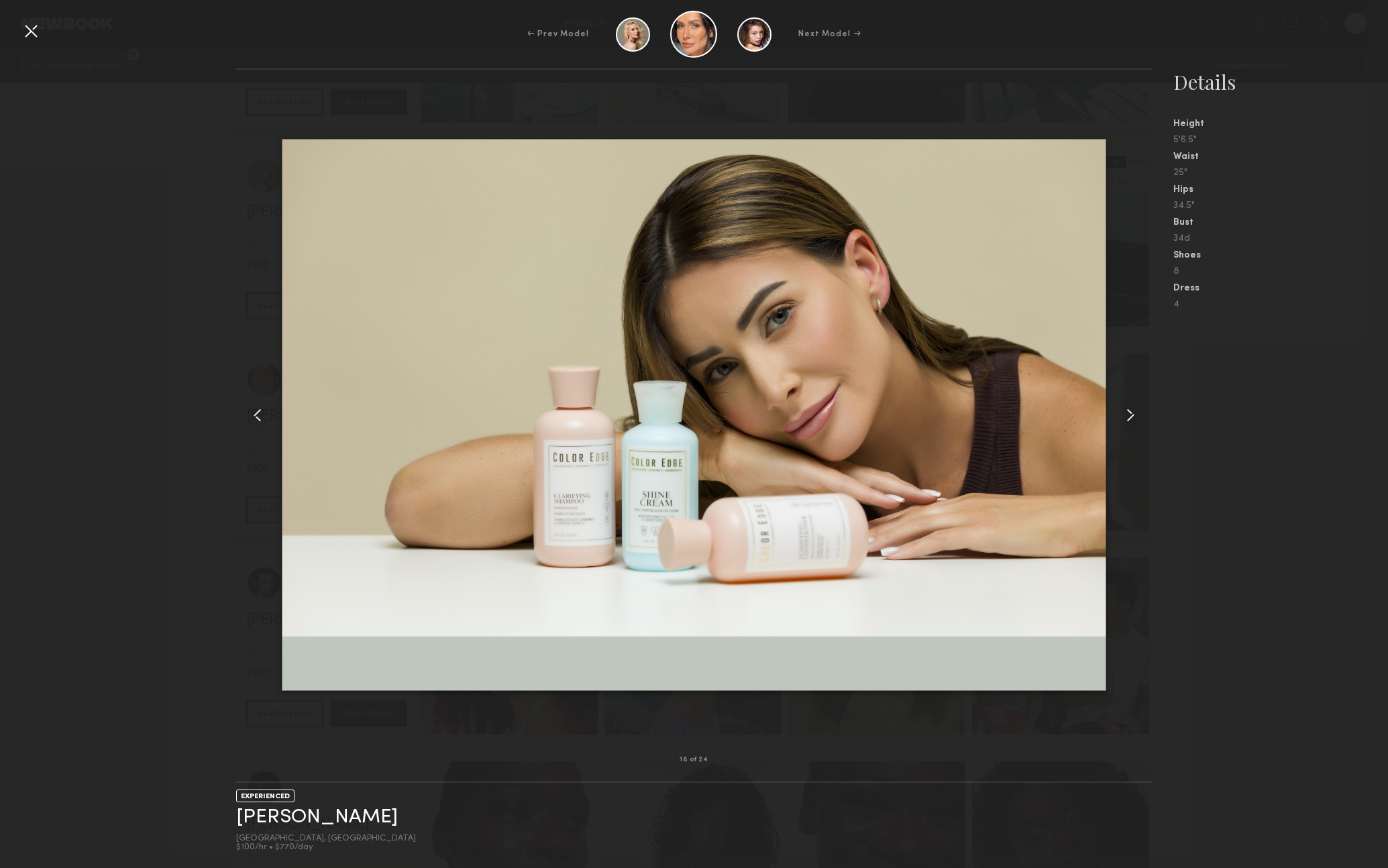
click at [1131, 410] on common-icon at bounding box center [1131, 415] width 22 height 22
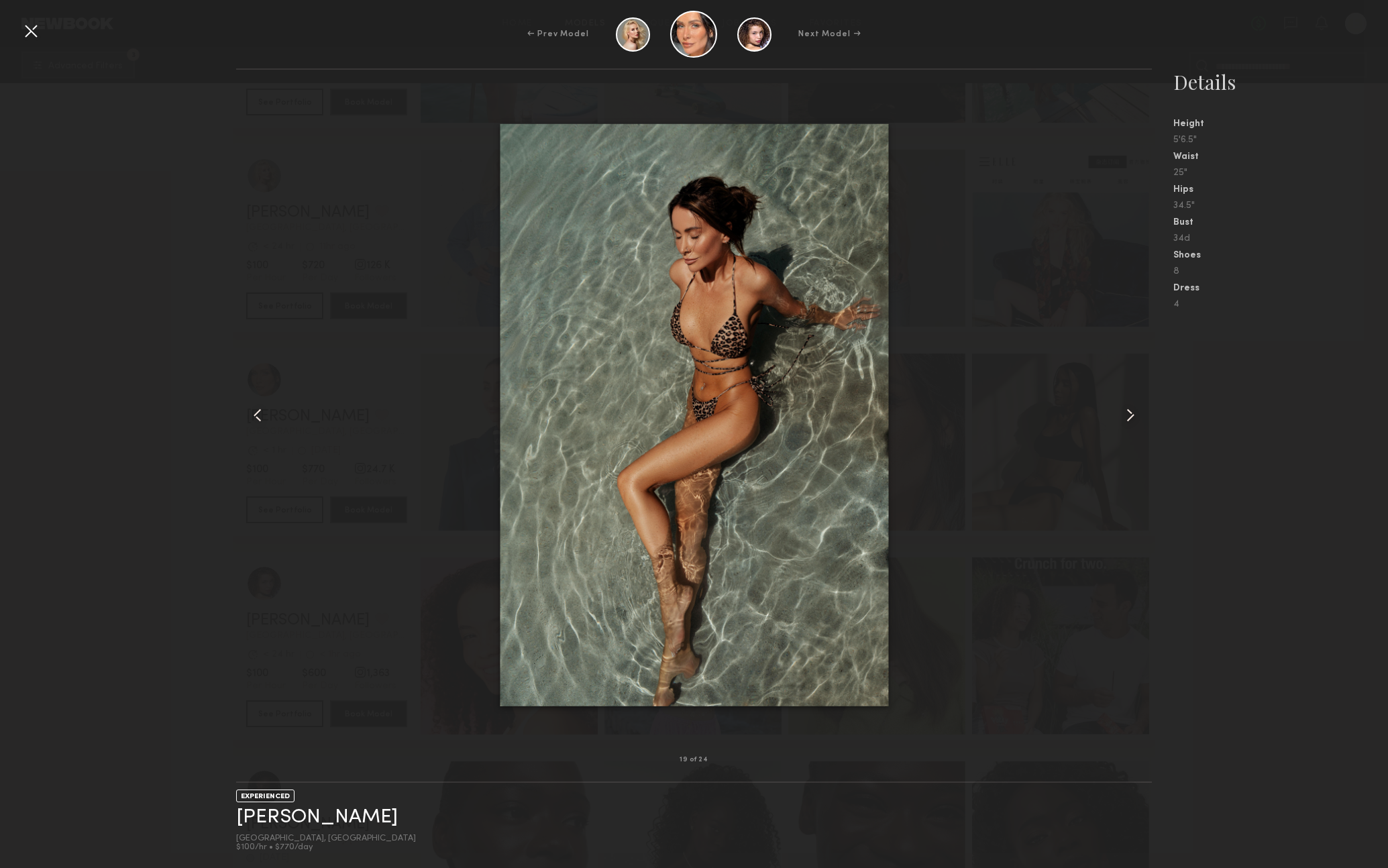
click at [1131, 410] on common-icon at bounding box center [1131, 415] width 22 height 22
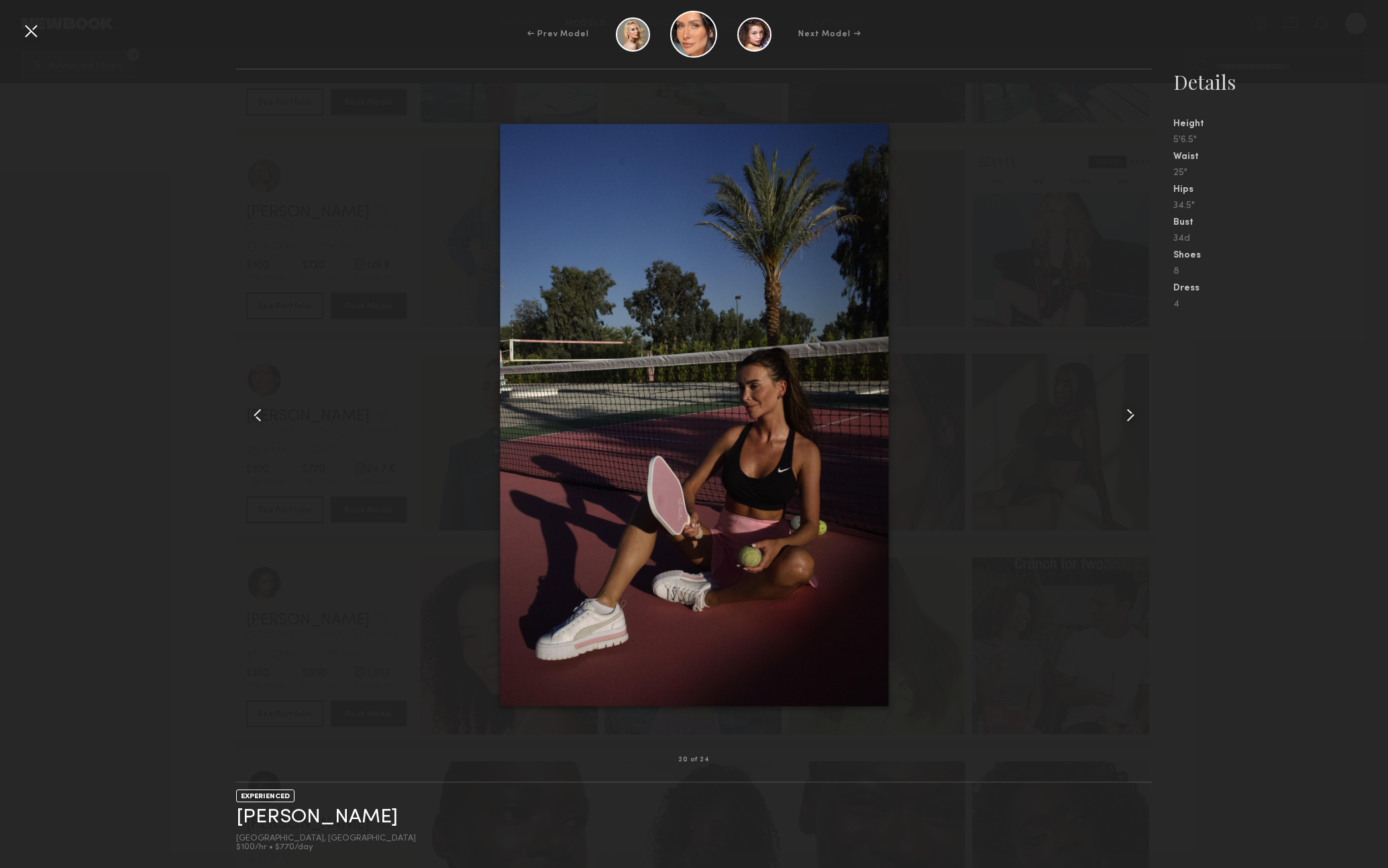
click at [1131, 410] on common-icon at bounding box center [1131, 415] width 22 height 22
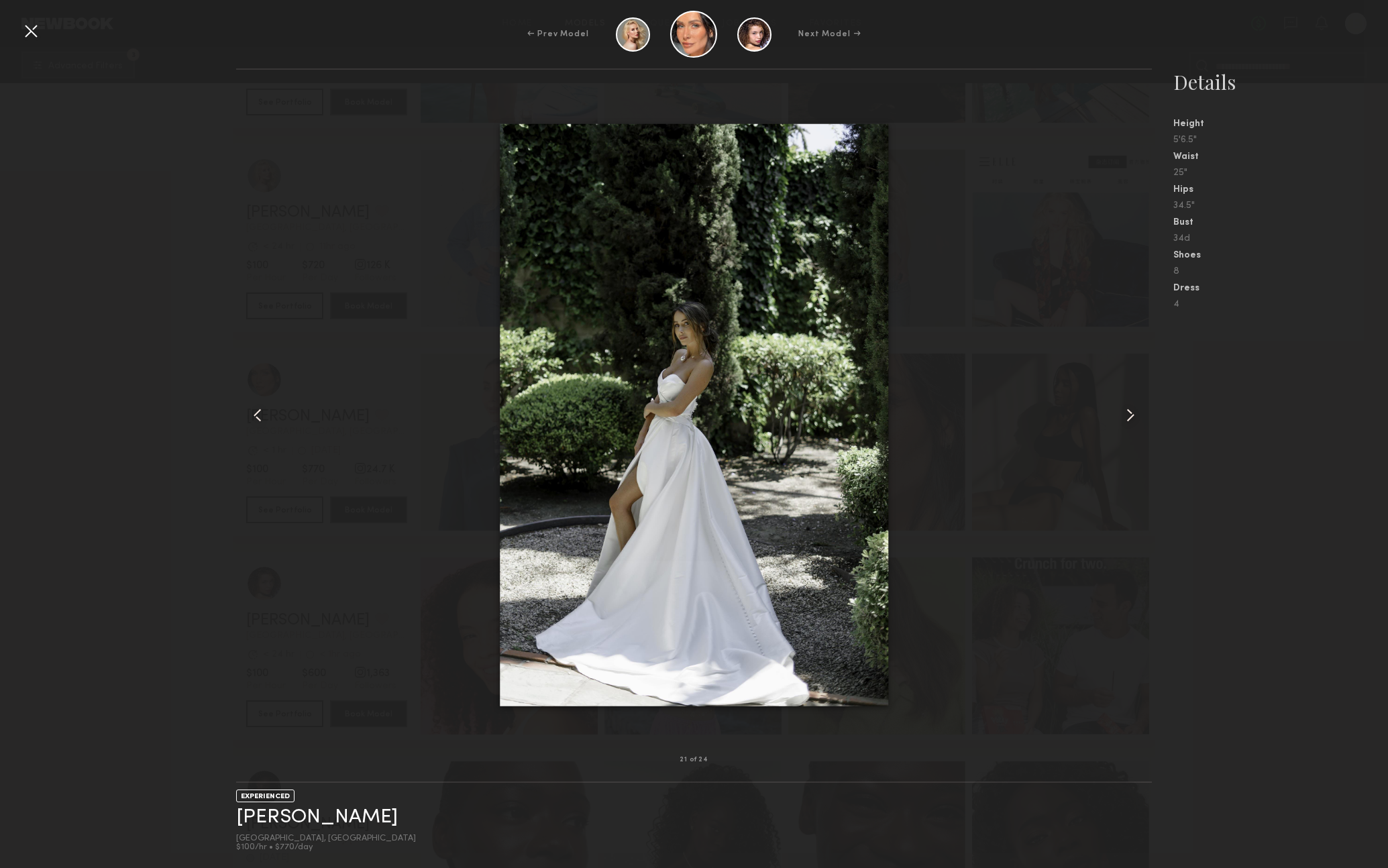
click at [1131, 410] on common-icon at bounding box center [1131, 415] width 22 height 22
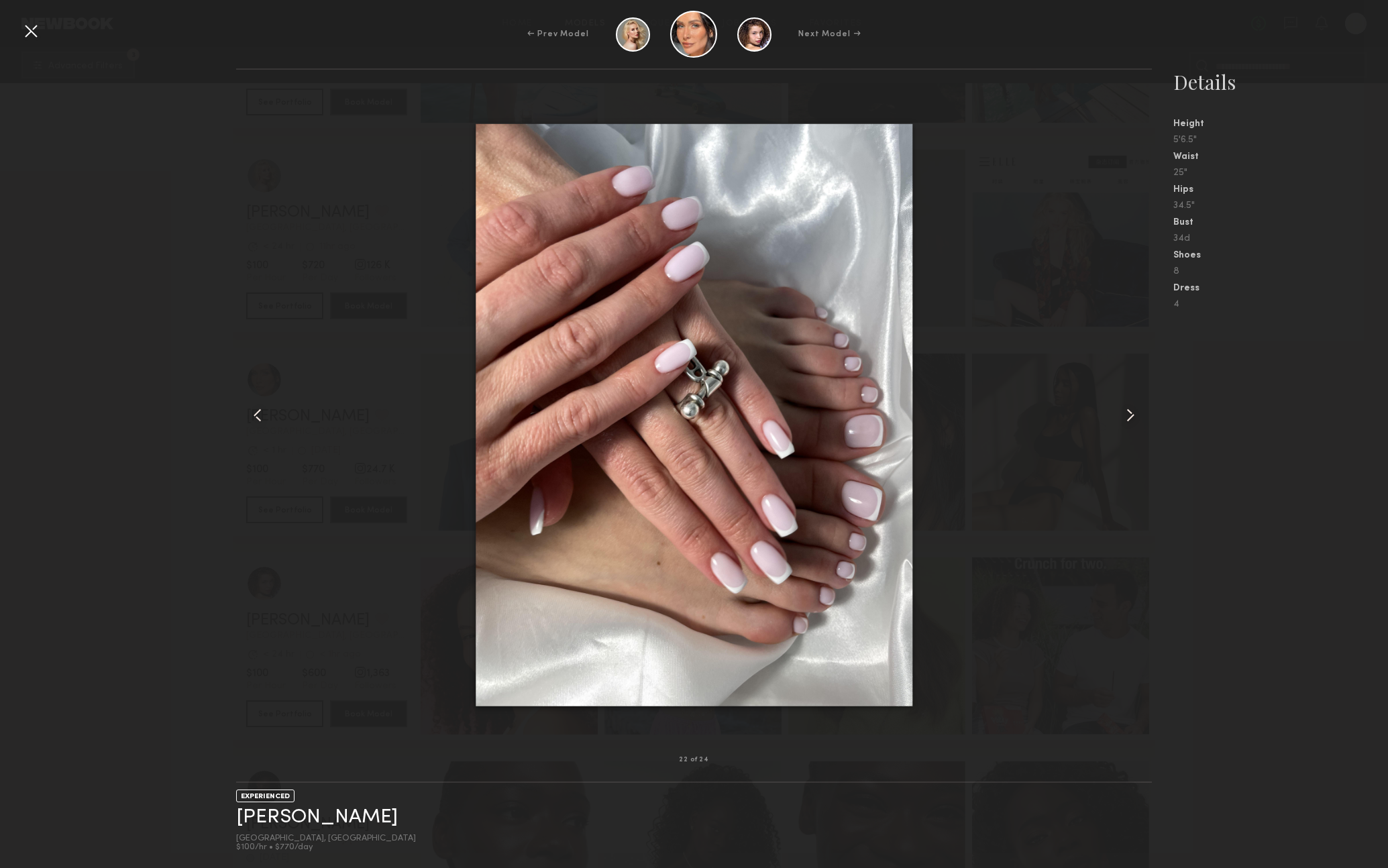
click at [1131, 410] on common-icon at bounding box center [1131, 415] width 22 height 22
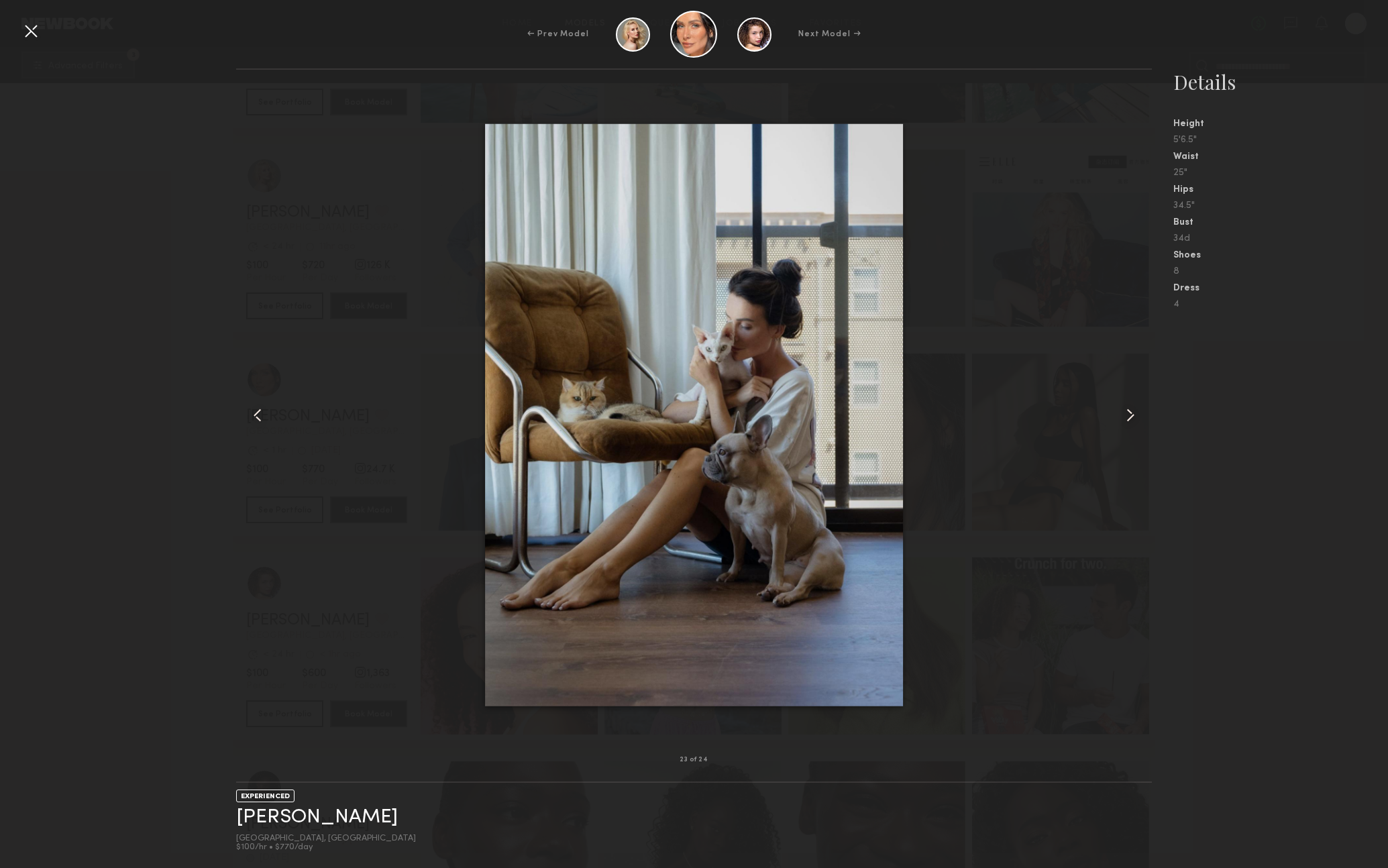
click at [1131, 410] on common-icon at bounding box center [1131, 415] width 22 height 22
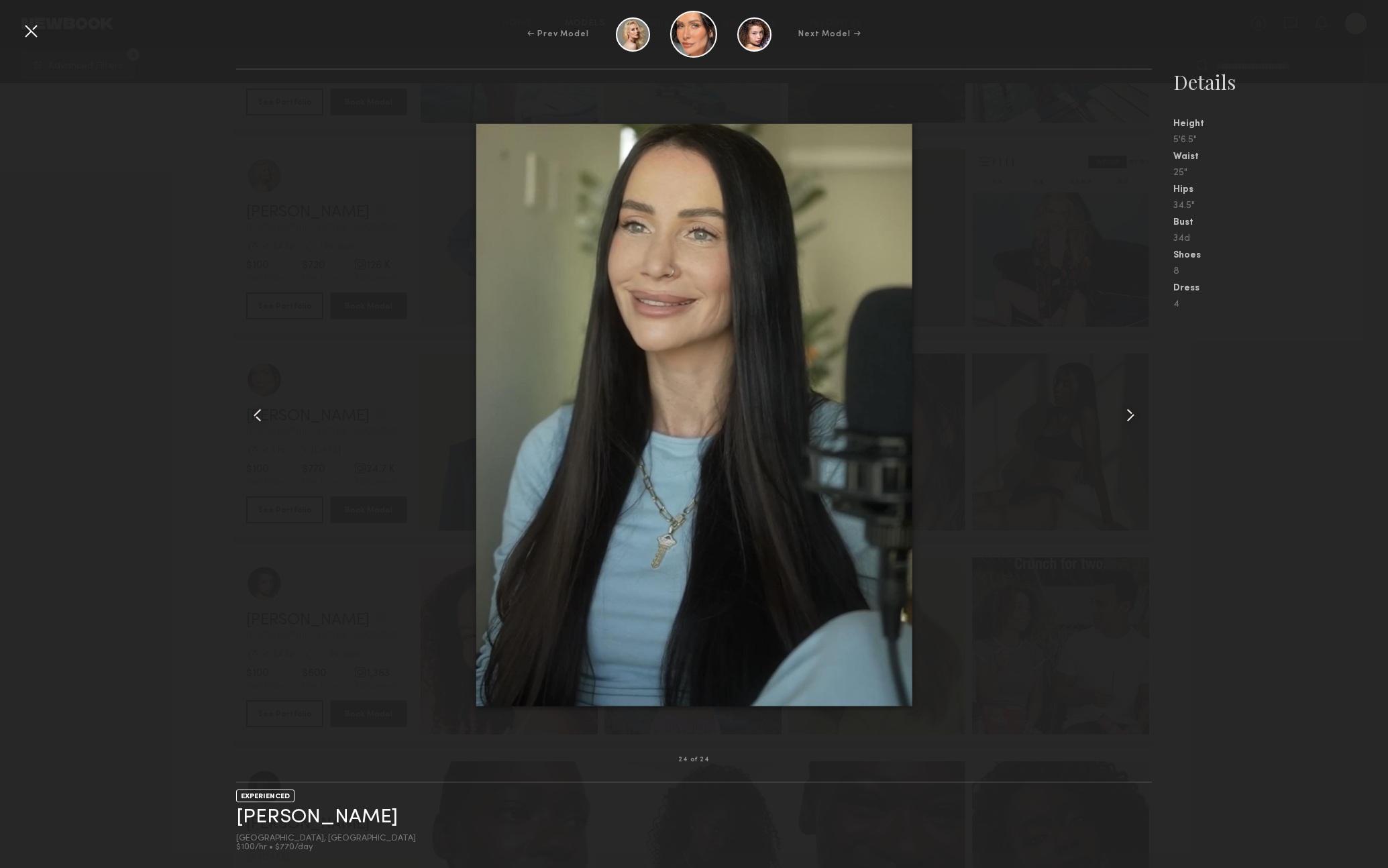
click at [32, 27] on div at bounding box center [30, 30] width 22 height 22
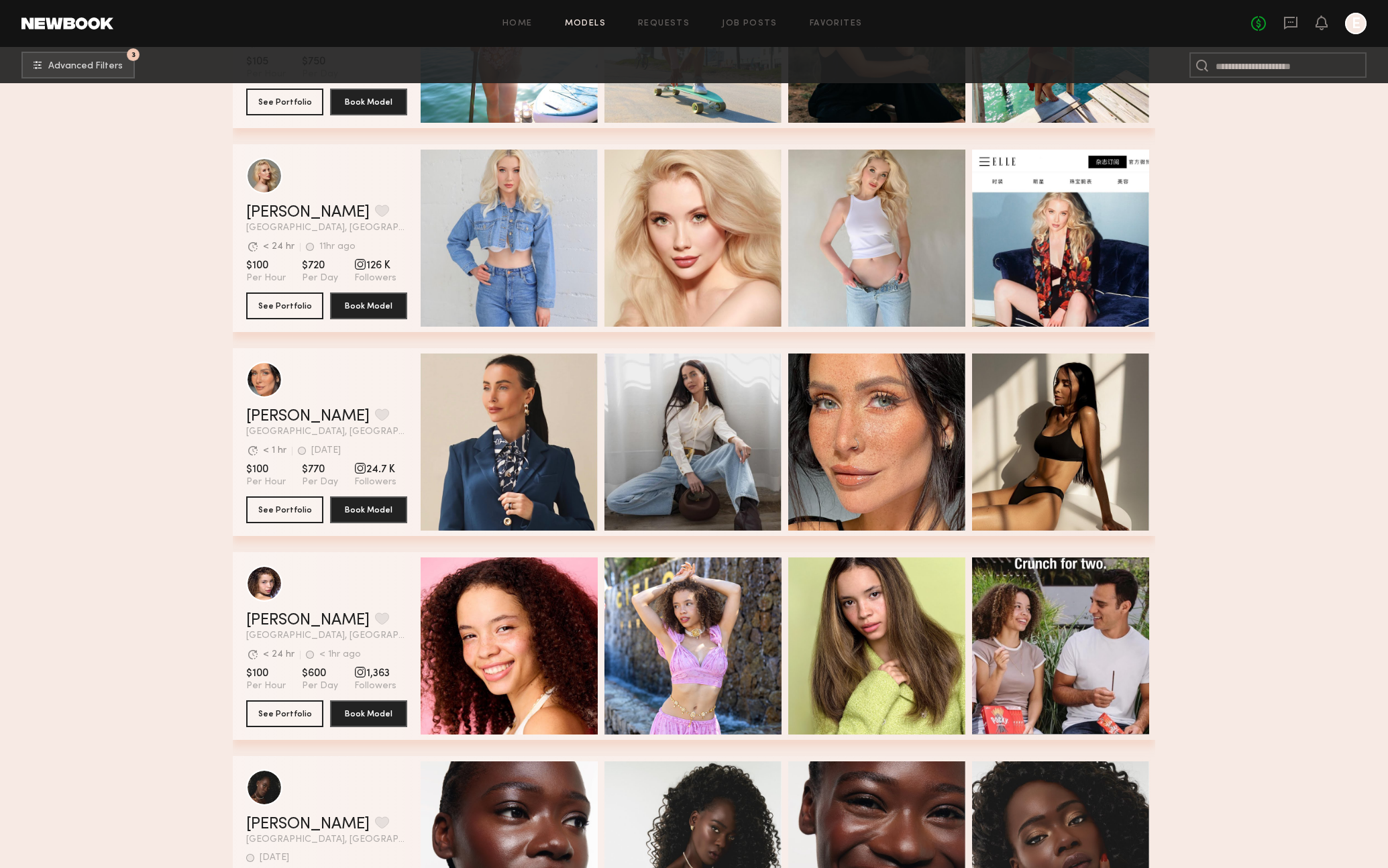
scroll to position [7558, 0]
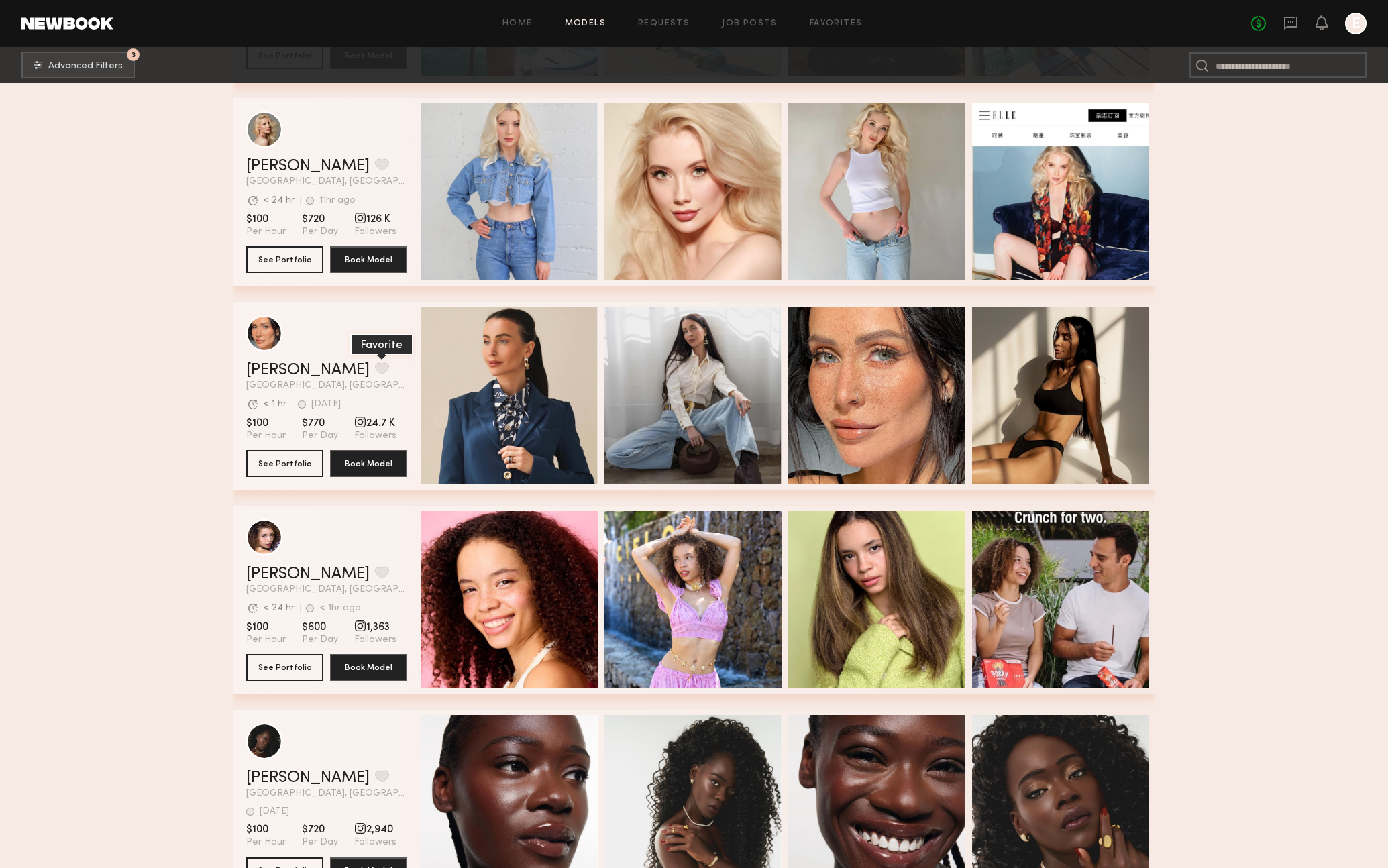
click at [375, 368] on button "grid" at bounding box center [382, 368] width 14 height 12
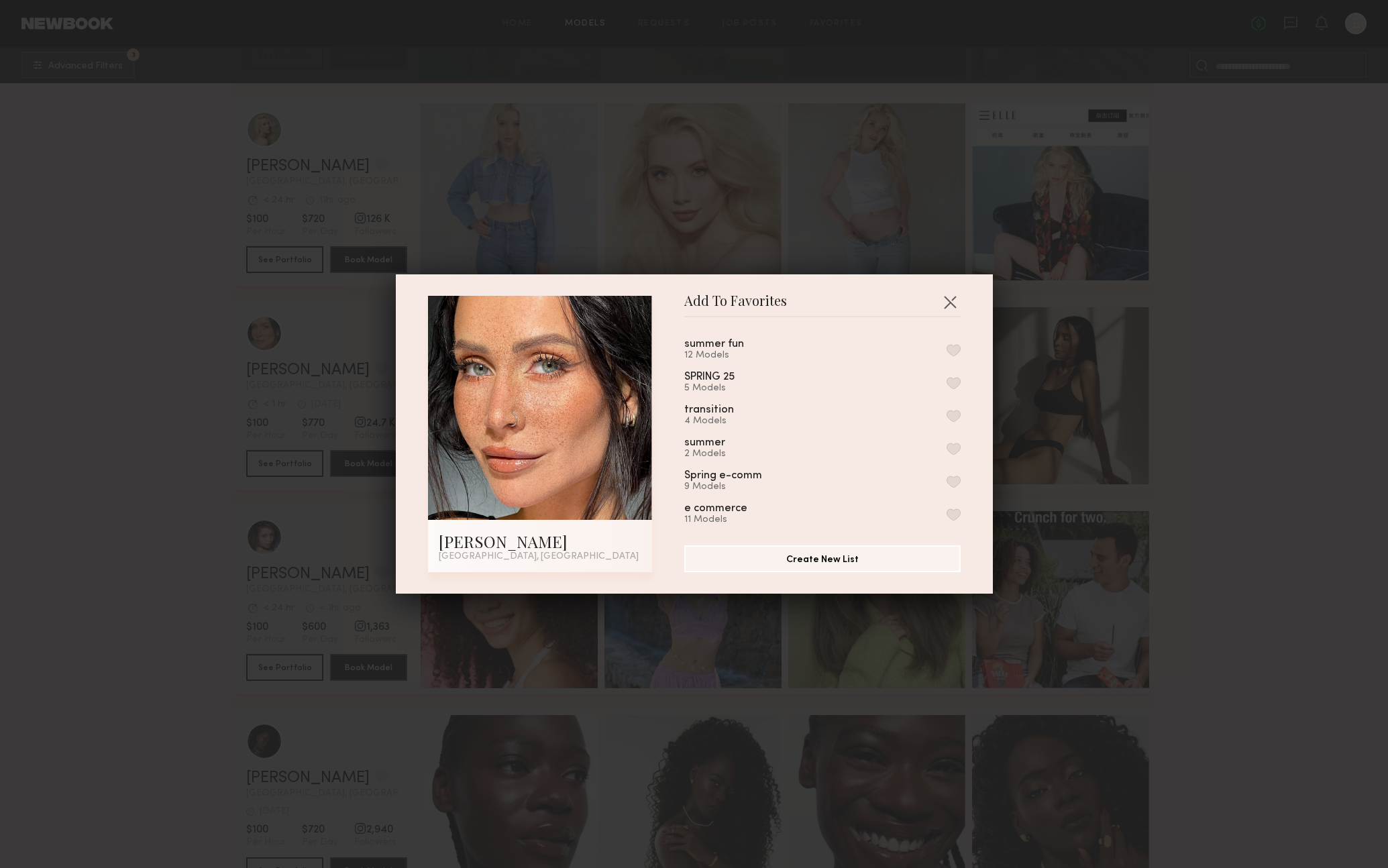
click at [951, 509] on button "button" at bounding box center [954, 515] width 14 height 12
click at [953, 308] on button "button" at bounding box center [950, 301] width 22 height 22
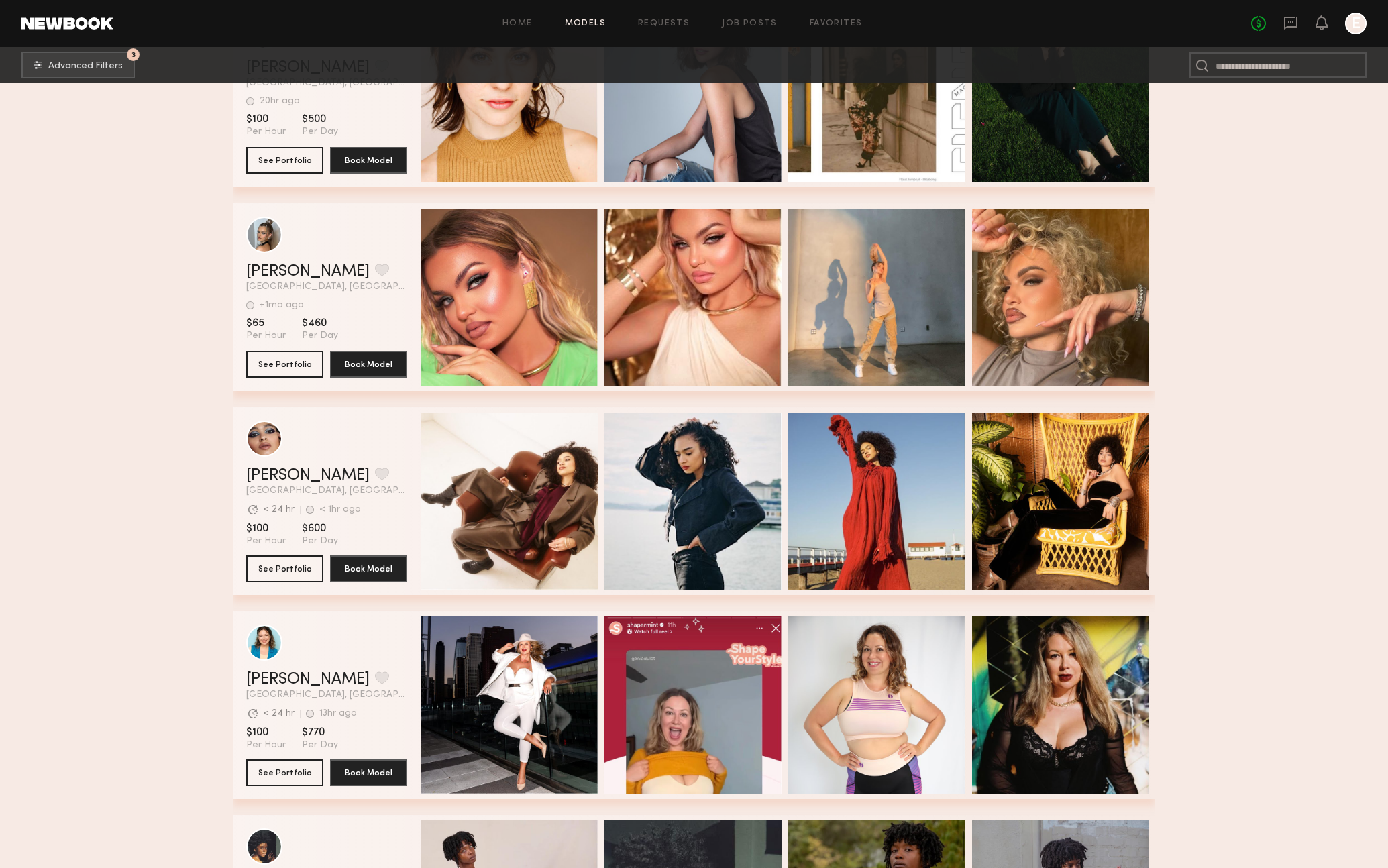
scroll to position [8554, 0]
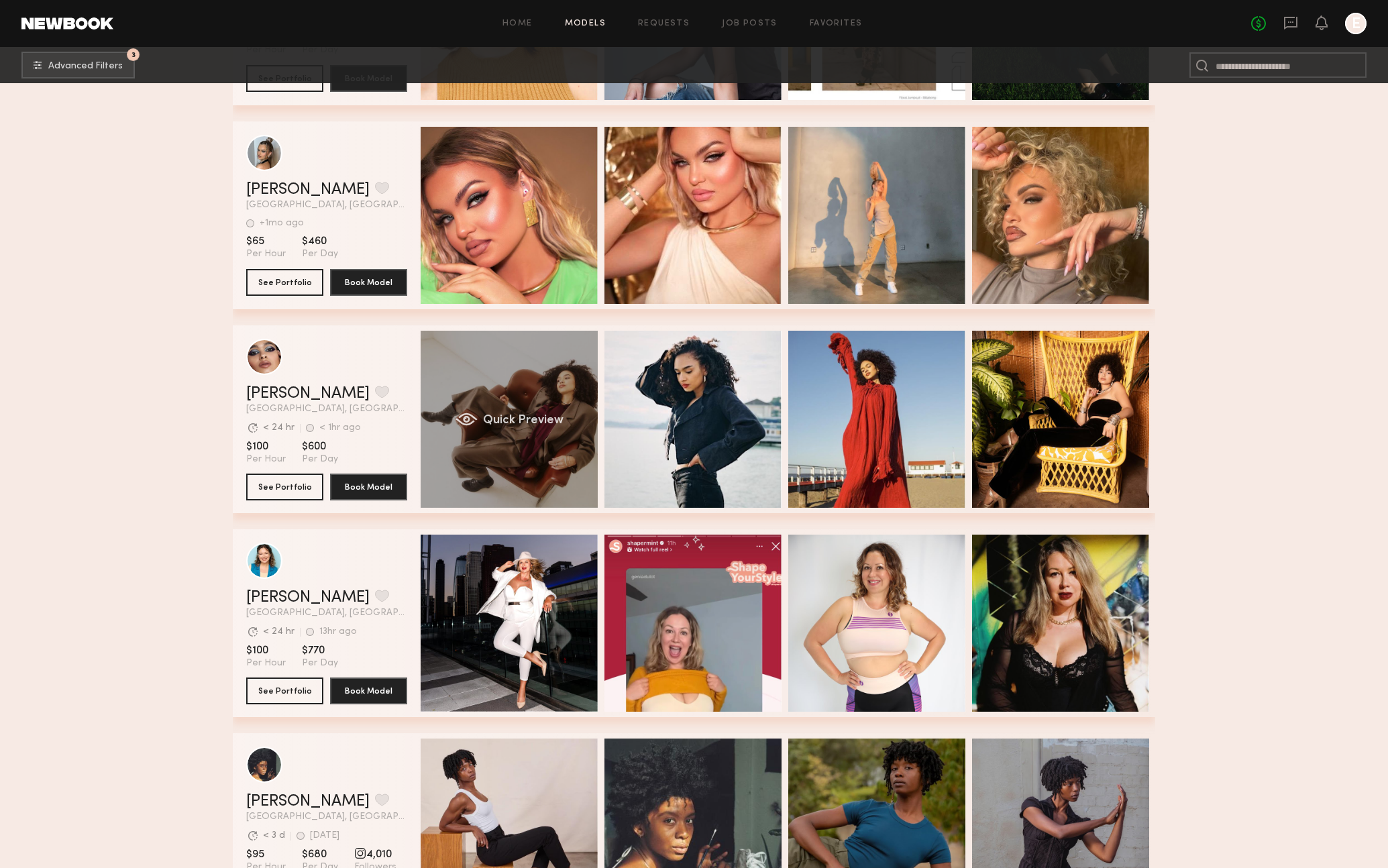
click at [493, 393] on div "Quick Preview" at bounding box center [509, 419] width 177 height 177
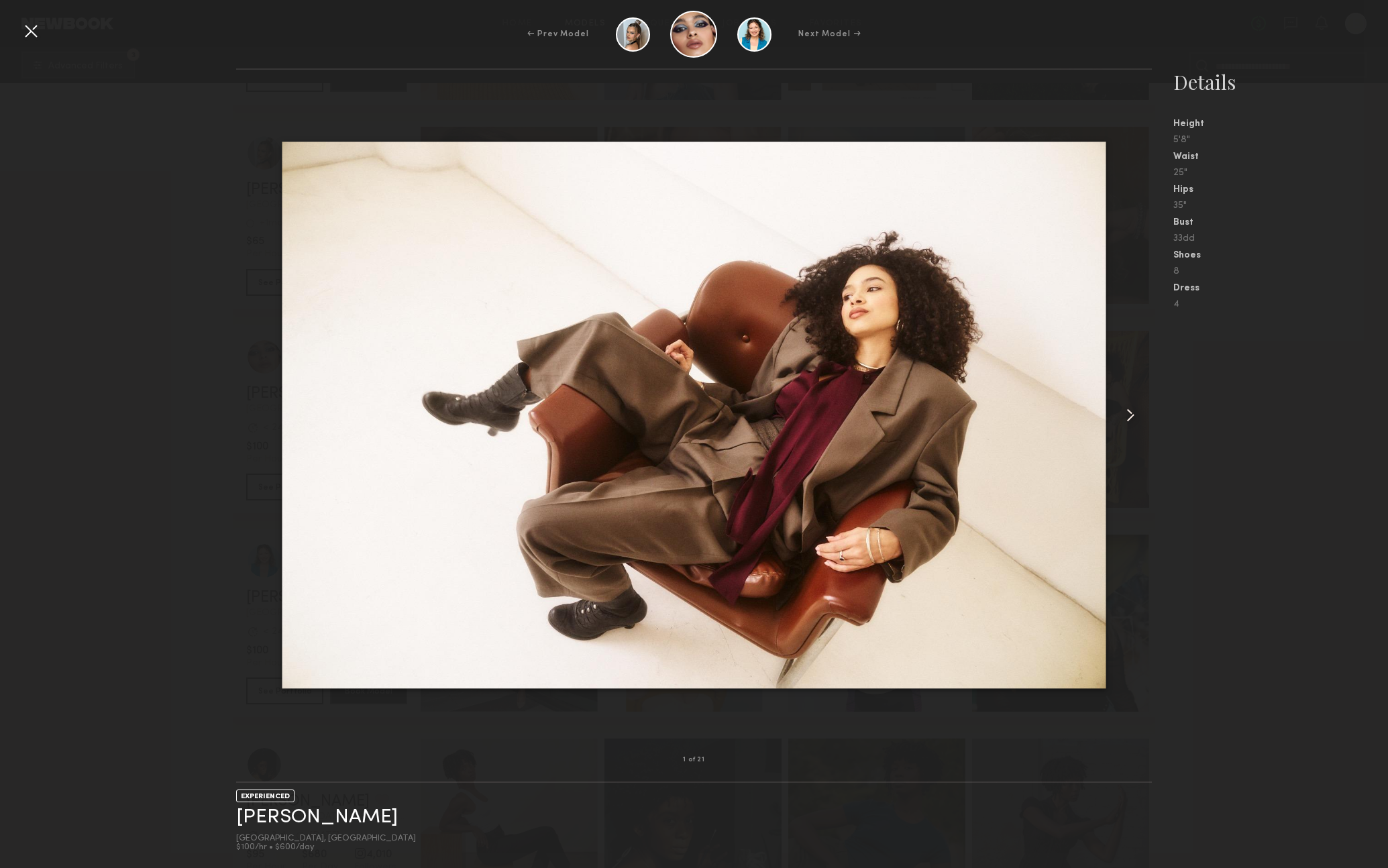
click at [1135, 413] on common-icon at bounding box center [1131, 415] width 22 height 22
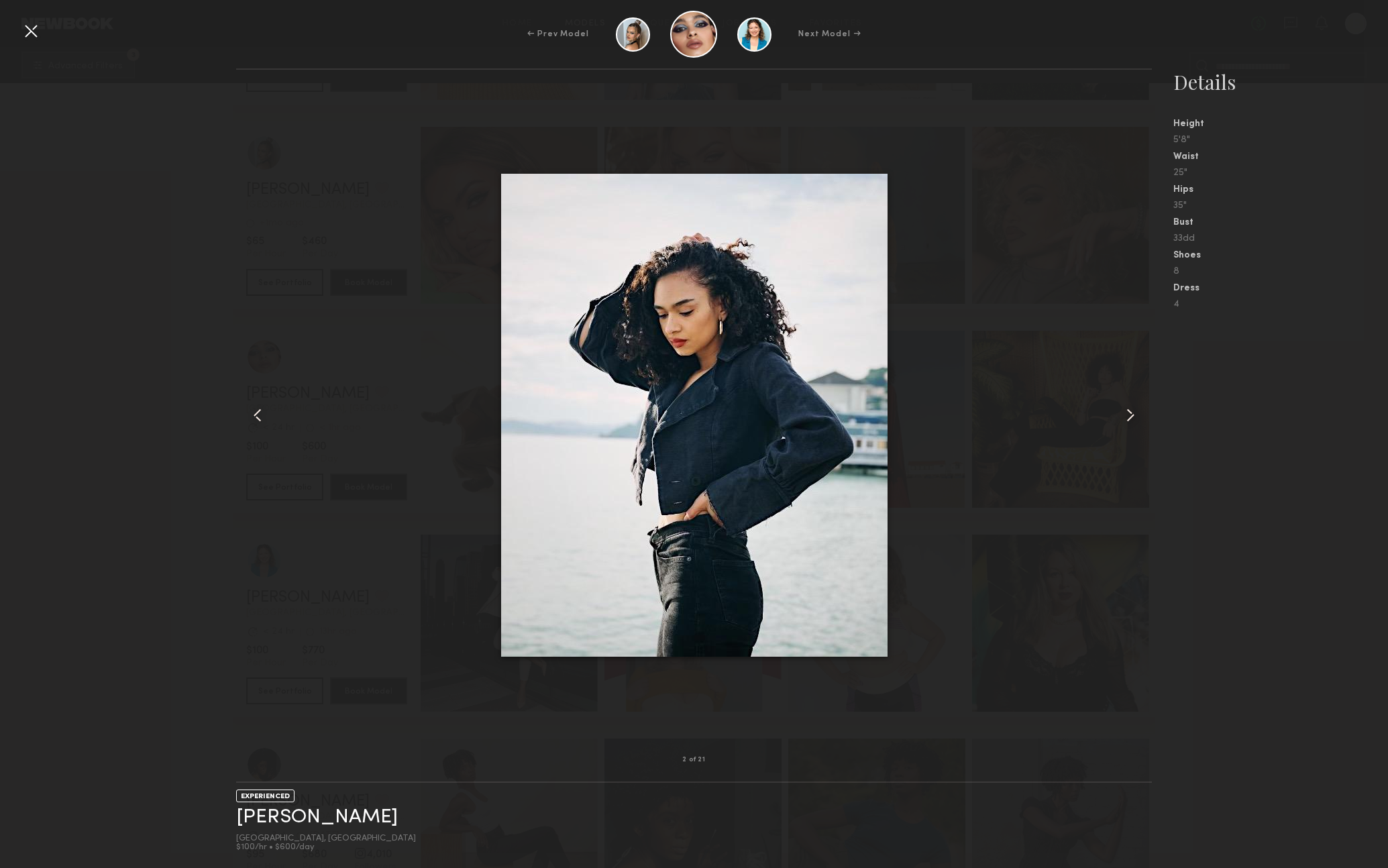
click at [1135, 413] on common-icon at bounding box center [1131, 415] width 22 height 22
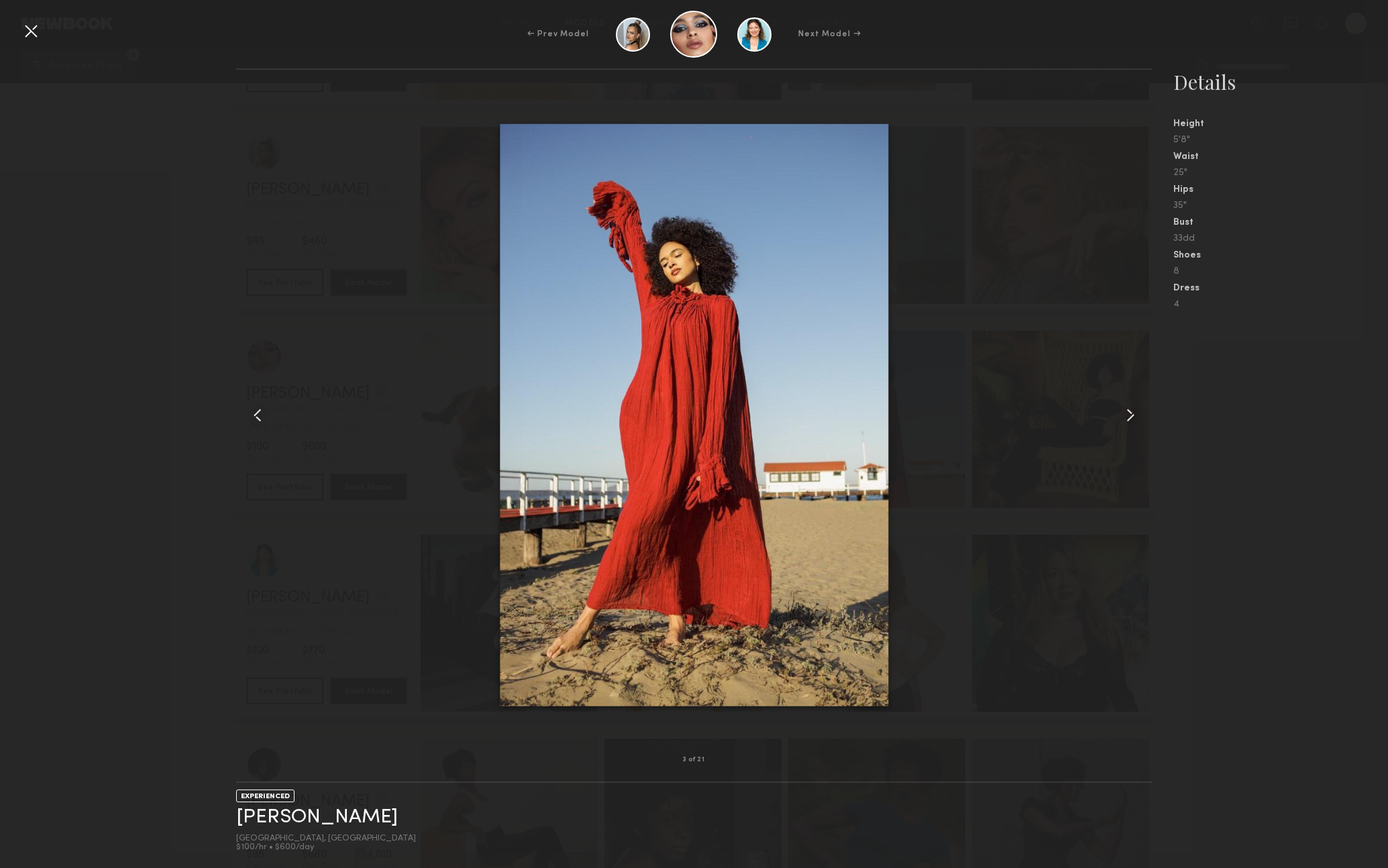
click at [1135, 413] on common-icon at bounding box center [1131, 415] width 22 height 22
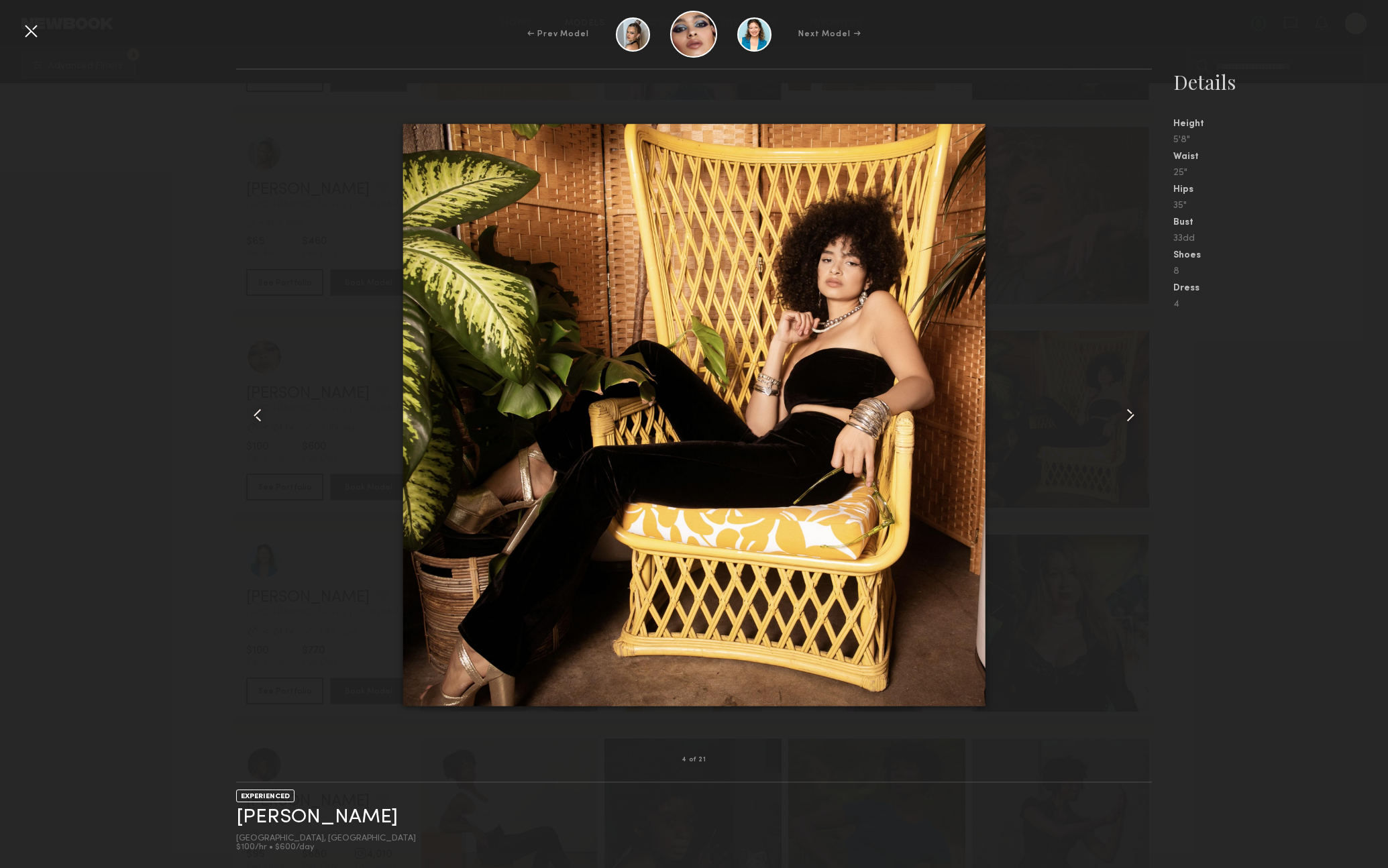
click at [1135, 413] on common-icon at bounding box center [1131, 415] width 22 height 22
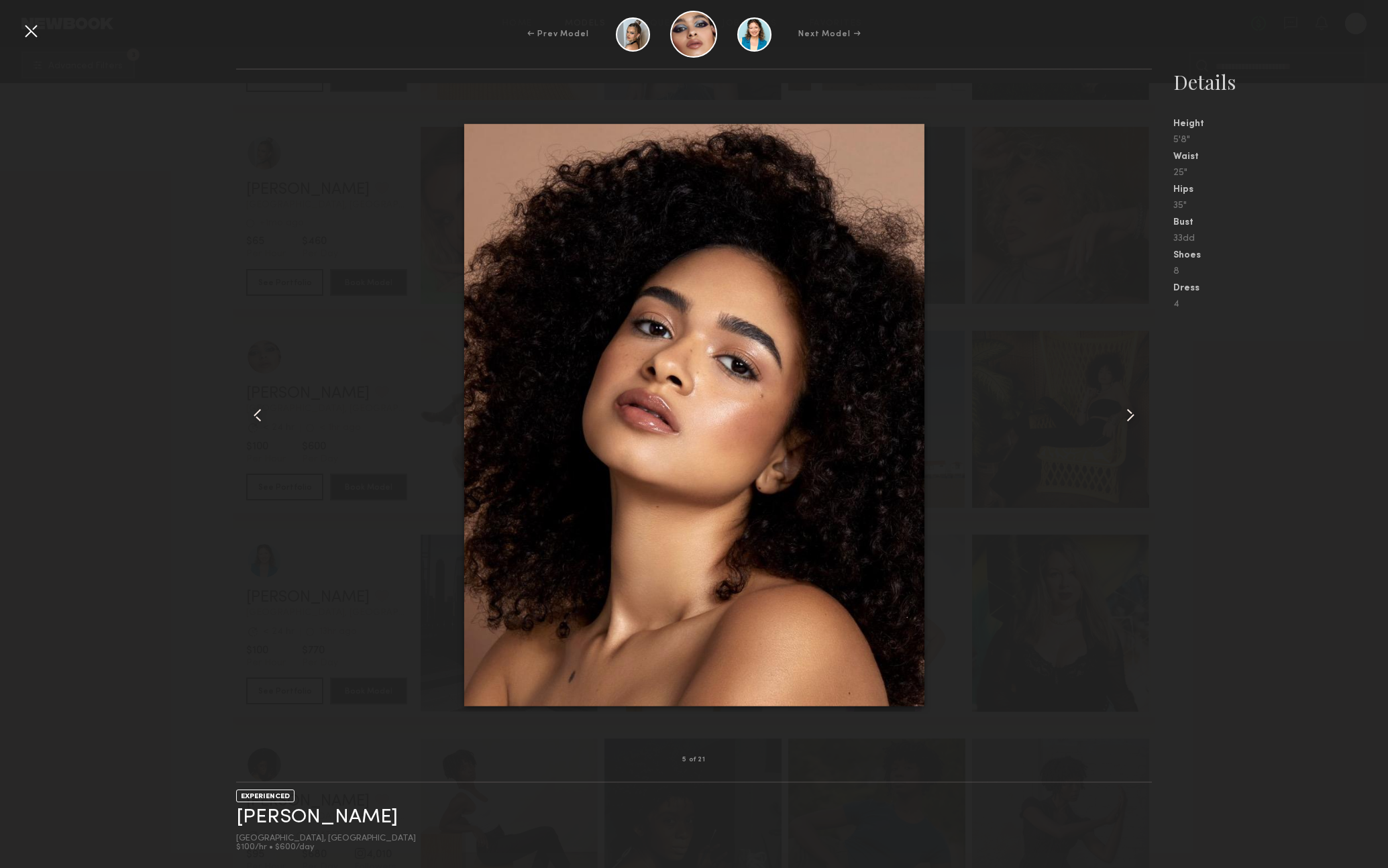
click at [1135, 413] on common-icon at bounding box center [1131, 415] width 22 height 22
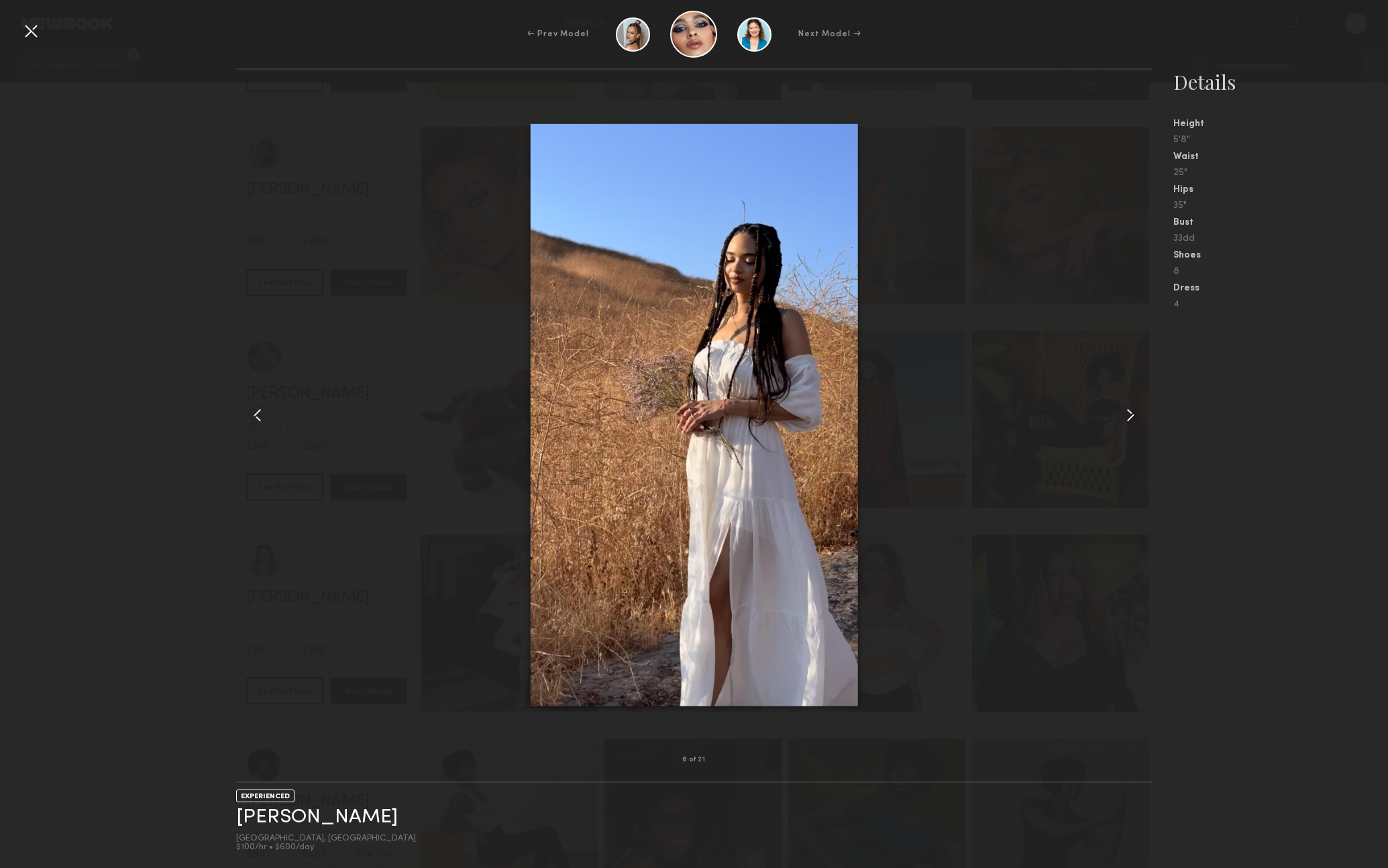
click at [1135, 413] on common-icon at bounding box center [1131, 415] width 22 height 22
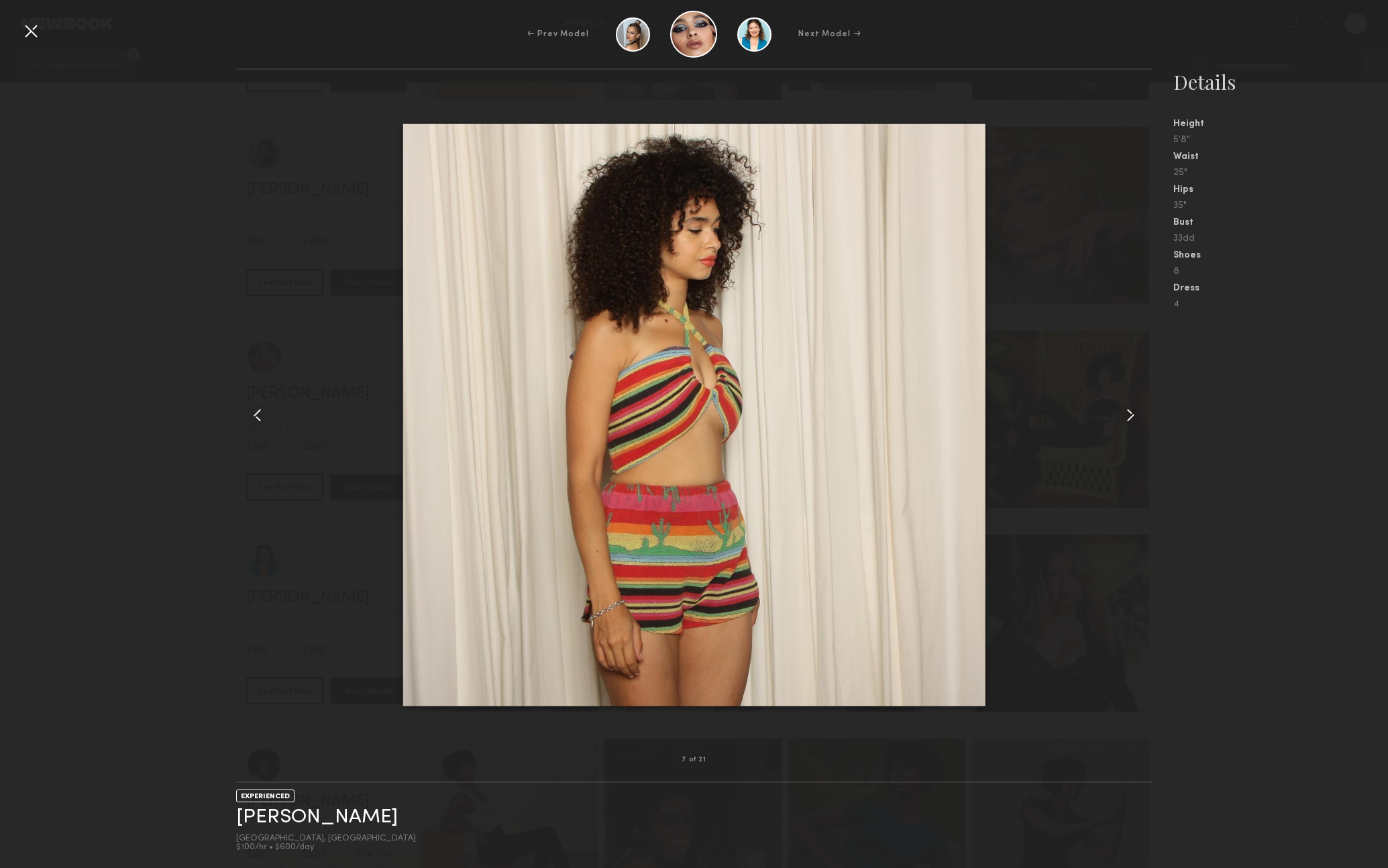
click at [1135, 413] on common-icon at bounding box center [1131, 415] width 22 height 22
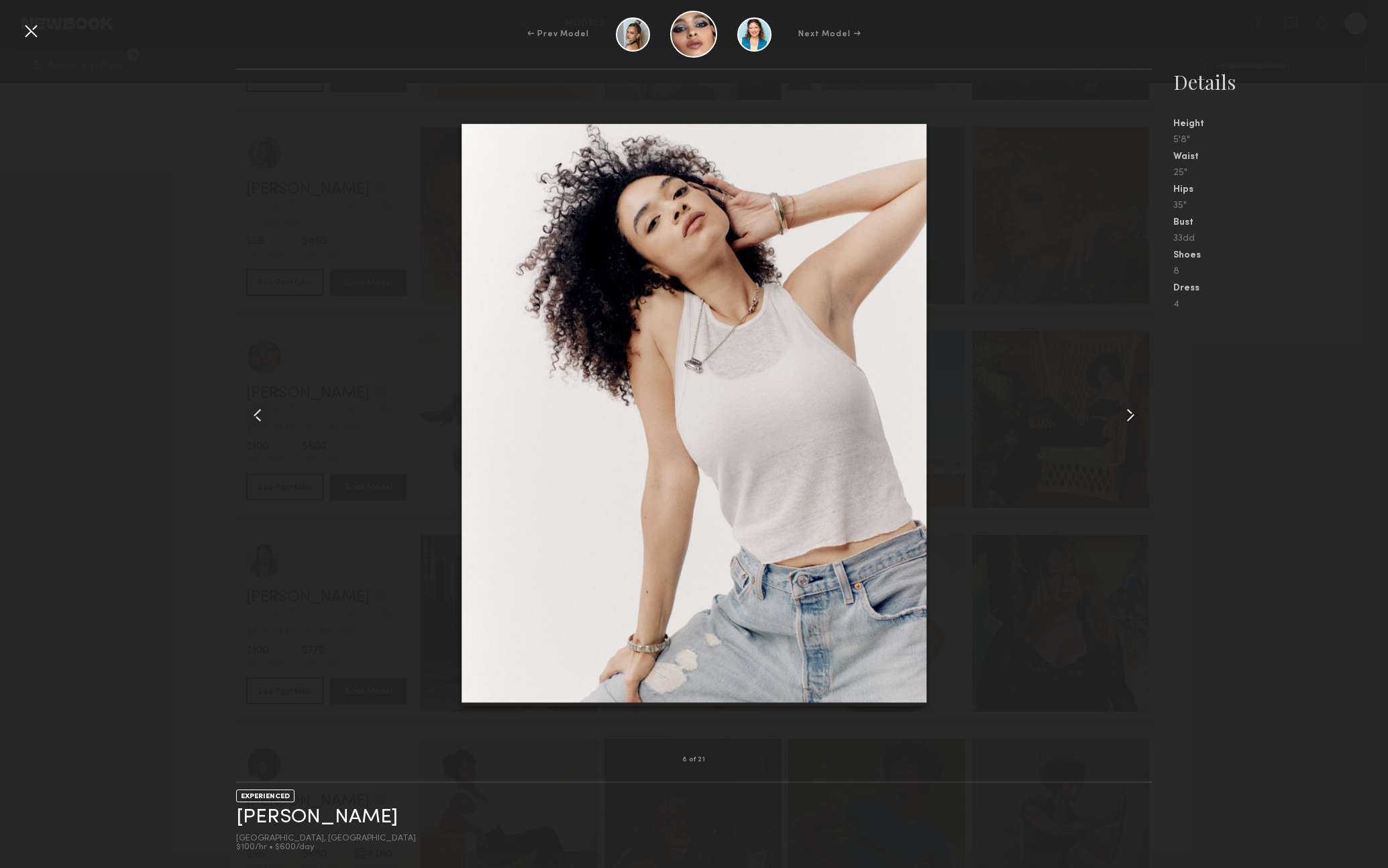
click at [1135, 413] on common-icon at bounding box center [1131, 415] width 22 height 22
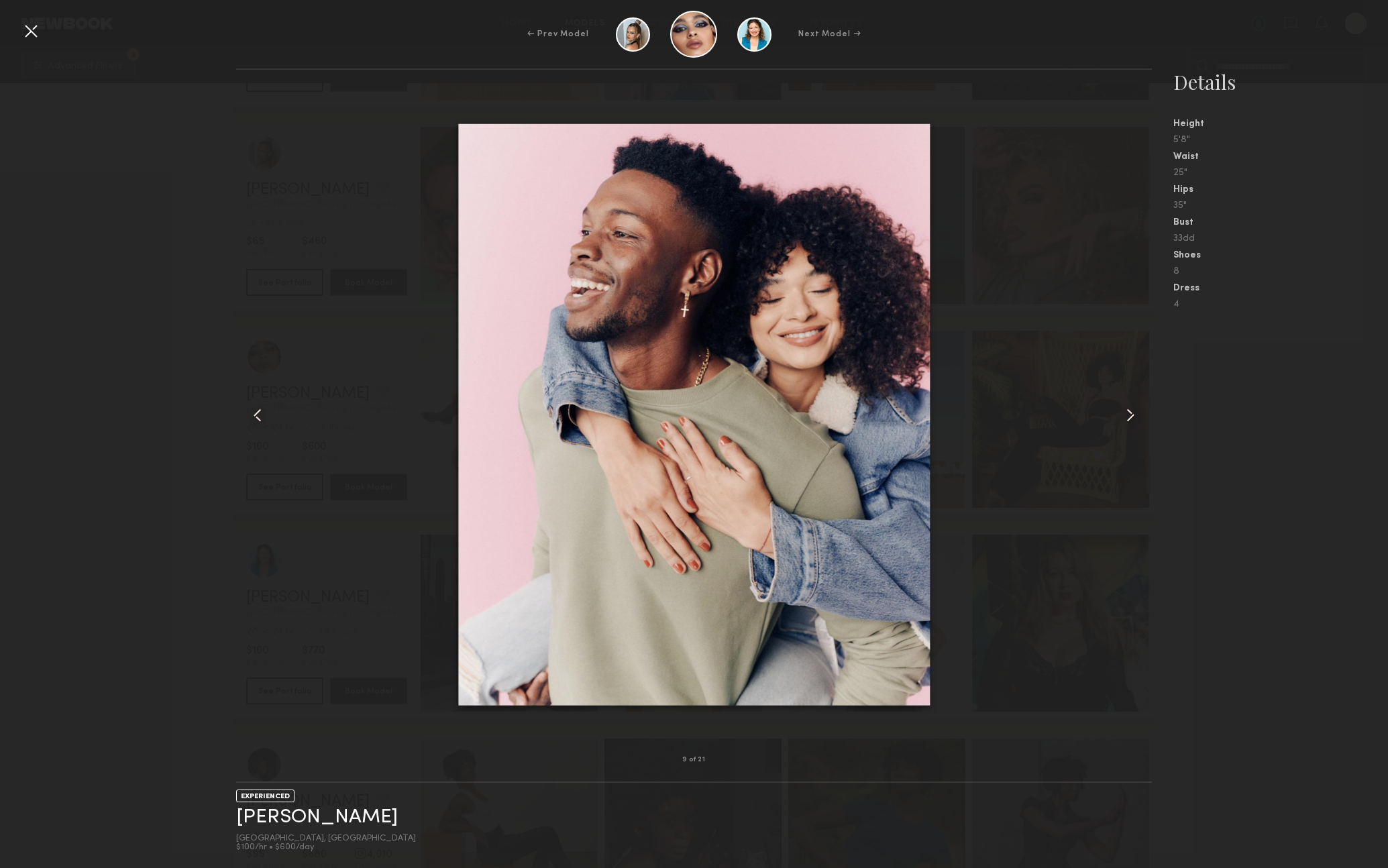
click at [1135, 413] on common-icon at bounding box center [1131, 415] width 22 height 22
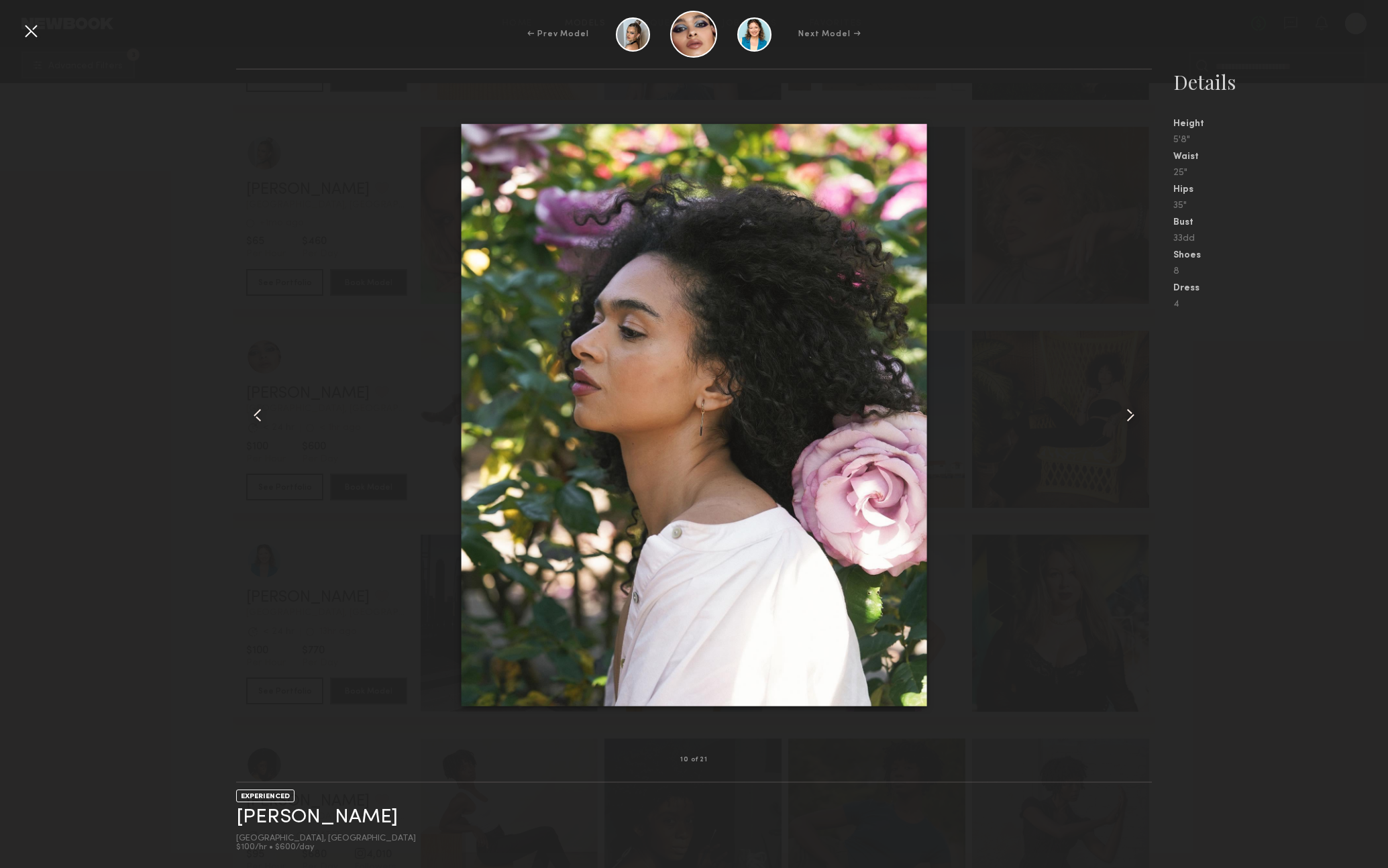
click at [1135, 413] on common-icon at bounding box center [1131, 415] width 22 height 22
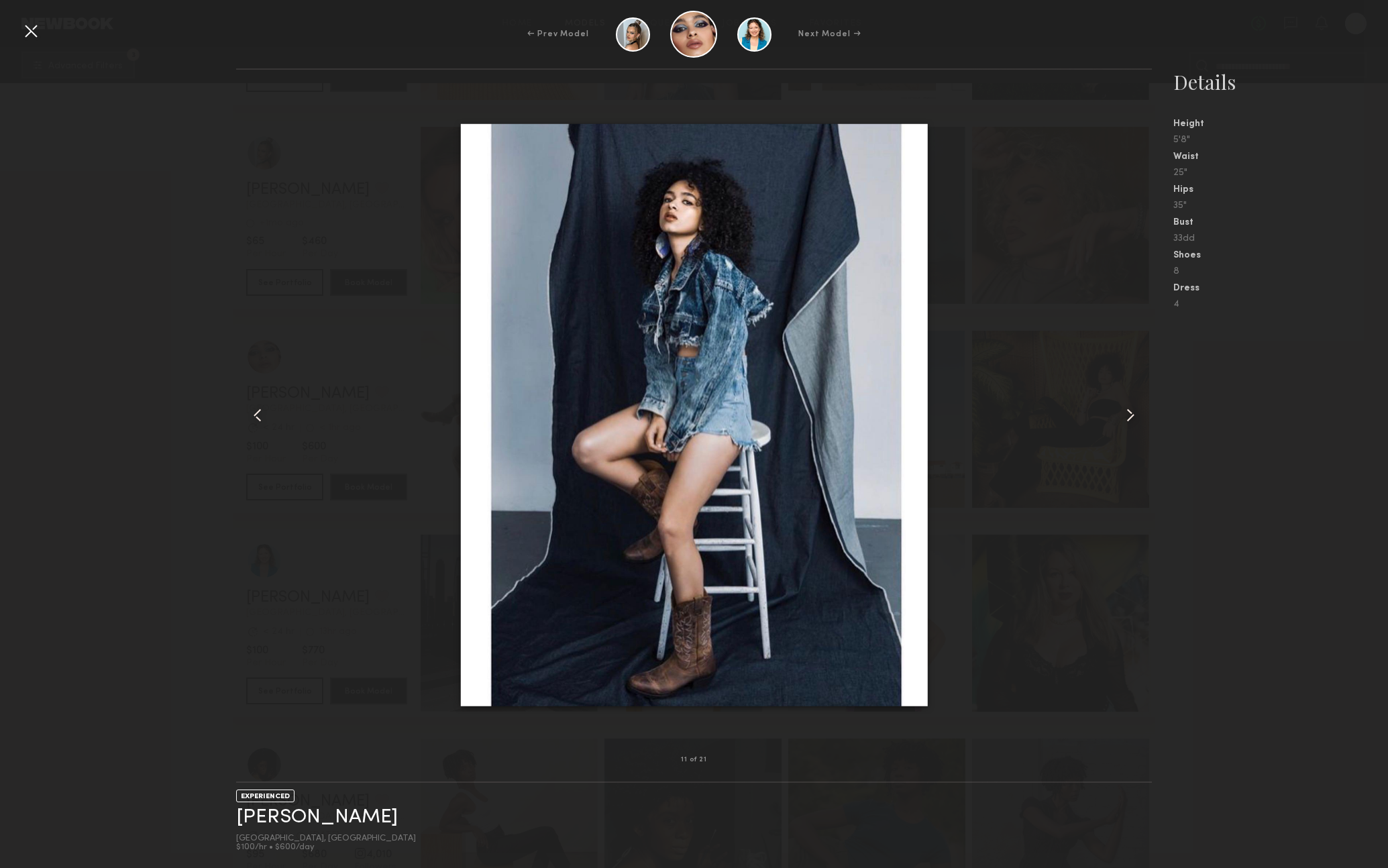
click at [26, 33] on div at bounding box center [30, 30] width 22 height 22
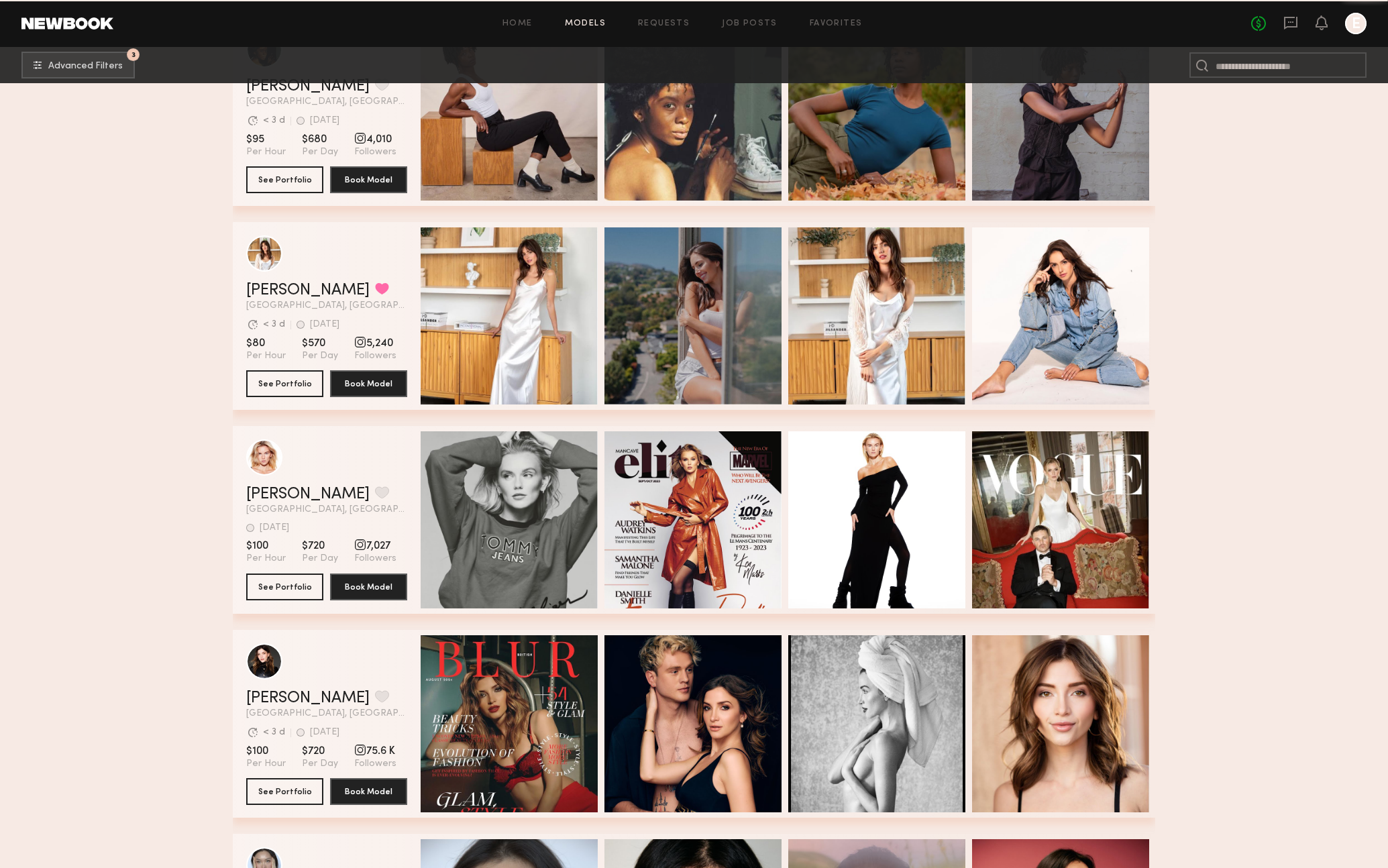
scroll to position [9279, 0]
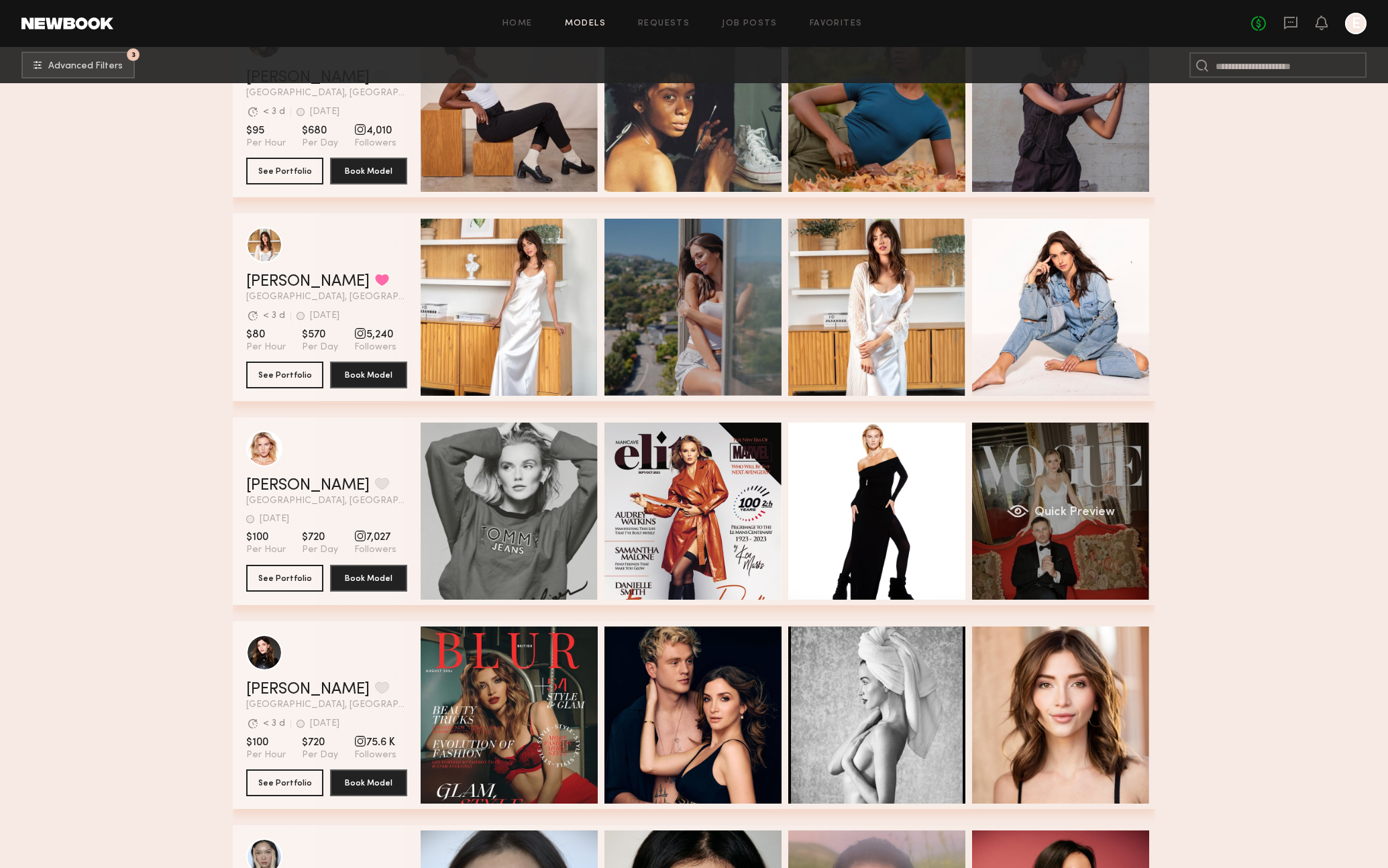
click at [1081, 495] on div "Quick Preview" at bounding box center [1061, 510] width 177 height 177
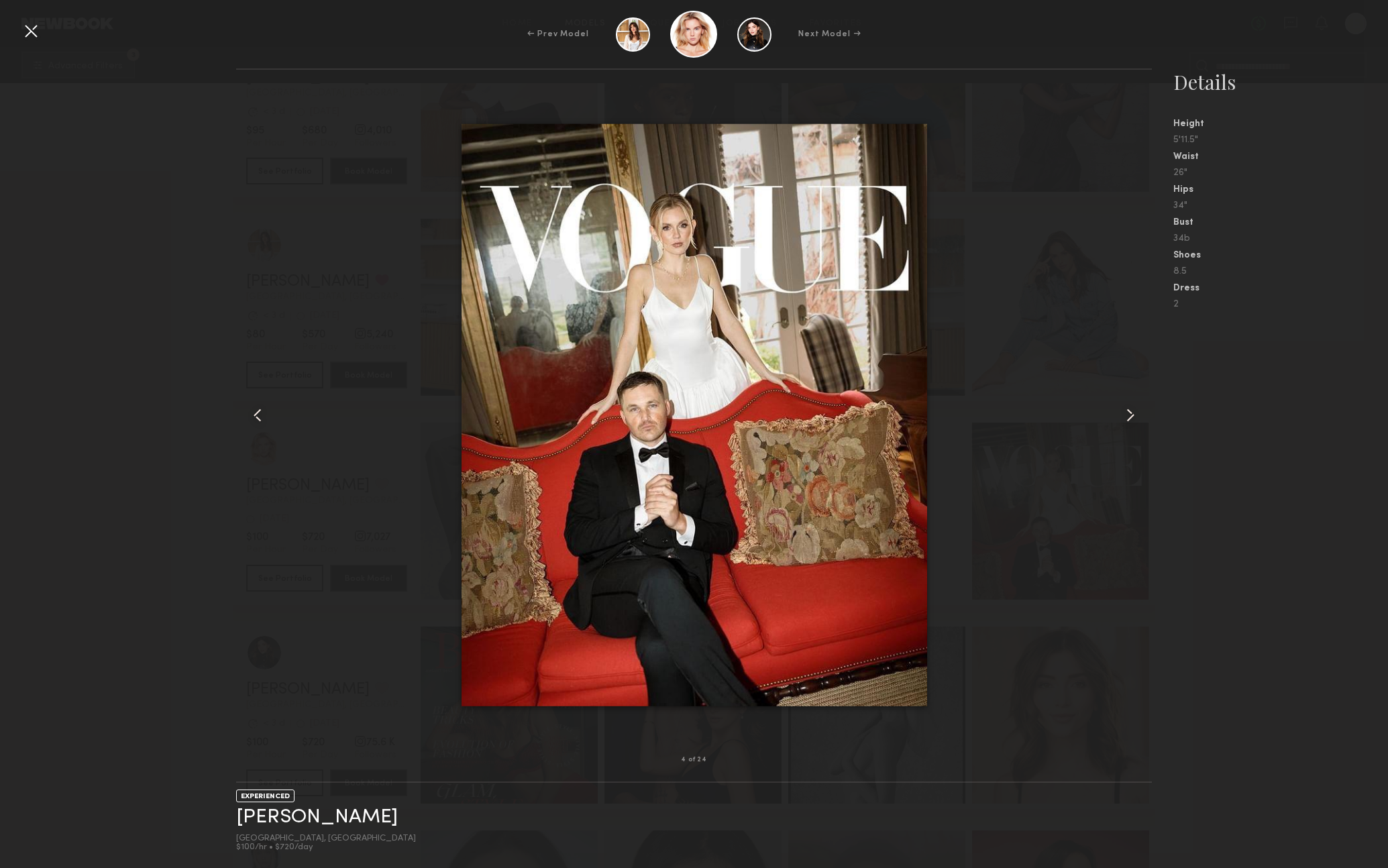
click at [18, 35] on div "← Prev Model Next Model →" at bounding box center [694, 34] width 1388 height 47
click at [32, 36] on div at bounding box center [30, 30] width 22 height 22
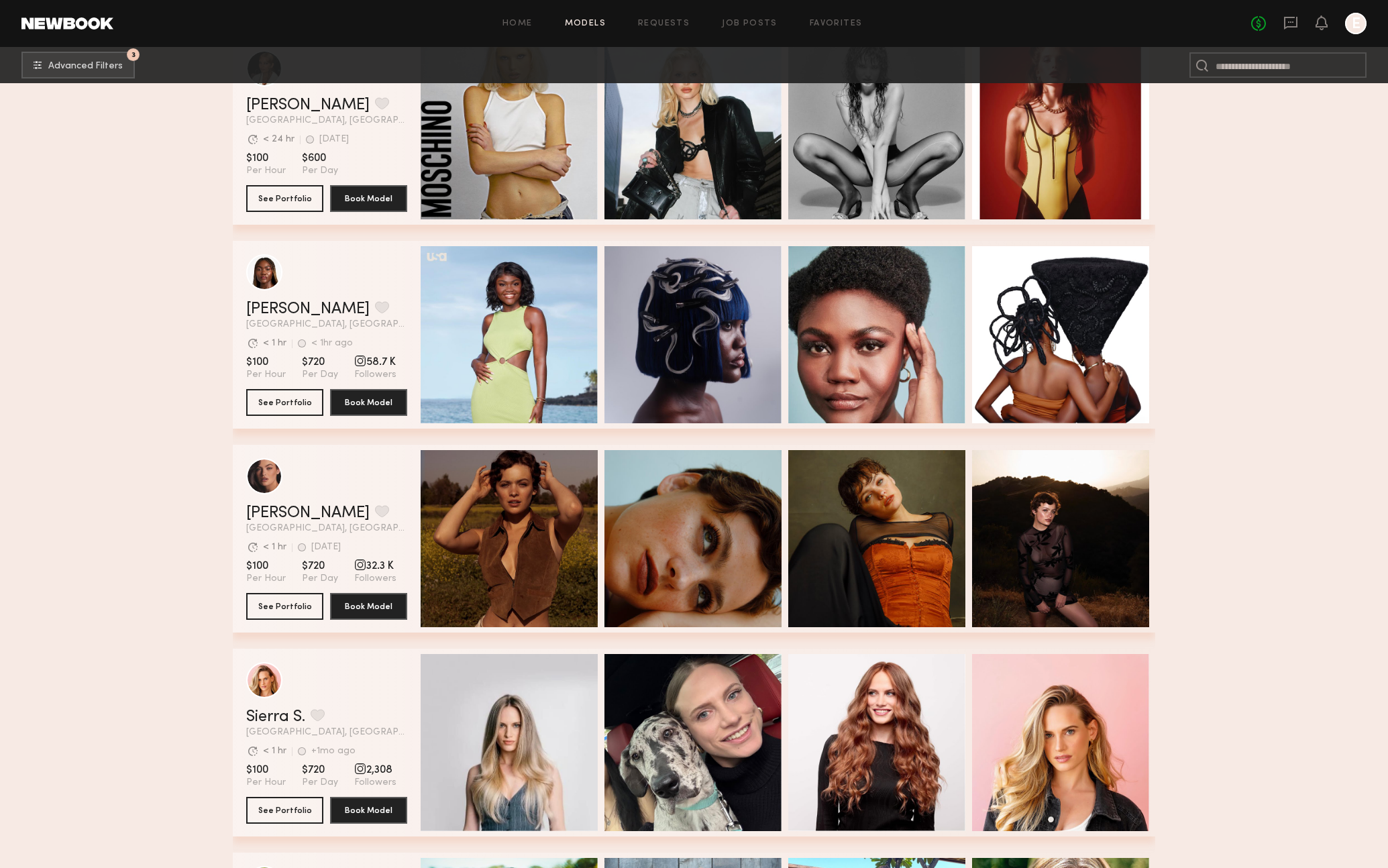
scroll to position [11907, 0]
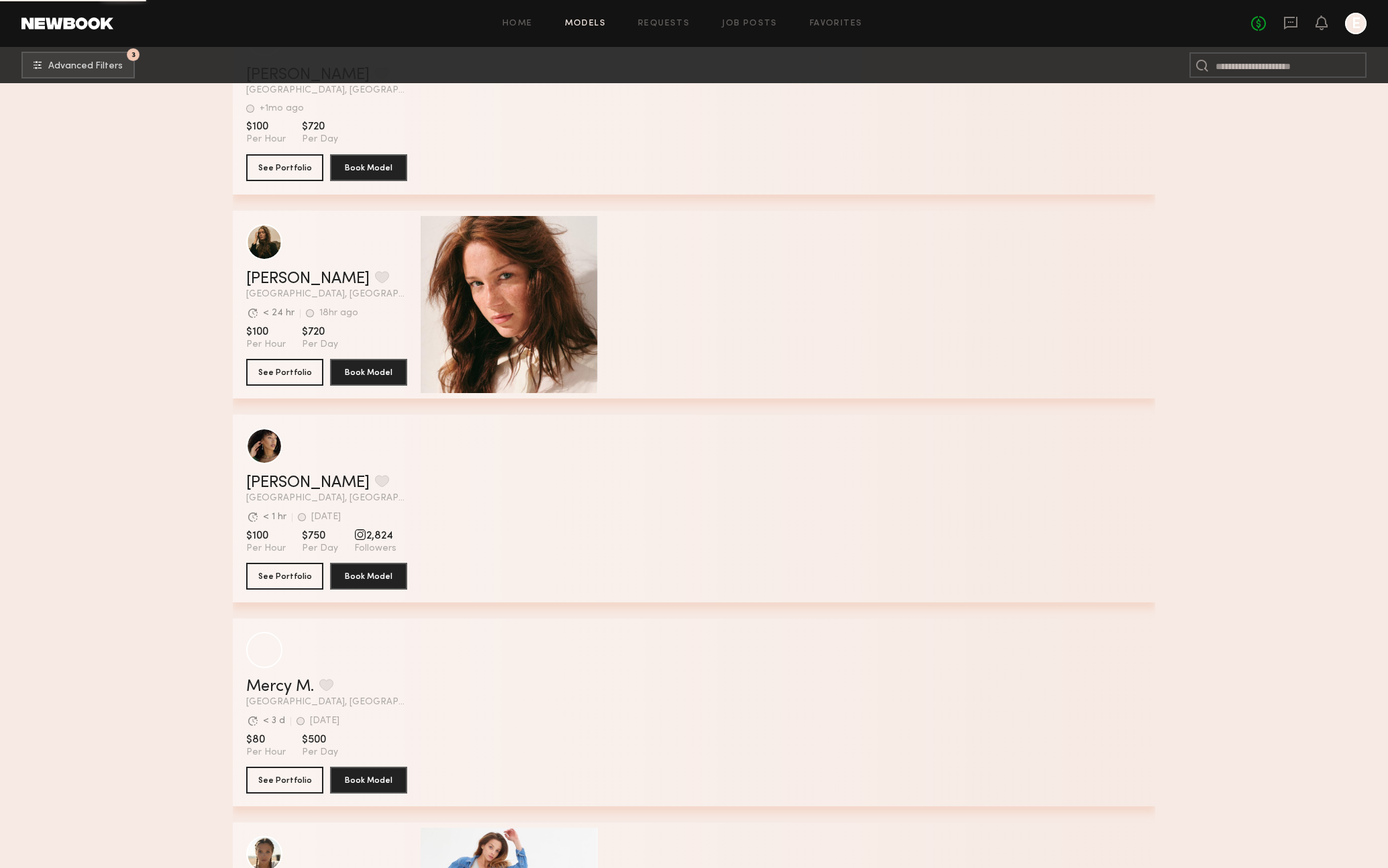
scroll to position [23955, 0]
